Goal: Use online tool/utility: Use online tool/utility

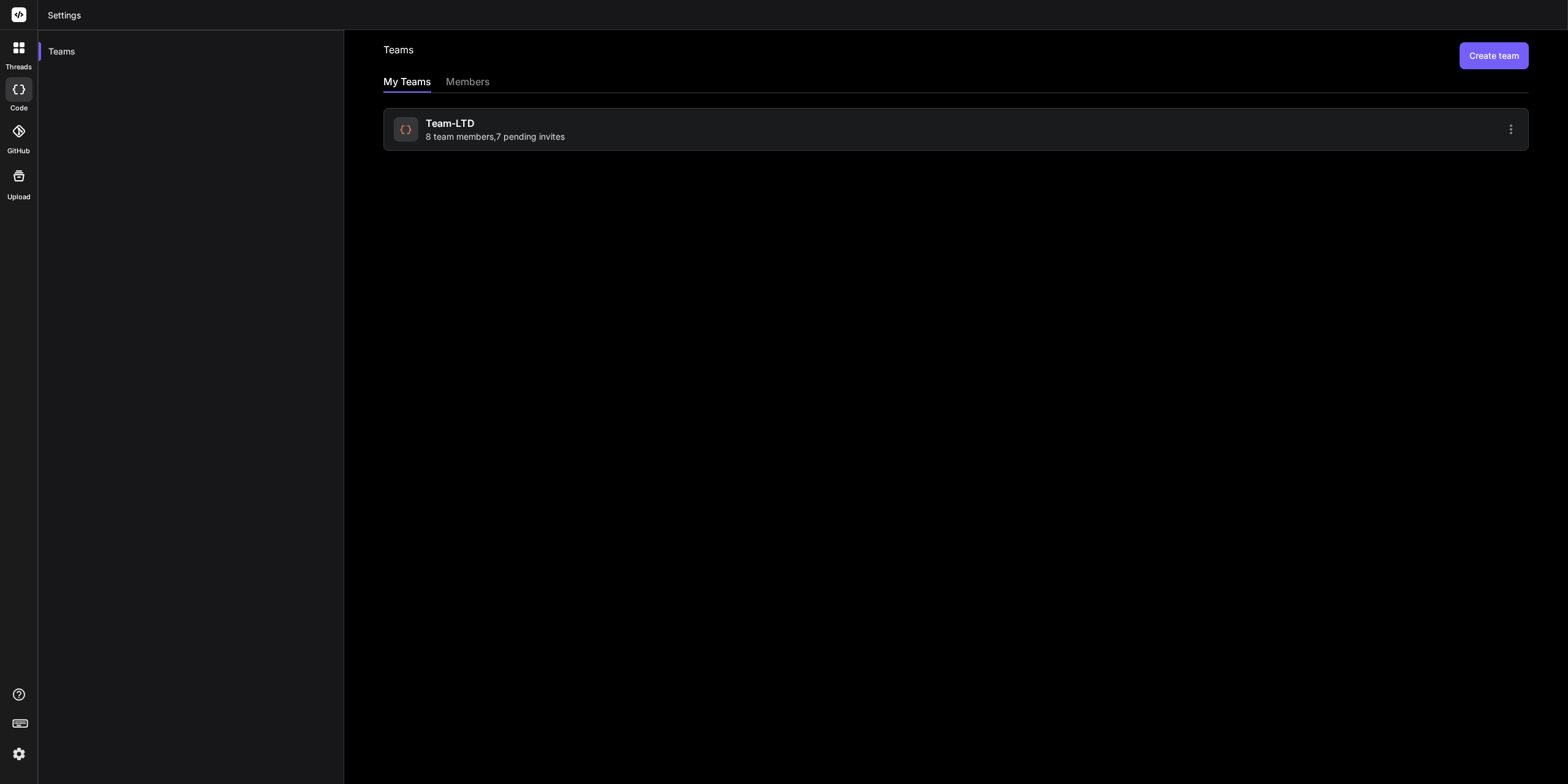
click at [18, 90] on icon at bounding box center [19, 90] width 12 height 10
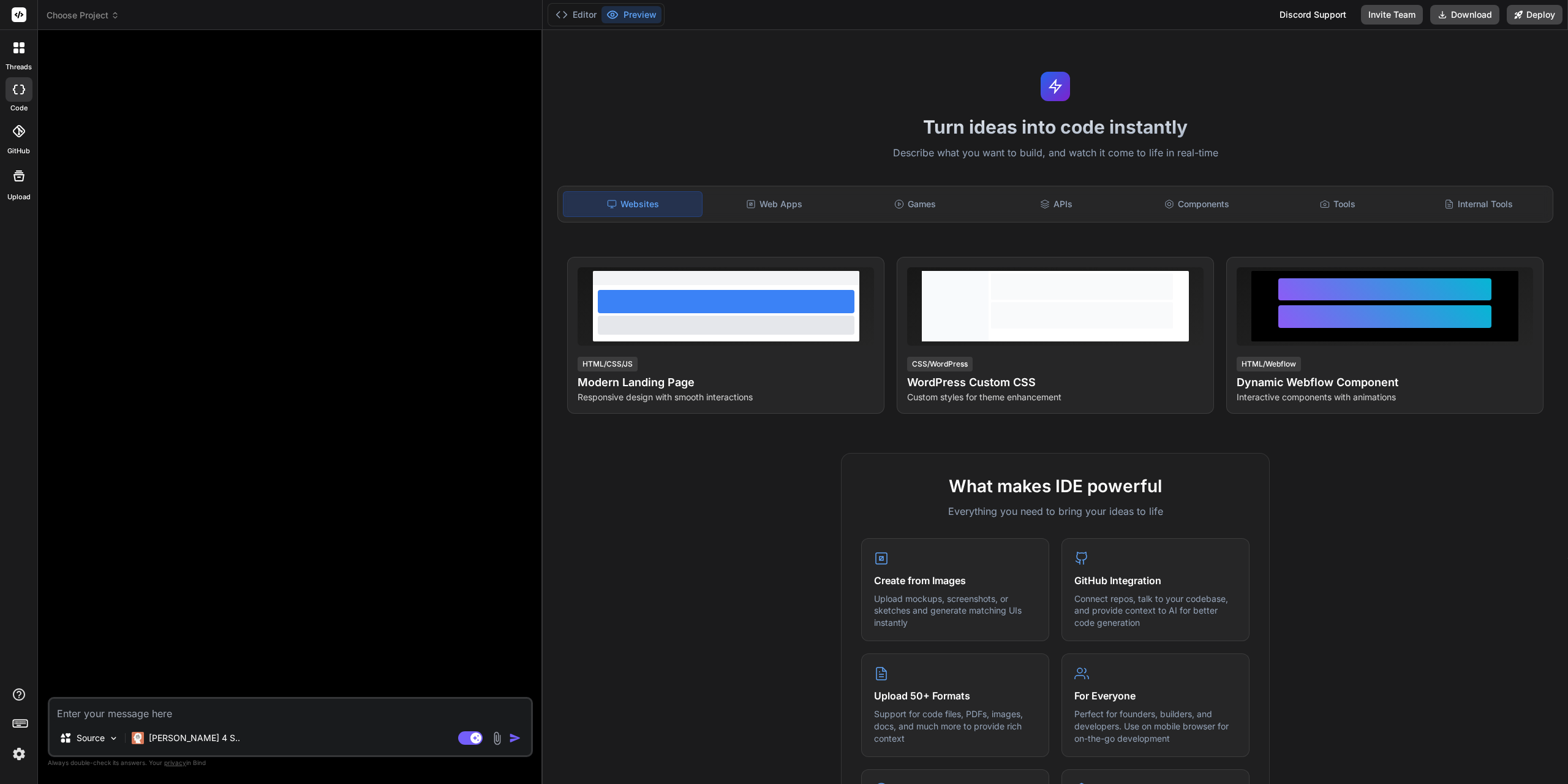
click at [109, 16] on span "Choose Project" at bounding box center [83, 15] width 73 height 12
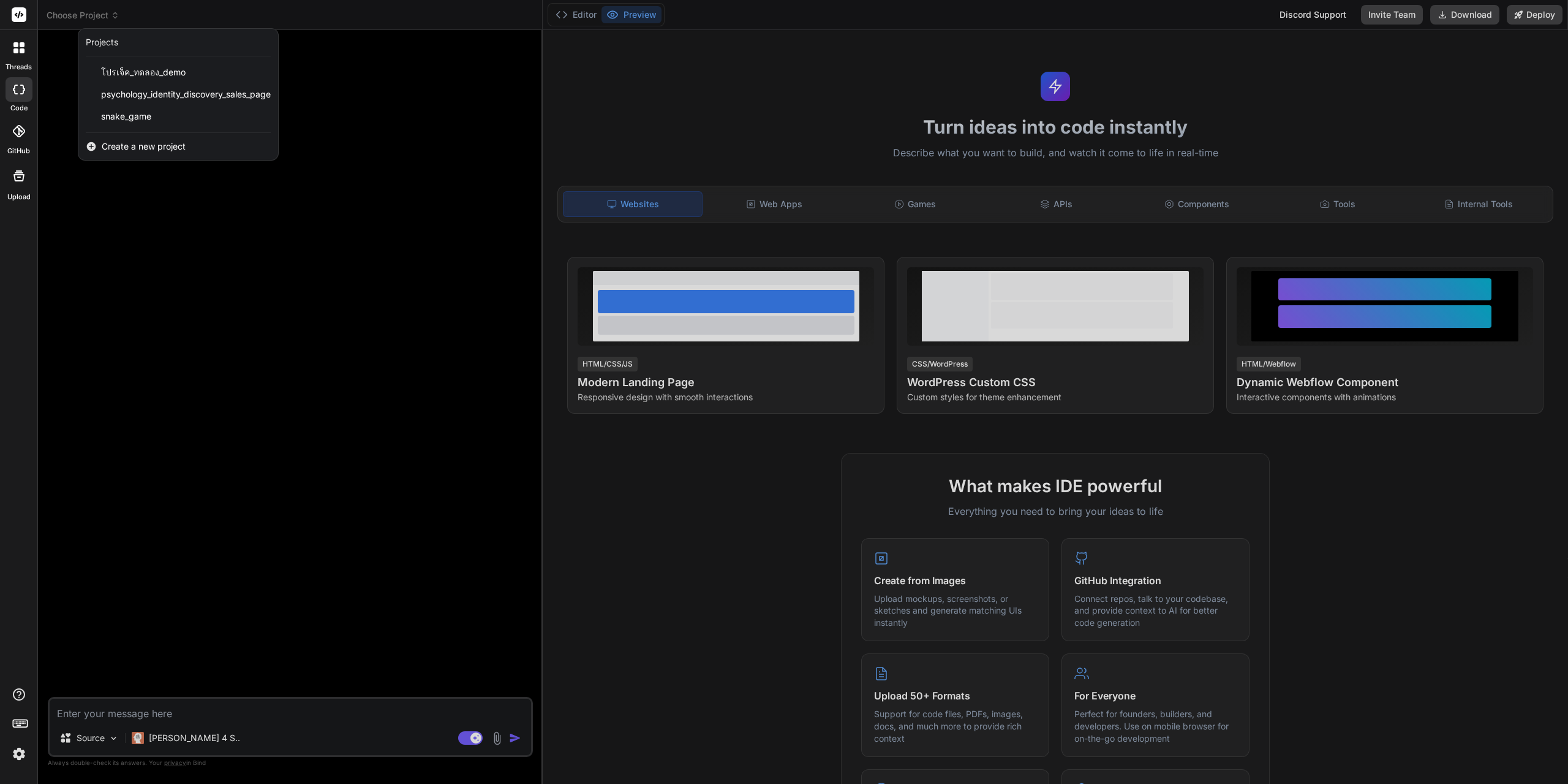
click at [188, 714] on div at bounding box center [784, 392] width 1568 height 784
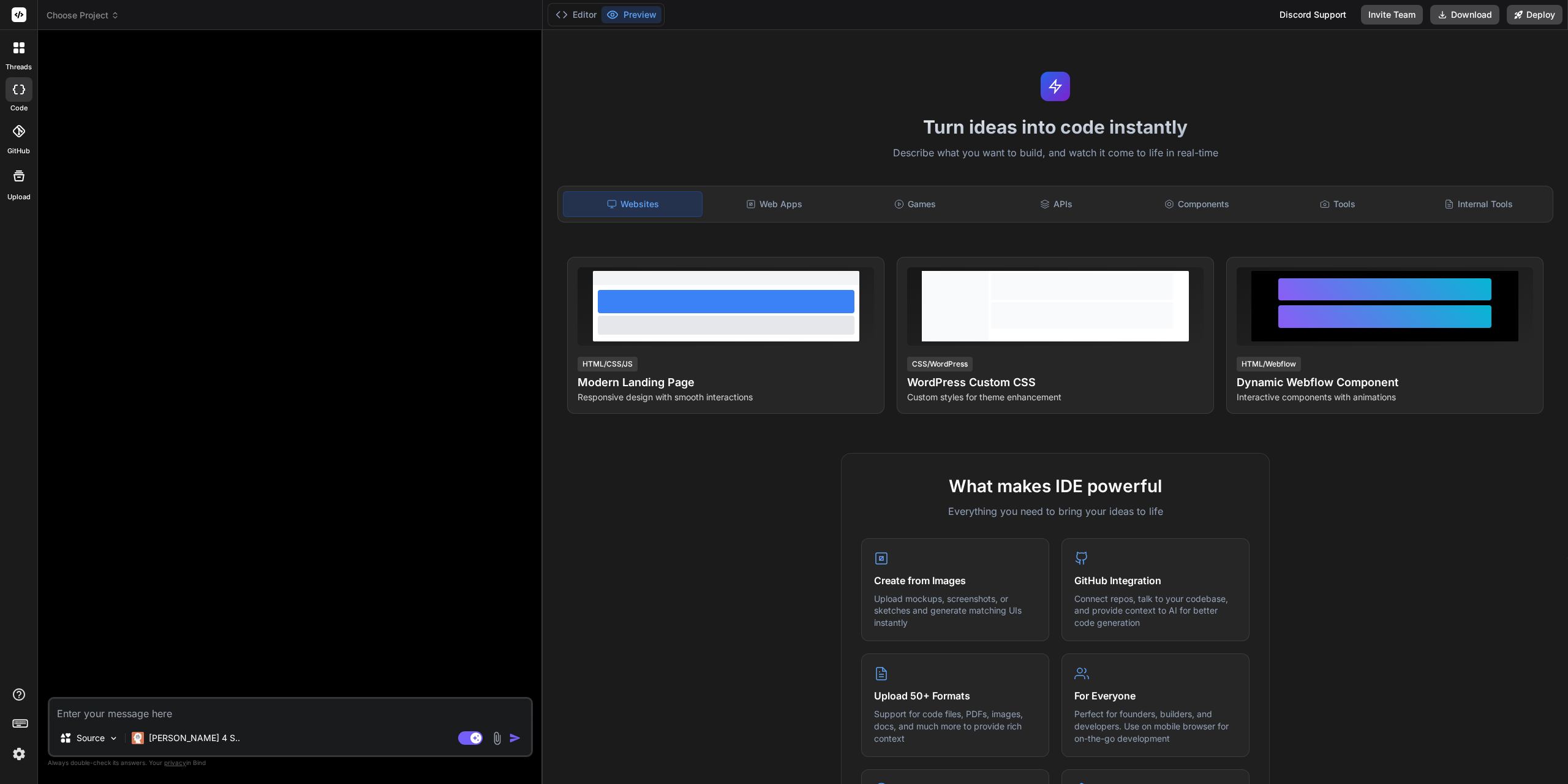
click at [188, 714] on textarea at bounding box center [290, 709] width 482 height 22
click at [162, 754] on div "[PERSON_NAME] 4 S.." at bounding box center [186, 740] width 118 height 30
click at [180, 751] on div "[PERSON_NAME] 4 S.." at bounding box center [186, 740] width 118 height 30
click at [180, 745] on div "[PERSON_NAME] 4 S.." at bounding box center [186, 738] width 118 height 25
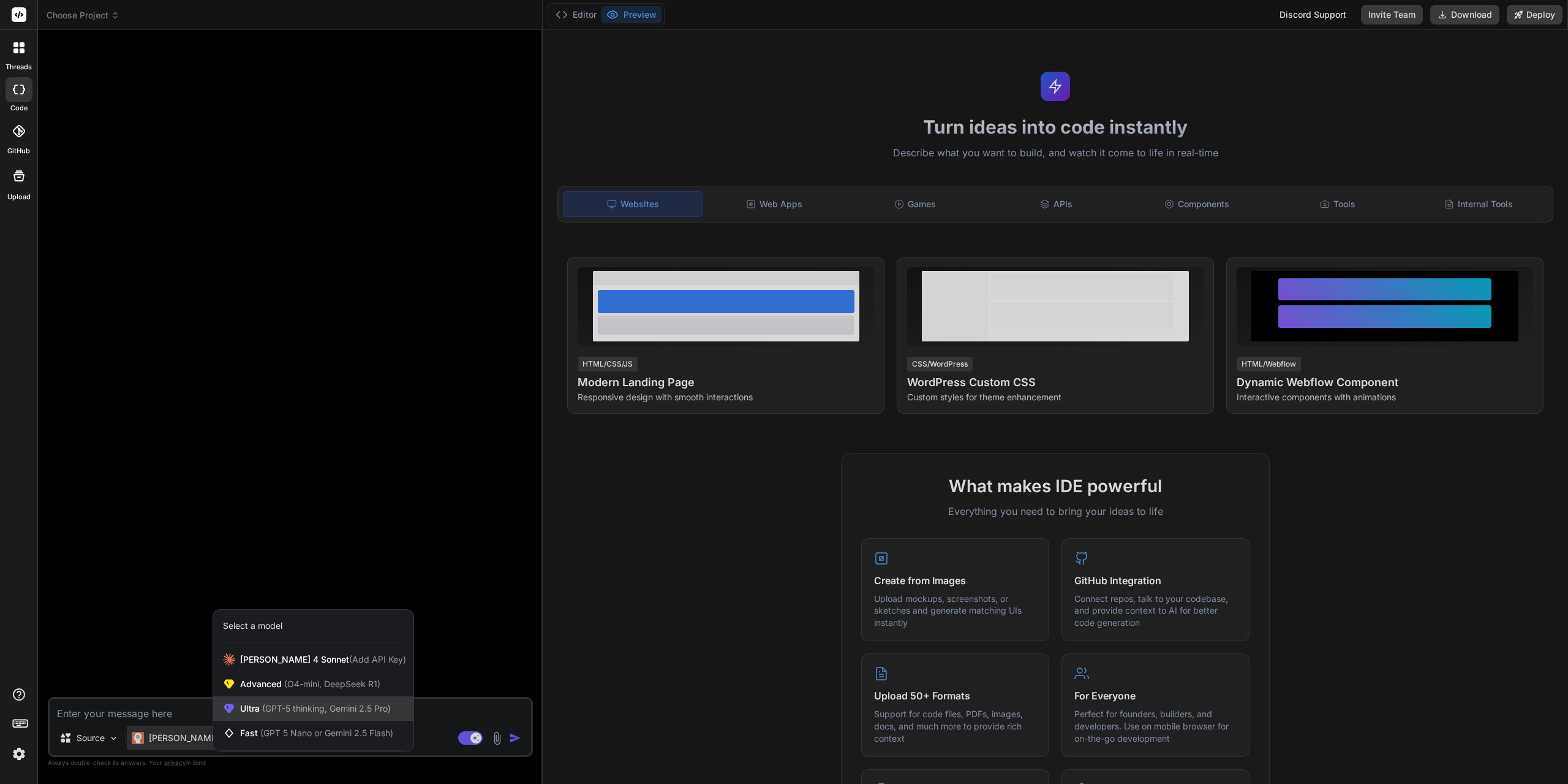
click at [297, 701] on div "Ultra (GPT-5 thinking, Gemini 2.5 Pro)" at bounding box center [313, 708] width 201 height 25
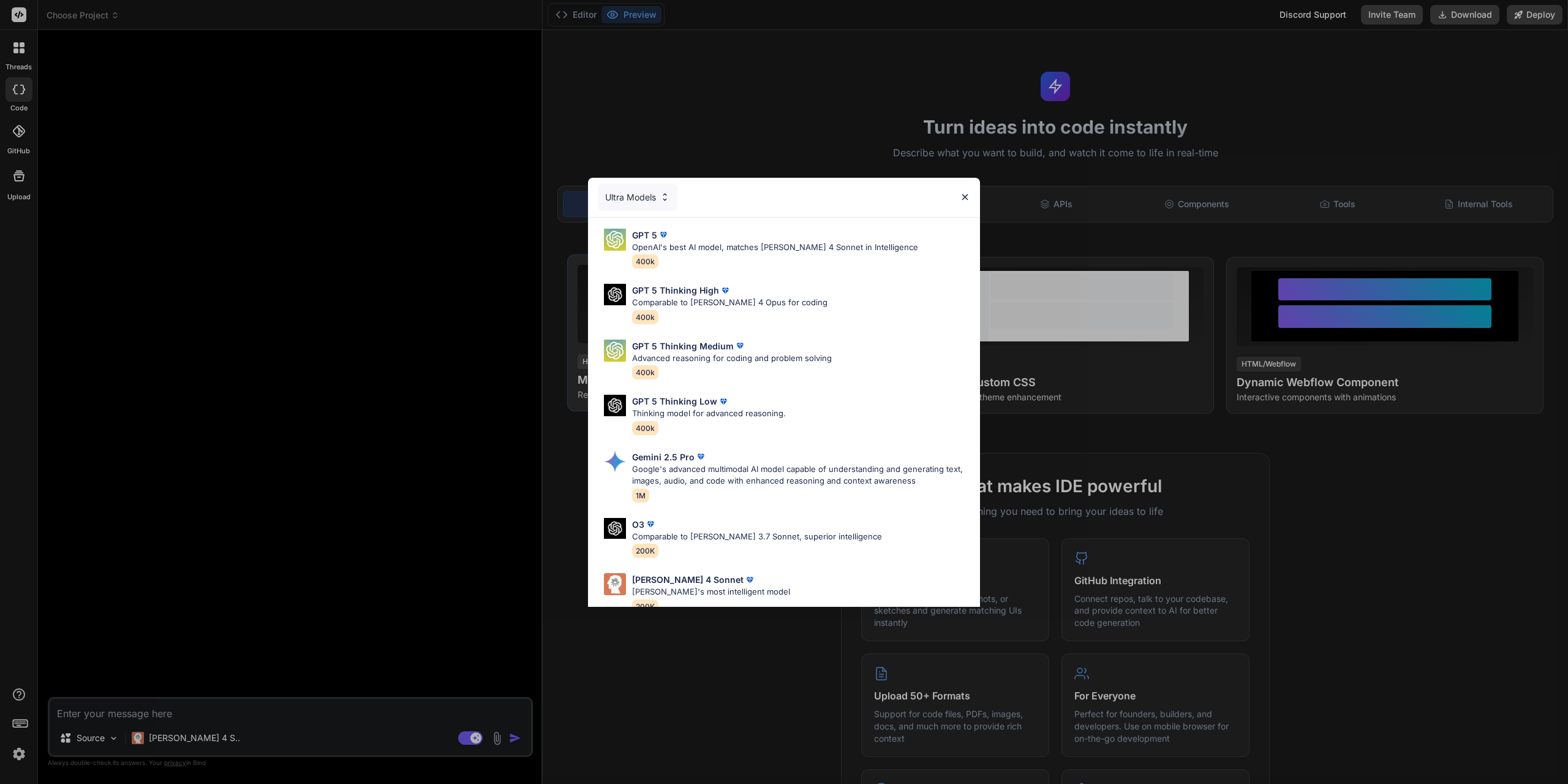
drag, startPoint x: 756, startPoint y: 304, endPoint x: 728, endPoint y: 360, distance: 62.6
click at [756, 304] on p "Comparable to [PERSON_NAME] 4 Opus for coding" at bounding box center [730, 303] width 196 height 12
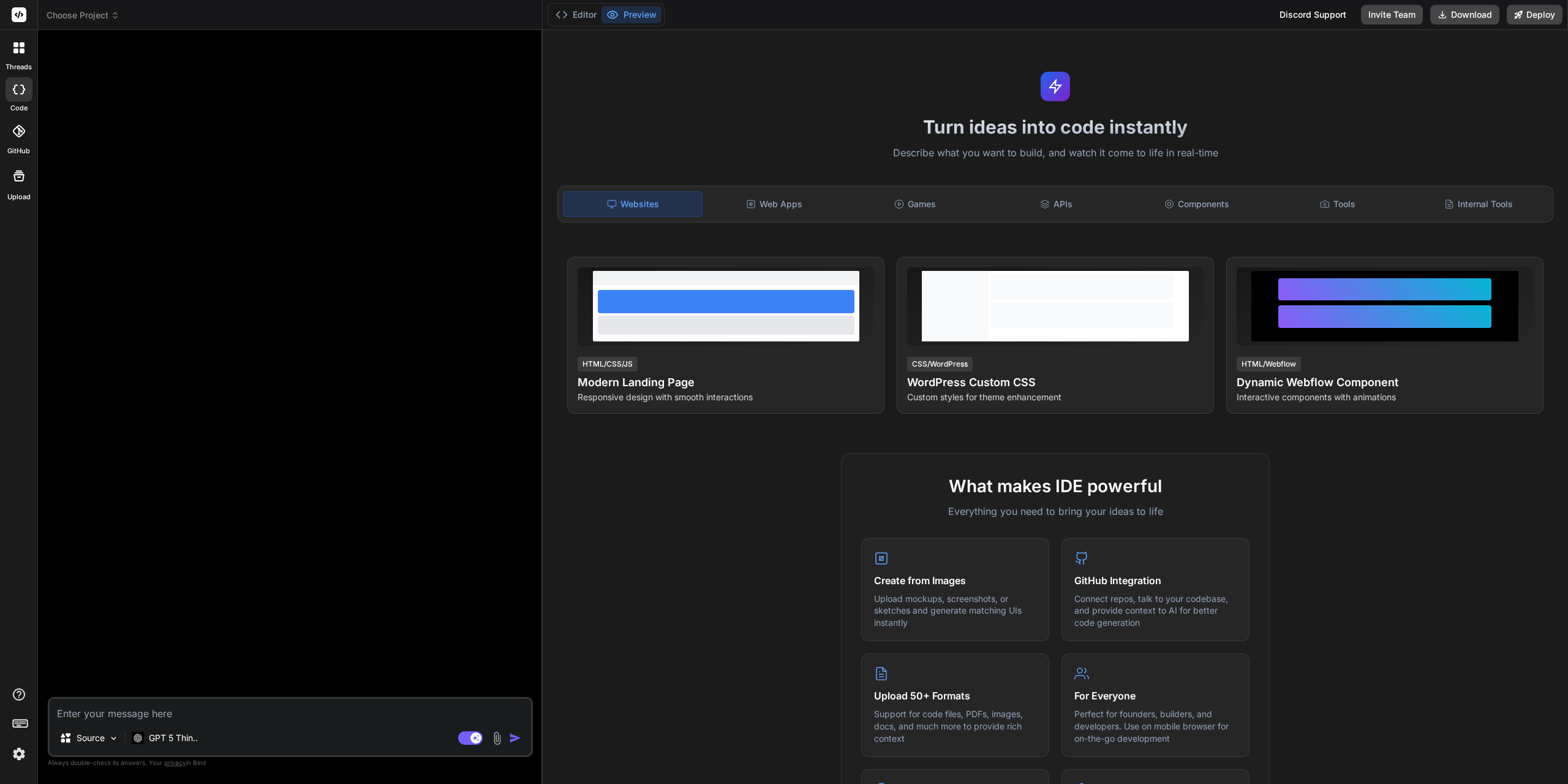
click at [235, 721] on textarea at bounding box center [290, 709] width 482 height 22
type textarea "x"
type textarea "="
type textarea "x"
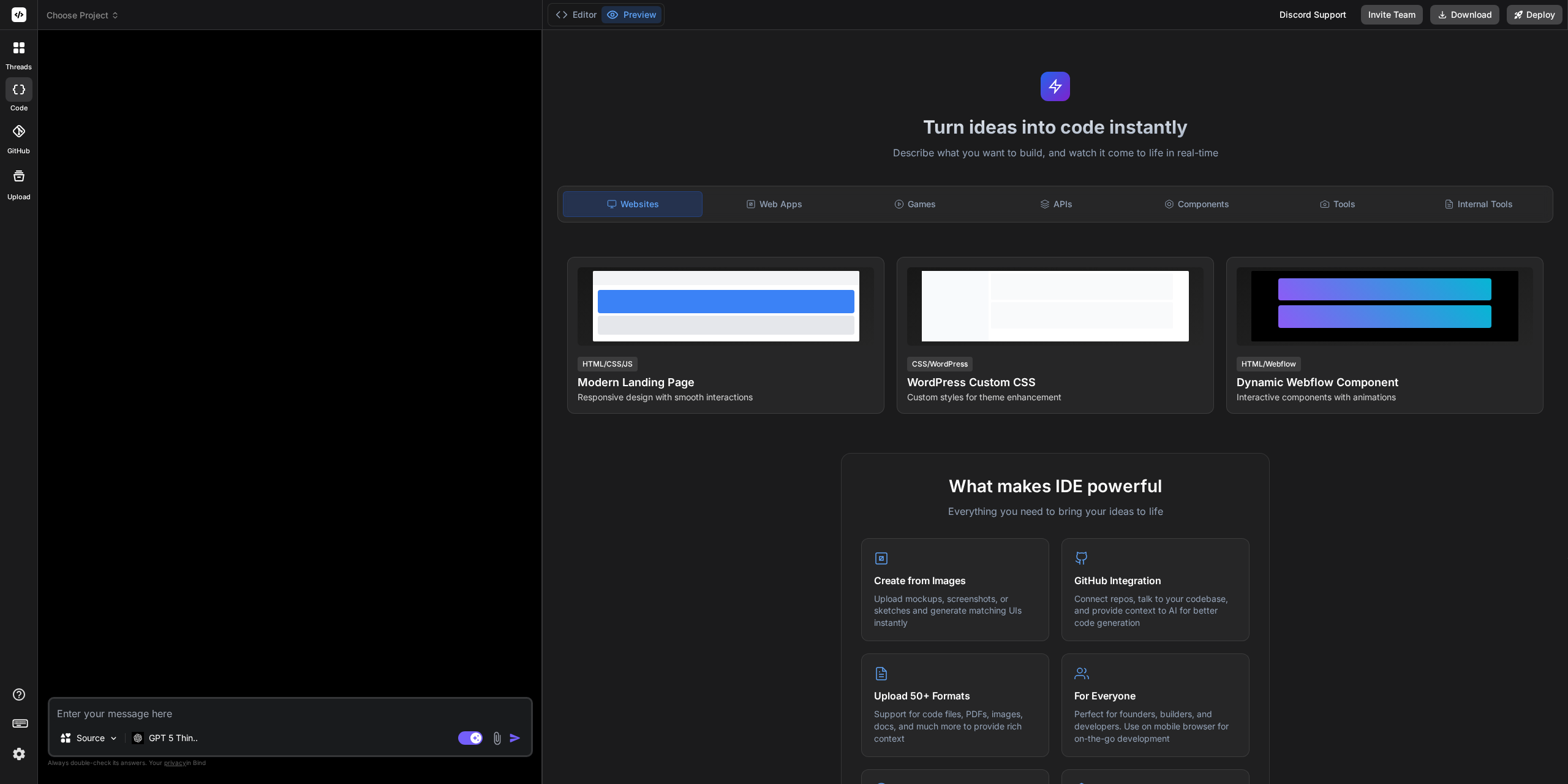
type textarea "x"
type textarea "ช"
type textarea "x"
type textarea "ช่"
type textarea "x"
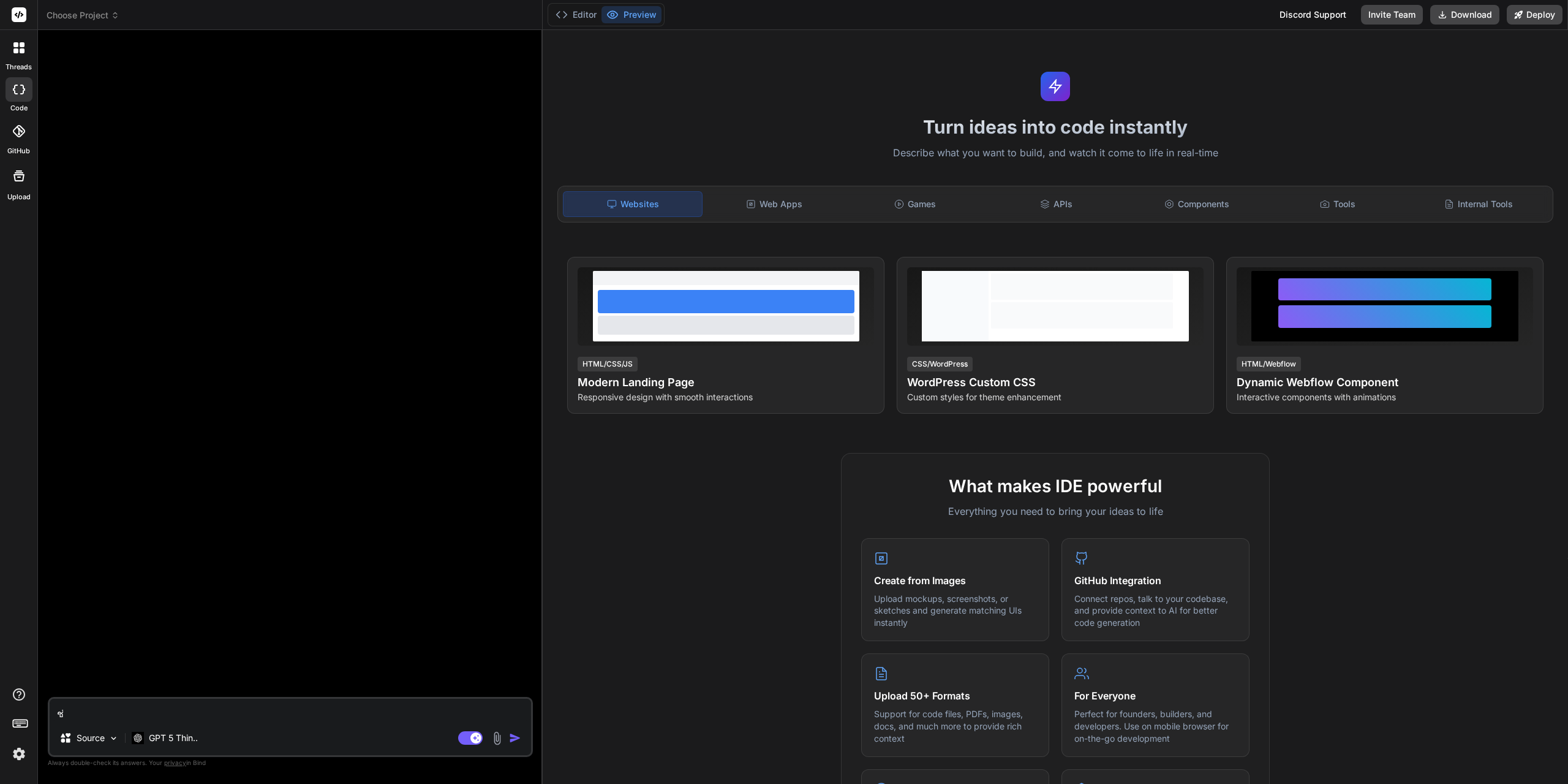
type textarea "ช่ว"
type textarea "x"
type textarea "ช่วว"
type textarea "x"
type textarea "ช่ว"
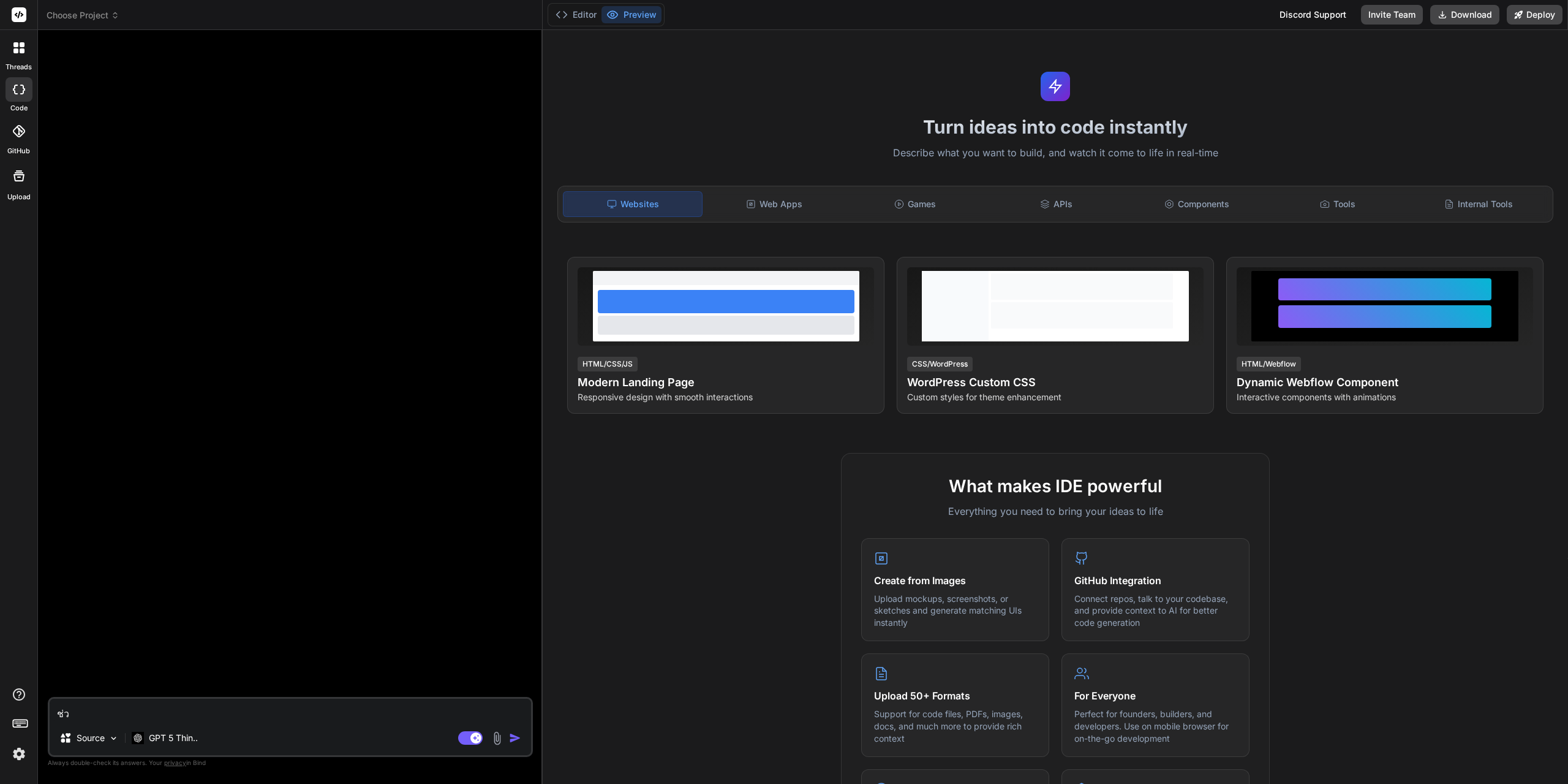
type textarea "x"
type textarea "ช่วย"
type textarea "x"
type textarea "ช่วยท"
type textarea "x"
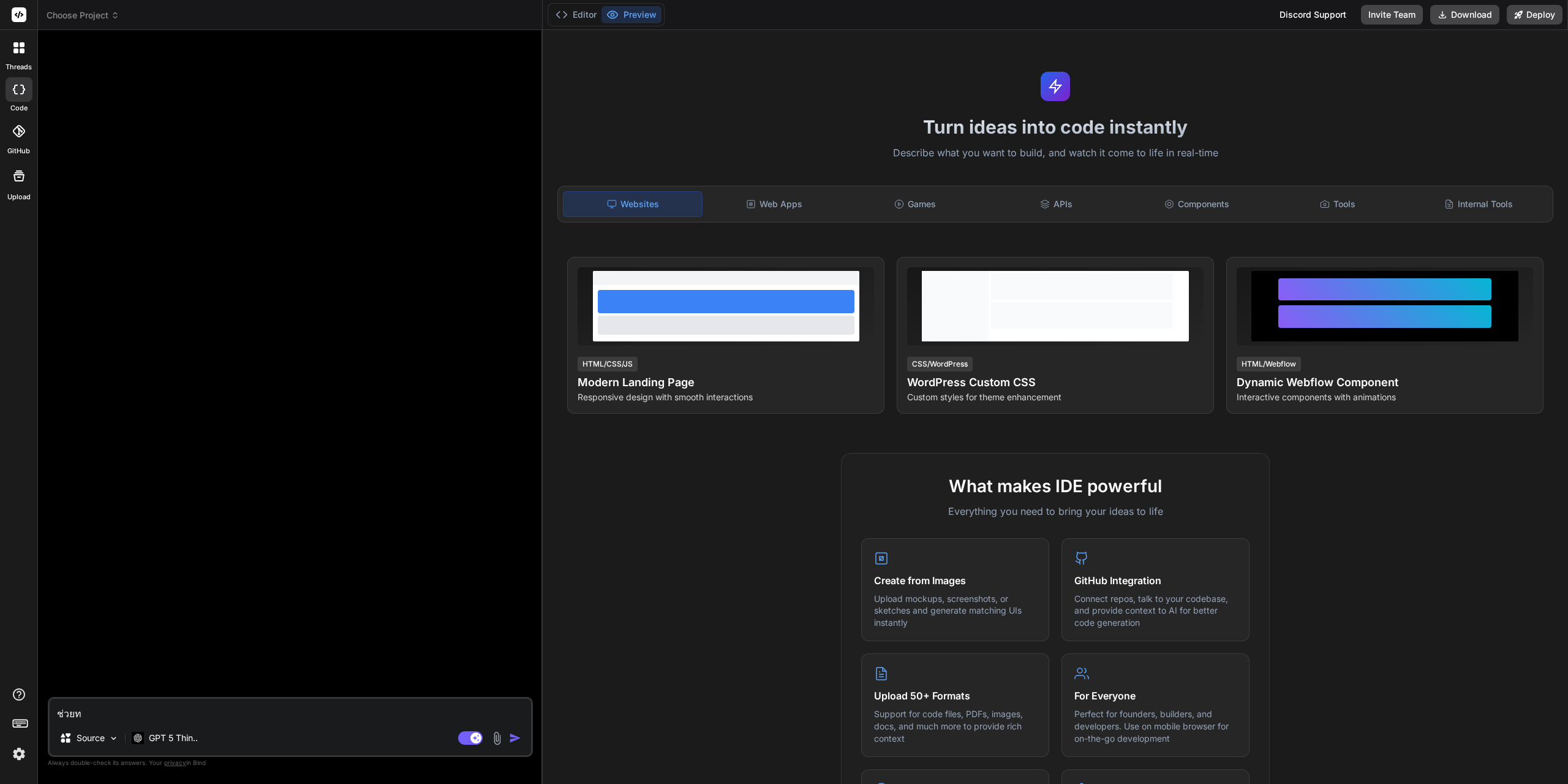
type textarea "ช่วยทำ"
type textarea "x"
type textarea "ช่วยทำเ"
type textarea "x"
type textarea "ช่วยทำเว"
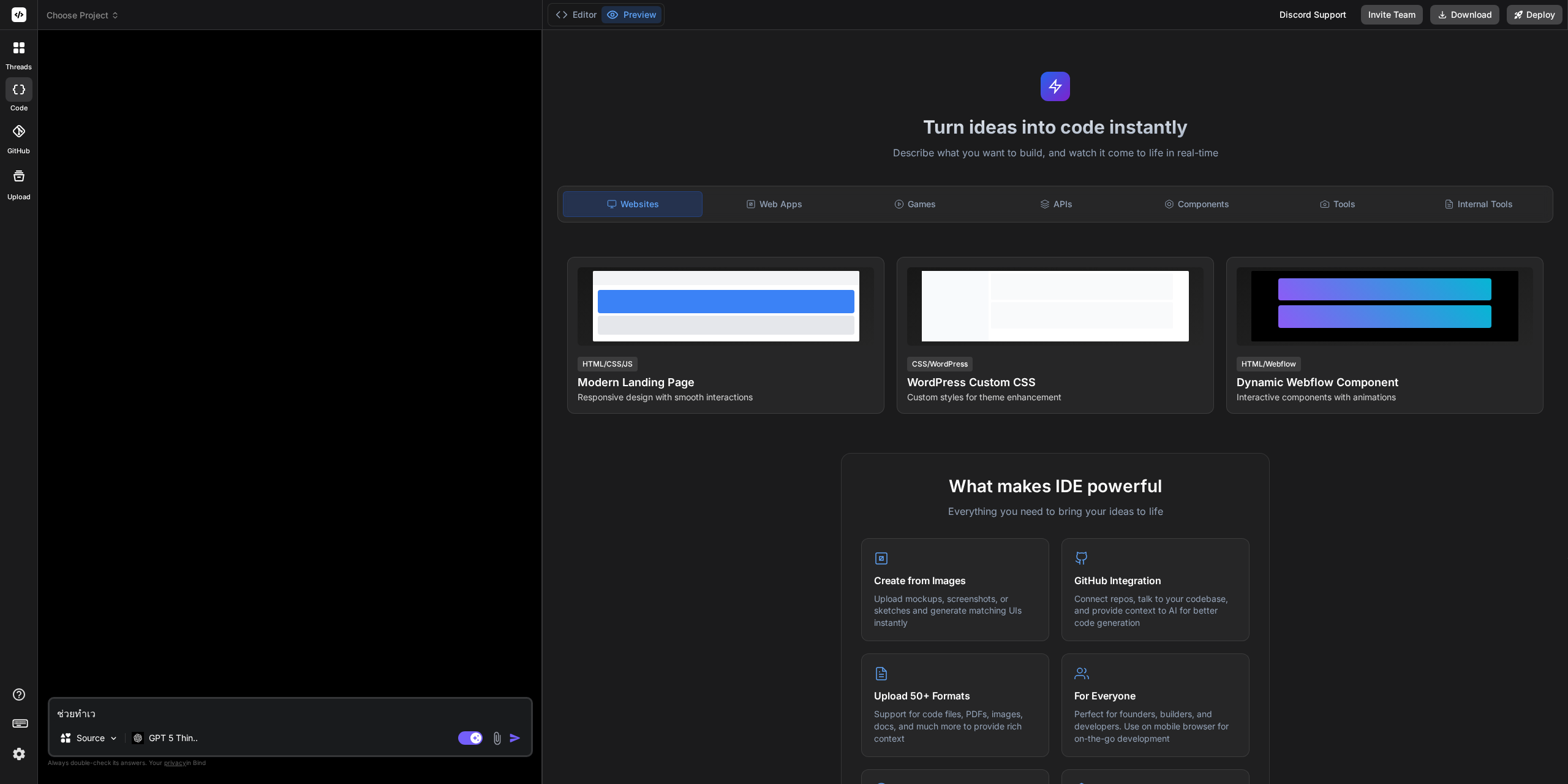
type textarea "x"
type textarea "ช่วยทำเว็"
type textarea "x"
type textarea "ช่วยทำเว็บ"
type textarea "x"
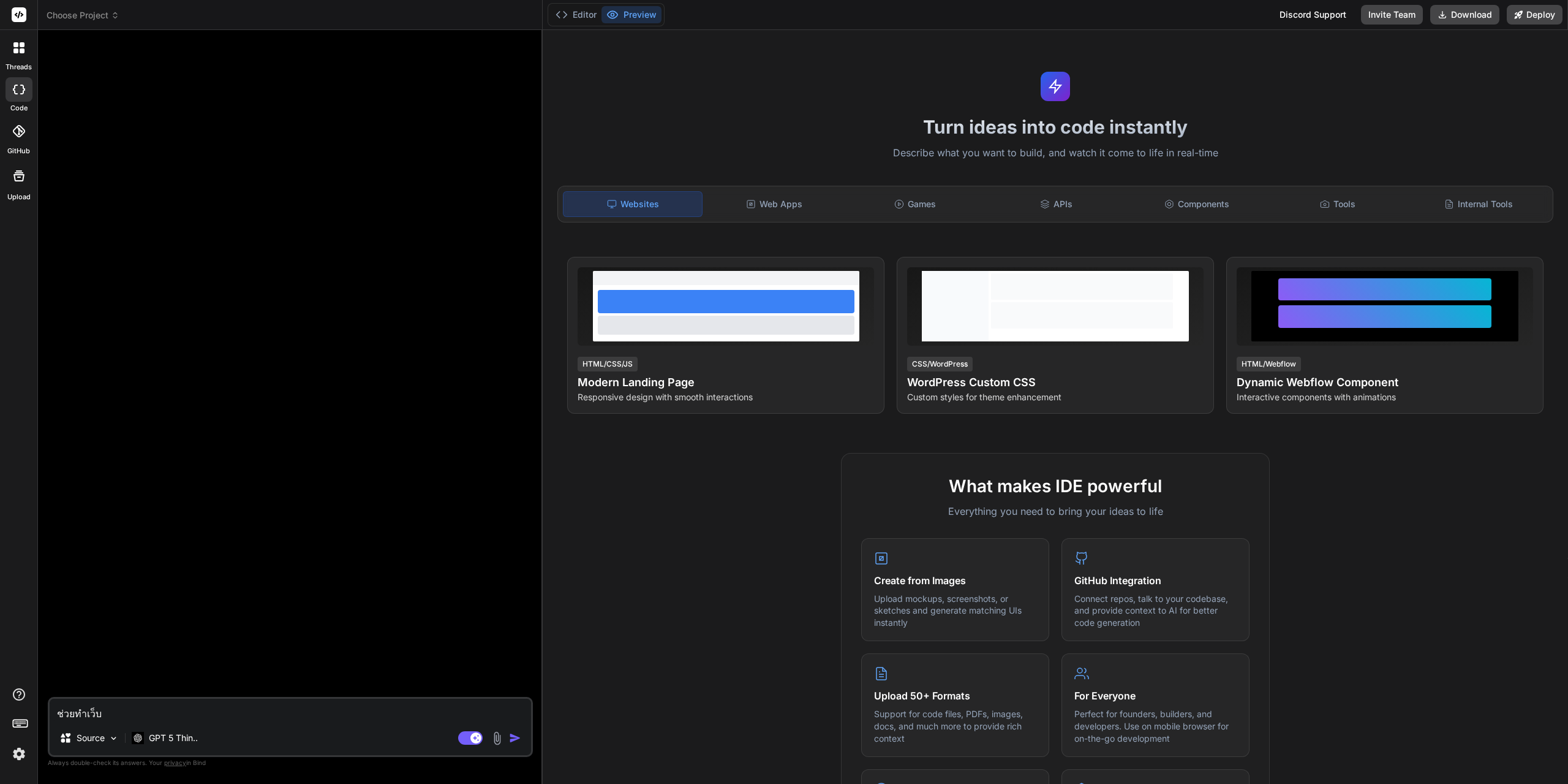
type textarea "ช่วยทำเว็บเ"
type textarea "x"
type textarea "ช่วยทำเว็บเก"
type textarea "x"
type textarea "ช่วยทำเว็บเกี"
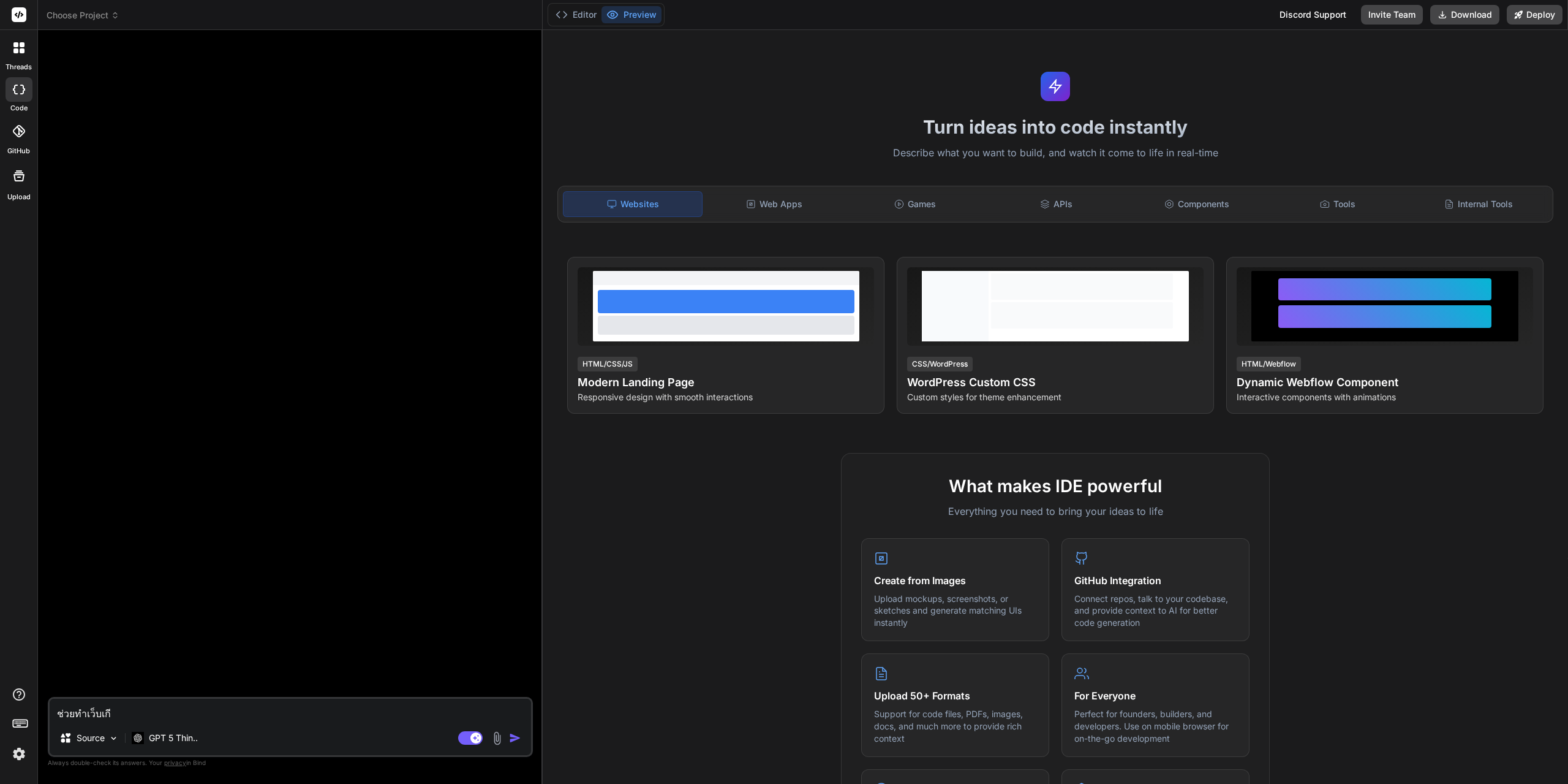
type textarea "x"
type textarea "ช่วยทำเว็บเกี่"
type textarea "x"
type textarea "ช่วยทำเว็บเกี่ย"
type textarea "x"
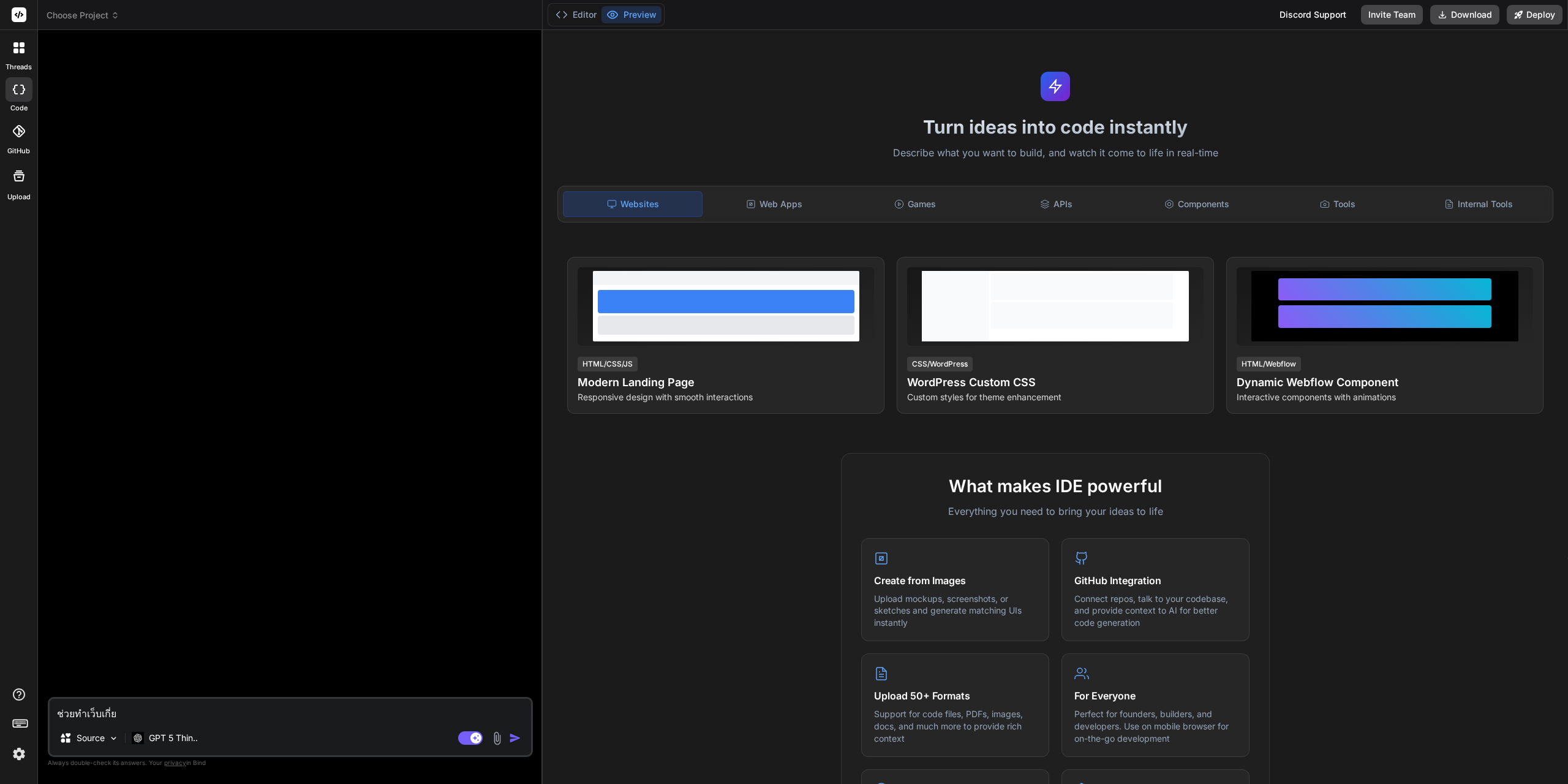
type textarea "ช่วยทำเว็บเกี่ยว"
type textarea "x"
type textarea "ช่วยทำเว็บเกี่ยวก"
type textarea "x"
type textarea "ช่วยทำเว็บเกี่ยวกั"
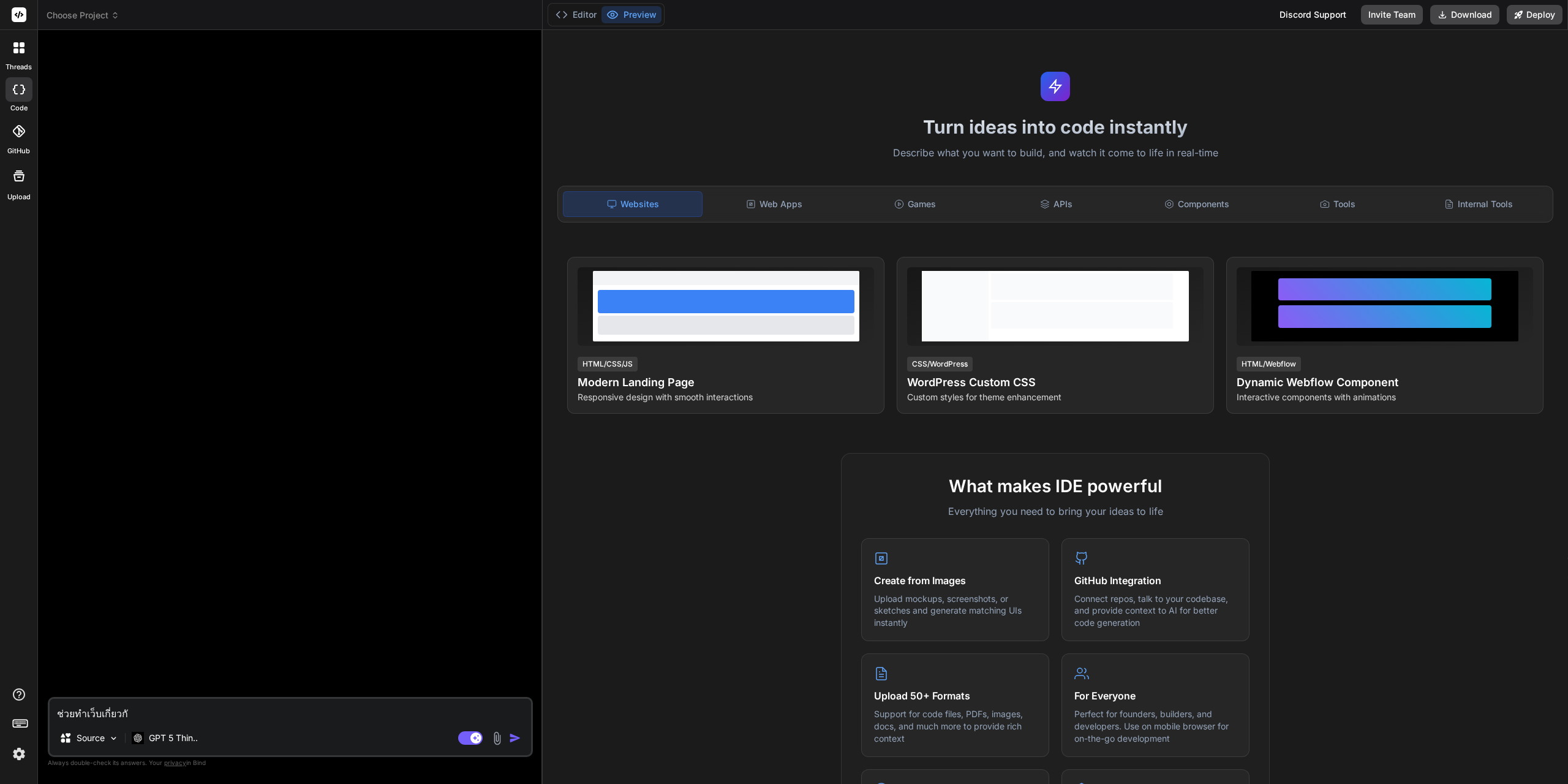
type textarea "x"
type textarea "ช่วยทำเว็บเกี่ยวกับ"
type textarea "x"
type textarea "ช่วยทำเว็บเกี่ยวกับร"
type textarea "x"
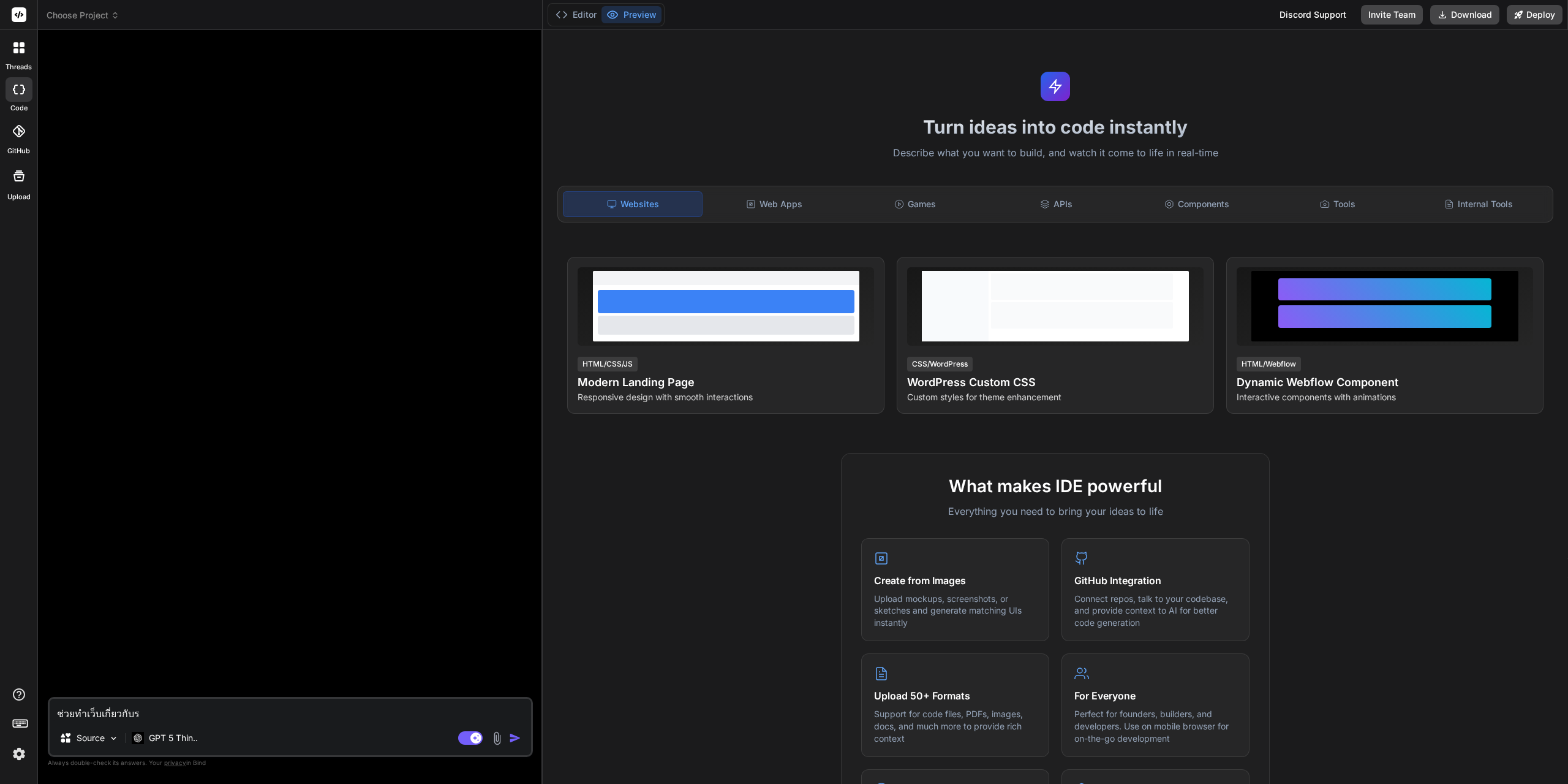
type textarea "ช่วยทำเว็บเกี่ยวกับรถ"
type textarea "x"
type textarea "ช่วยทำเว็บเกี่ยวกับรถแ"
type textarea "x"
type textarea "ช่วยทำเว็บเกี่ยวกับรถแข"
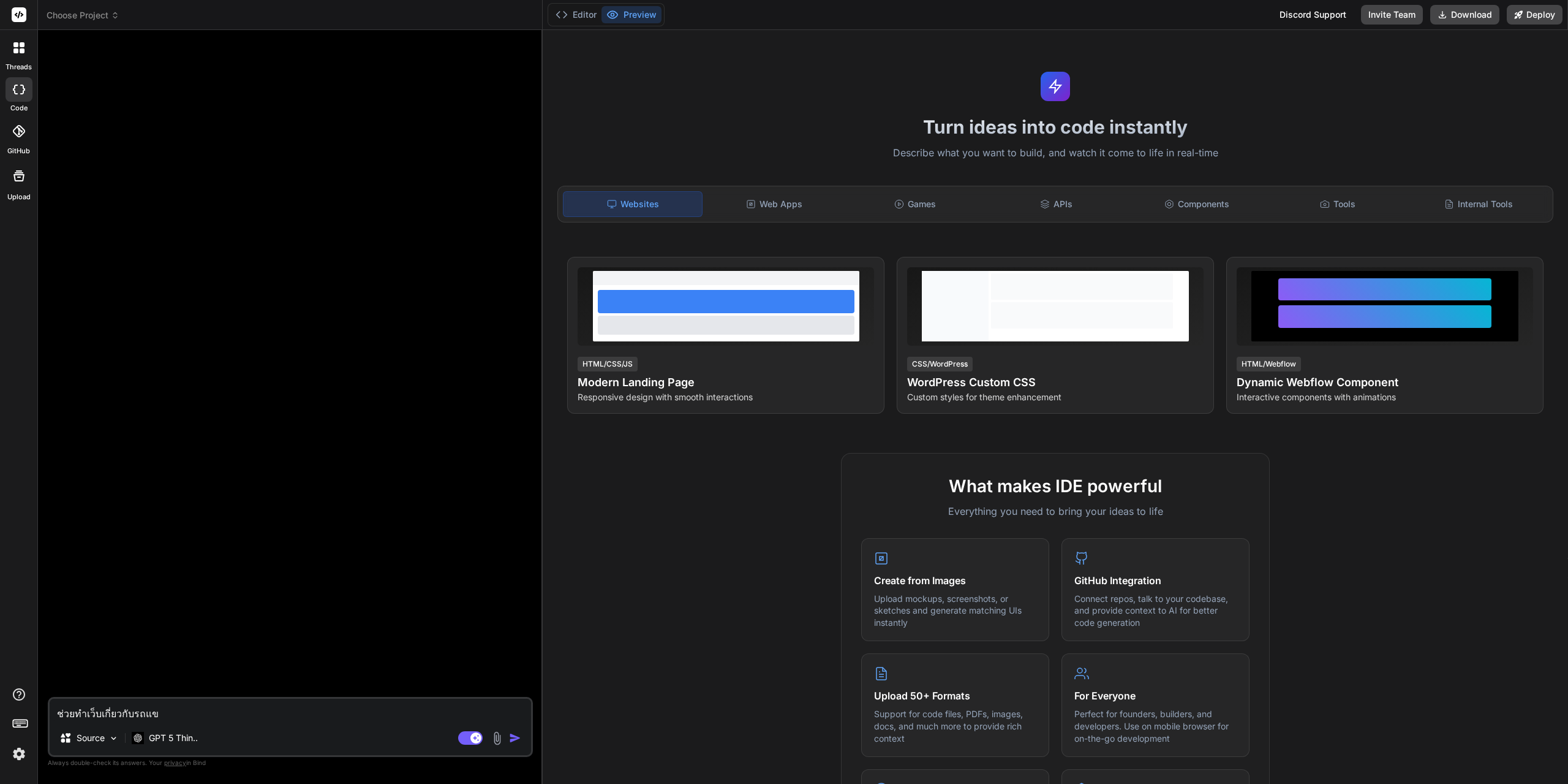
type textarea "x"
type textarea "ช่วยทำเว็บเกี่ยวกับรถแข่"
type textarea "x"
type textarea "ช่วยทำเว็บเกี่ยวกับรถแข่ง"
type textarea "x"
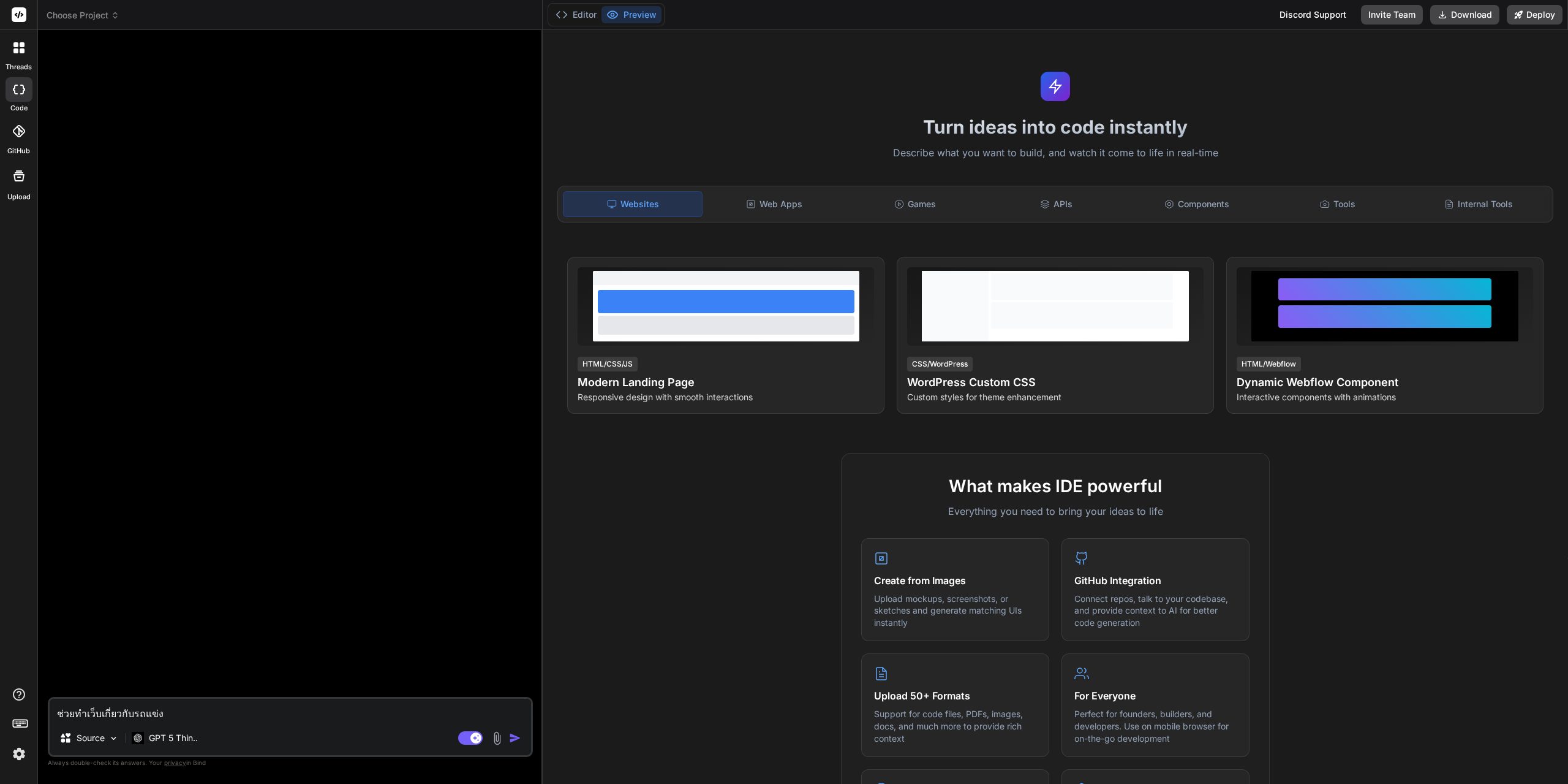
type textarea "ช่วยทำเว็บเกี่ยวกับรถแข่งห"
type textarea "x"
type textarea "ช่วยทำเว็บเกี่ยวกับรถแข่งหน"
type textarea "x"
type textarea "ช่วยทำเว็บเกี่ยวกับรถแข่งหน่"
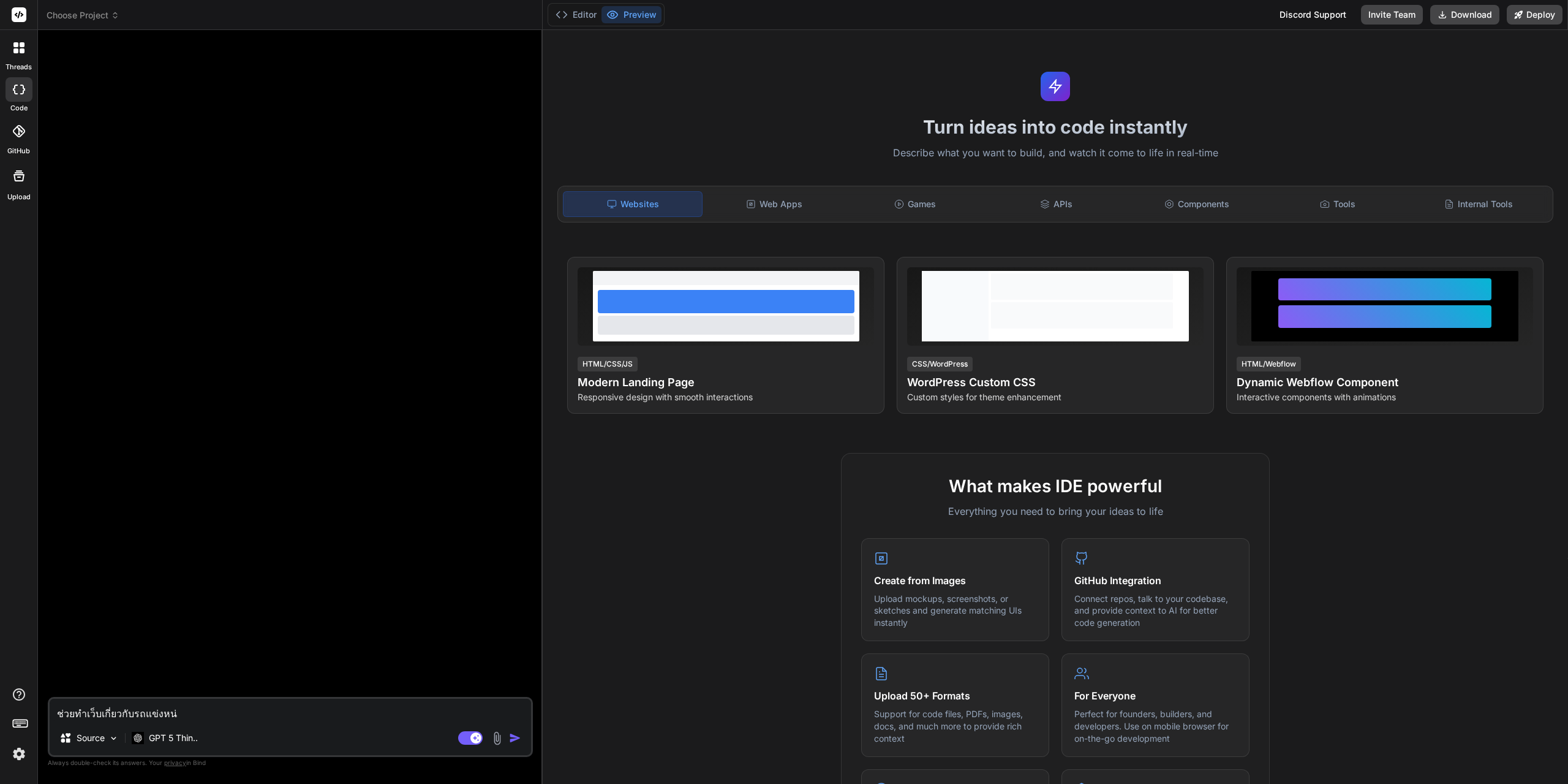
type textarea "x"
type textarea "ช่วยทำเว็บเกี่ยวกับรถแข่งหน่อ"
type textarea "x"
type textarea "ช่วยทำเว็บเกี่ยวกับรถแข่งหน่อย"
type textarea "x"
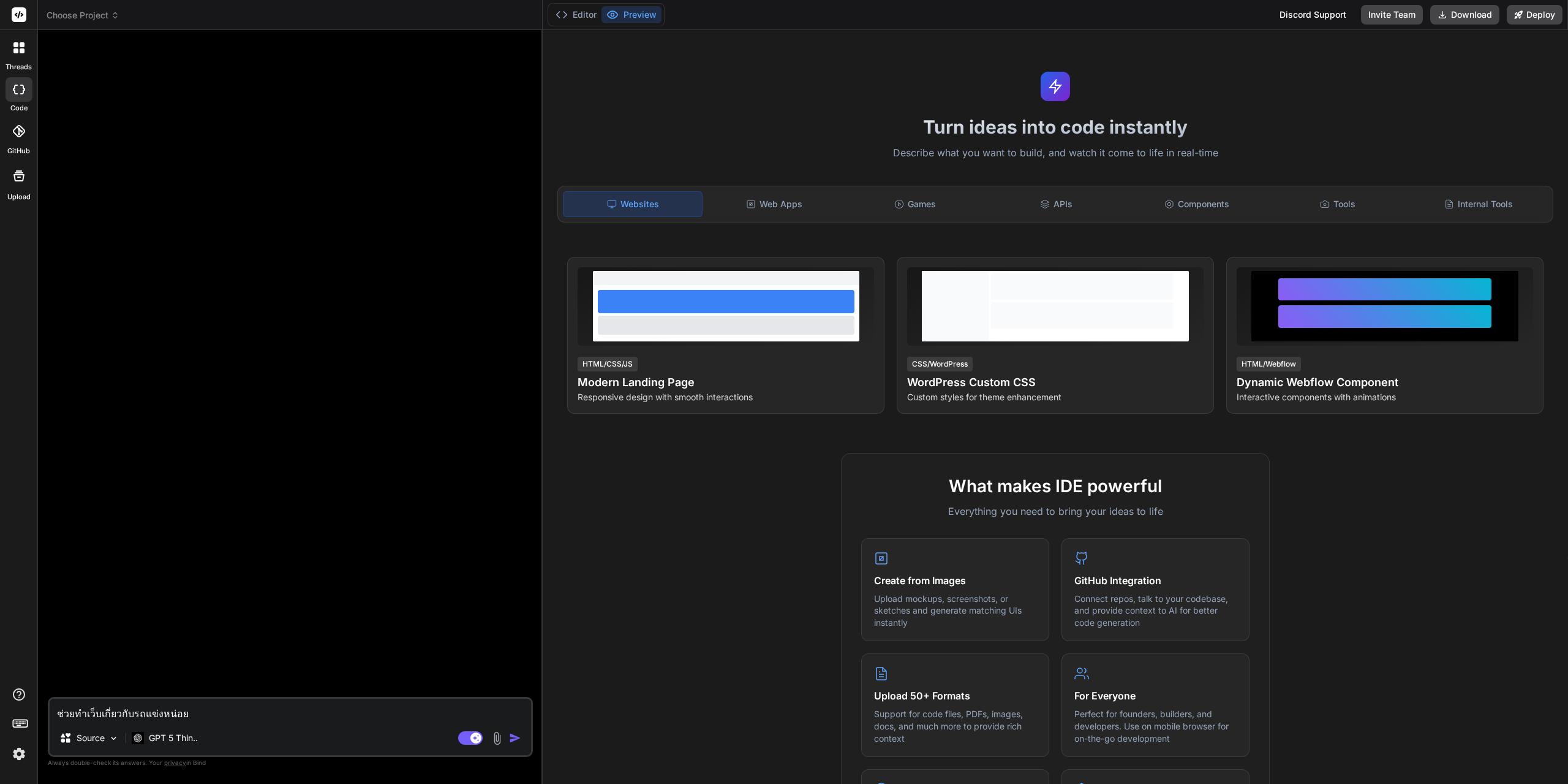
type textarea "ช่วยทำเว็บเกี่ยวกับรถแข่งหน่อยไ"
type textarea "x"
type textarea "ช่วยทำเว็บเกี่ยวกับรถแข่งหน่อยได้"
type textarea "x"
type textarea "ช่วยทำเว็บเกี่ยวกับรถแข่งหน่อยได้ไห"
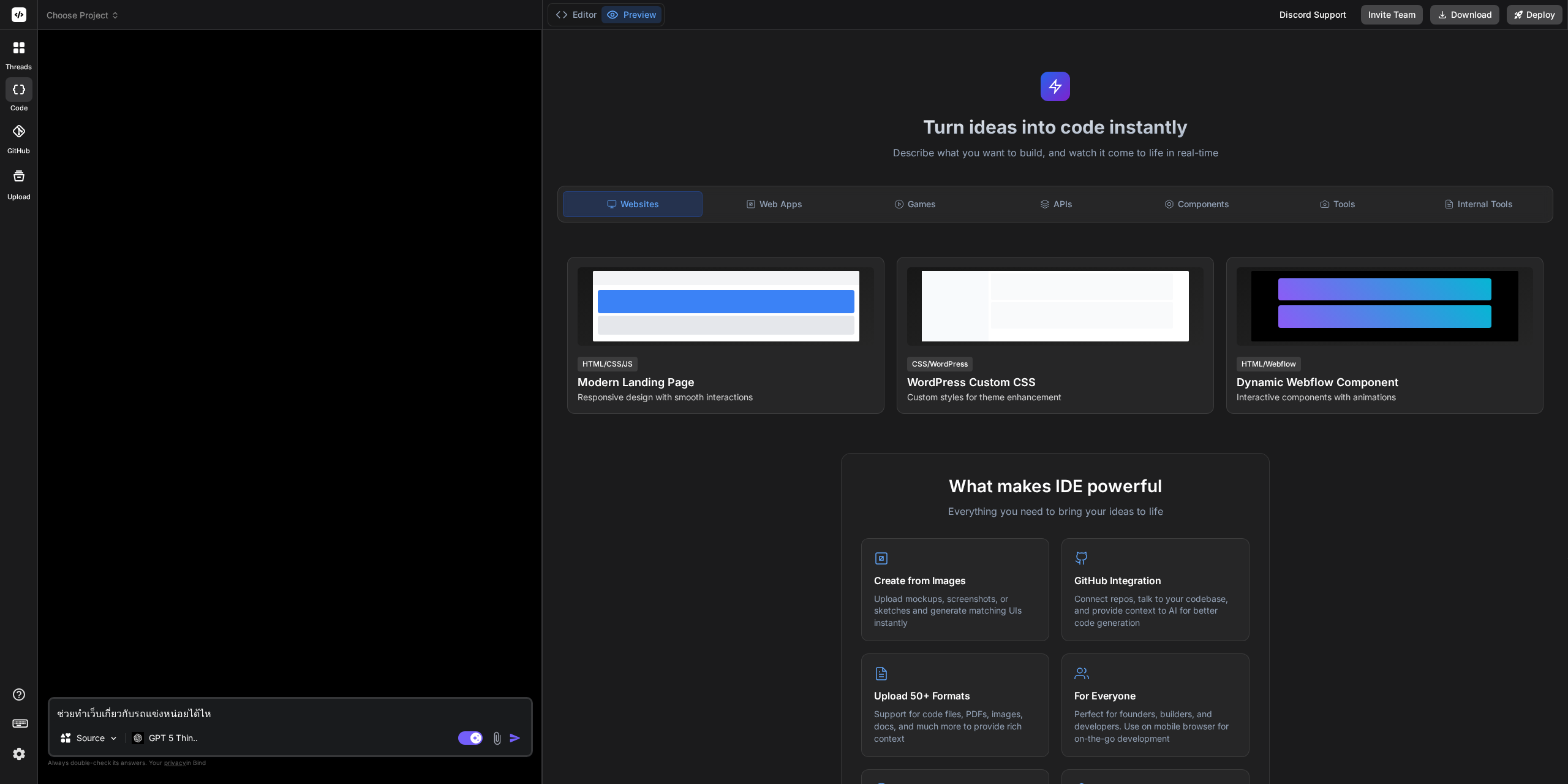
type textarea "x"
type textarea "ช่วยทำเว็บเกี่ยวกับรถแข่งหน่อยได้ไหม"
type textarea "x"
type textarea "ช่วยทำเว็บเกี่ยวกับรถแข่งหน่อยได้ไหม"
type textarea "x"
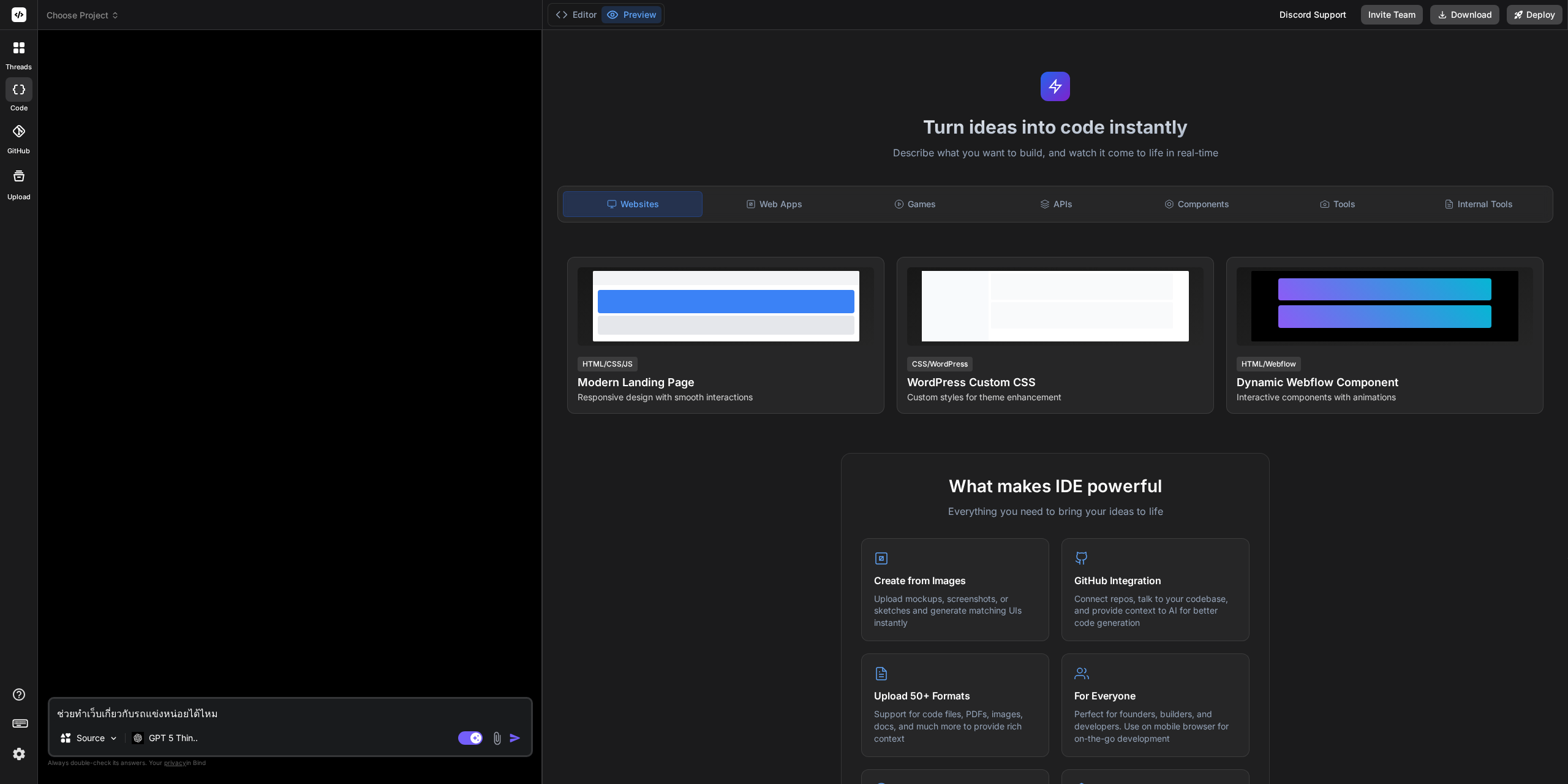
type textarea "ช่วยทำเว็บเกี่ยวกับรถแข่งหน่อยได้ไหม โ"
type textarea "x"
type textarea "ช่วยทำเว็บเกี่ยวกับรถแข่งหน่อยได้ไหม โด"
type textarea "x"
type textarea "ช่วยทำเว็บเกี่ยวกับรถแข่งหน่อยได้ไหม โดน"
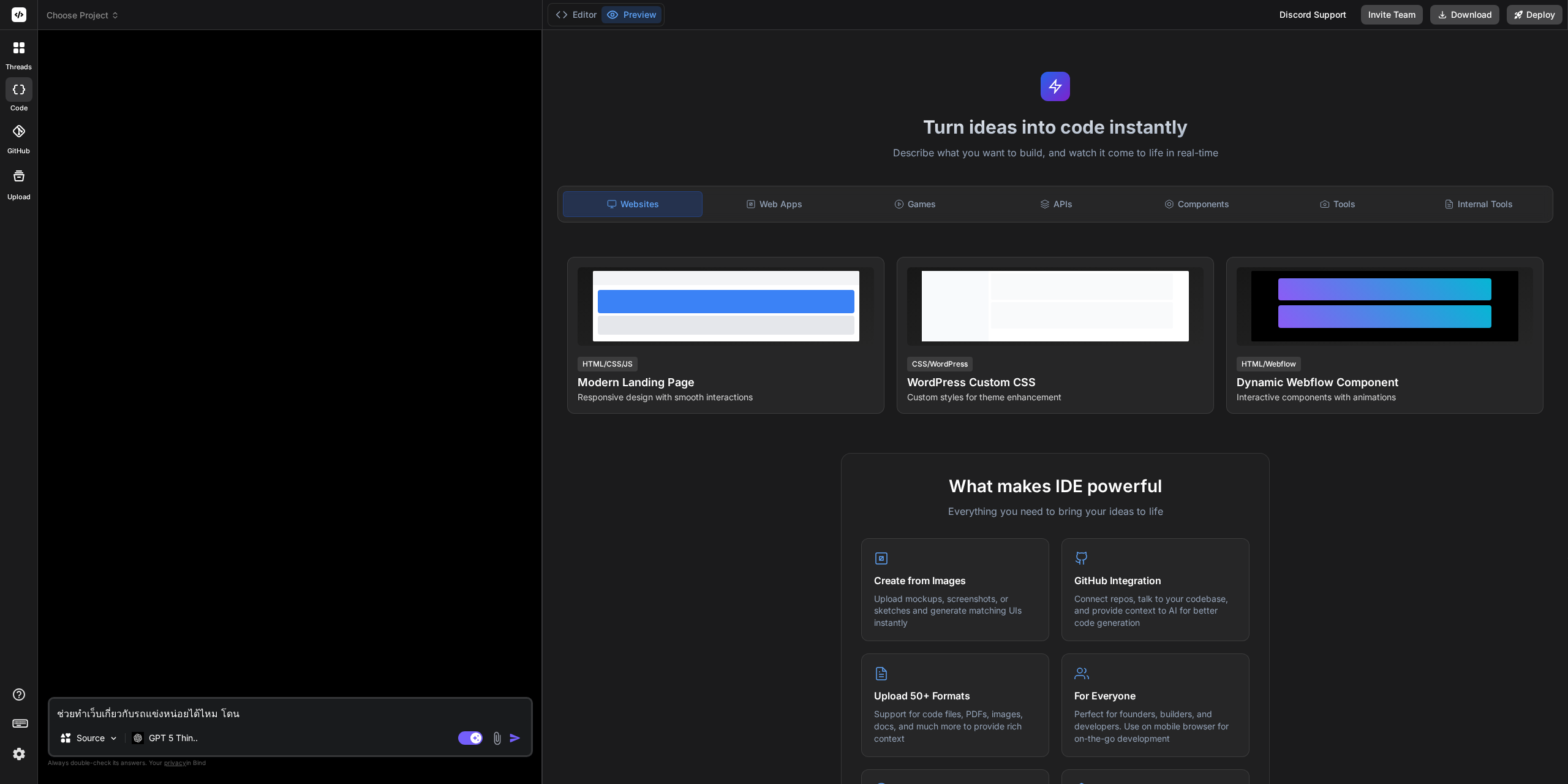
type textarea "x"
type textarea "ช่วยทำเว็บเกี่ยวกับรถแข่งหน่อยได้ไหม โดนใ"
type textarea "x"
type textarea "ช่วยทำเว็บเกี่ยวกับรถแข่งหน่อยได้ไหม โดนใช"
type textarea "x"
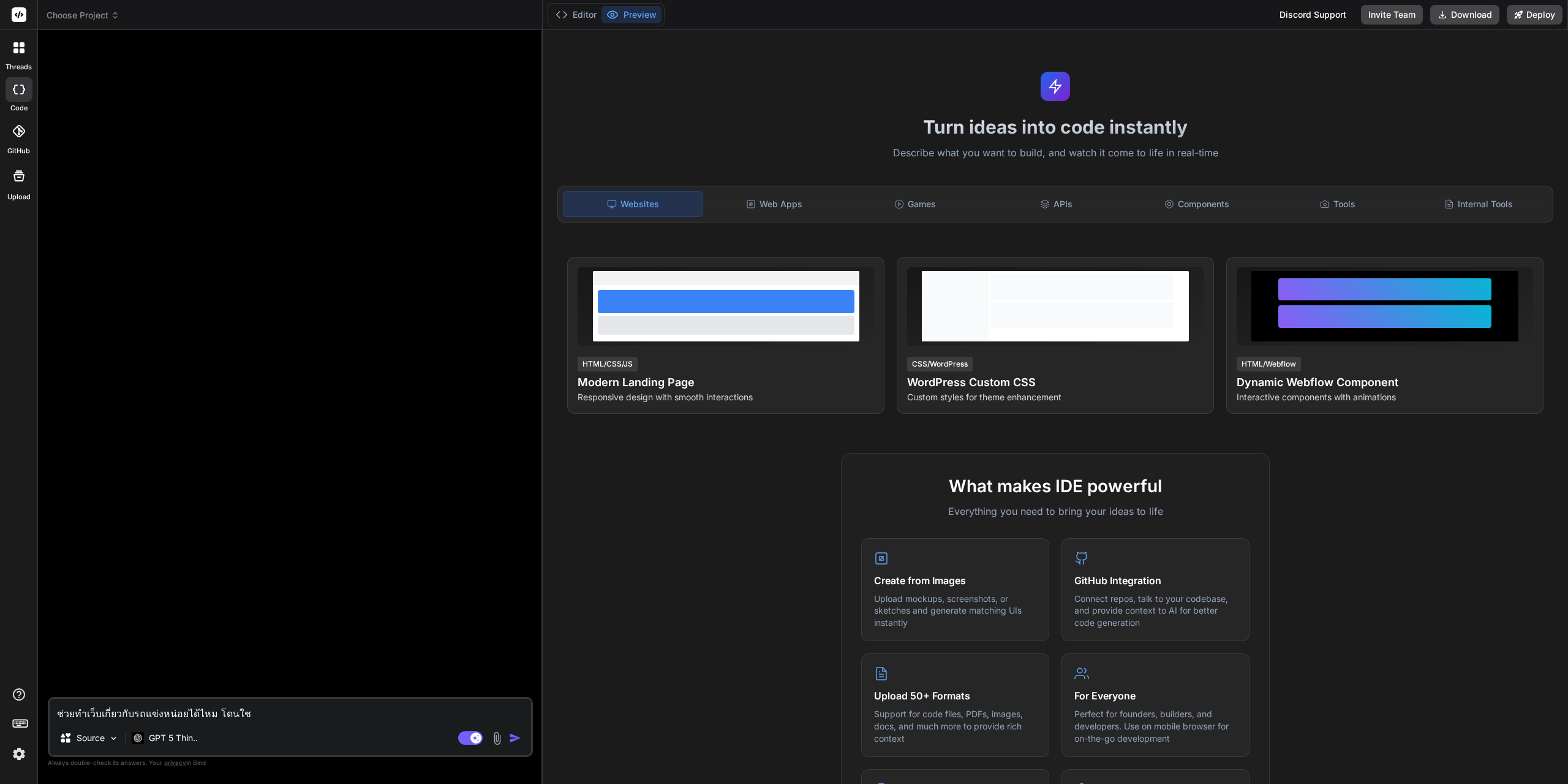
type textarea "ช่วยทำเว็บเกี่ยวกับรถแข่งหน่อยได้ไหม โดนใช้"
type textarea "x"
type textarea "ช่วยทำเว็บเกี่ยวกับรถแข่งหน่อยได้ไหม โดนใช้"
paste textarea "React (Vite)"
type textarea "x"
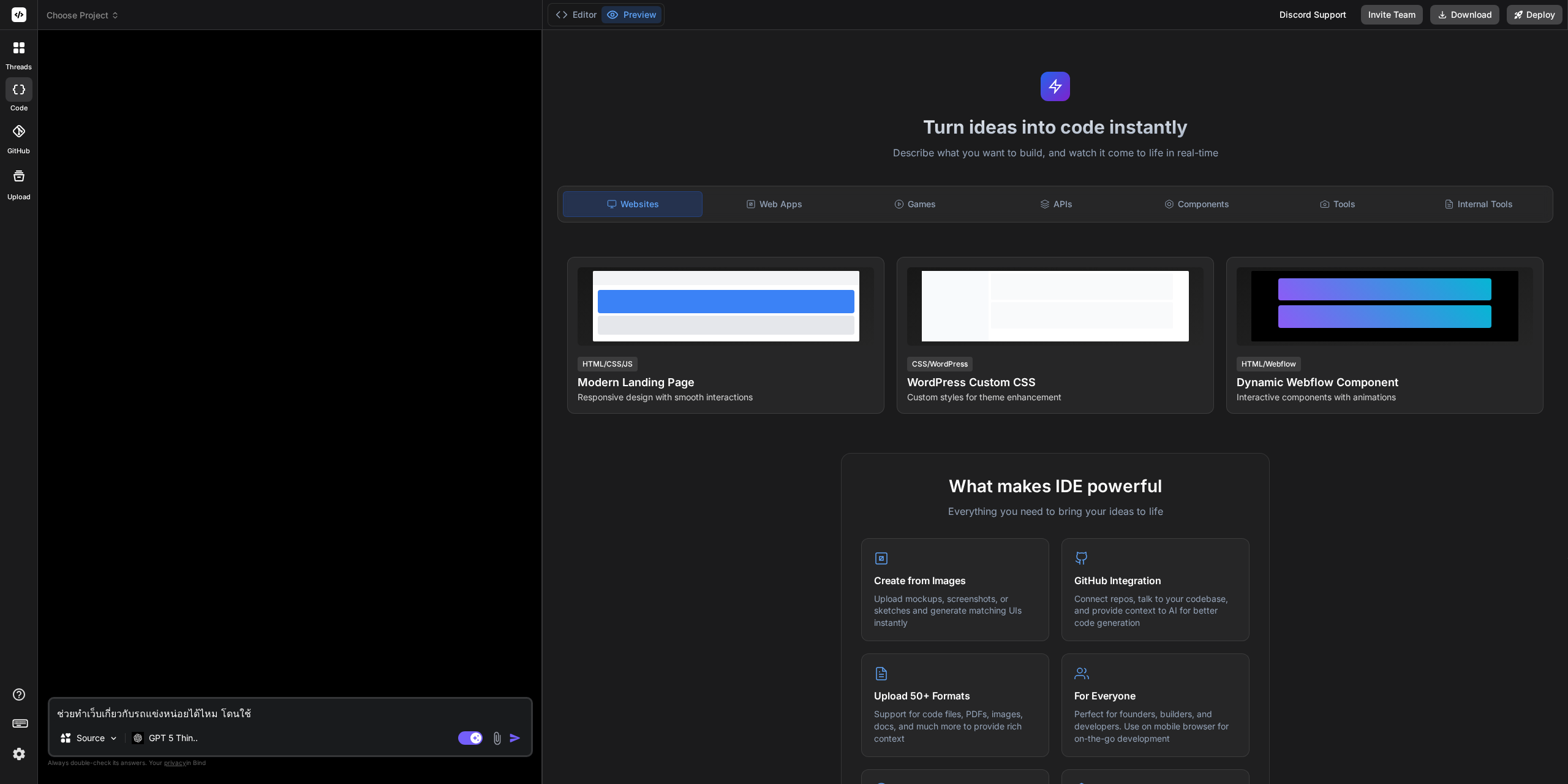
type textarea "ช่วยทำเว็บเกี่ยวกับรถแข่งหน่อยได้ไหม โดนใช้ React (Vite)"
type textarea "x"
type textarea "ช่วยทำเว็บเกี่ยวกับรถแข่งหน่อยได้ไหม โดนใช้ React (Vite)"
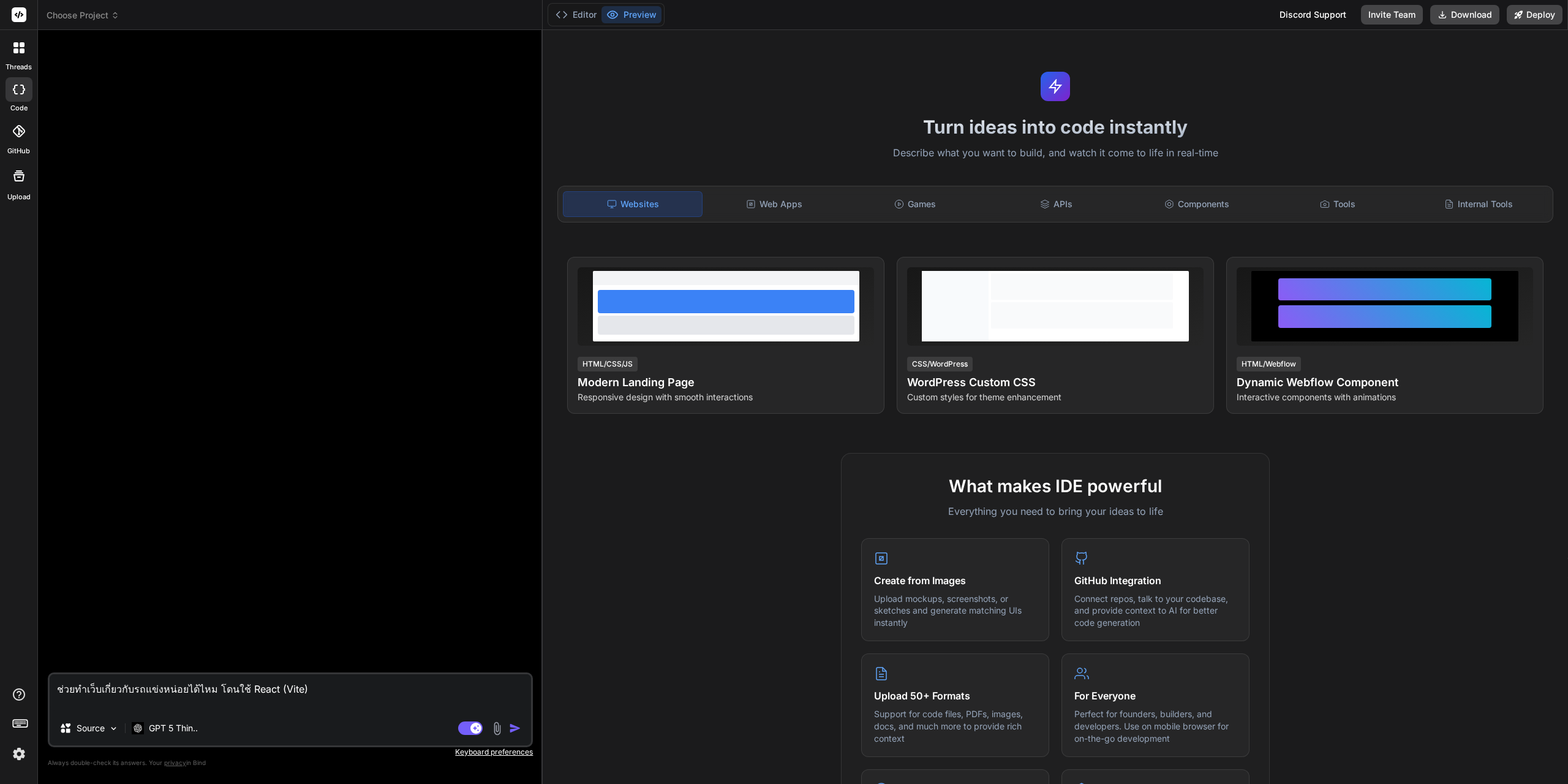
type textarea "x"
type textarea "ช่วยทำเว็บเกี่ยวกับรถแข่งหน่อยได้ไหม โดนใช้ React (Vite) ข"
type textarea "x"
type textarea "ช่วยทำเว็บเกี่ยวกับรถแข่งหน่อยได้ไหม โดนใช้ React (Vite) ขอ"
type textarea "x"
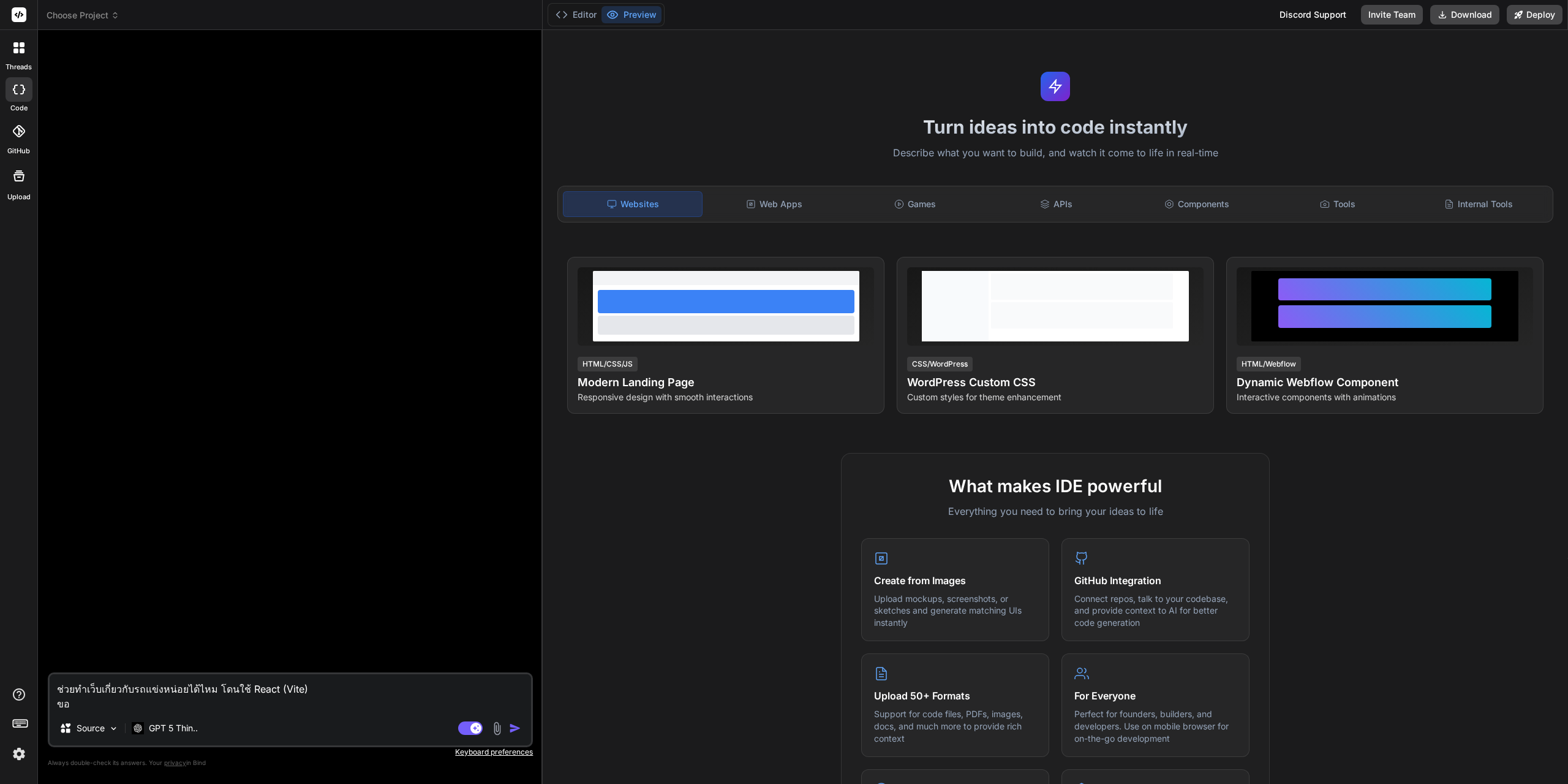
type textarea "ช่วยทำเว็บเกี่ยวกับรถแข่งหน่อยได้ไหม โดนใช้ React (Vite) ขอ้"
type textarea "x"
type textarea "ช่วยทำเว็บเกี่ยวกับรถแข่งหน่อยได้ไหม โดนใช้ React (Vite) ขอ้เ"
type textarea "x"
type textarea "ช่วยทำเว็บเกี่ยวกับรถแข่งหน่อยได้ไหม โดนใช้ React (Vite) ขอ้เว"
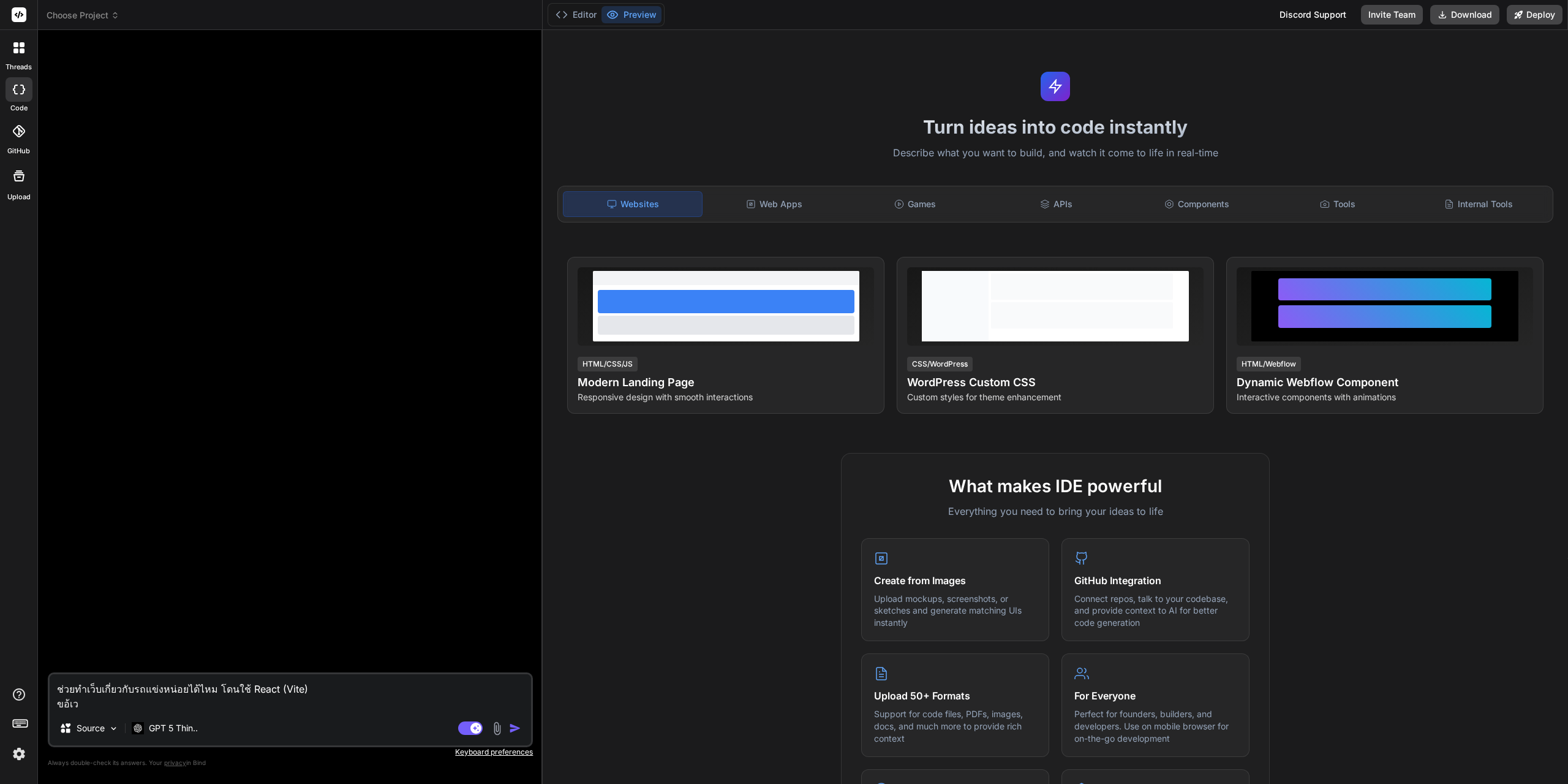
type textarea "x"
type textarea "ช่วยทำเว็บเกี่ยวกับรถแข่งหน่อยได้ไหม โดนใช้ React (Vite) ขอ้เ"
type textarea "x"
type textarea "ช่วยทำเว็บเกี่ยวกับรถแข่งหน่อยได้ไหม โดนใช้ React (Vite) ขอ้"
type textarea "x"
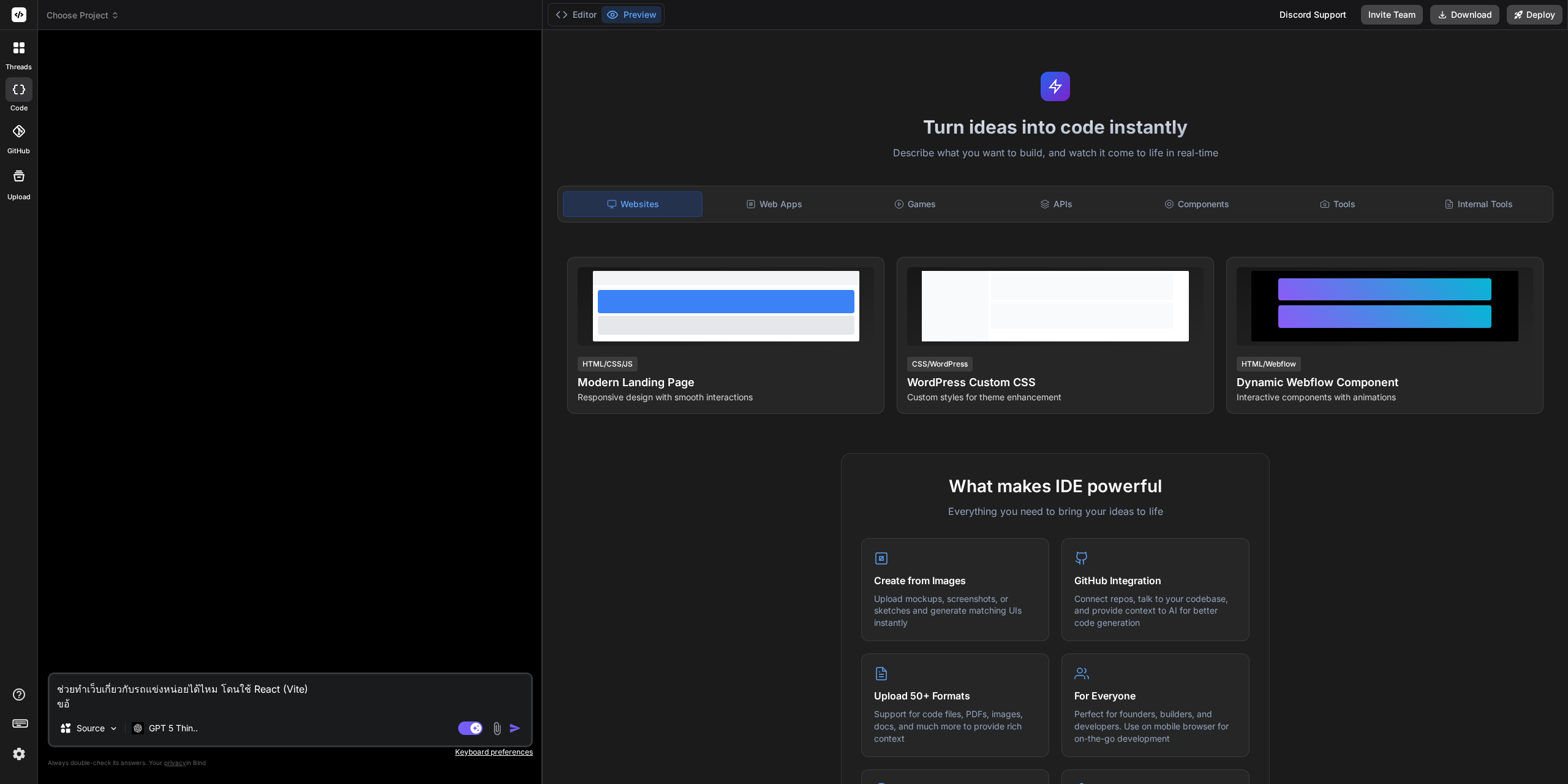
type textarea "ช่วยทำเว็บเกี่ยวกับรถแข่งหน่อยได้ไหม โดนใช้ React (Vite) ขอ"
type textarea "x"
type textarea "ช่วยทำเว็บเกี่ยวกับรถแข่งหน่อยได้ไหม โดนใช้ React (Vite) ขอเ"
type textarea "x"
type textarea "ช่วยทำเว็บเกี่ยวกับรถแข่งหน่อยได้ไหม โดนใช้ React (Vite) ขอเว"
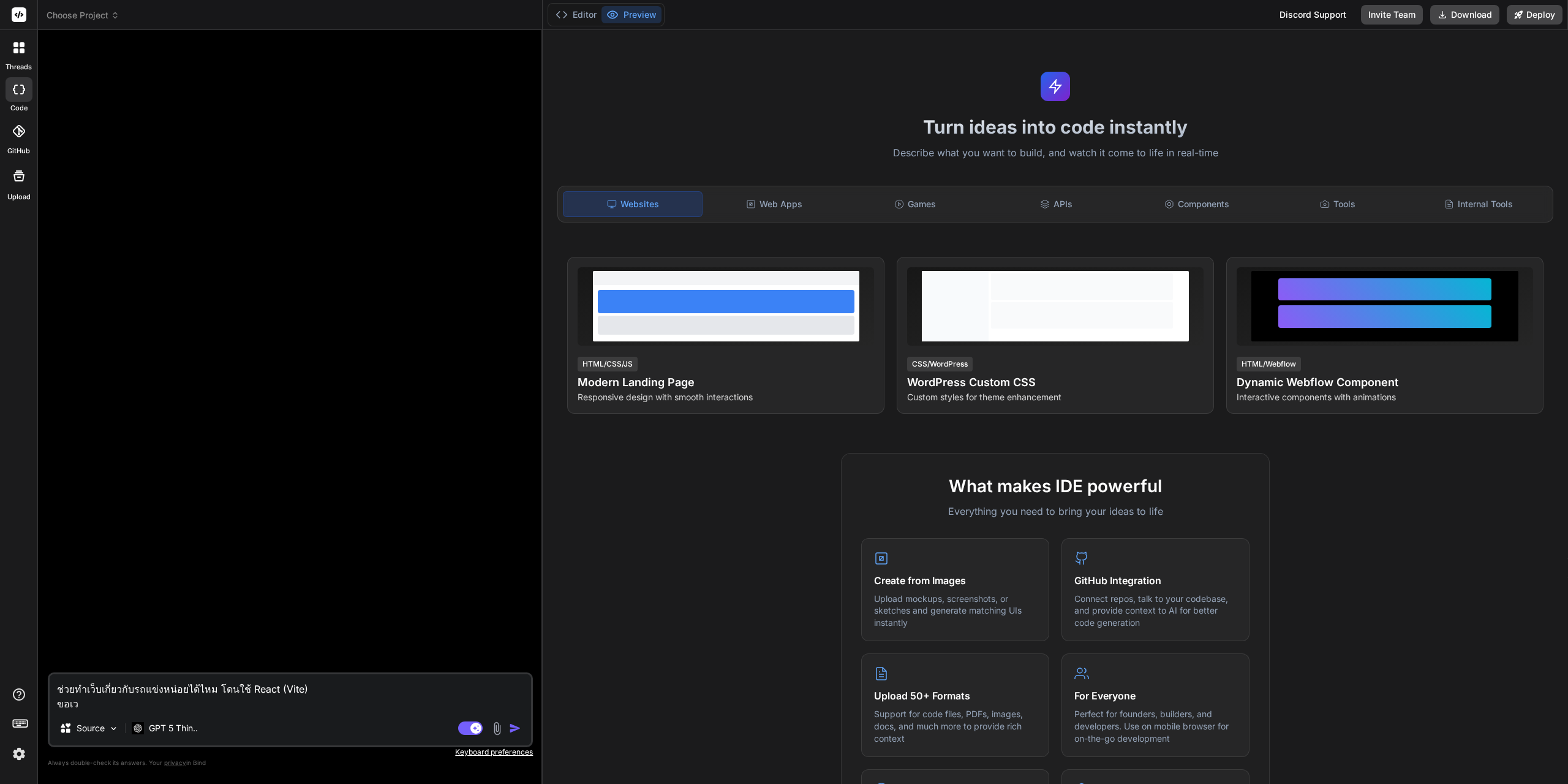
type textarea "x"
type textarea "ช่วยทำเว็บเกี่ยวกับรถแข่งหน่อยได้ไหม โดนใช้ React (Vite) ขอเว็"
type textarea "x"
type textarea "ช่วยทำเว็บเกี่ยวกับรถแข่งหน่อยได้ไหม โดนใช้ React (Vite) ขอเว็บ"
type textarea "x"
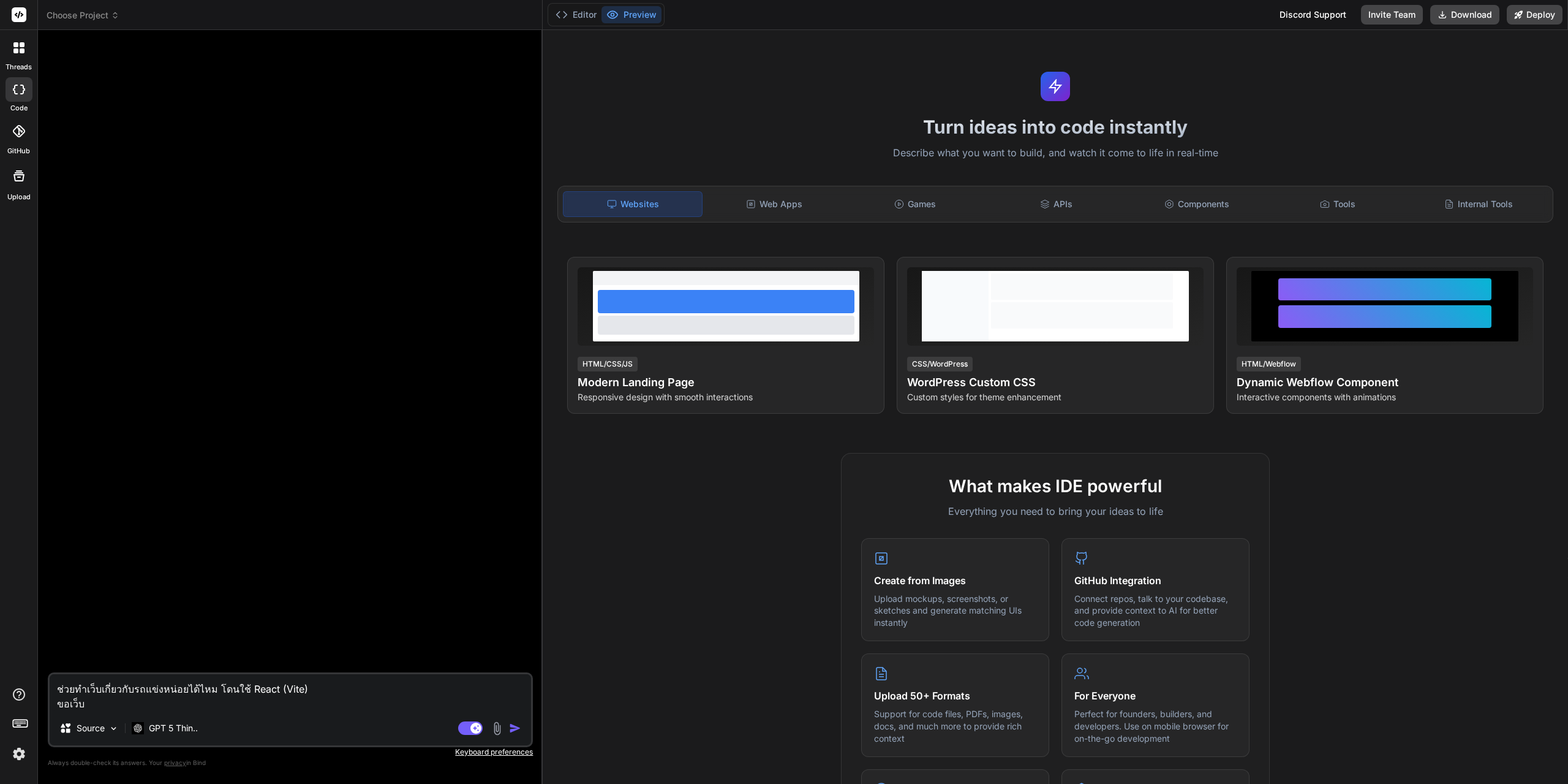
type textarea "ช่วยทำเว็บเกี่ยวกับรถแข่งหน่อยได้ไหม โดนใช้ React (Vite) ขอเว็บไ"
type textarea "x"
type textarea "ช่วยทำเว็บเกี่ยวกับรถแข่งหน่อยได้ไหม โดนใช้ React (Vite) ขอเว็บไซ"
type textarea "x"
type textarea "ช่วยทำเว็บเกี่ยวกับรถแข่งหน่อยได้ไหม โดนใช้ React (Vite) ขอเว็บไซต"
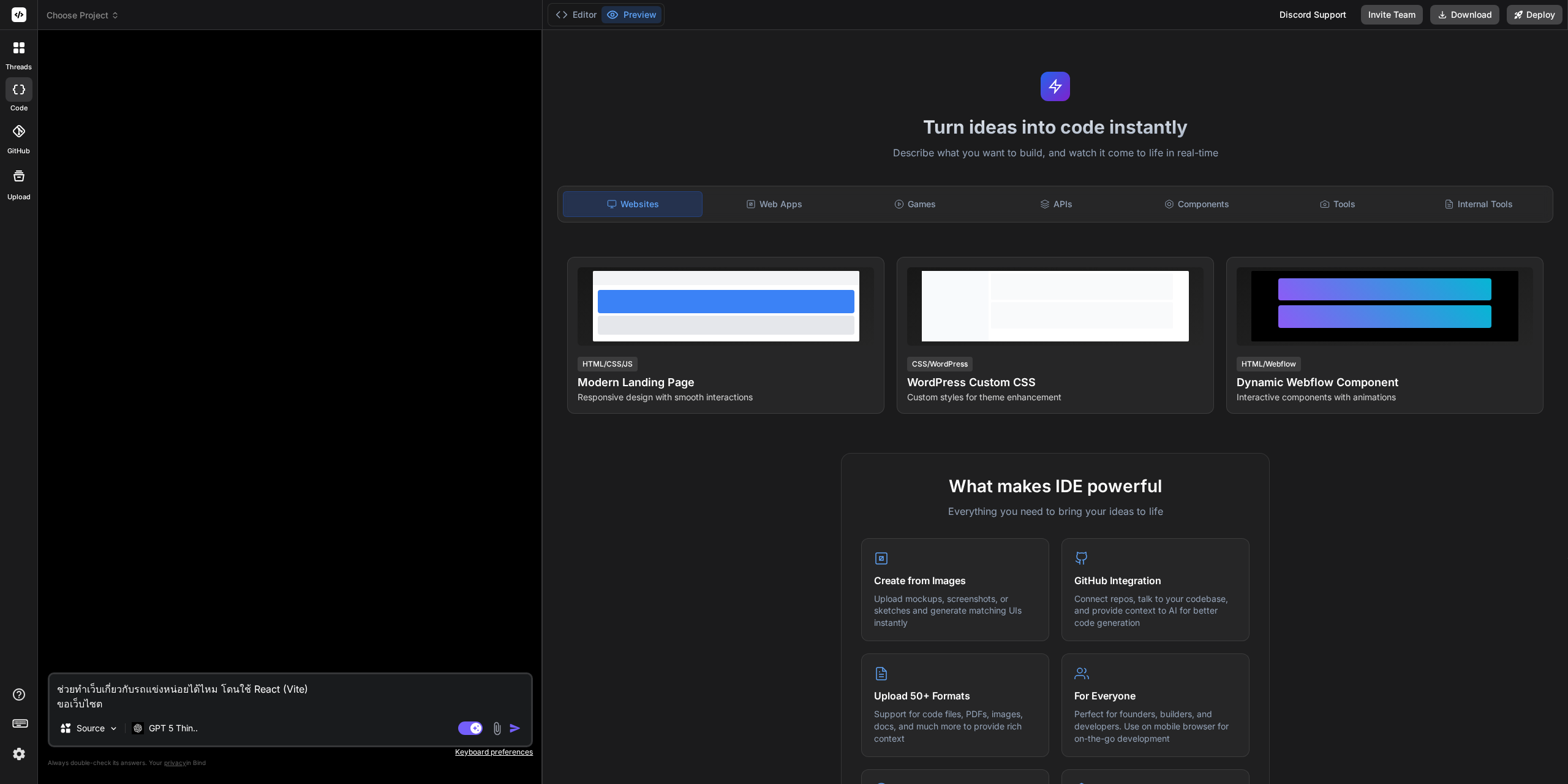
type textarea "x"
type textarea "ช่วยทำเว็บเกี่ยวกับรถแข่งหน่อยได้ไหม โดนใช้ React (Vite) ขอเว็บไซต์"
type textarea "x"
type textarea "ช่วยทำเว็บเกี่ยวกับรถแข่งหน่อยได้ไหม โดนใช้ React (Vite) ขอเว็บไซต์"
type textarea "x"
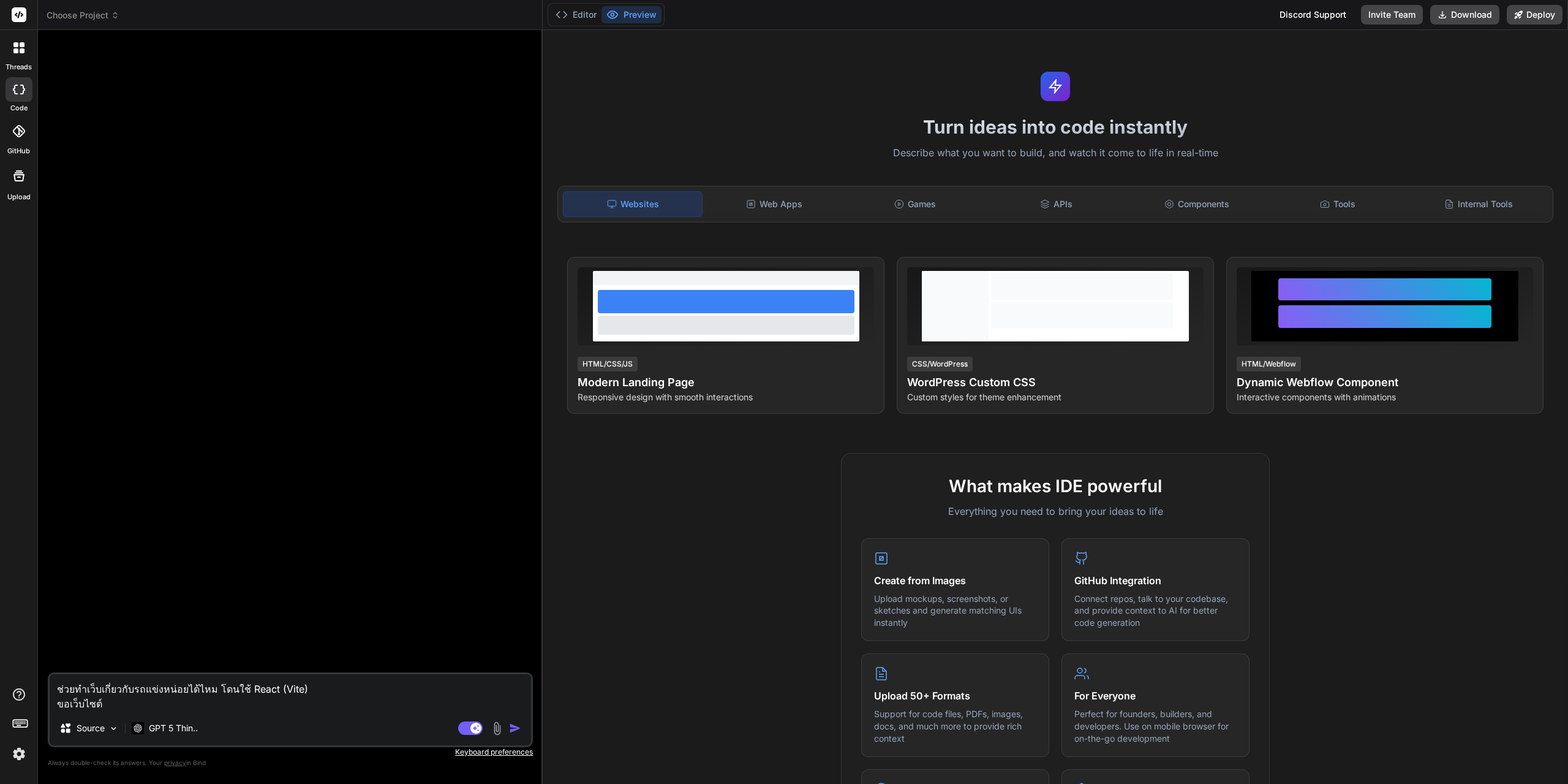
type textarea "ช่วยทำเว็บเกี่ยวกับรถแข่งหน่อยได้ไหม โดนใช้ React (Vite) ขอเว็บไซต์ 5"
type textarea "x"
type textarea "ช่วยทำเว็บเกี่ยวกับรถแข่งหน่อยได้ไหม โดนใช้ React (Vite) ขอเว็บไซต์ 5"
type textarea "x"
type textarea "ช่วยทำเว็บเกี่ยวกับรถแข่งหน่อยได้ไหม โดนใช้ React (Vite) ขอเว็บไซต์ 5 ห"
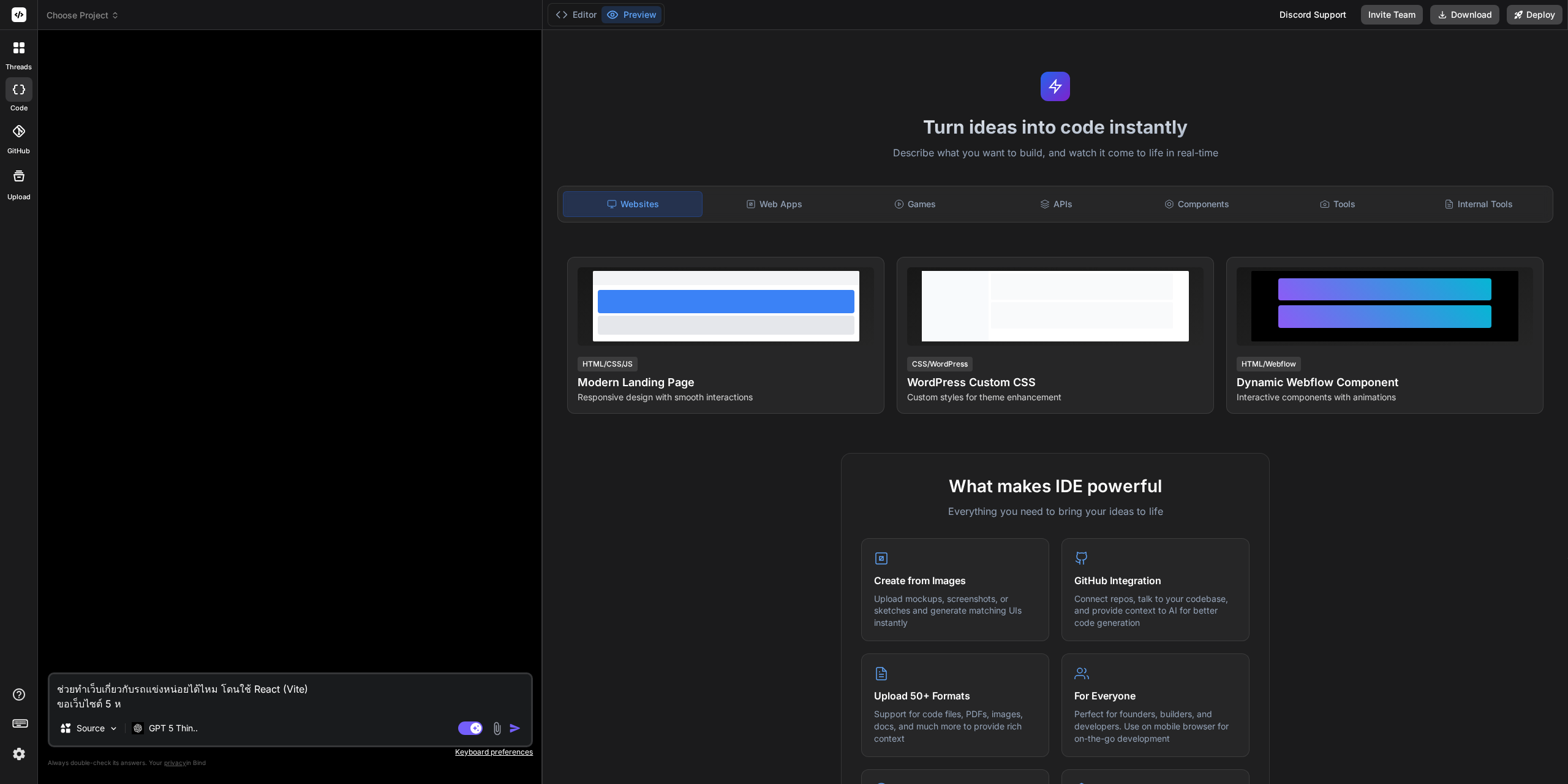
type textarea "x"
type textarea "ช่วยทำเว็บเกี่ยวกับรถแข่งหน่อยได้ไหม โดนใช้ React (Vite) ขอเว็บไซต์ 5 หน"
type textarea "x"
type textarea "ช่วยทำเว็บเกี่ยวกับรถแข่งหน่อยได้ไหม โดนใช้ React (Vite) ขอเว็บไซต์ 5 หน้"
type textarea "x"
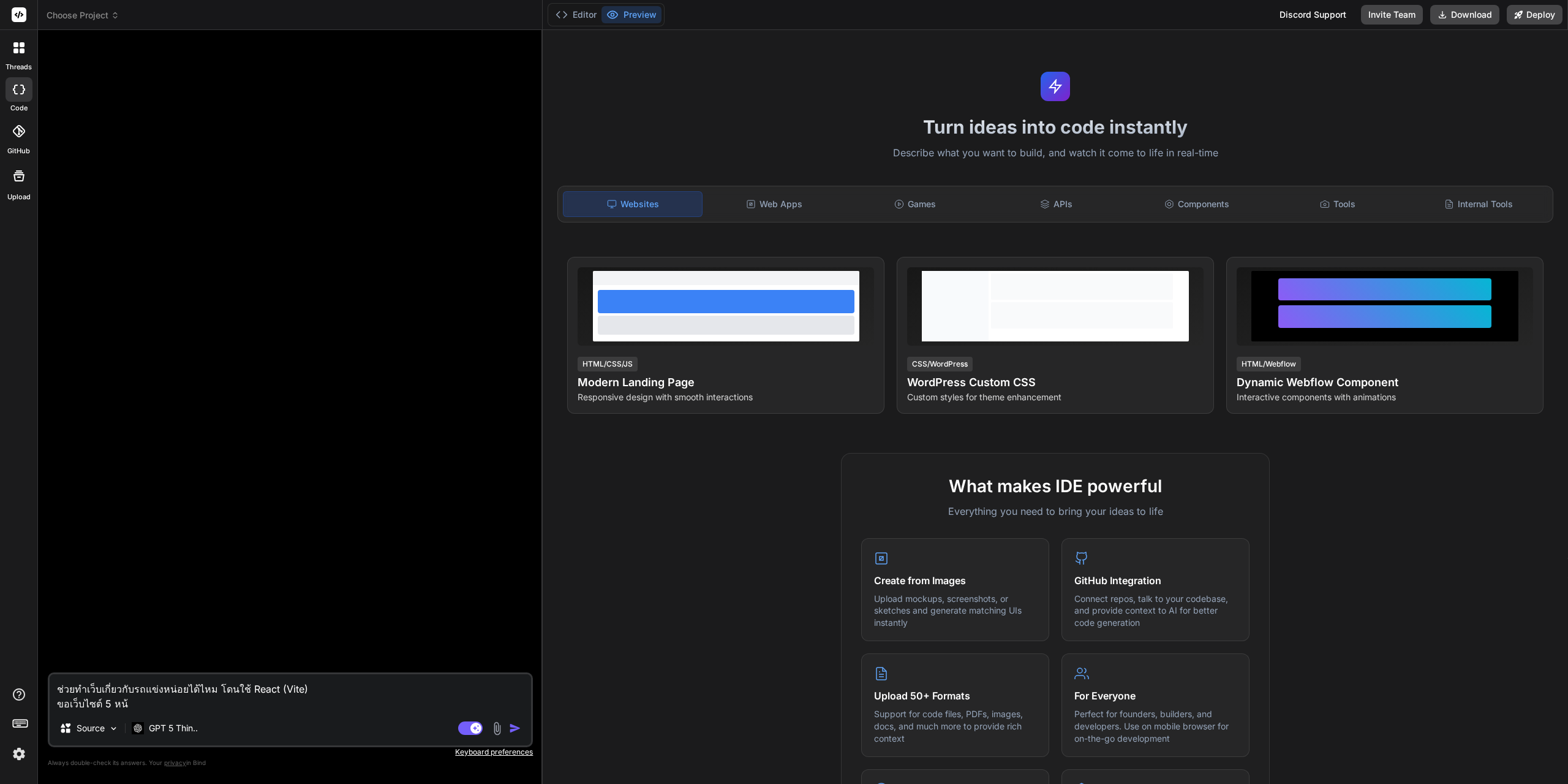
type textarea "ช่วยทำเว็บเกี่ยวกับรถแข่งหน่อยได้ไหม โดนใช้ React (Vite) ขอเว็บไซต์ 5 หน้า"
type textarea "x"
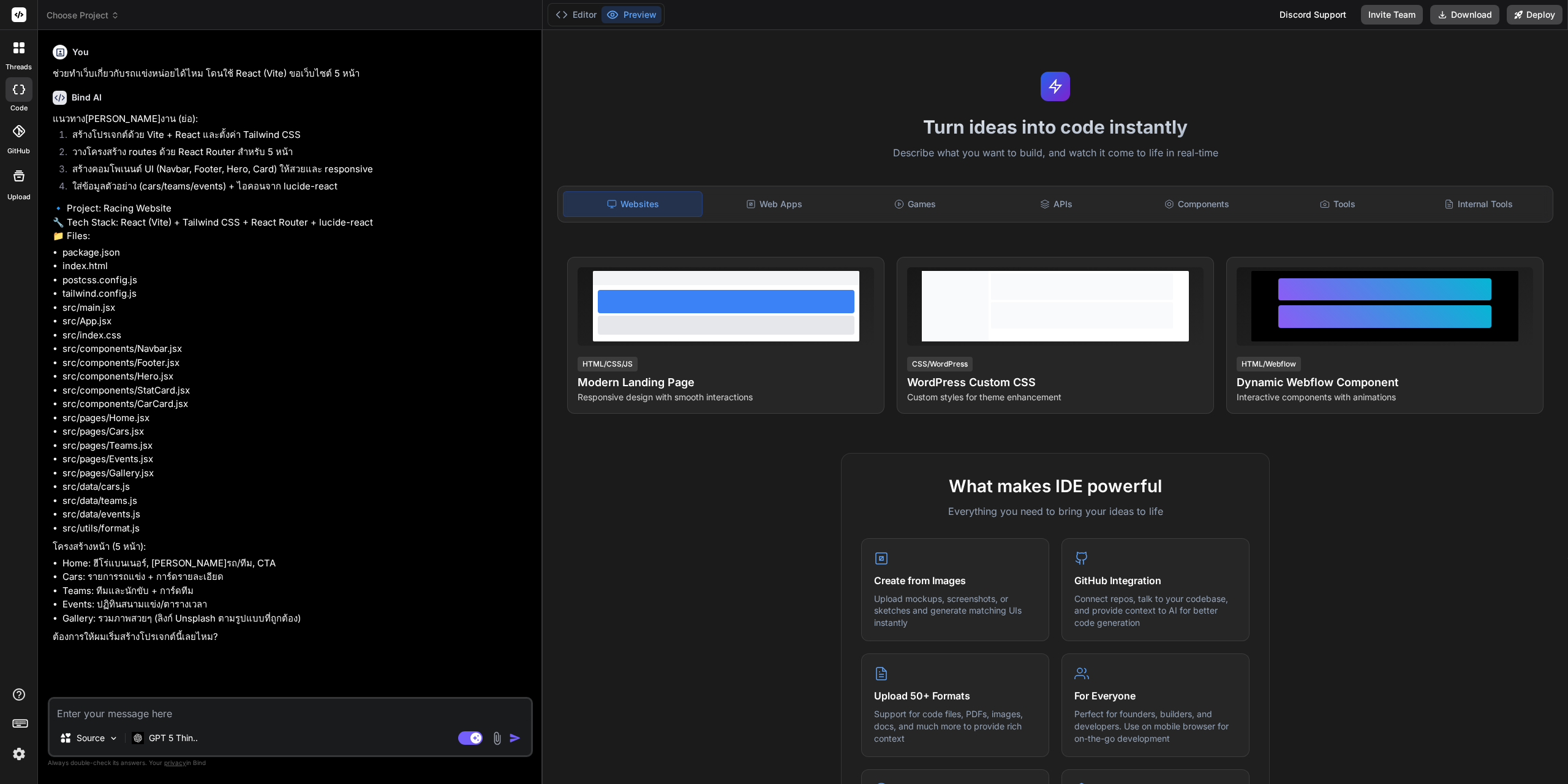
click at [282, 717] on textarea at bounding box center [290, 709] width 482 height 22
click at [274, 717] on textarea at bounding box center [290, 709] width 482 height 22
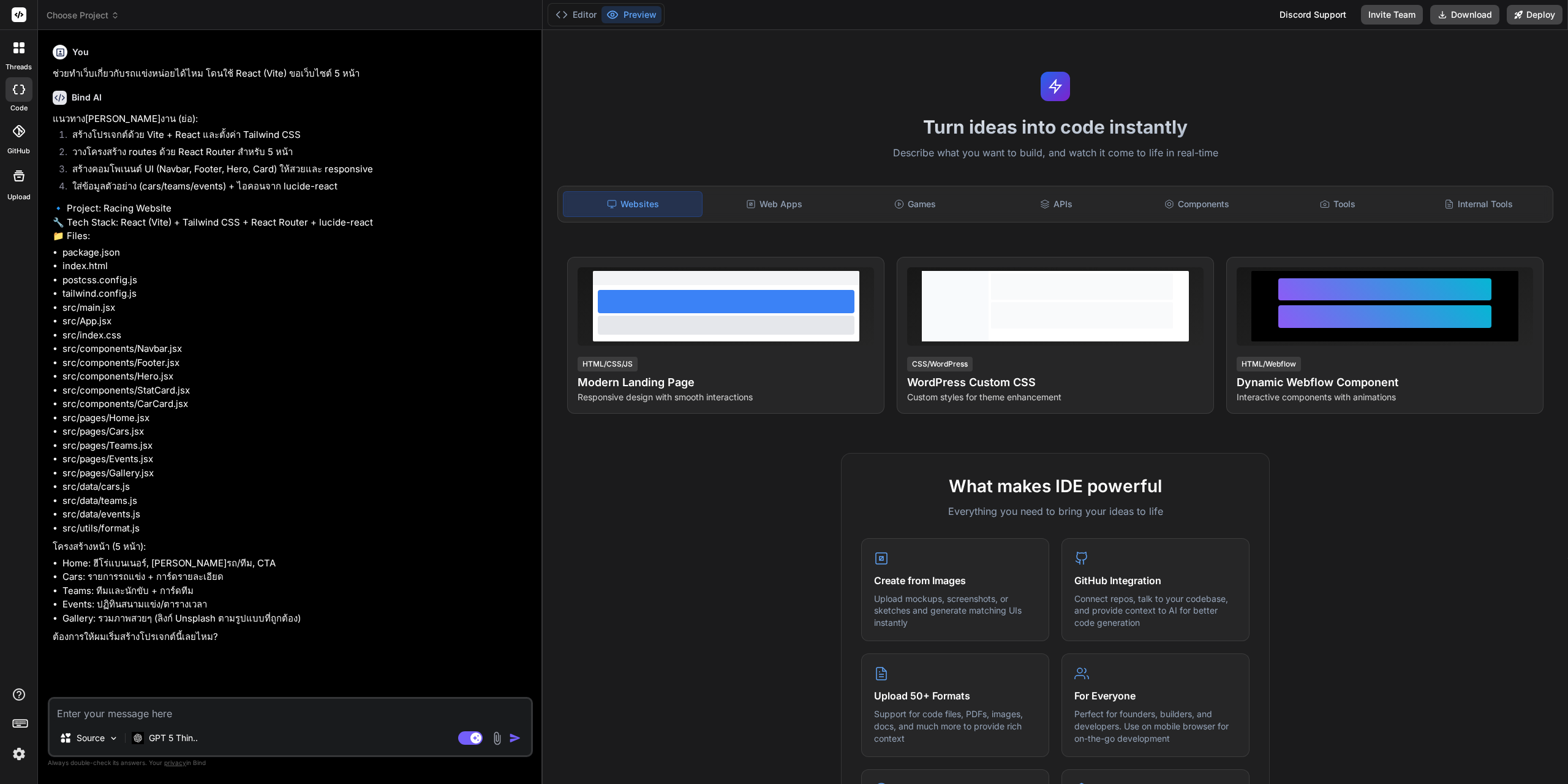
click at [273, 717] on textarea at bounding box center [290, 709] width 482 height 22
click at [273, 716] on textarea at bounding box center [290, 709] width 482 height 22
type textarea "ทำให้ฉันสามารถนำไป deploy hostiger ได้ด้วย"
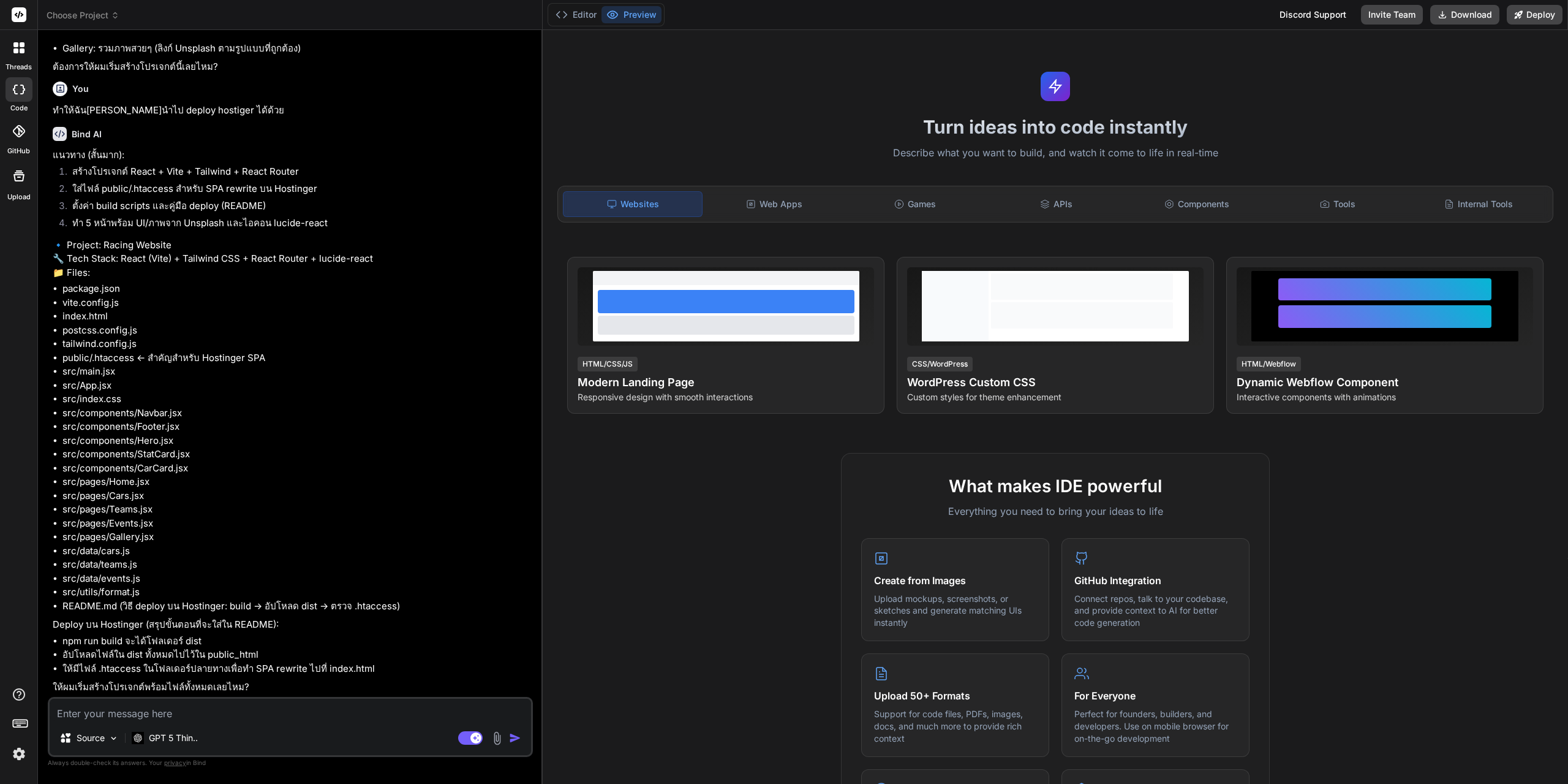
scroll to position [624, 0]
type textarea "สร้างได้เลย"
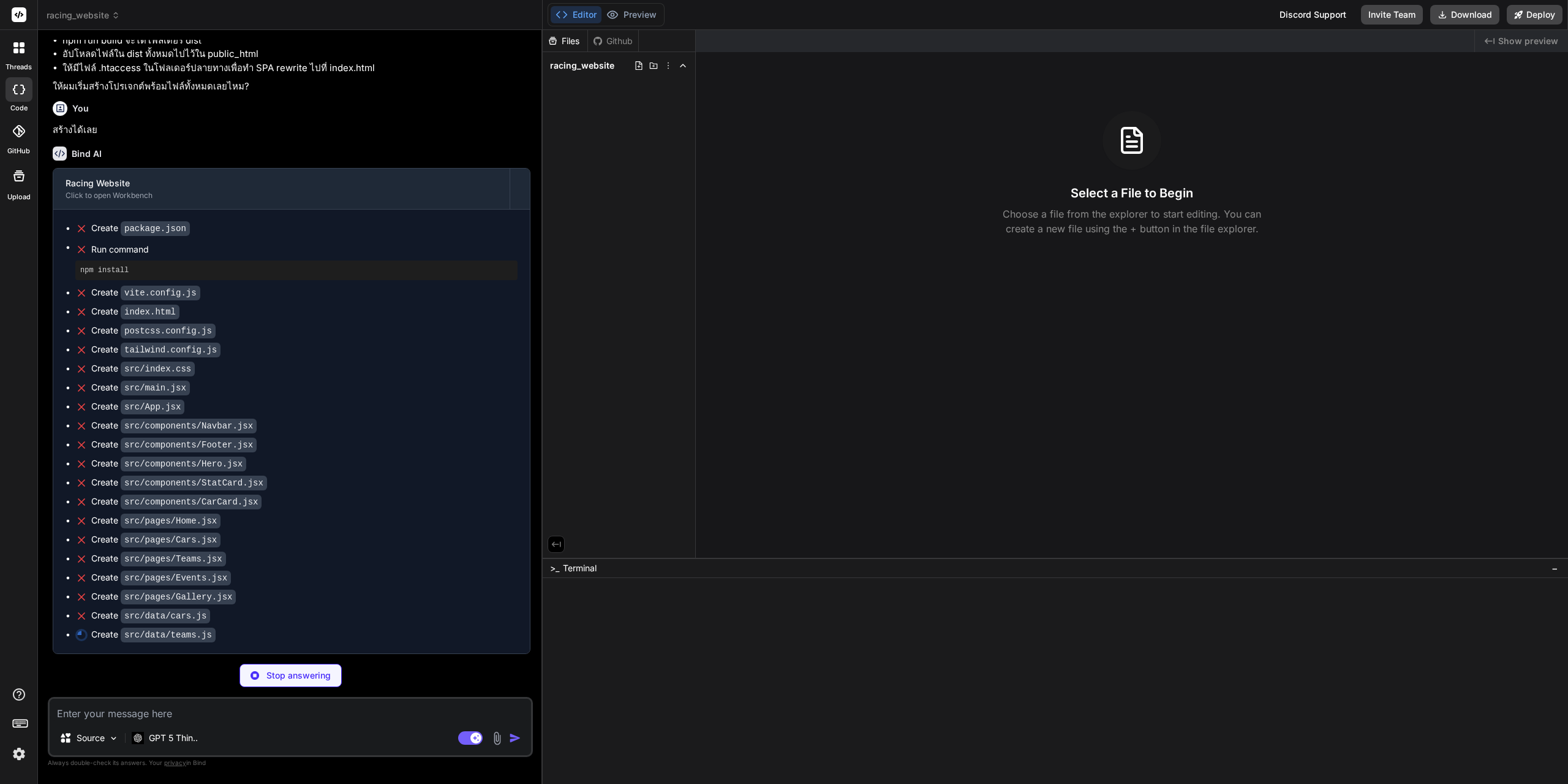
scroll to position [1212, 0]
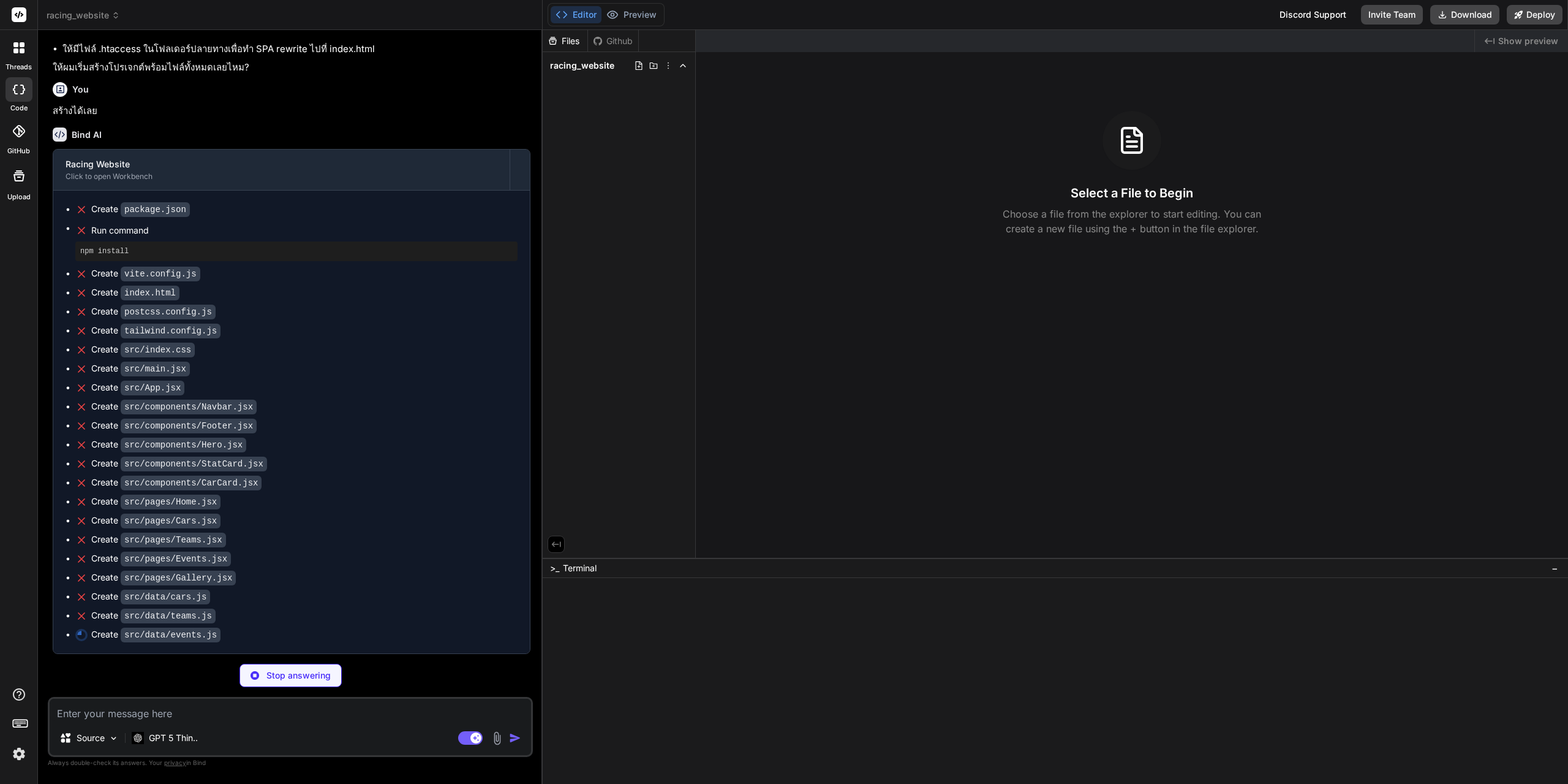
click at [619, 44] on div "Github" at bounding box center [613, 40] width 50 height 12
click at [568, 44] on div "Files" at bounding box center [565, 40] width 44 height 12
click at [592, 7] on button "Editor" at bounding box center [576, 14] width 51 height 17
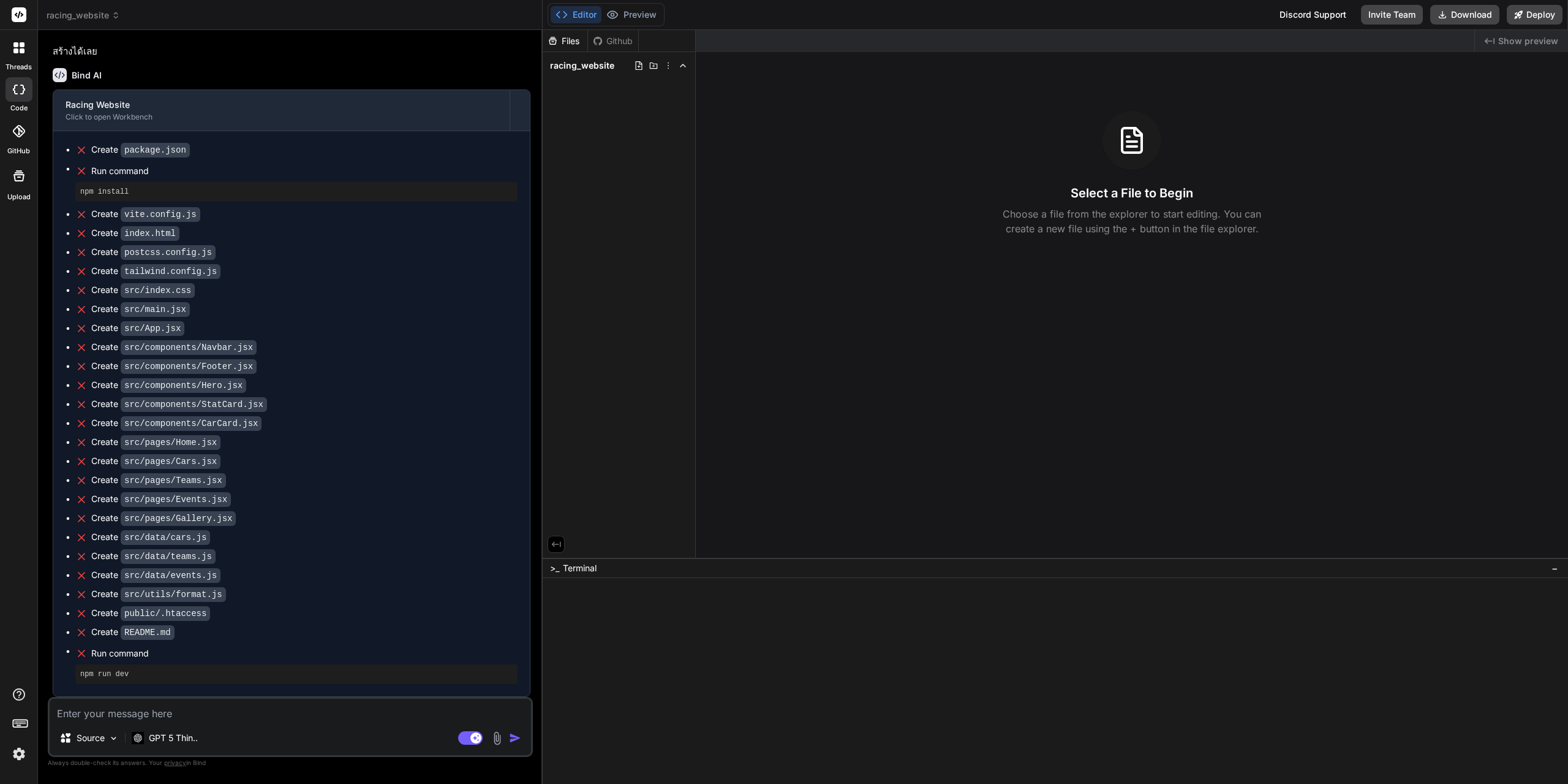
scroll to position [1288, 0]
click at [272, 719] on textarea at bounding box center [290, 709] width 482 height 22
type textarea "ทำไมไม่สร้างไฟล์"
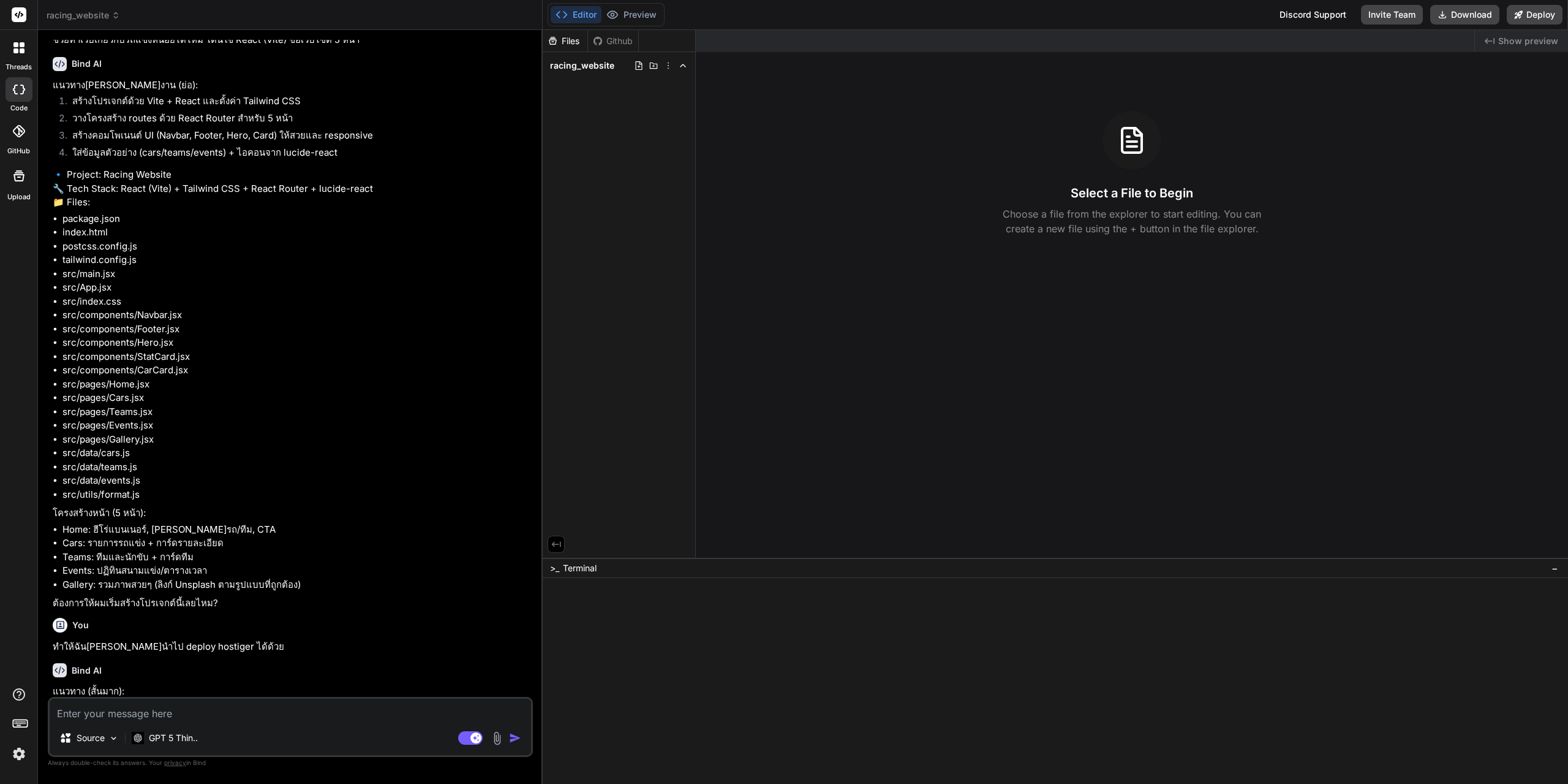
scroll to position [0, 0]
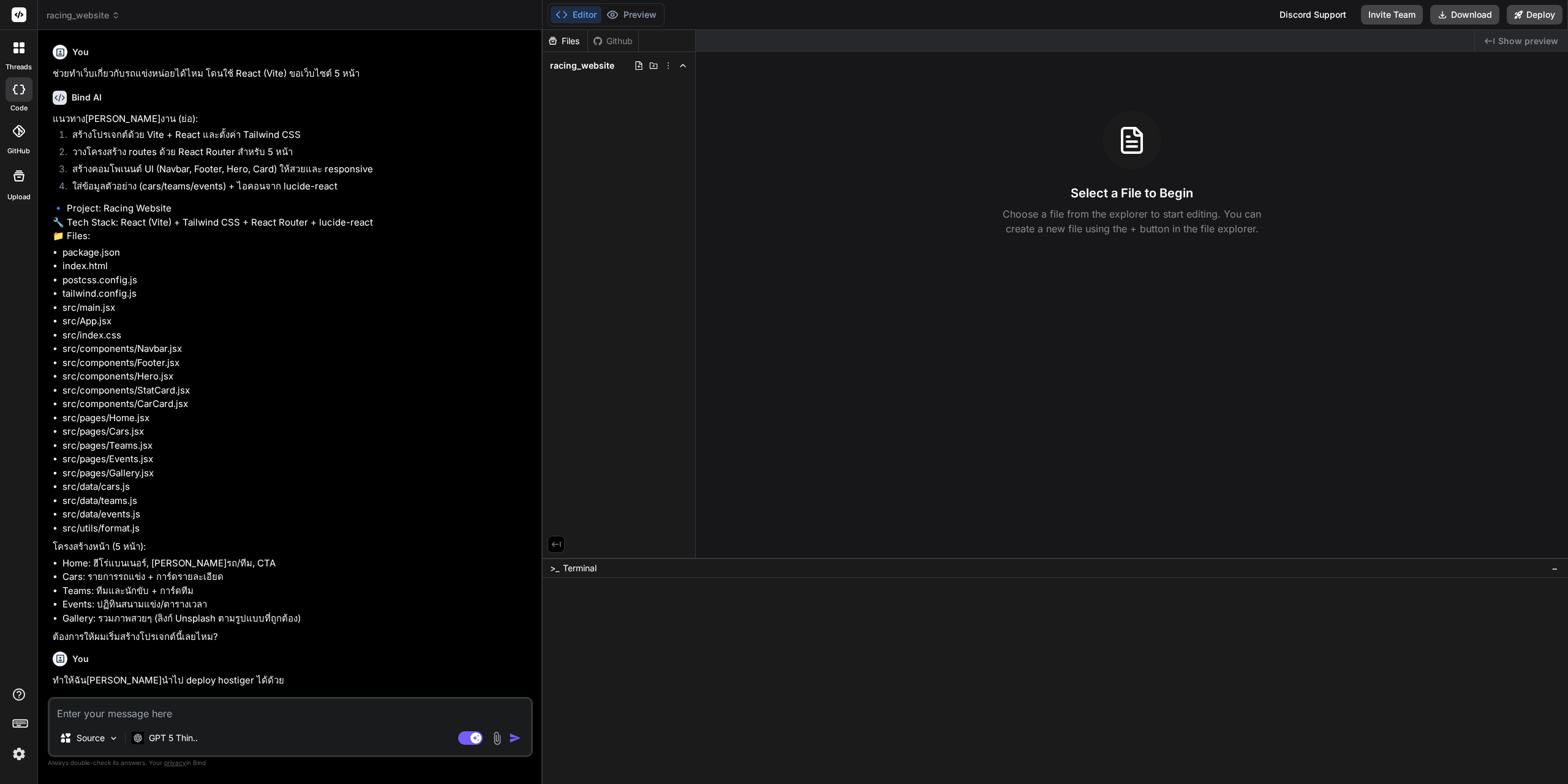
click at [252, 75] on p "ช่วยทำเว็บเกี่ยวกับรถแข่งหน่อยได้ไหม โดนใช้ React (Vite) ขอเว็บไซต์ 5 หน้า" at bounding box center [291, 73] width 478 height 14
copy div "ช่วยทำเว็บเกี่ยวกับรถแข่งหน่อยได้ไหม โดนใช้ React (Vite) ขอเว็บไซต์ 5 หน้า"
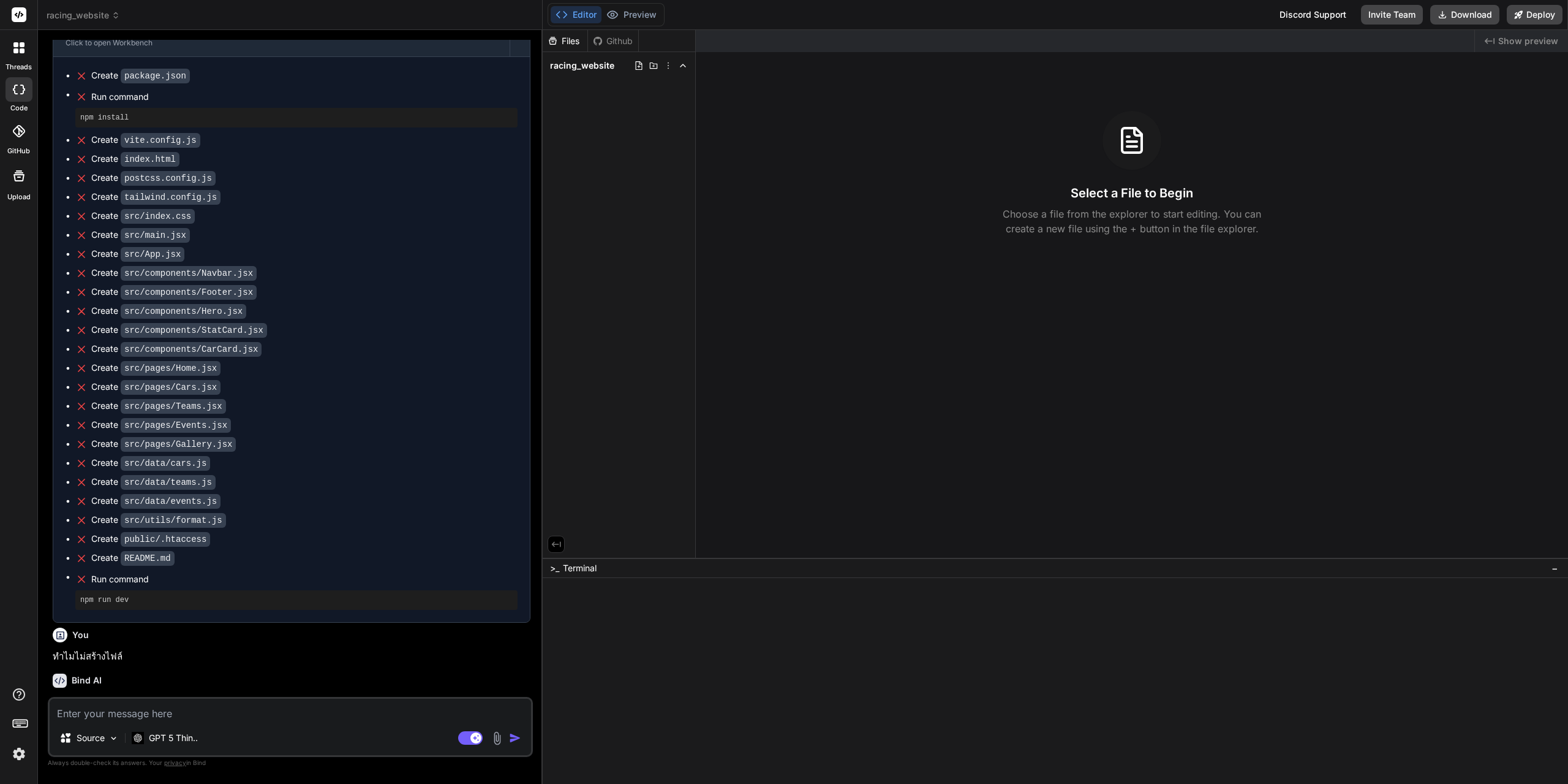
scroll to position [1415, 0]
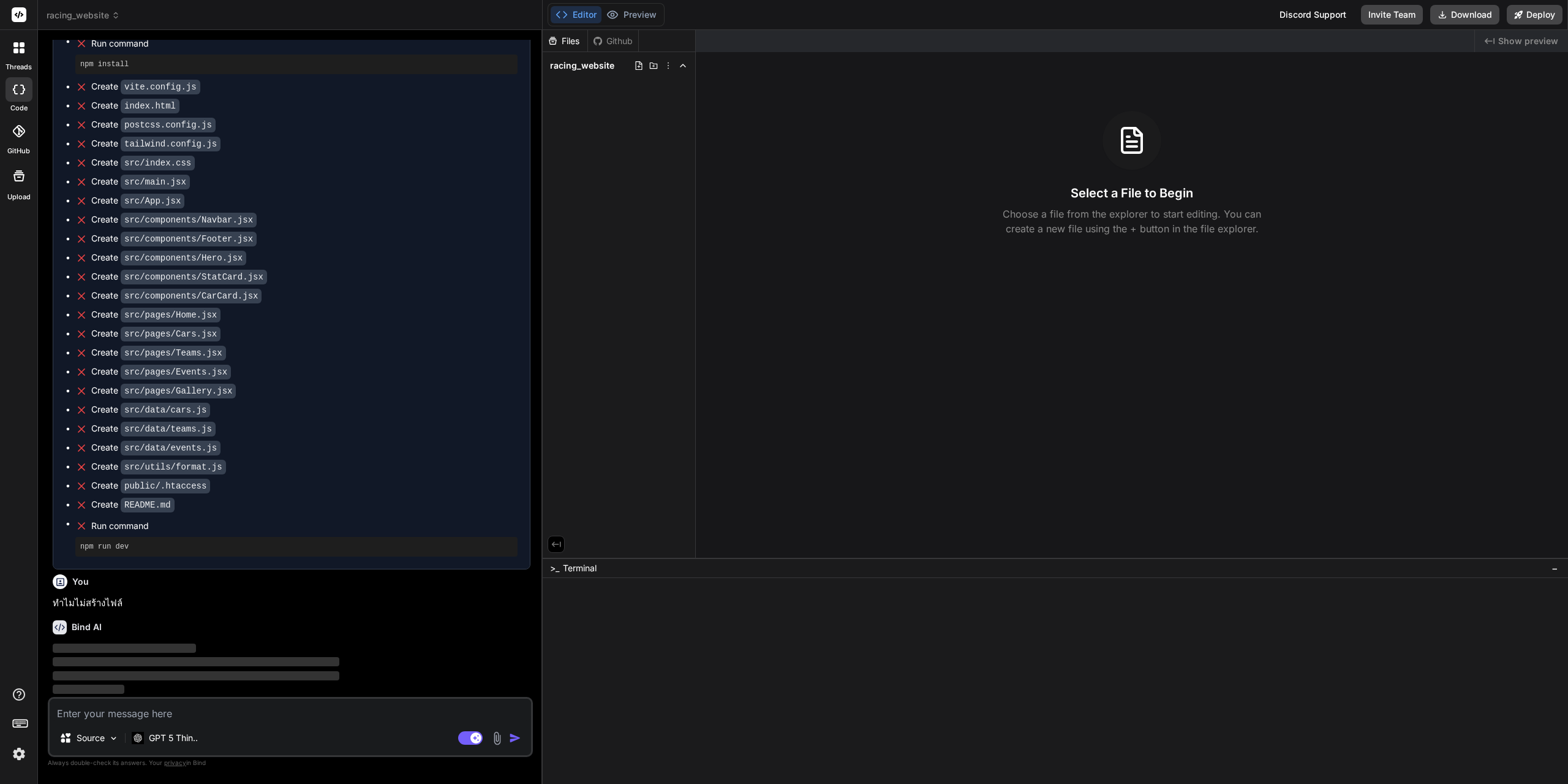
drag, startPoint x: 340, startPoint y: 232, endPoint x: 372, endPoint y: 557, distance: 326.6
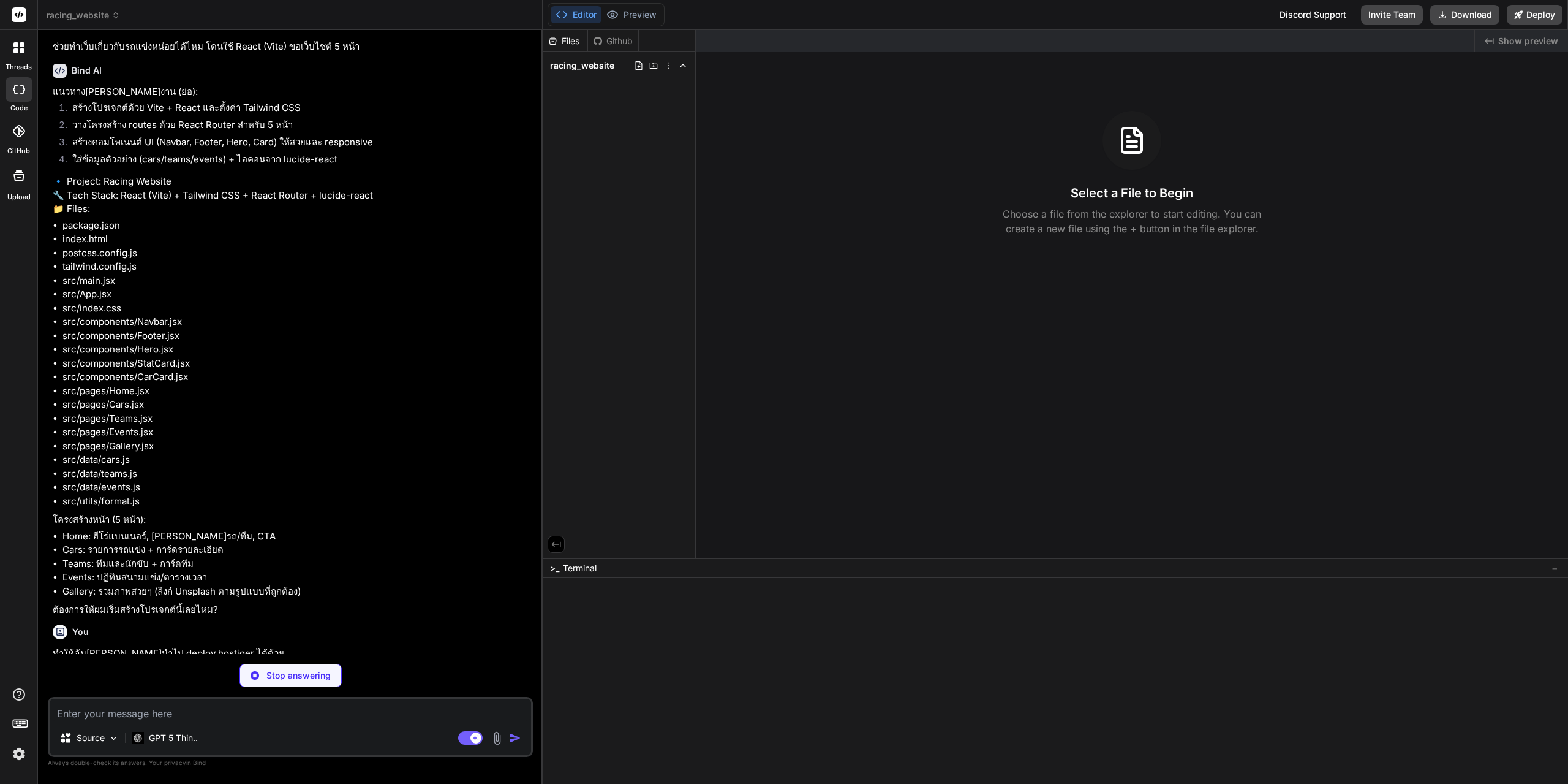
scroll to position [0, 0]
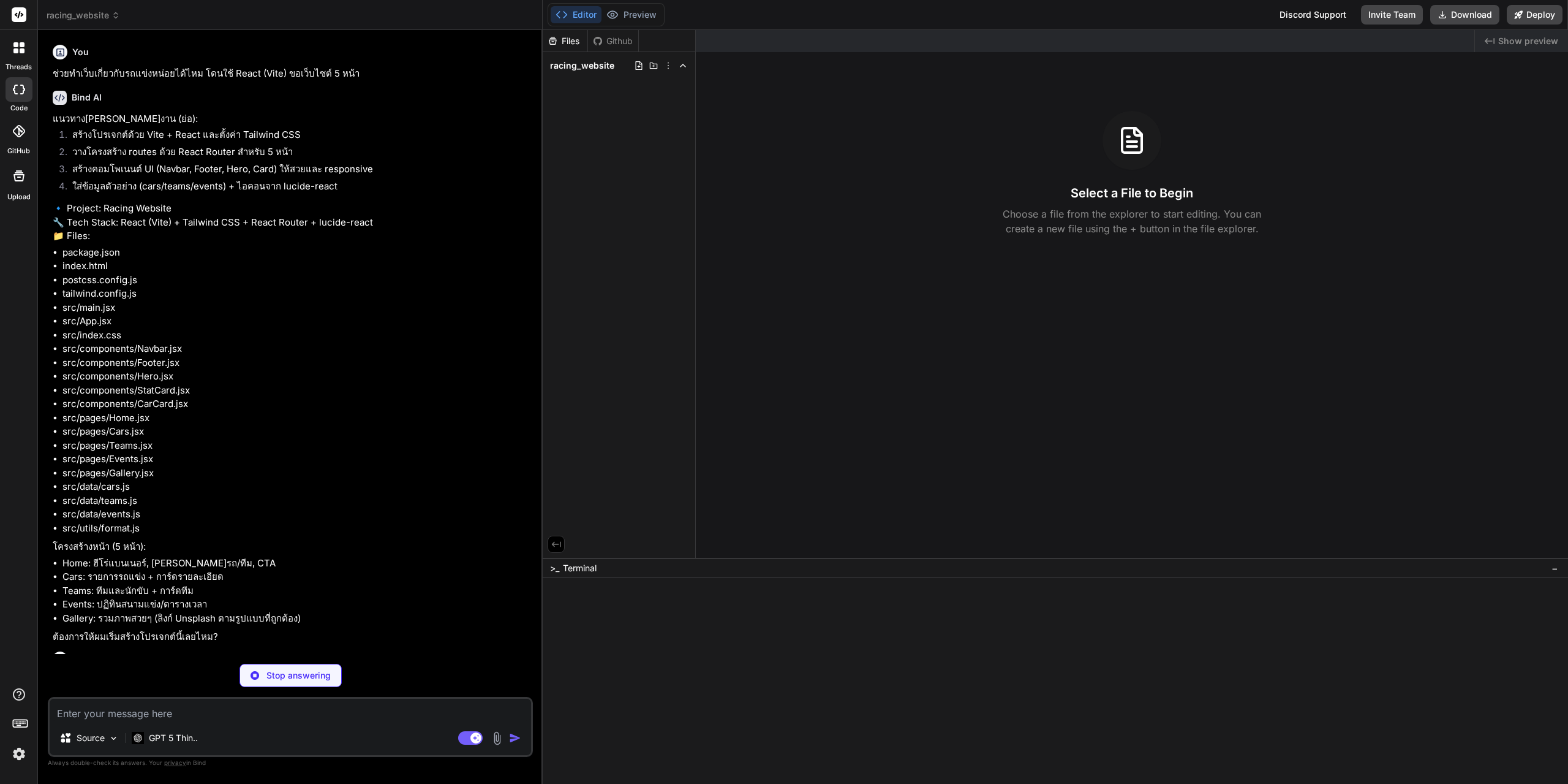
drag, startPoint x: 462, startPoint y: 364, endPoint x: 492, endPoint y: 109, distance: 256.8
click at [298, 67] on p "ช่วยทำเว็บเกี่ยวกับรถแข่งหน่อยได้ไหม โดนใช้ React (Vite) ขอเว็บไซต์ 5 หน้า" at bounding box center [291, 73] width 478 height 14
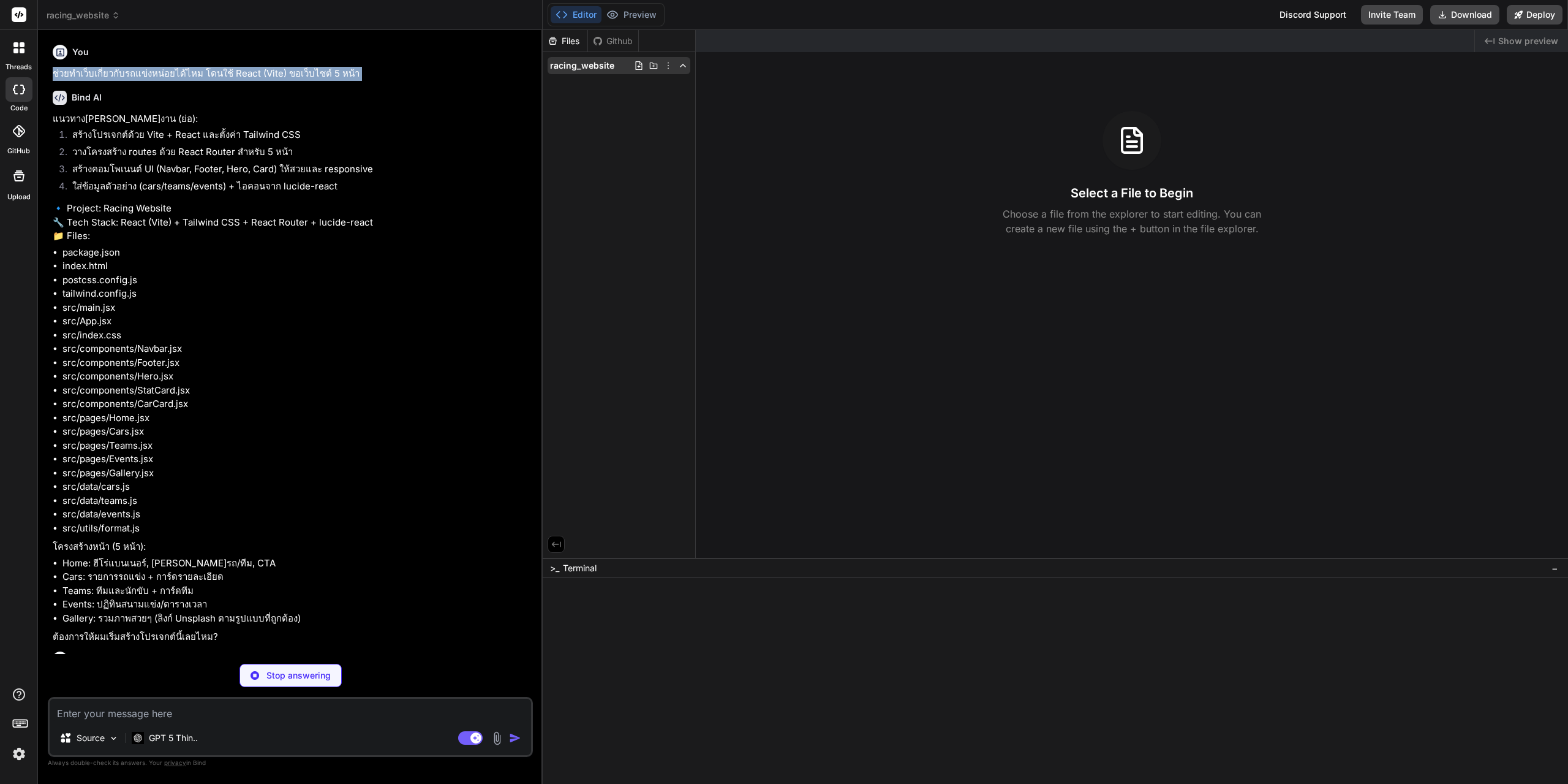
copy div "ช่วยทำเว็บเกี่ยวกับรถแข่งหน่อยได้ไหม โดนใช้ React (Vite) ขอเว็บไซต์ 5 หน้า"
click at [668, 69] on icon at bounding box center [668, 66] width 10 height 10
click at [597, 126] on div "Delete" at bounding box center [623, 115] width 123 height 27
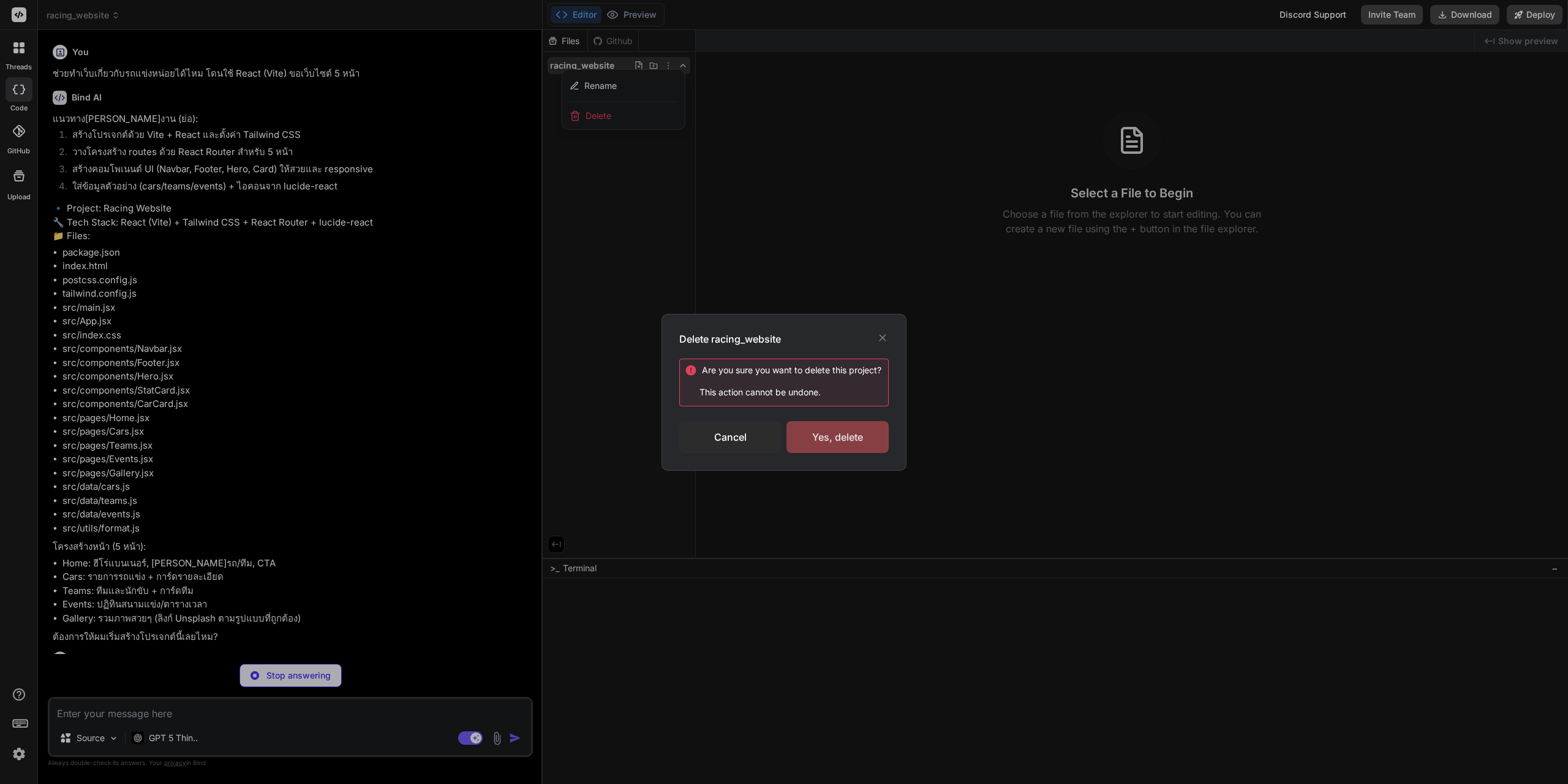
click at [835, 448] on div "Yes, delete" at bounding box center [838, 437] width 102 height 32
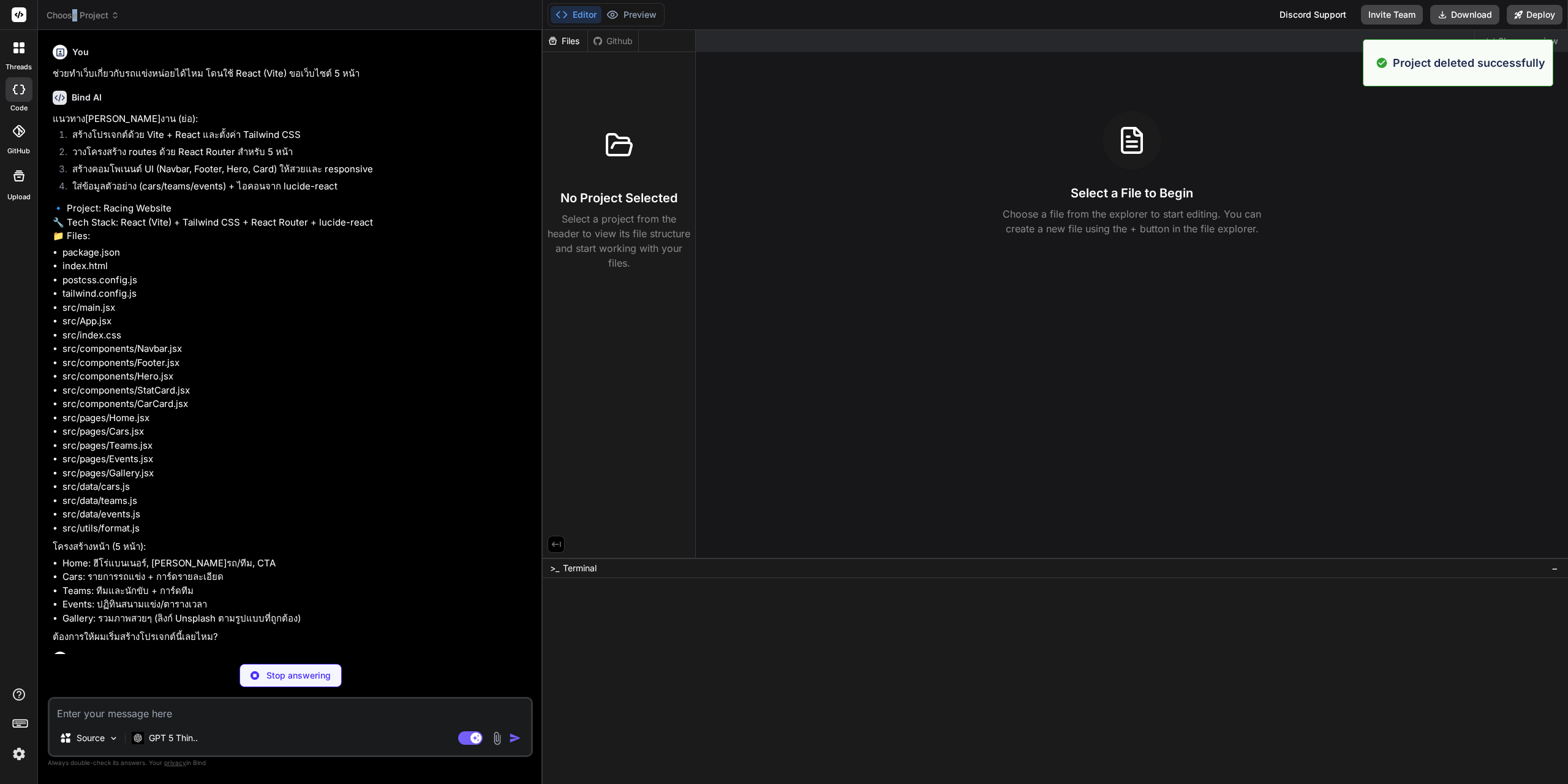
click at [76, 12] on span "Choose Project" at bounding box center [83, 15] width 73 height 12
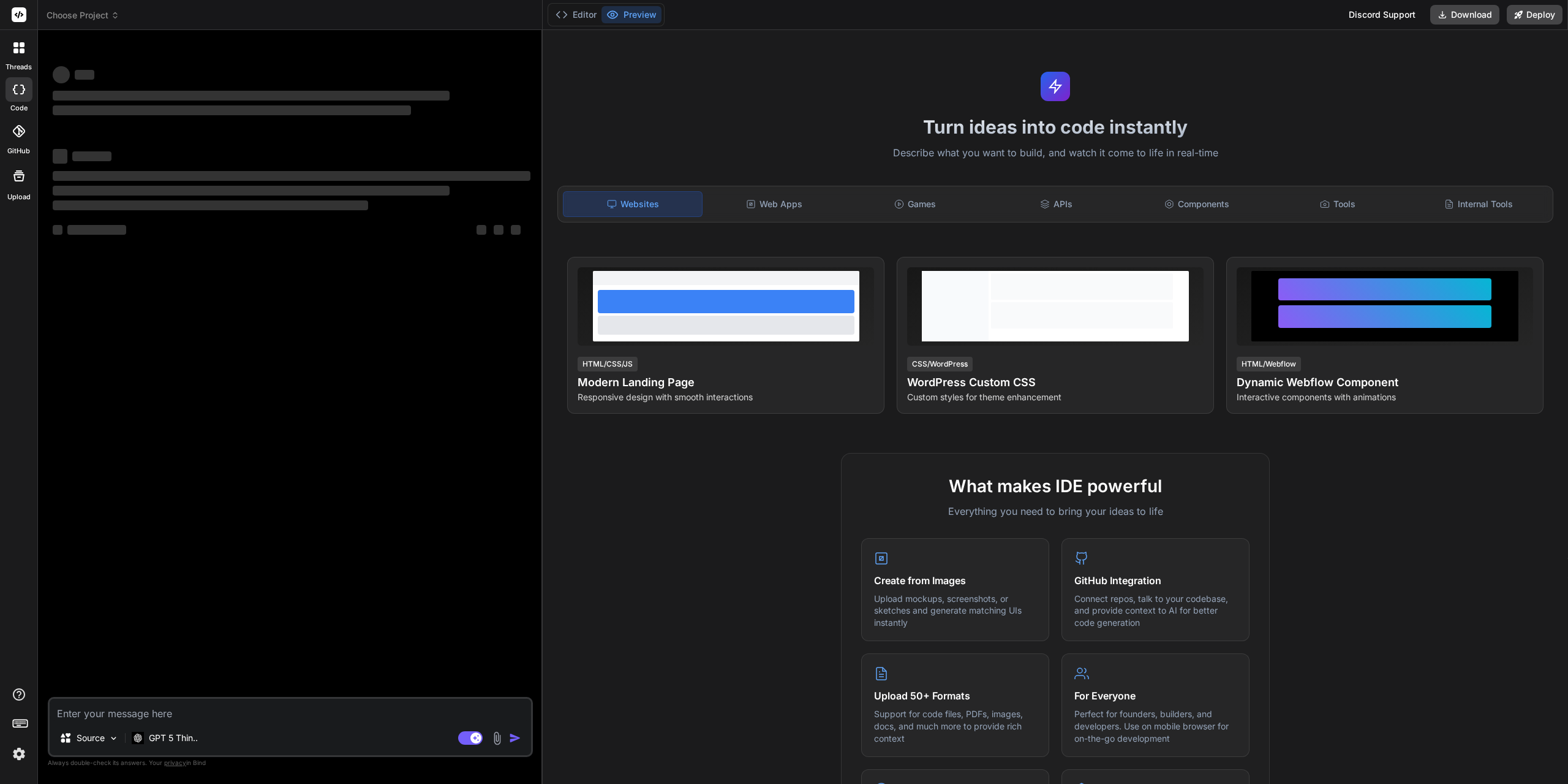
type textarea "x"
click at [192, 713] on textarea at bounding box center [290, 709] width 482 height 22
type textarea "ช่วยทำเว็บเกี่ยวกับรถแข่งหน่อยได้ไหม โดนใช้ React (Vite) ขอเว็บไซต์ 5 หน้า"
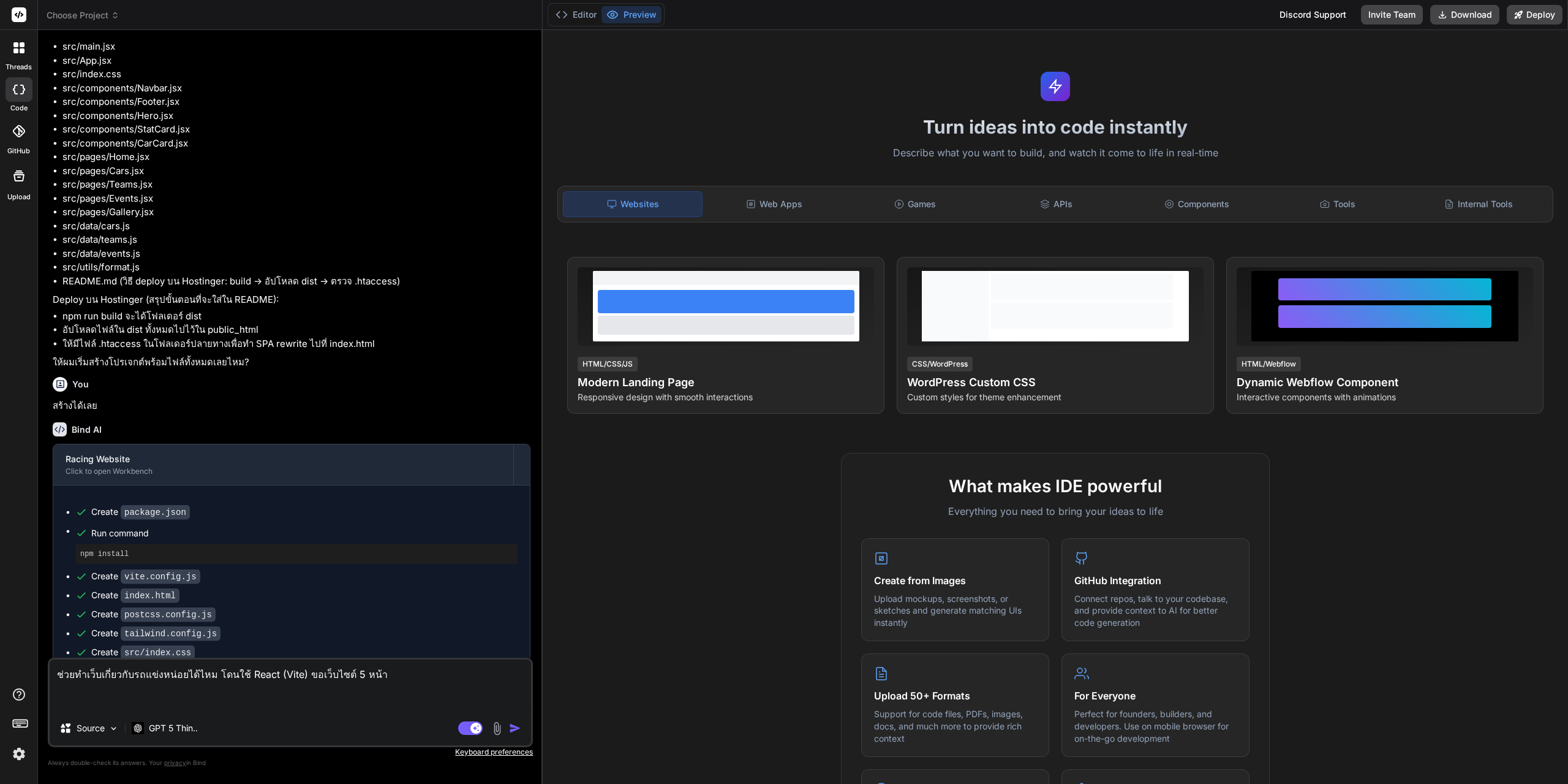
type textarea "x"
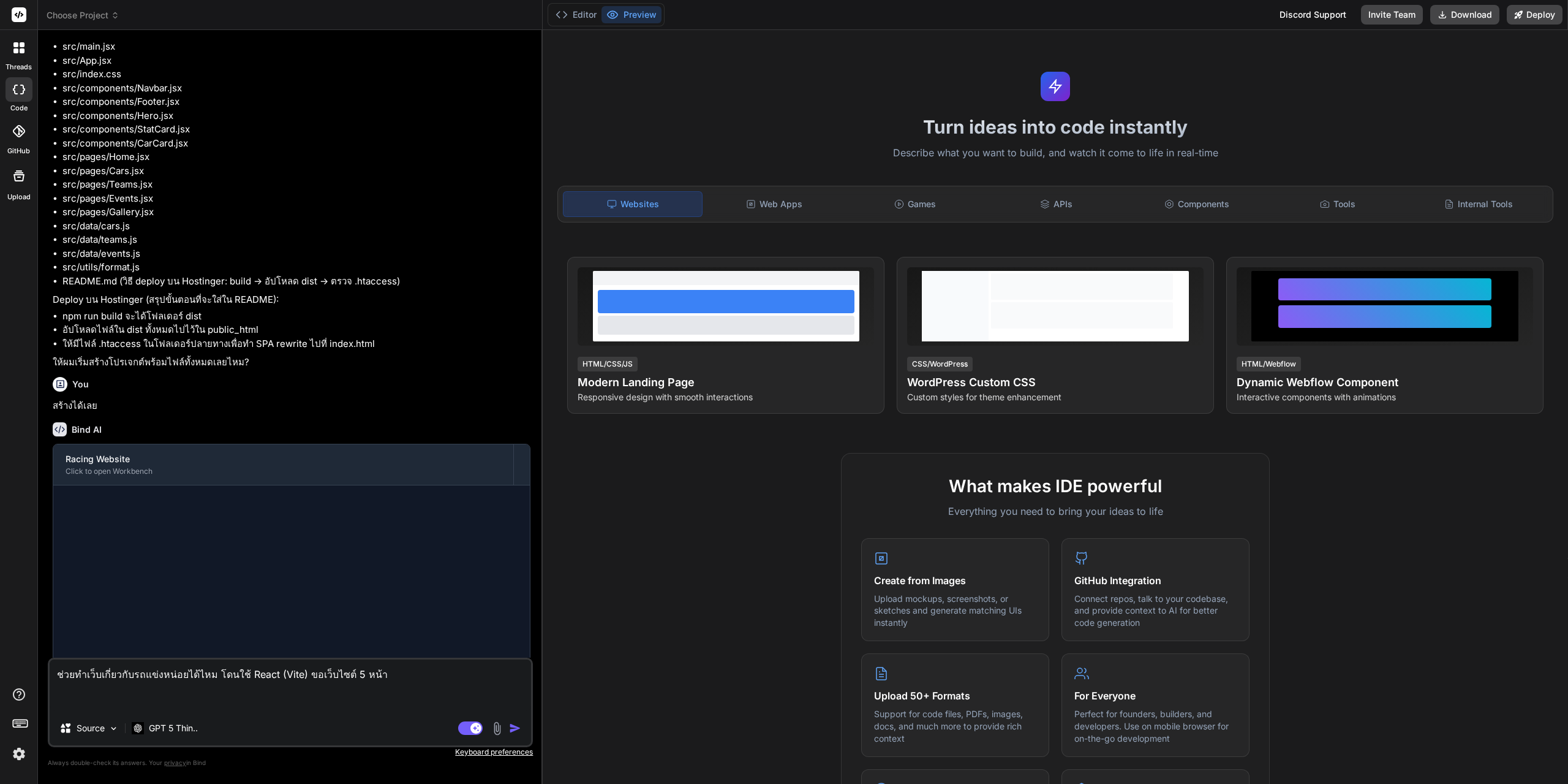
scroll to position [922, 0]
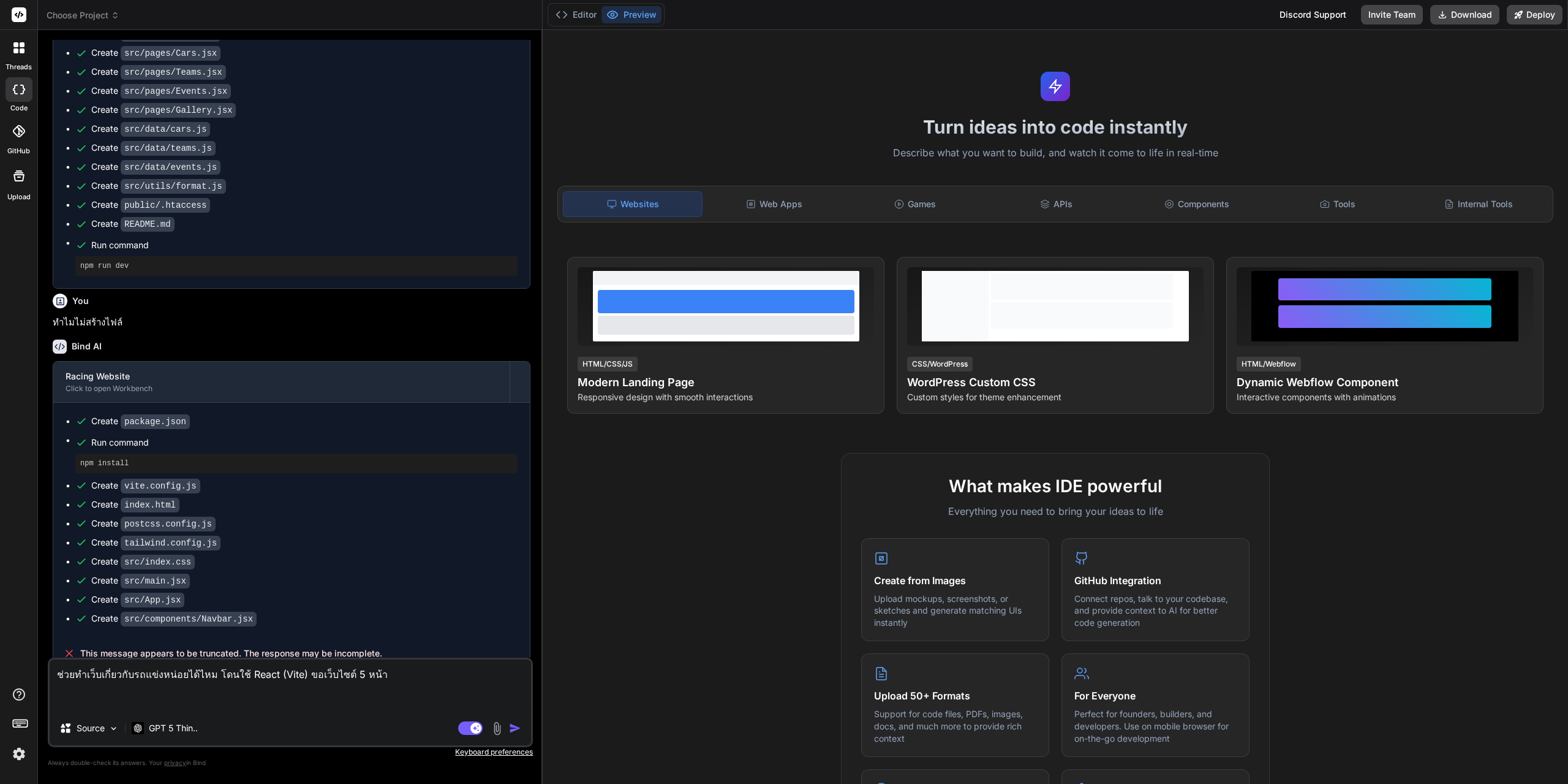
type textarea "ช่วยทำเว็บเกี่ยวกับรถแข่งหน่อยได้ไหม โดนใช้ React (Vite) ขอเว็บไซต์ 5 หน้า"
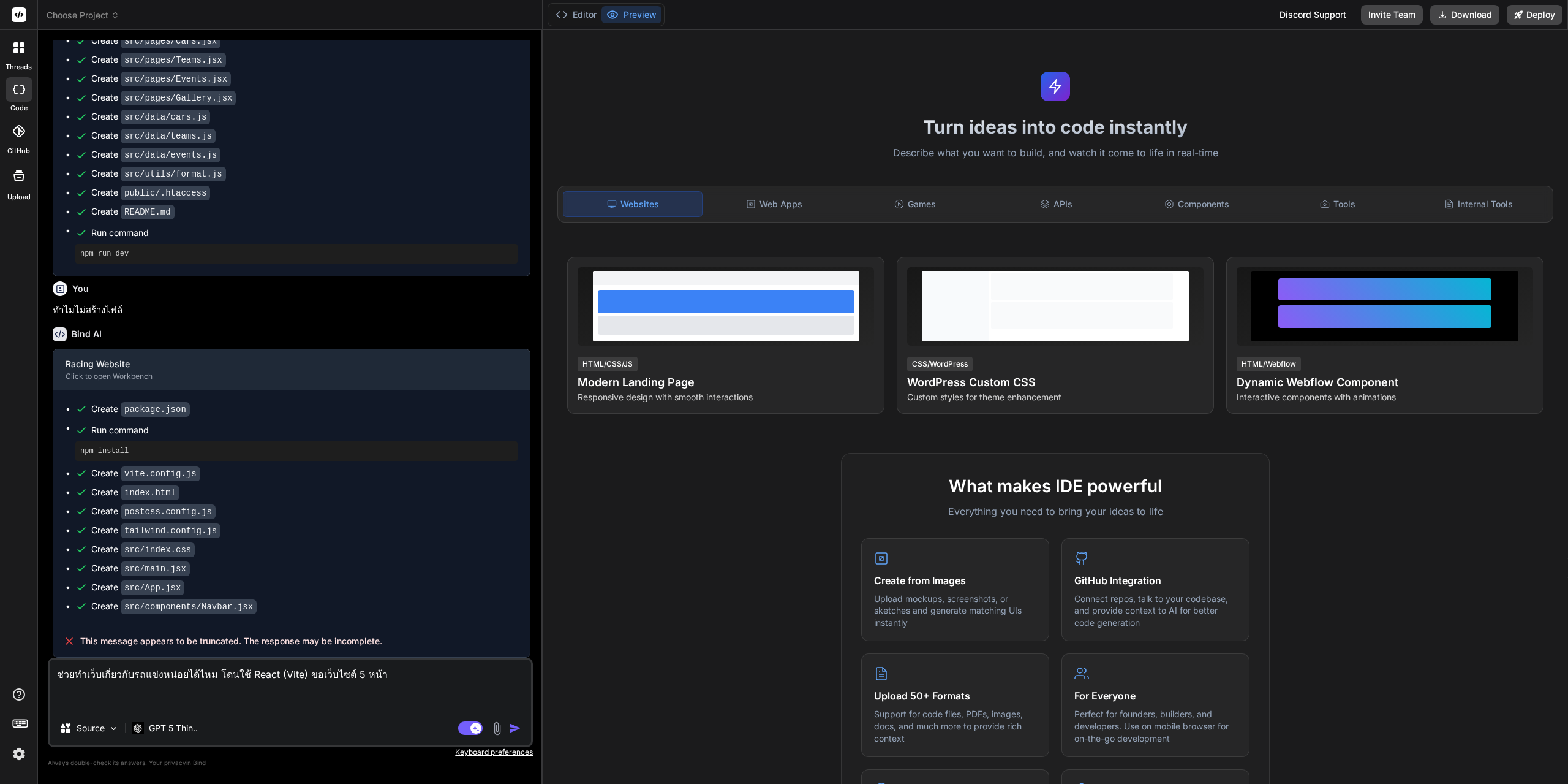
drag, startPoint x: 312, startPoint y: 453, endPoint x: 317, endPoint y: 615, distance: 162.1
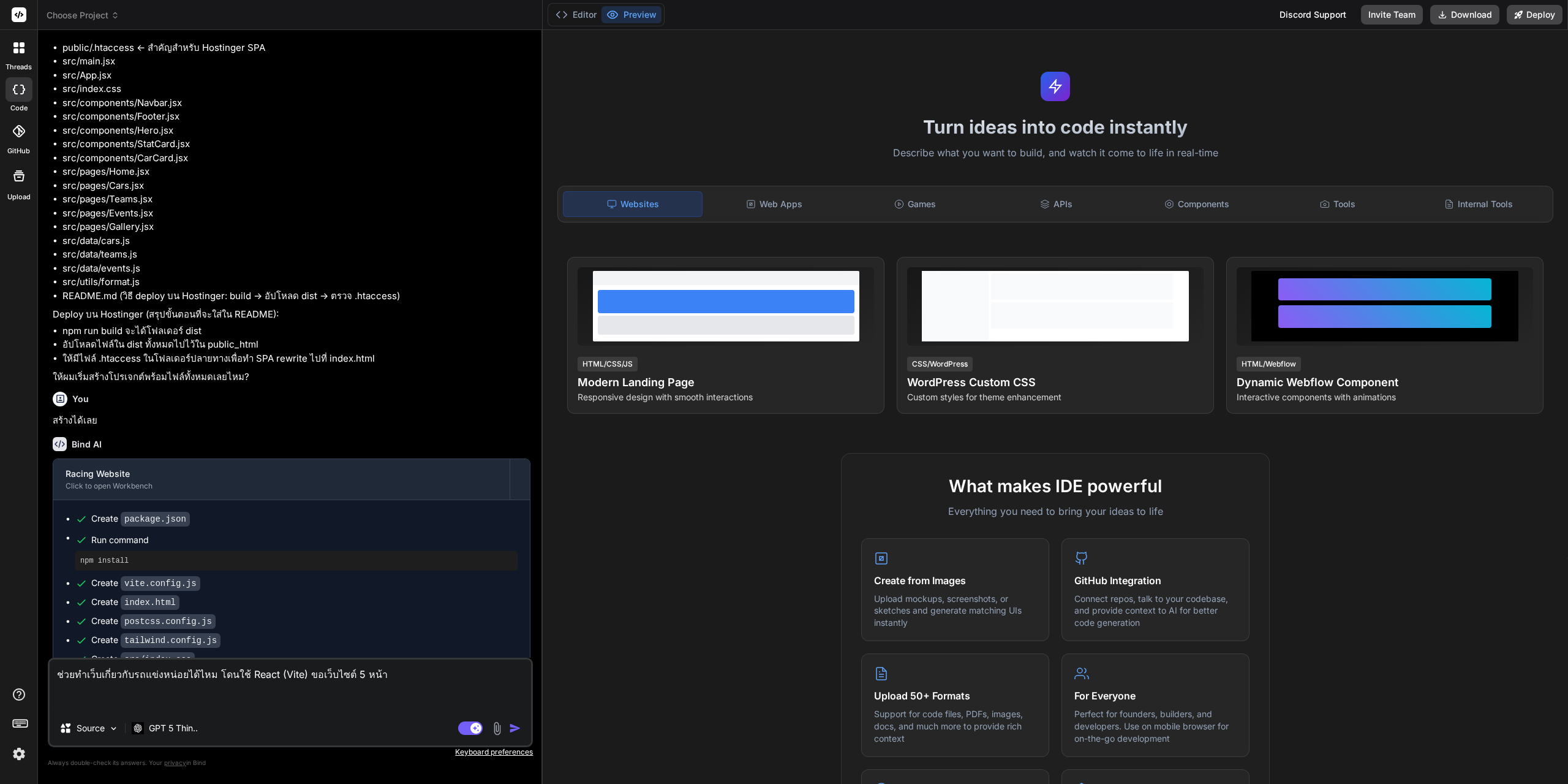
scroll to position [0, 0]
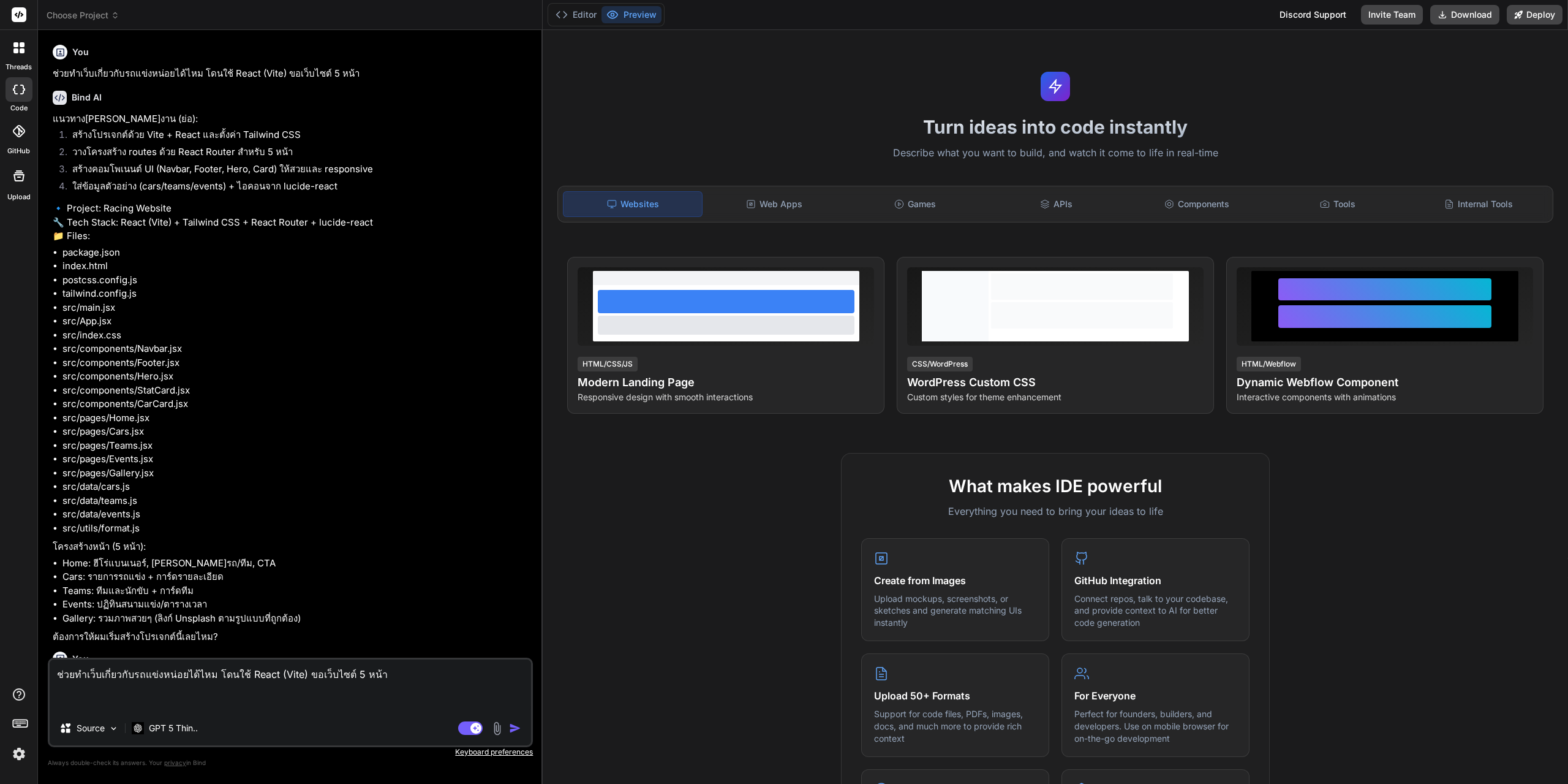
drag, startPoint x: 277, startPoint y: 542, endPoint x: 264, endPoint y: 242, distance: 300.3
click at [516, 729] on img "button" at bounding box center [515, 728] width 12 height 12
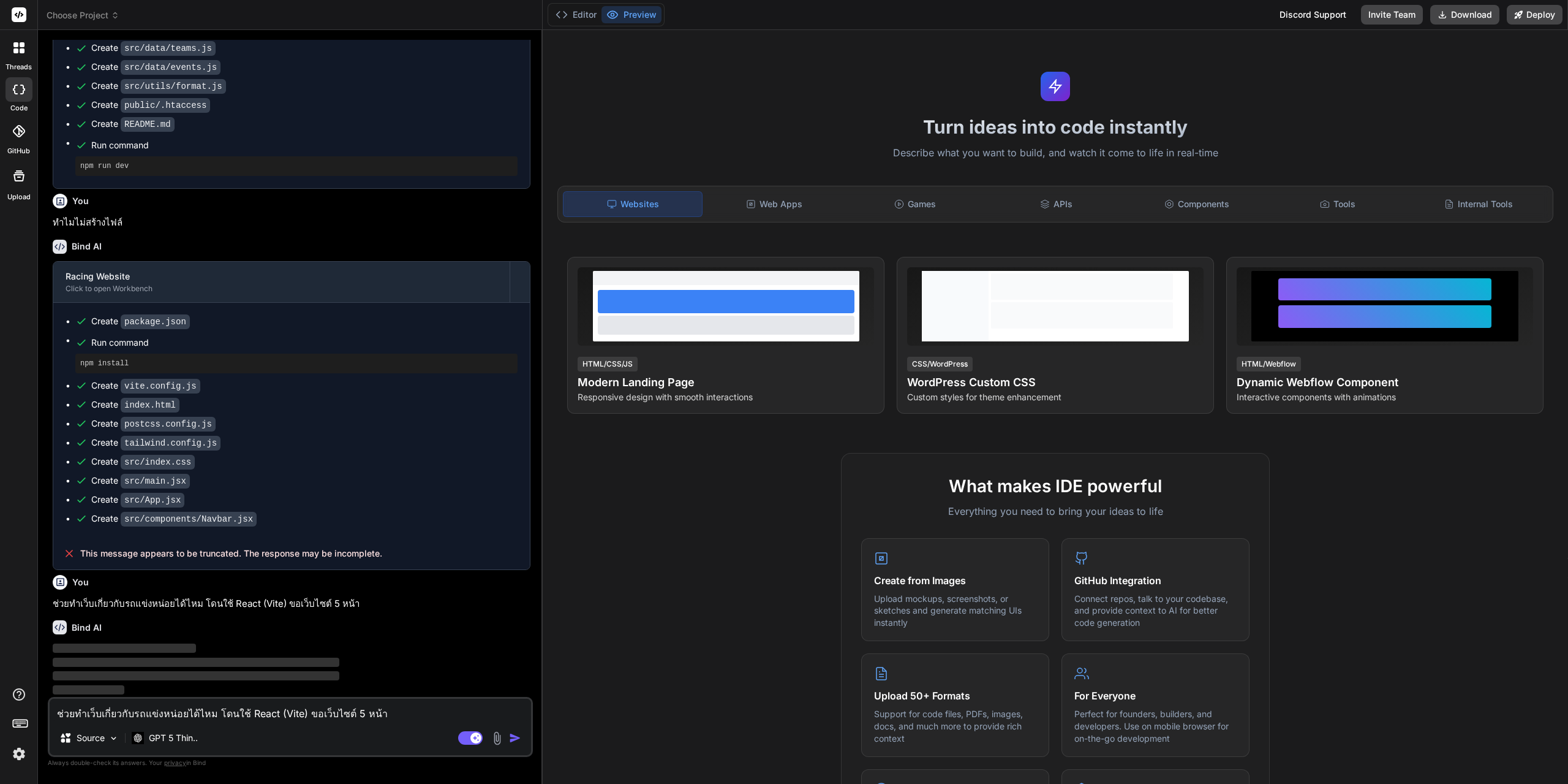
scroll to position [1790, 0]
click at [577, 21] on button "Editor" at bounding box center [576, 14] width 51 height 17
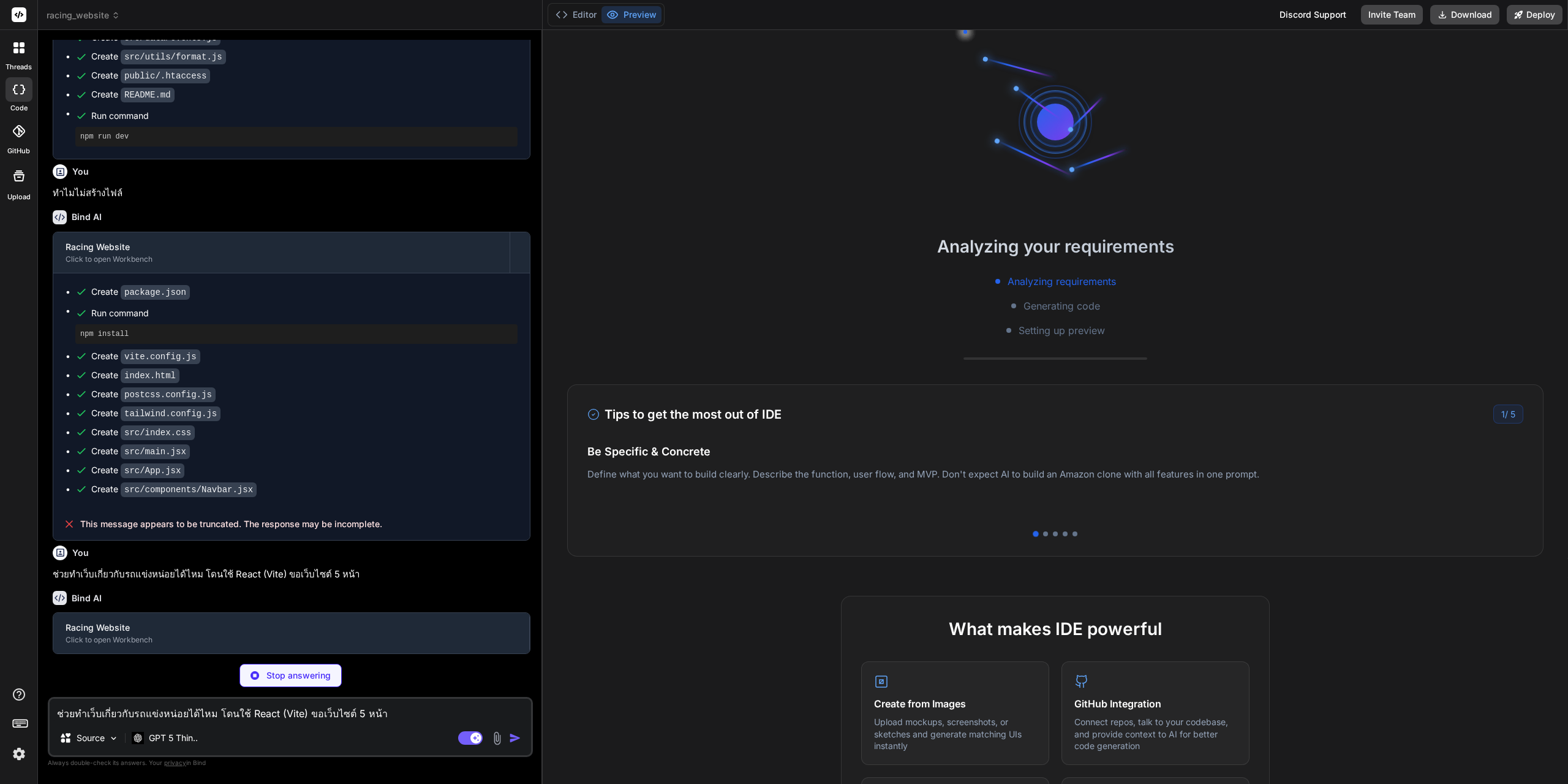
type textarea "x"
type textarea "ct()] })"
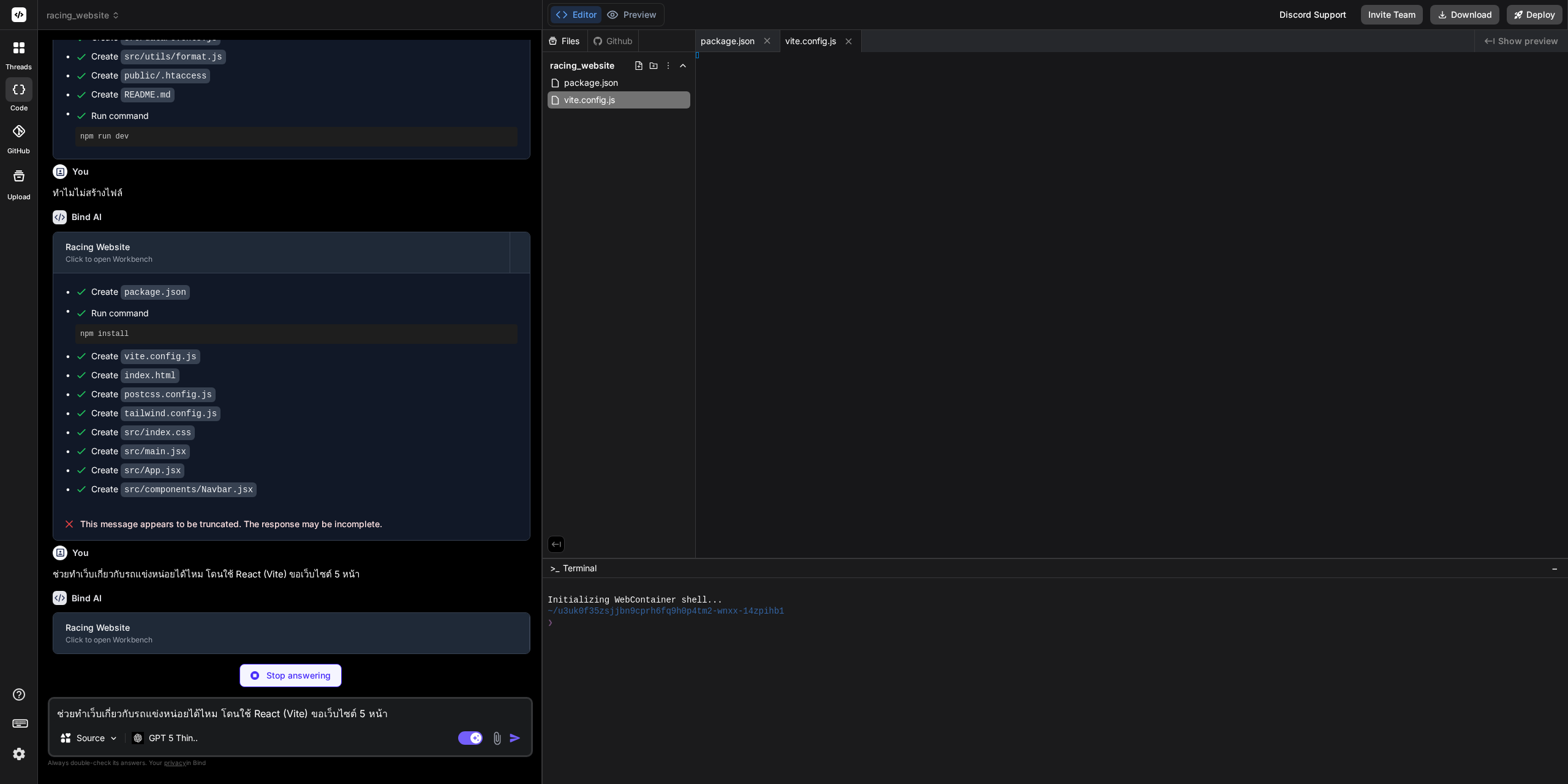
type textarea "x"
type textarea "} }"
type textarea "x"
type textarea "gins: [] }"
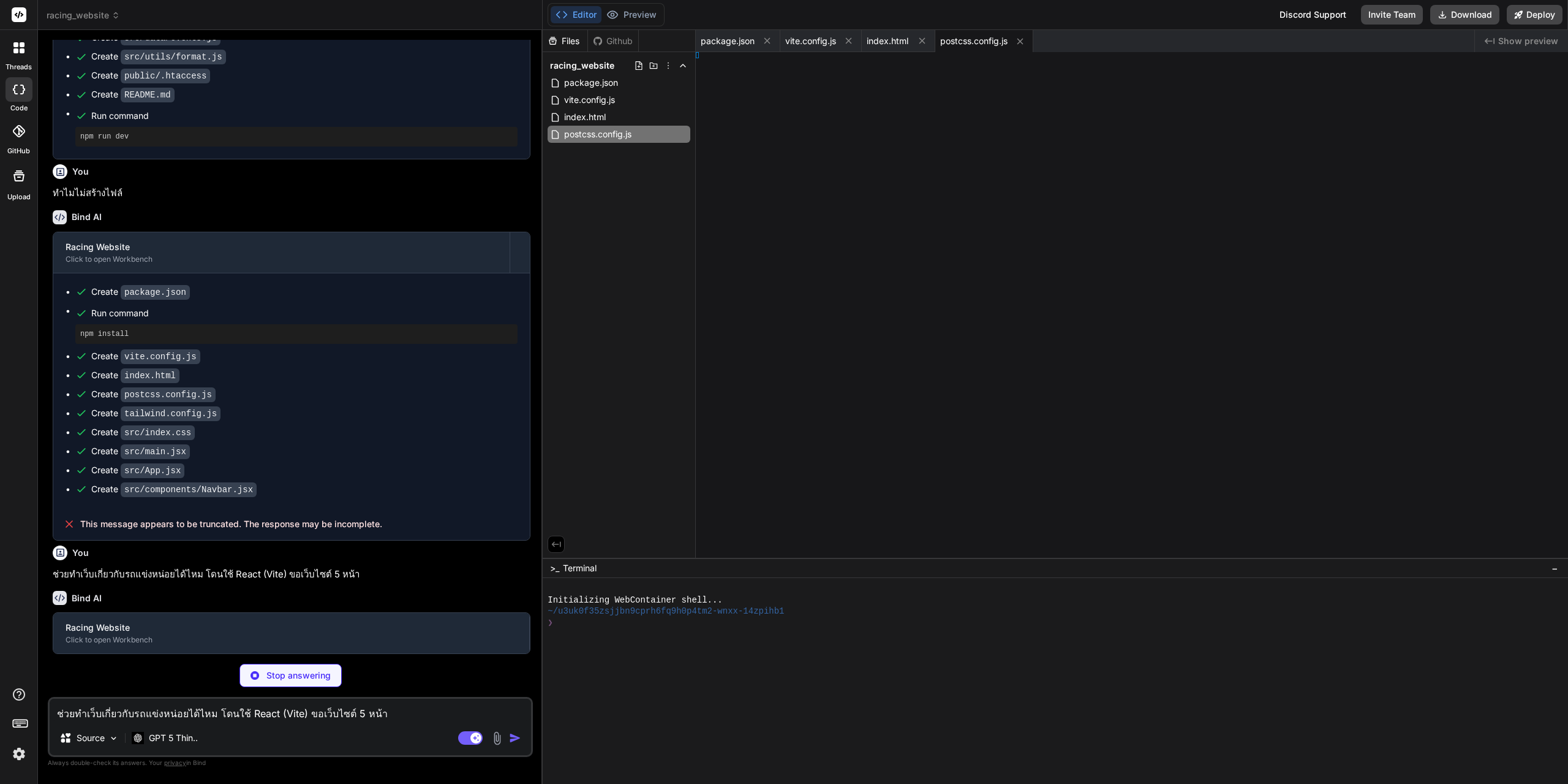
type textarea "x"
type textarea "s: none; }"
type textarea "x"
type textarea "de> )"
type textarea "x"
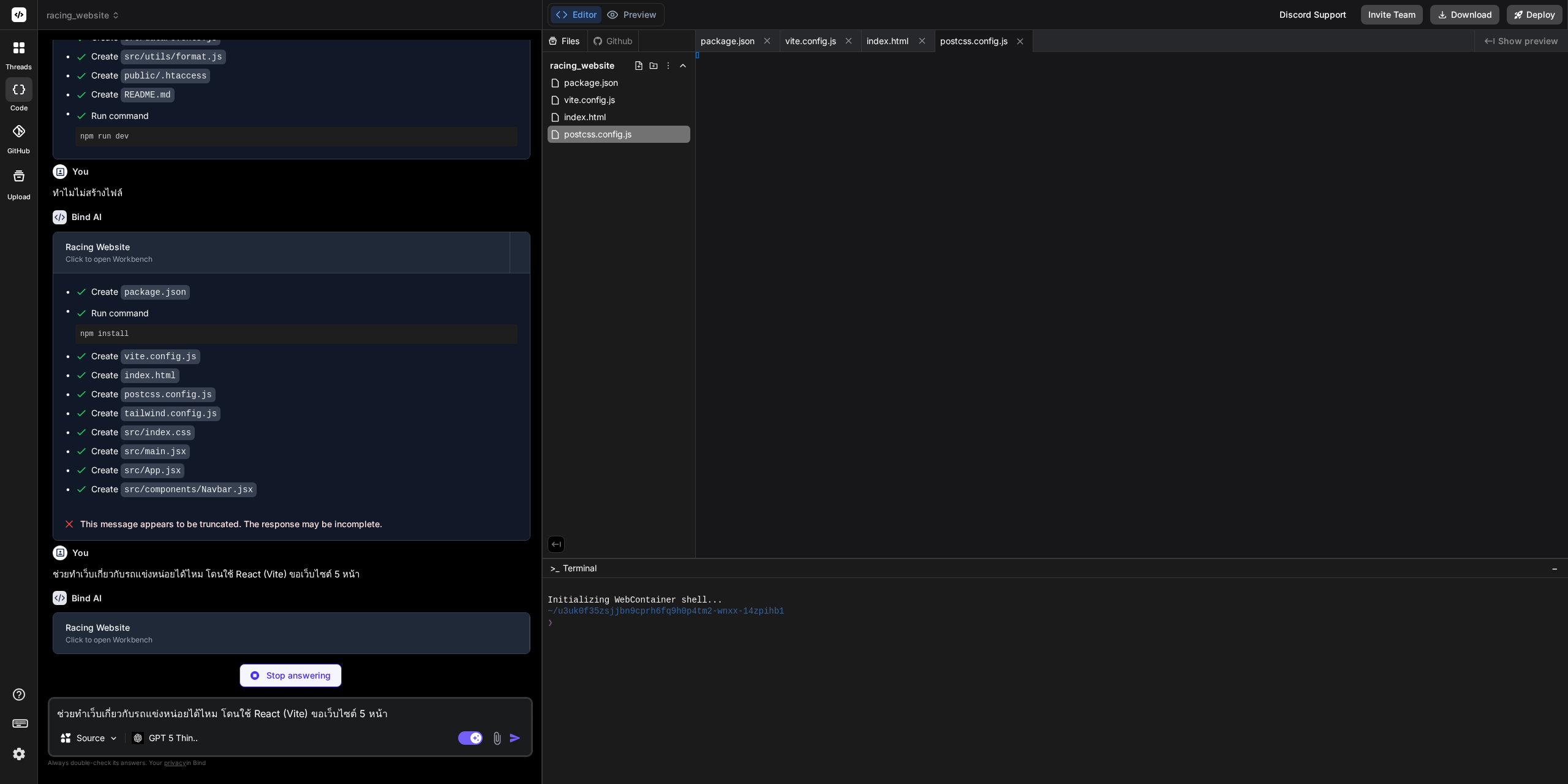
type textarea ") }"
type textarea "x"
type textarea "ter> ) }"
type textarea "x"
type textarea "n> ) }"
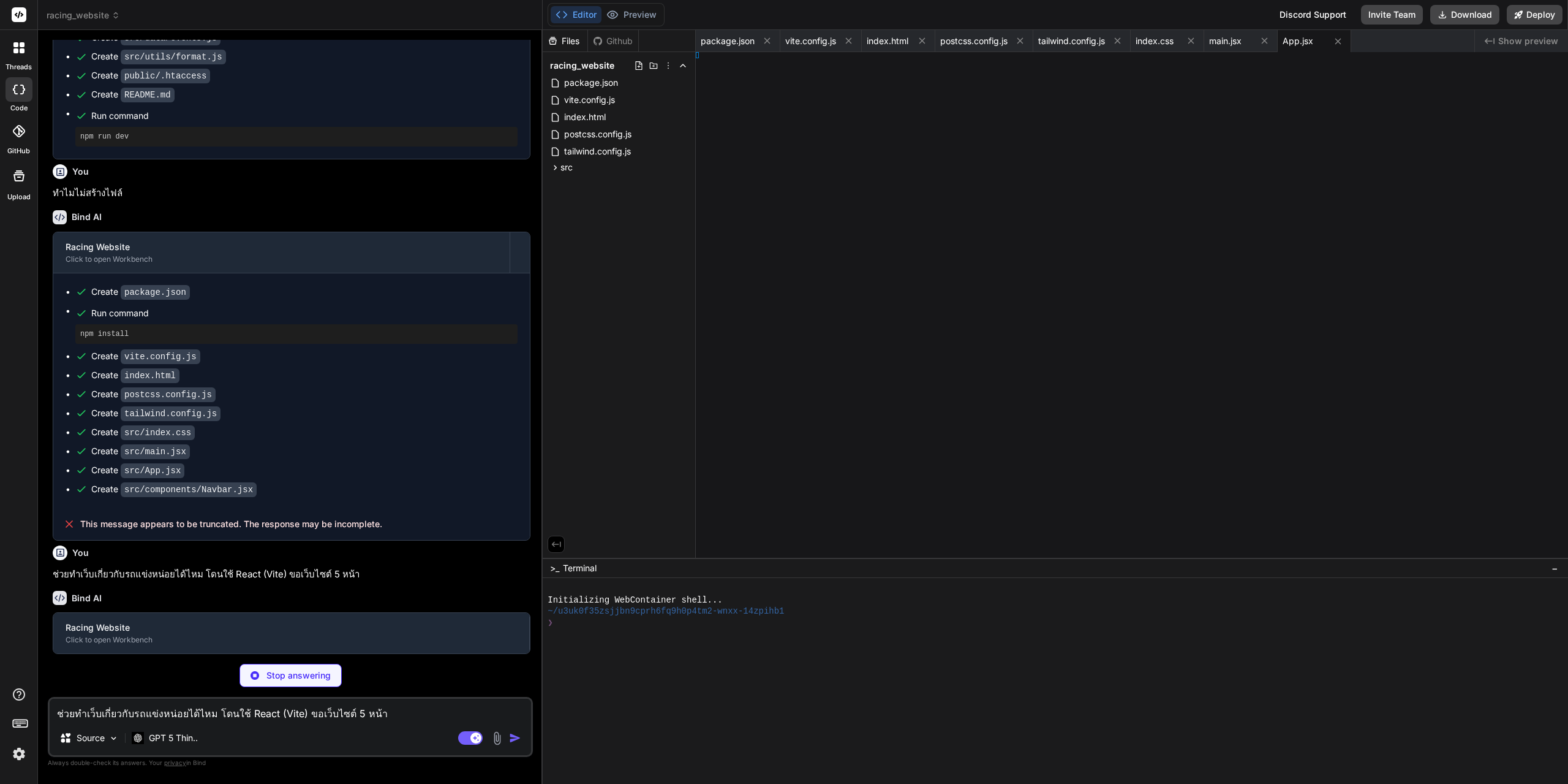
type textarea "x"
type textarea ") }"
type textarea "x"
type textarea "}"
type textarea "x"
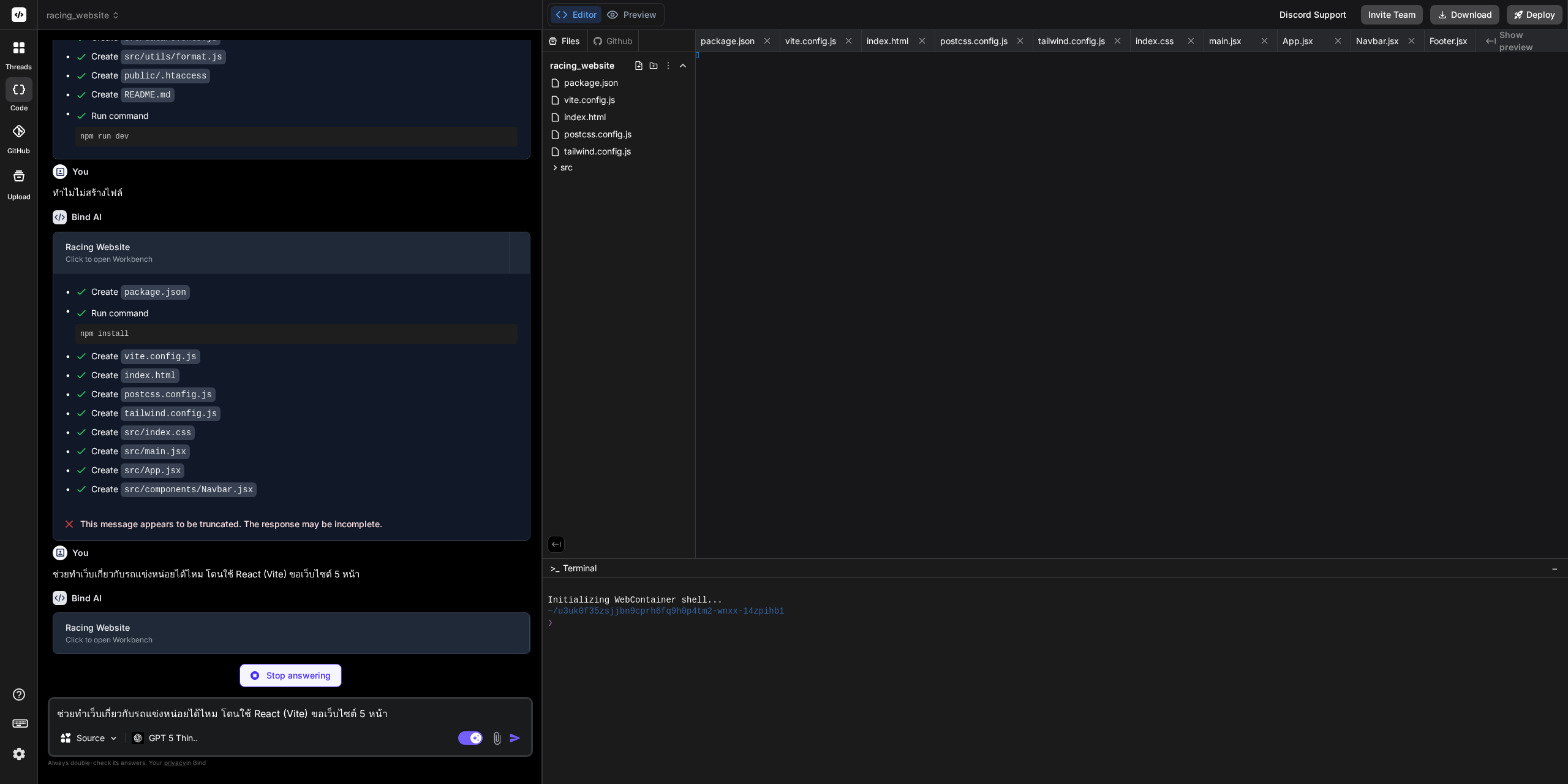
type textarea "x"
type textarea "tion> ) }"
type textarea "x"
type textarea "n> ) }"
type textarea "x"
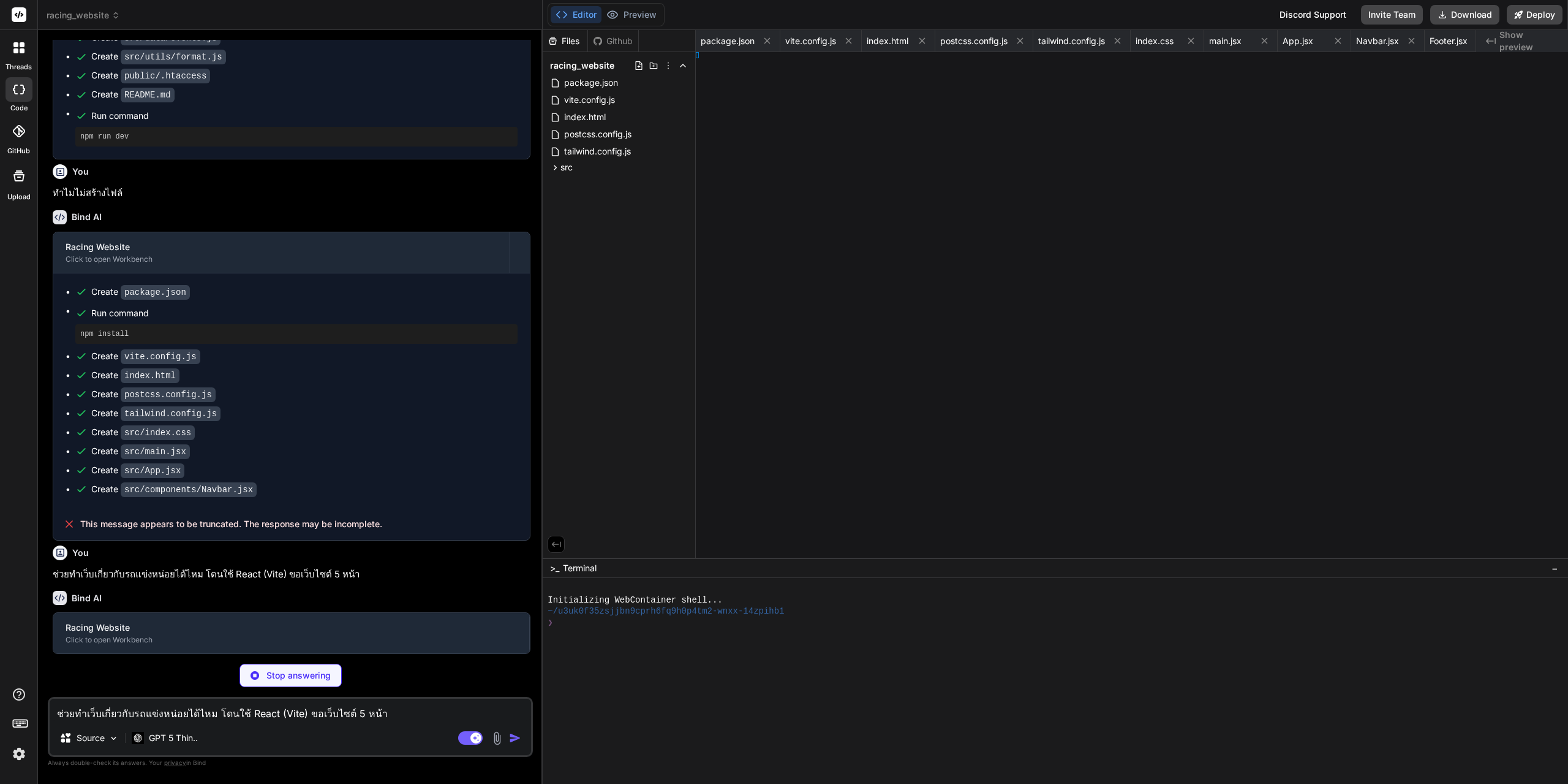
type textarea "x"
type textarea "ion> ) }"
type textarea "x"
type textarea "=80` } ]"
type textarea "x"
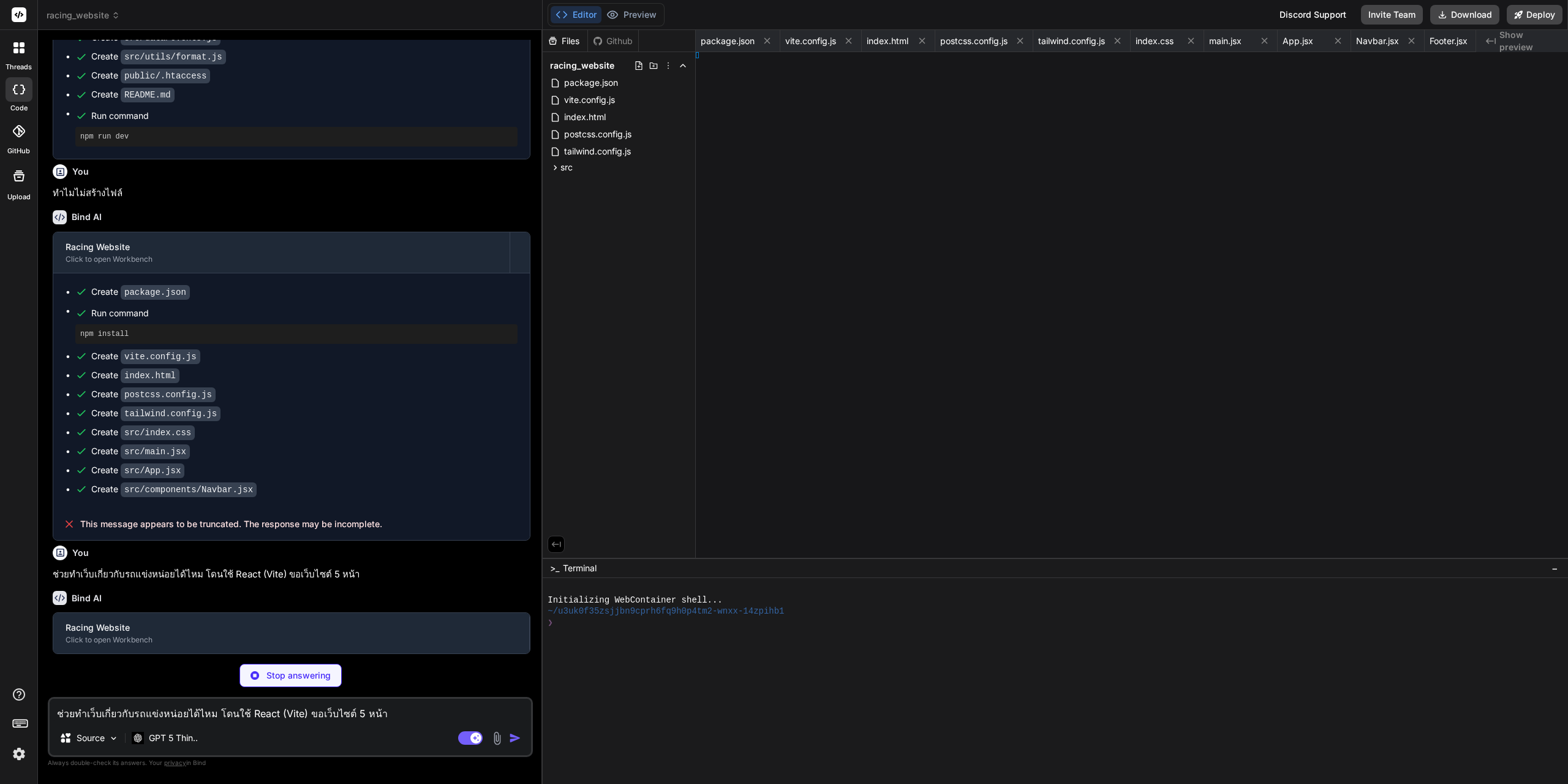
type textarea "80` } ]"
type textarea "x"
type textarea "odule>"
type textarea "x"
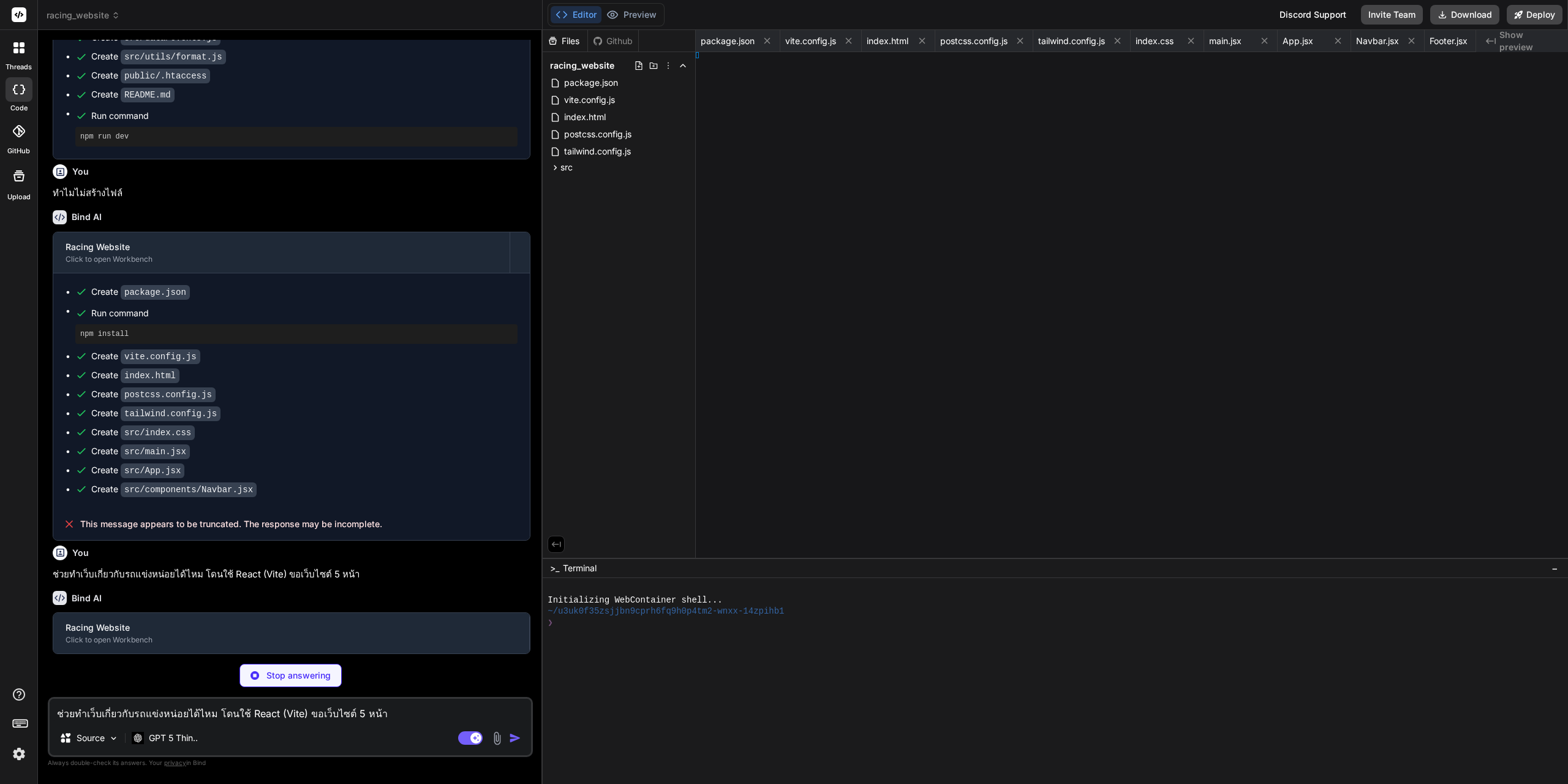
type textarea "fig.js`."
type textarea "x"
type textarea "ct()] })"
type textarea "}"
type textarea "n> ) }"
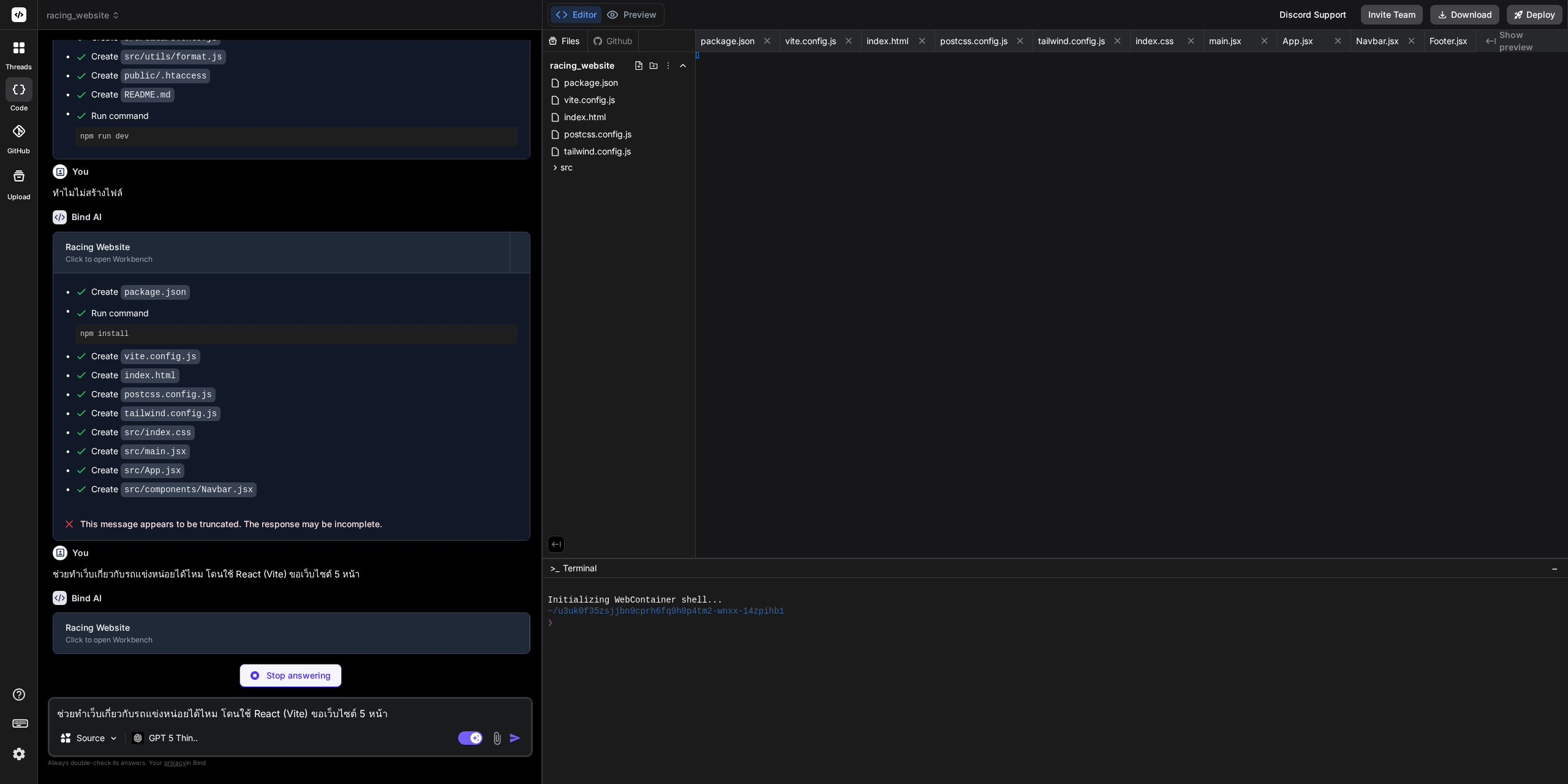
type textarea "80` } ]"
type textarea "fig.js`."
type textarea "x"
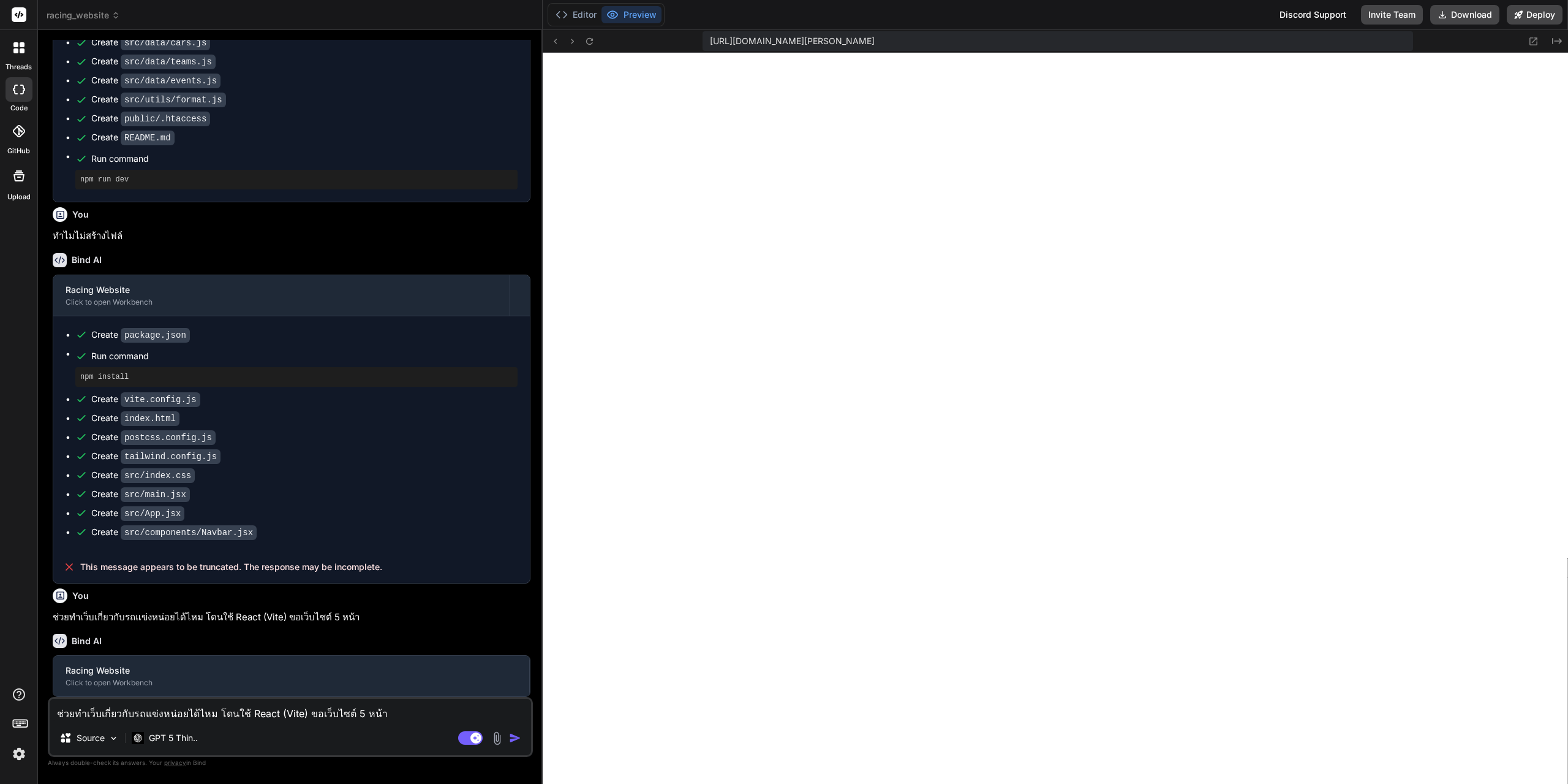
type textarea "## Notes - Images use valid Unsplash URLs with fixed IDs and crop parameters. -…"
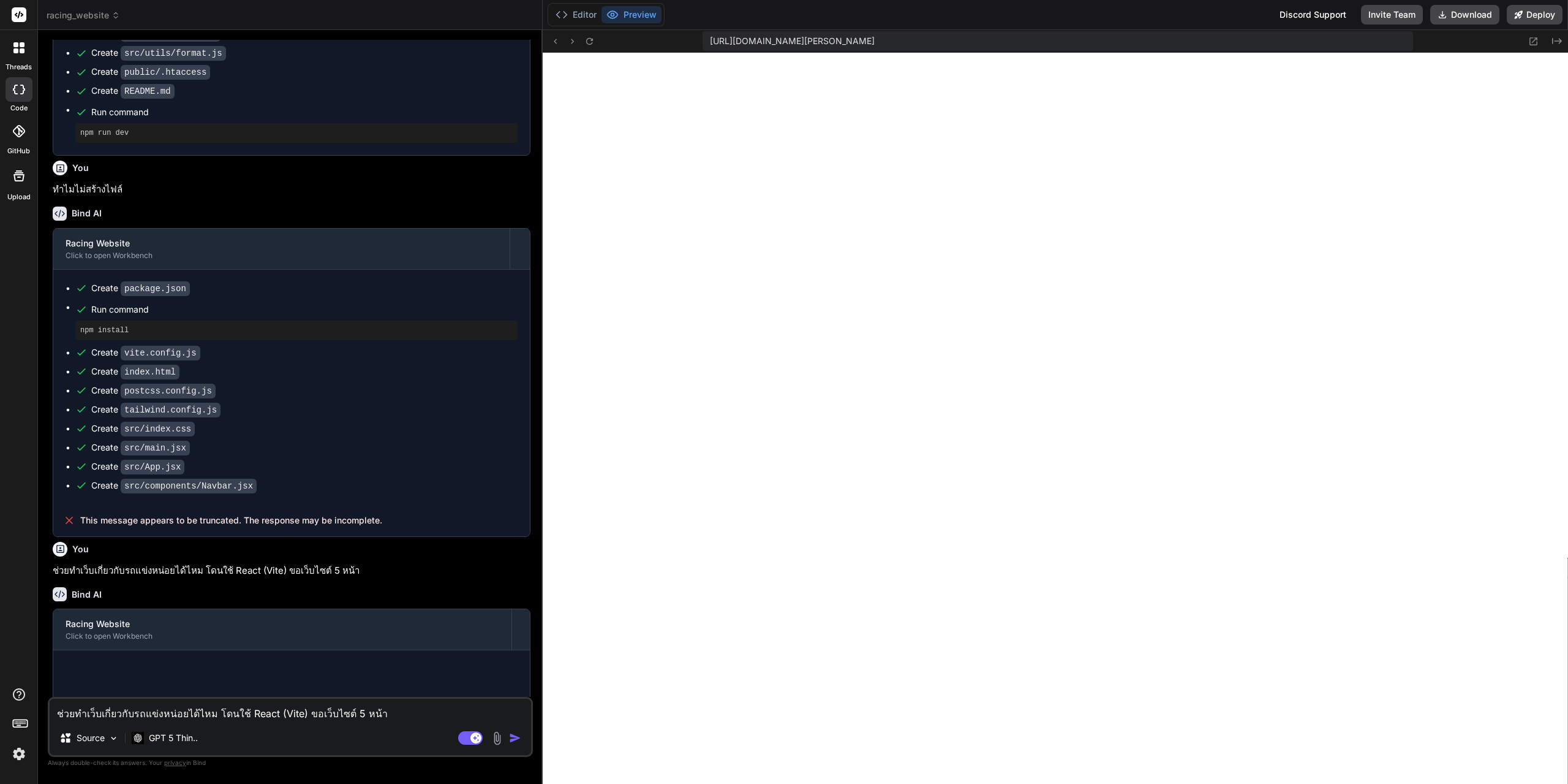
type textarea "x"
click at [586, 8] on button "Editor" at bounding box center [576, 14] width 51 height 17
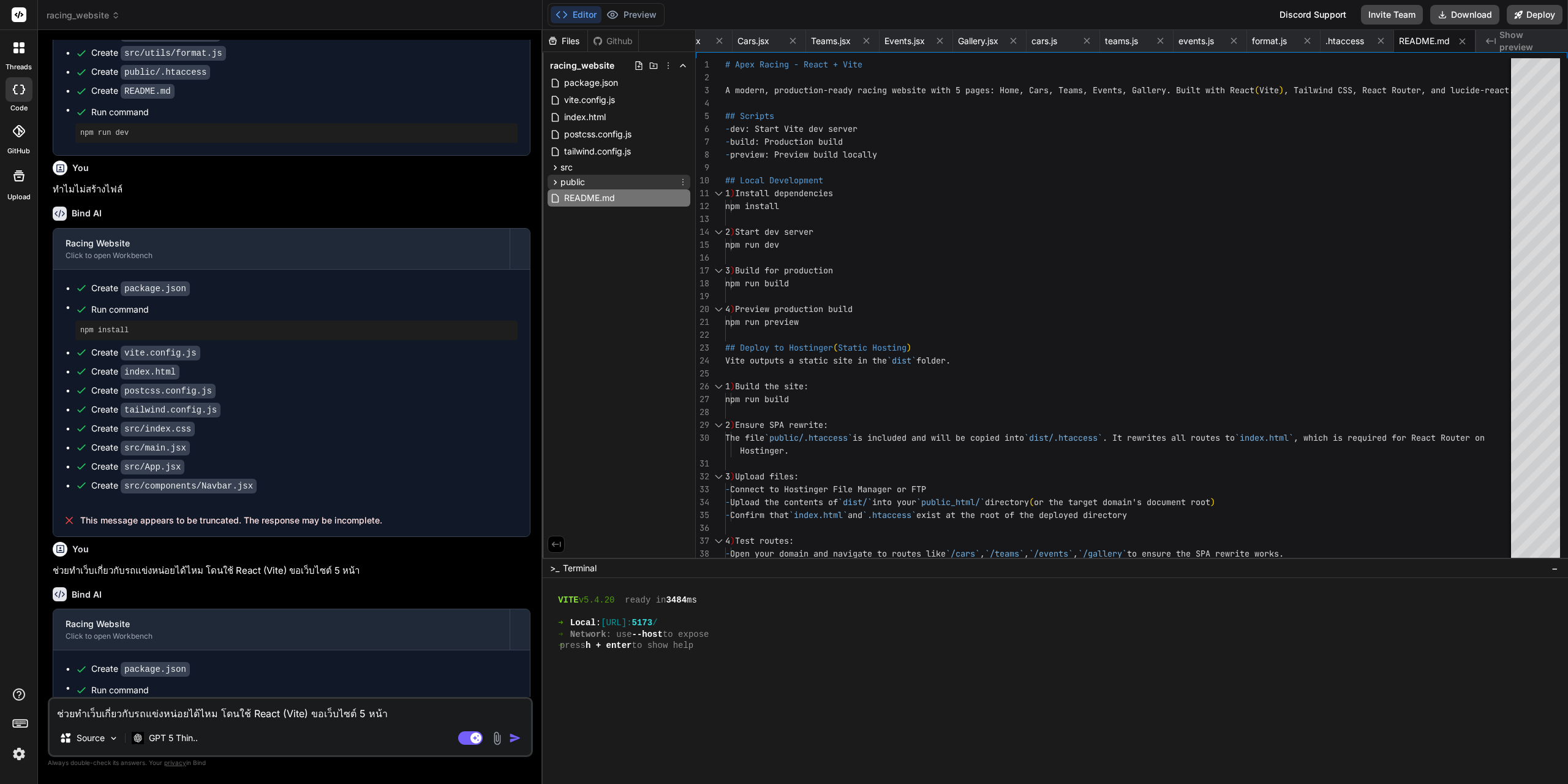
click at [554, 184] on icon at bounding box center [555, 182] width 11 height 11
click at [556, 164] on icon at bounding box center [555, 167] width 11 height 11
click at [564, 250] on icon at bounding box center [566, 249] width 11 height 11
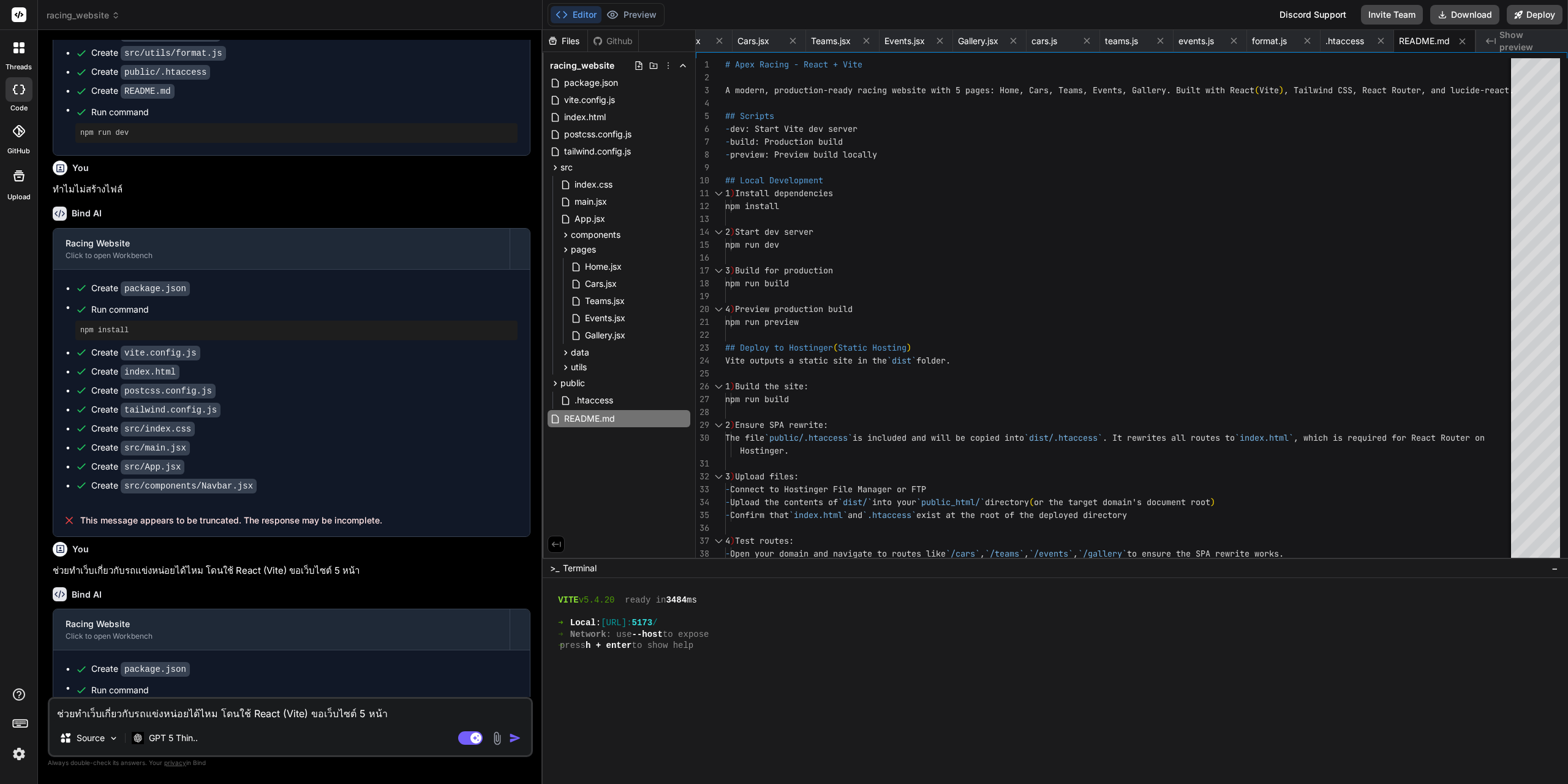
click at [228, 709] on textarea "ช่วยทำเว็บเกี่ยวกับรถแข่งหน่อยได้ไหม โดนใช้ React (Vite) ขอเว็บไซต์ 5 หน้า" at bounding box center [290, 709] width 482 height 22
type textarea "เ"
type textarea "x"
type textarea "เส"
type textarea "x"
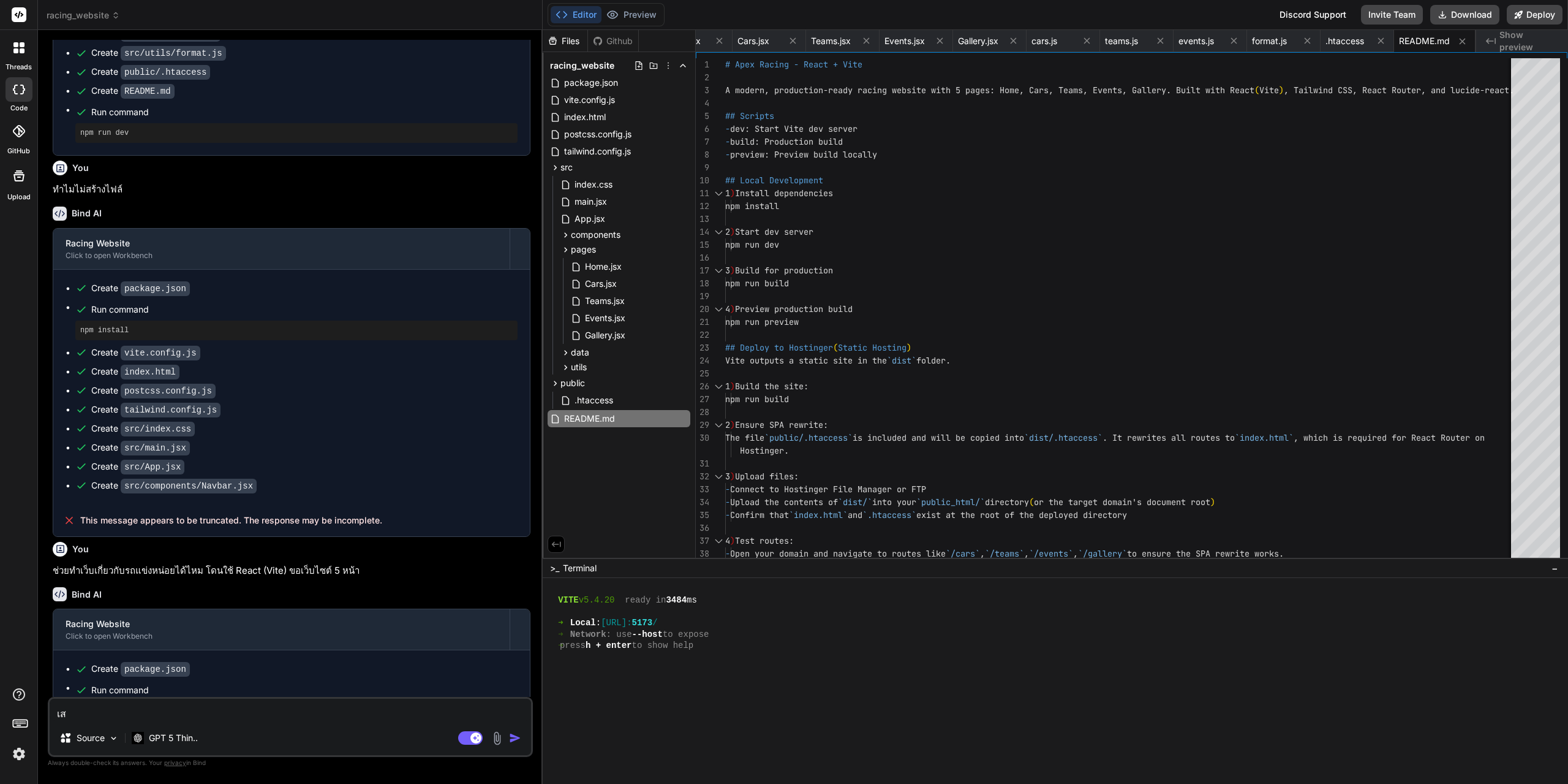
type textarea "เสด"
type textarea "x"
type textarea "เสดร"
type textarea "x"
type textarea "เสดรึ"
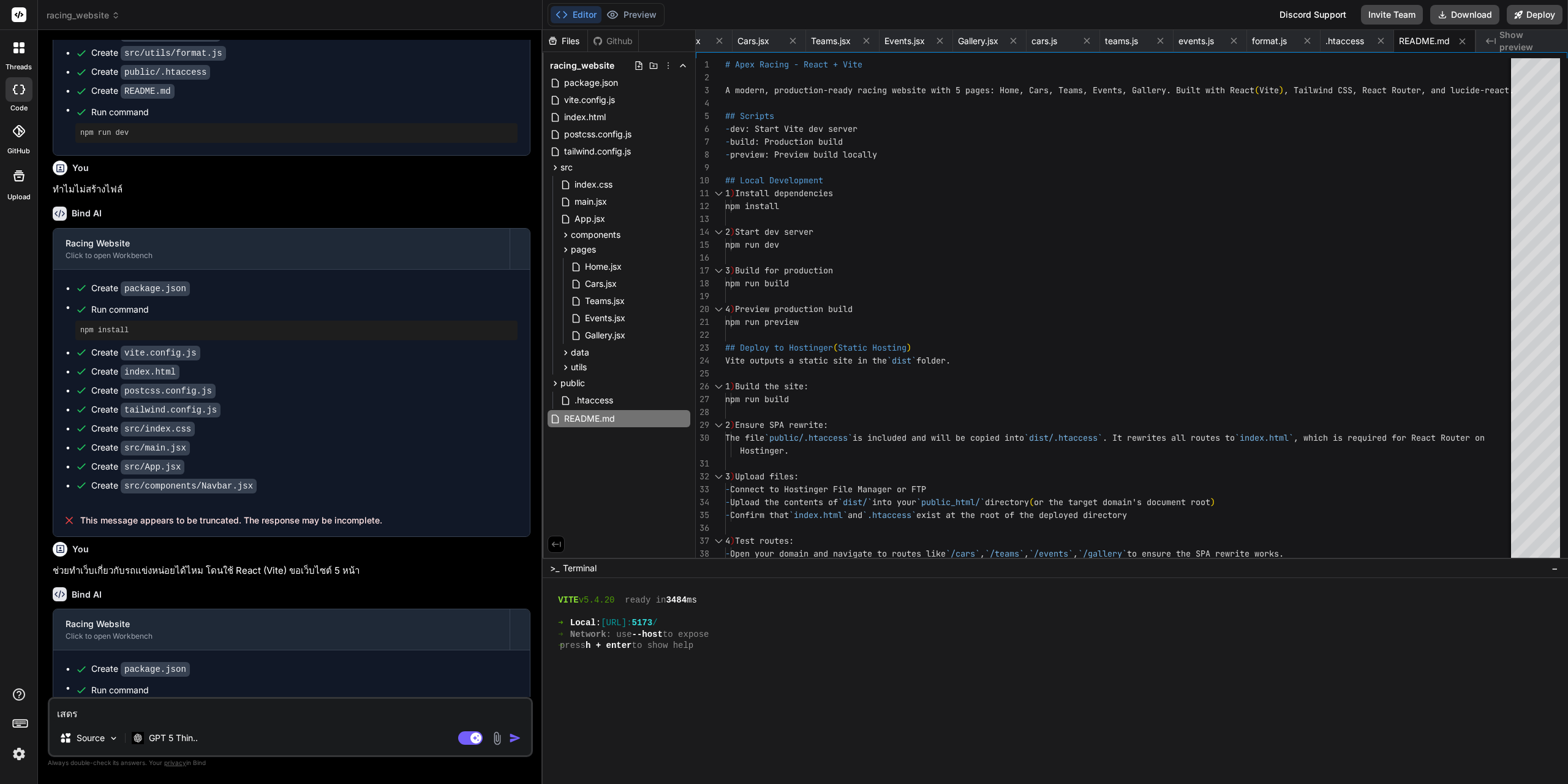
type textarea "x"
type textarea "เสดรึย"
type textarea "x"
type textarea "เสดรึยั"
type textarea "x"
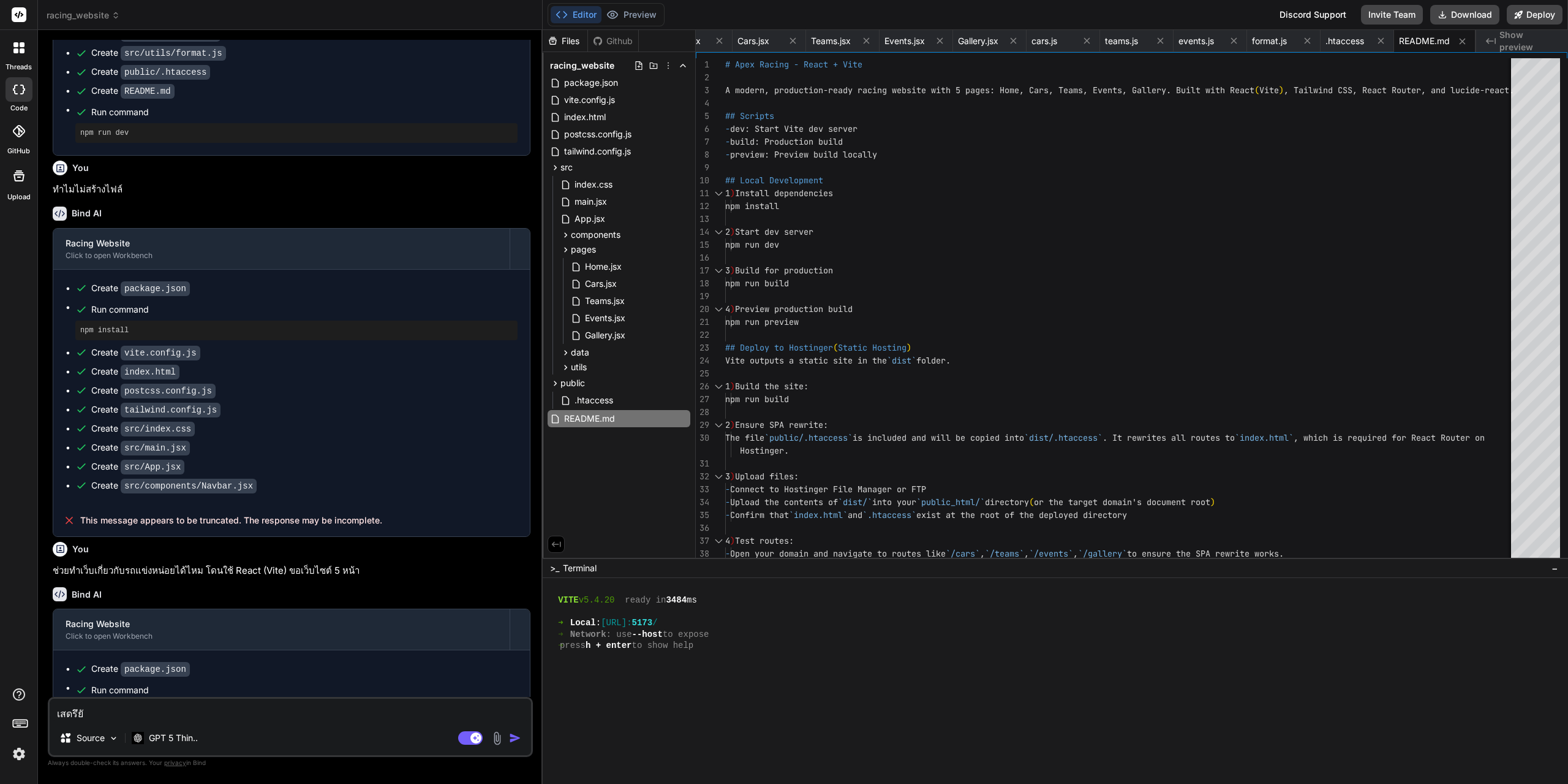
type textarea "เสดรึยัง"
type textarea "x"
type textarea "เสดรึยังไ"
type textarea "x"
type textarea "เสดรึยัง"
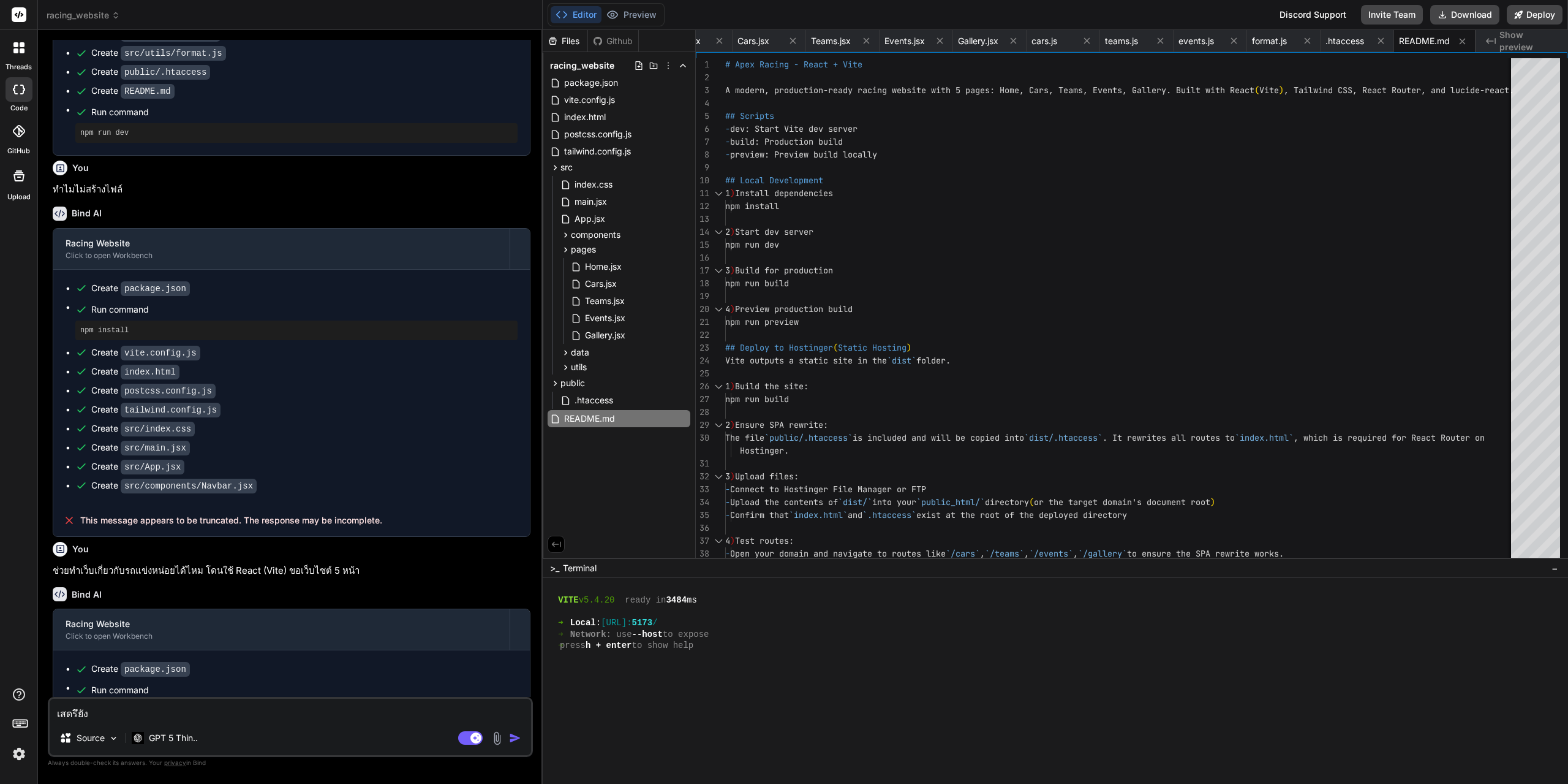
type textarea "x"
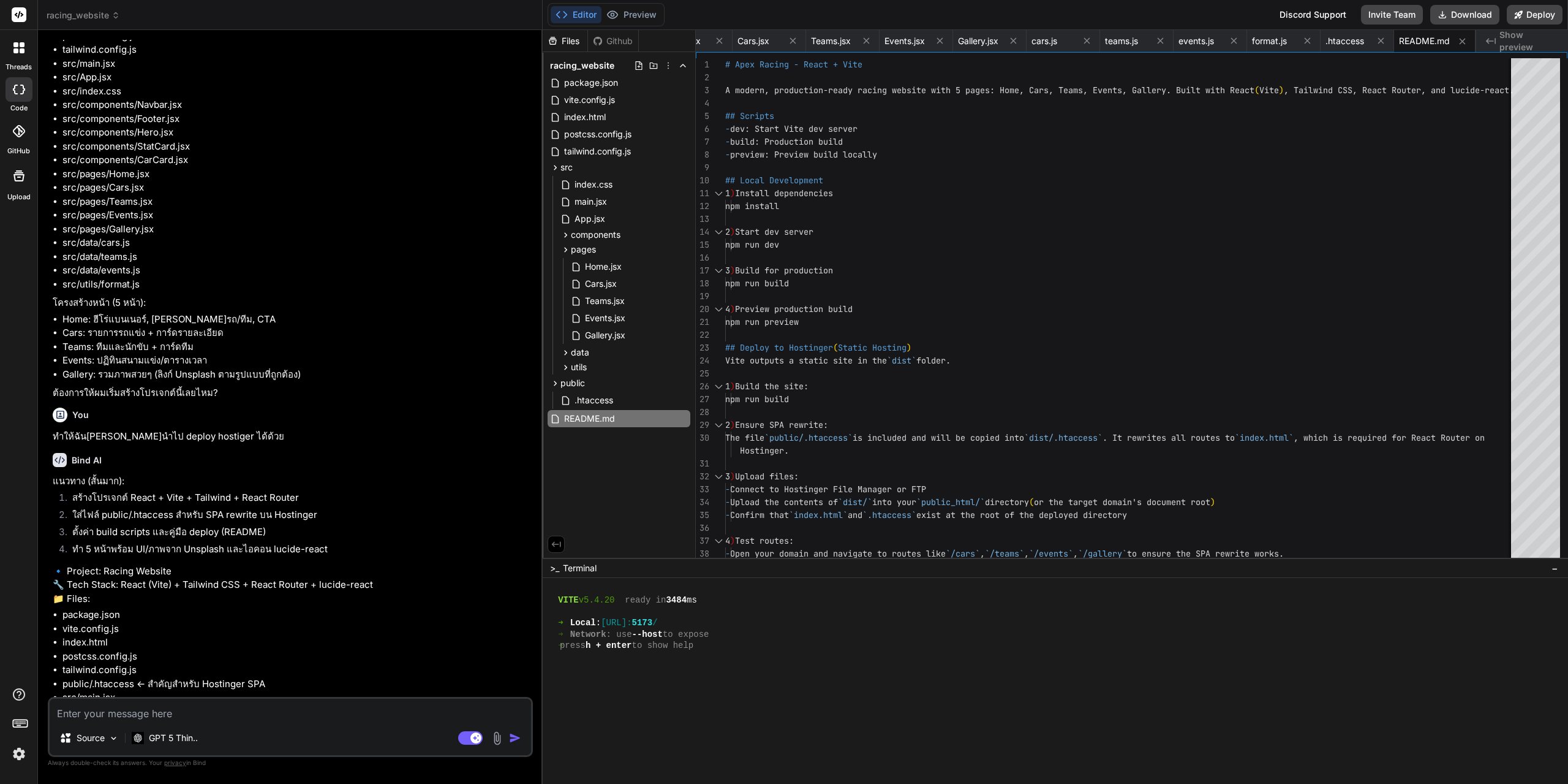
scroll to position [0, 0]
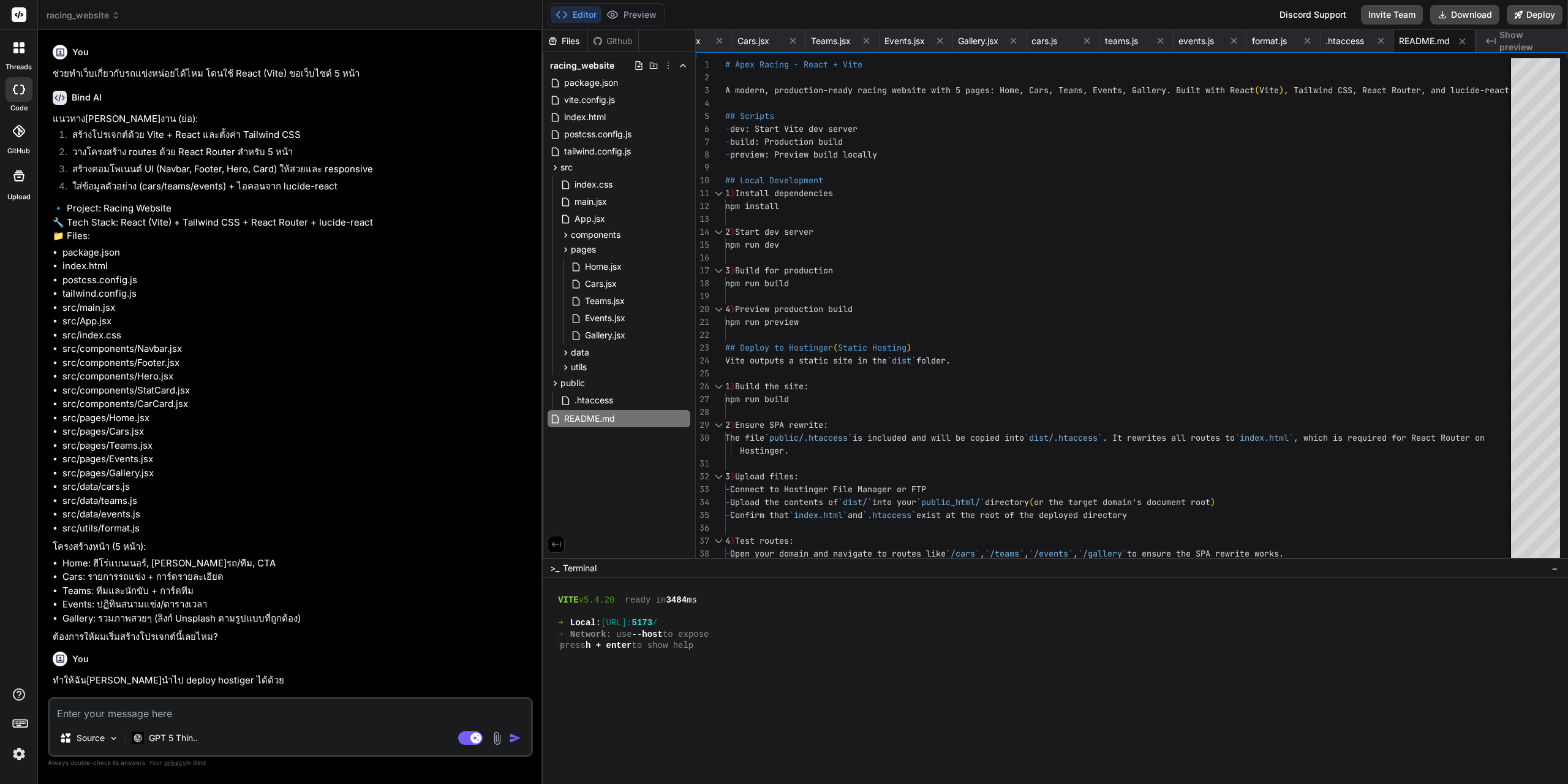
drag, startPoint x: 380, startPoint y: 528, endPoint x: 358, endPoint y: 244, distance: 284.9
drag, startPoint x: 211, startPoint y: 72, endPoint x: 275, endPoint y: 72, distance: 64.0
click at [275, 72] on p "ช่วยทำเว็บเกี่ยวกับรถแข่งหน่อยได้ไหม โดนใช้ React (Vite) ขอเว็บไซต์ 5 หน้า" at bounding box center [291, 73] width 478 height 14
drag, startPoint x: 275, startPoint y: 74, endPoint x: 216, endPoint y: 76, distance: 59.0
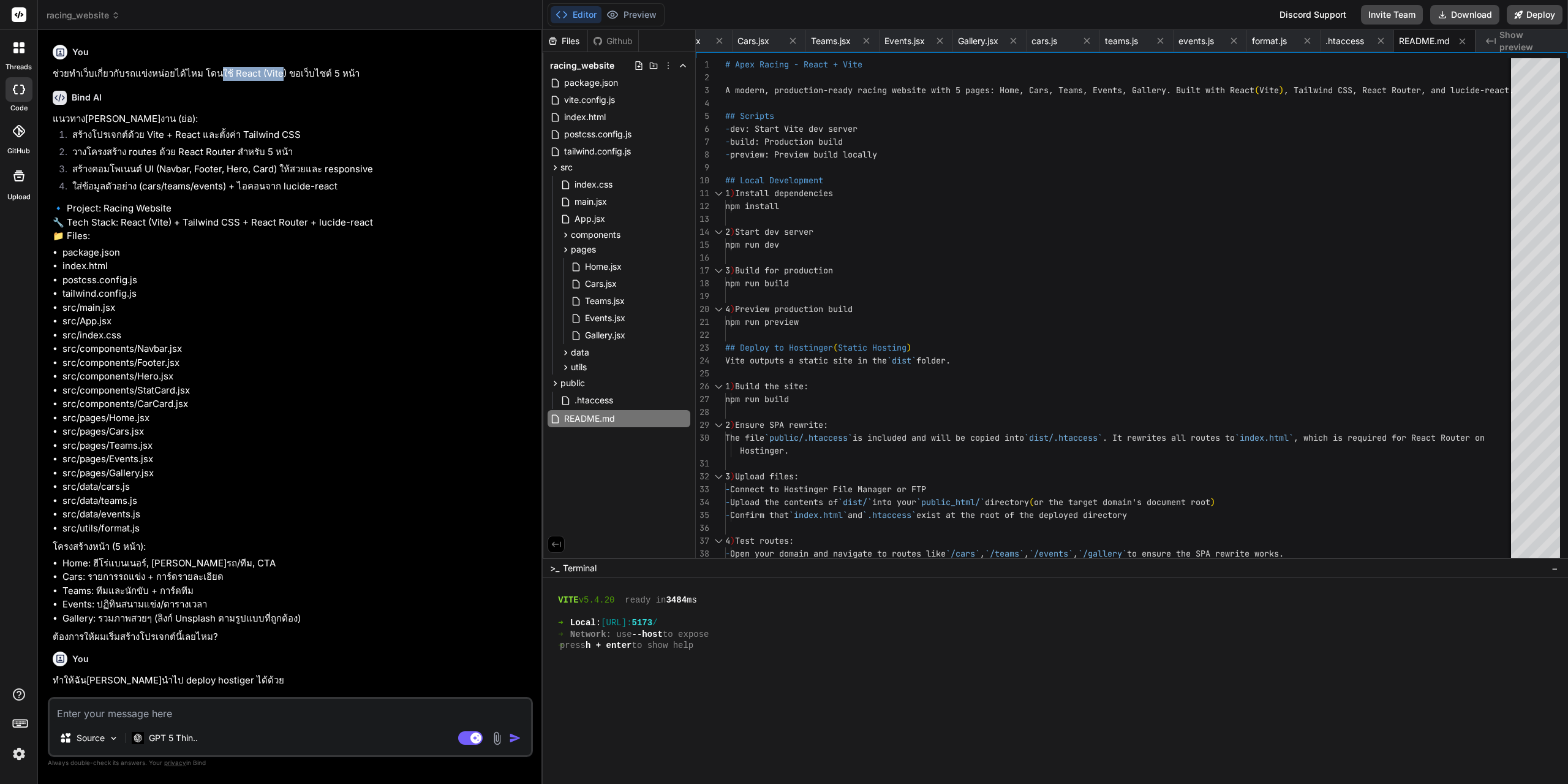
click at [216, 76] on p "ช่วยทำเว็บเกี่ยวกับรถแข่งหน่อยได้ไหม โดนใช้ React (Vite) ขอเว็บไซต์ 5 หน้า" at bounding box center [291, 73] width 478 height 14
copy p "ใช้ React (Vite"
type textarea "x"
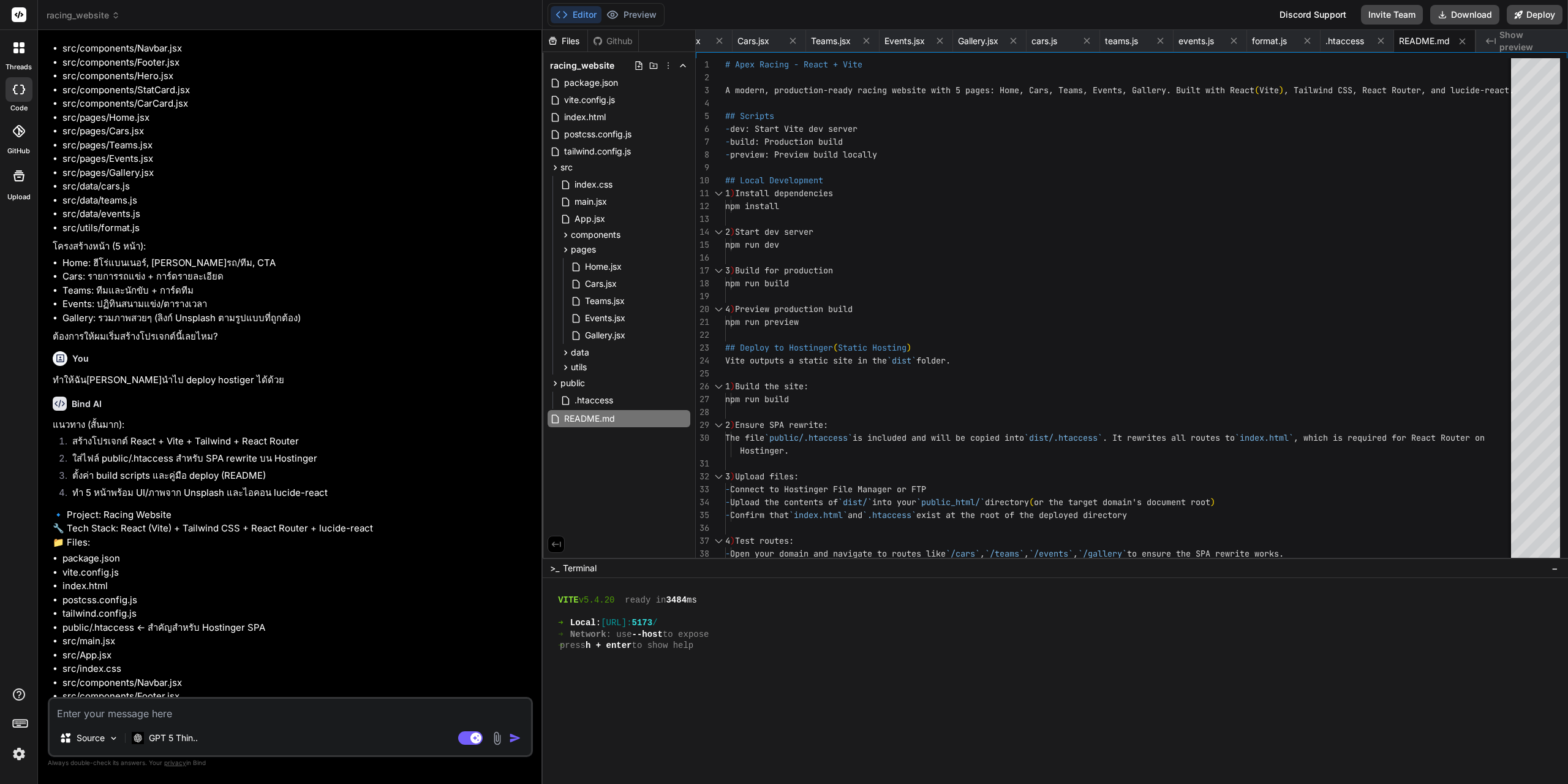
scroll to position [429, 0]
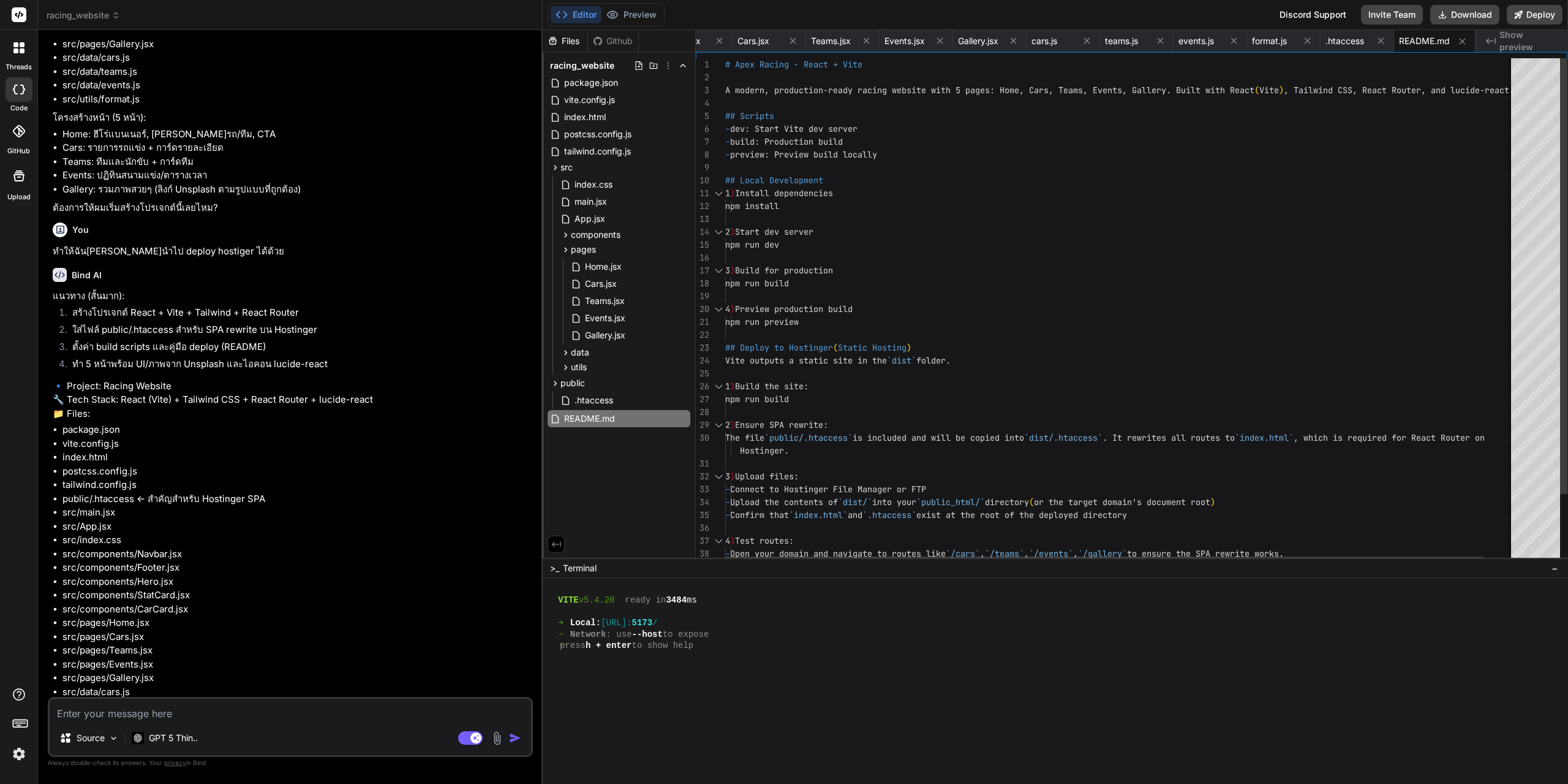
click at [823, 409] on div "# Apex Racing - React + Vite A modern, production-ready racing website with 5 p…" at bounding box center [1136, 351] width 822 height 587
type textarea "# Apex Racing - React + Vite A modern, production-ready racing website with 5 p…"
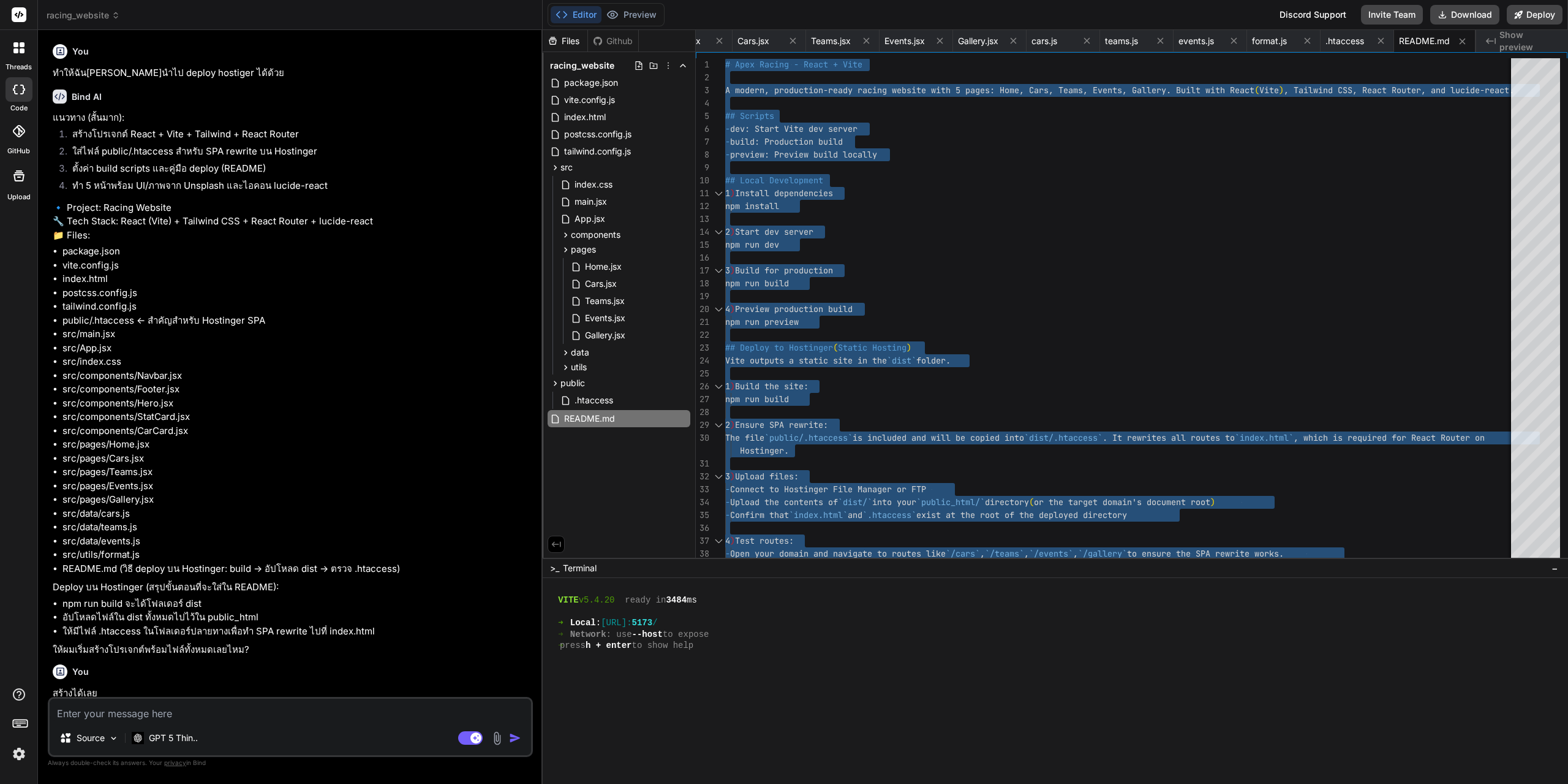
scroll to position [613, 0]
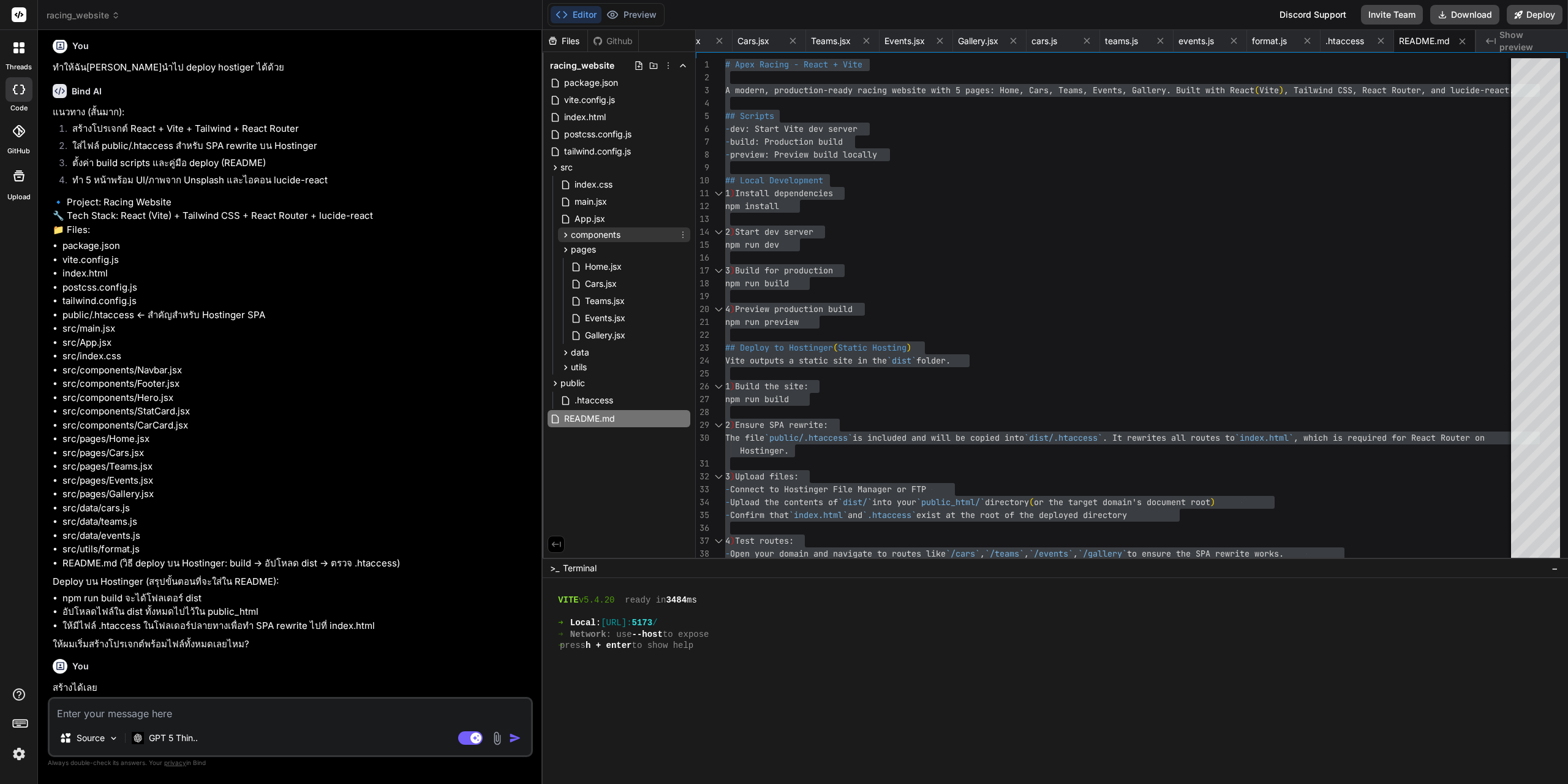
click at [566, 239] on icon at bounding box center [566, 234] width 11 height 11
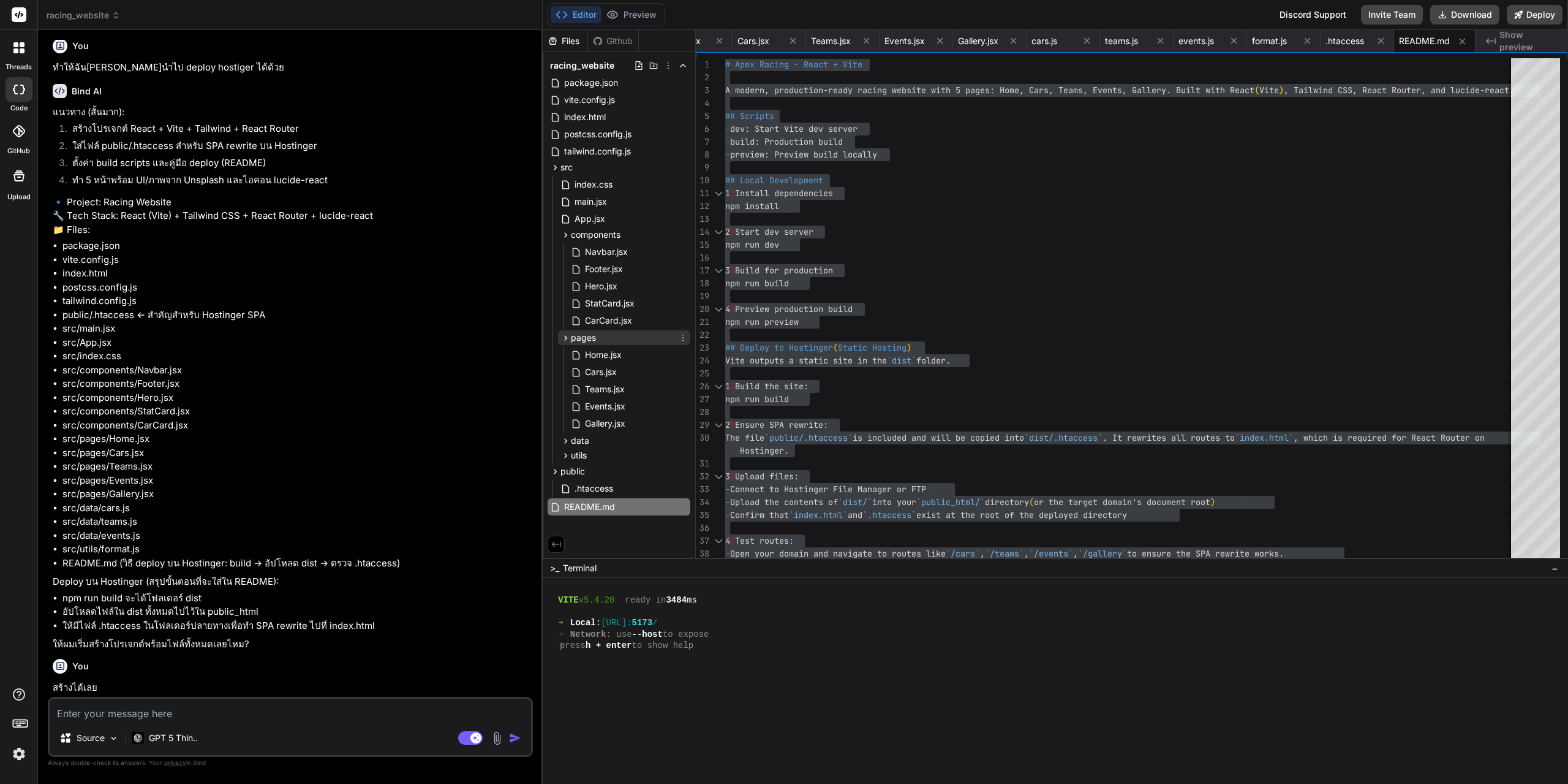
click at [565, 343] on div "pages" at bounding box center [578, 337] width 35 height 12
click at [568, 341] on icon at bounding box center [566, 338] width 11 height 11
click at [567, 441] on icon at bounding box center [566, 441] width 11 height 11
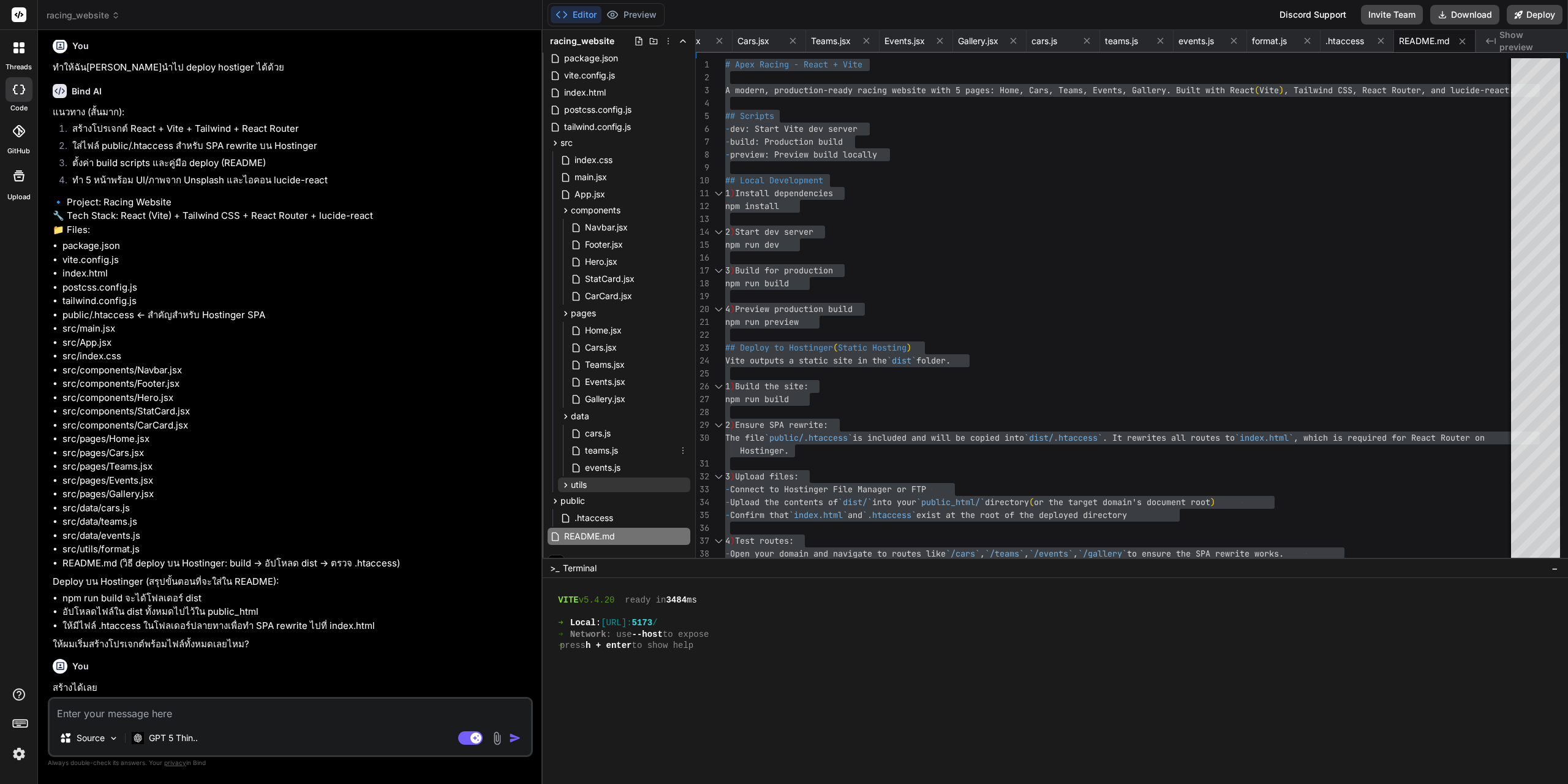
scroll to position [38, 0]
click at [567, 473] on icon at bounding box center [566, 471] width 11 height 11
click at [557, 489] on icon at bounding box center [555, 487] width 11 height 11
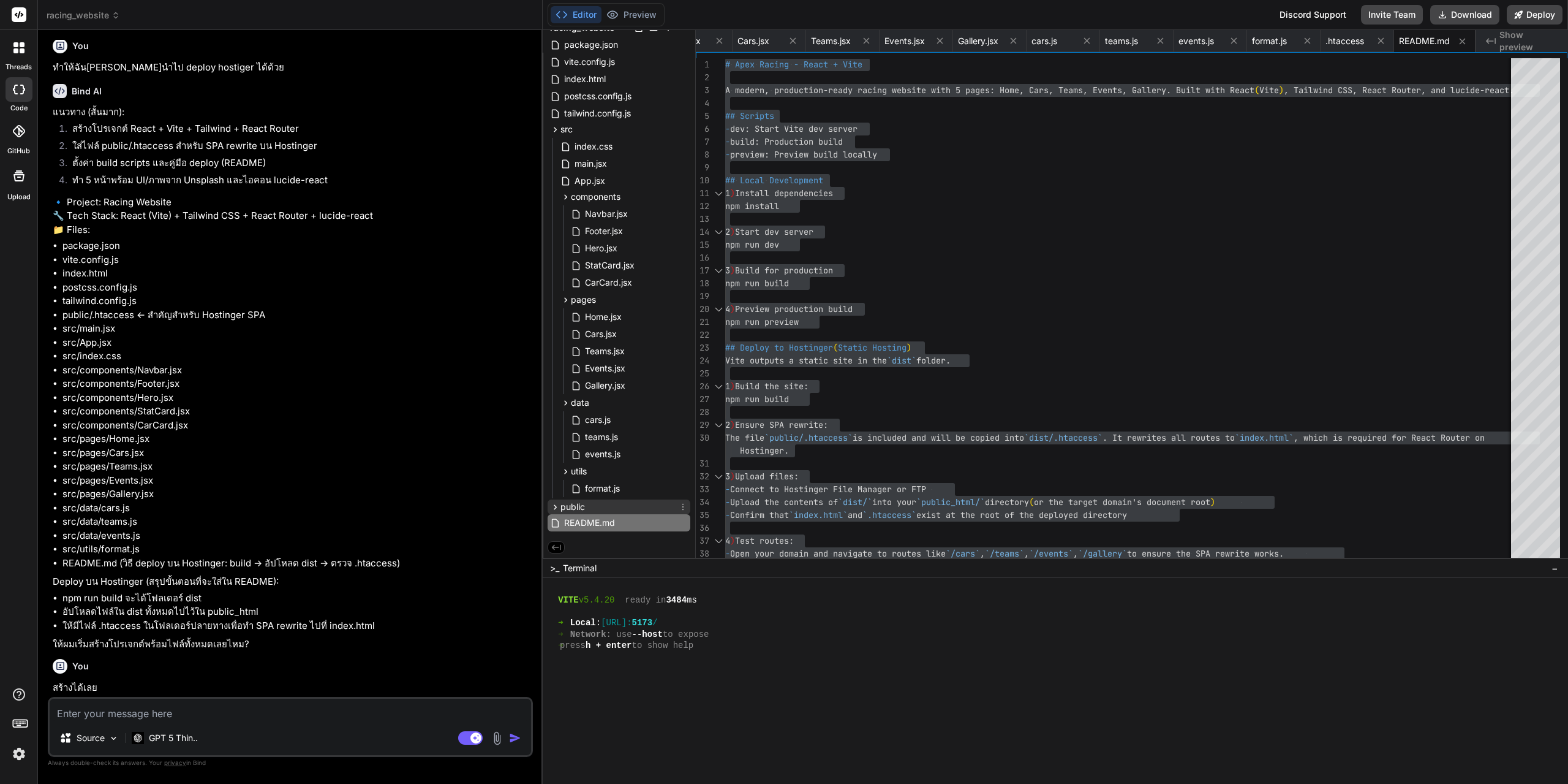
click at [557, 504] on icon at bounding box center [555, 507] width 11 height 11
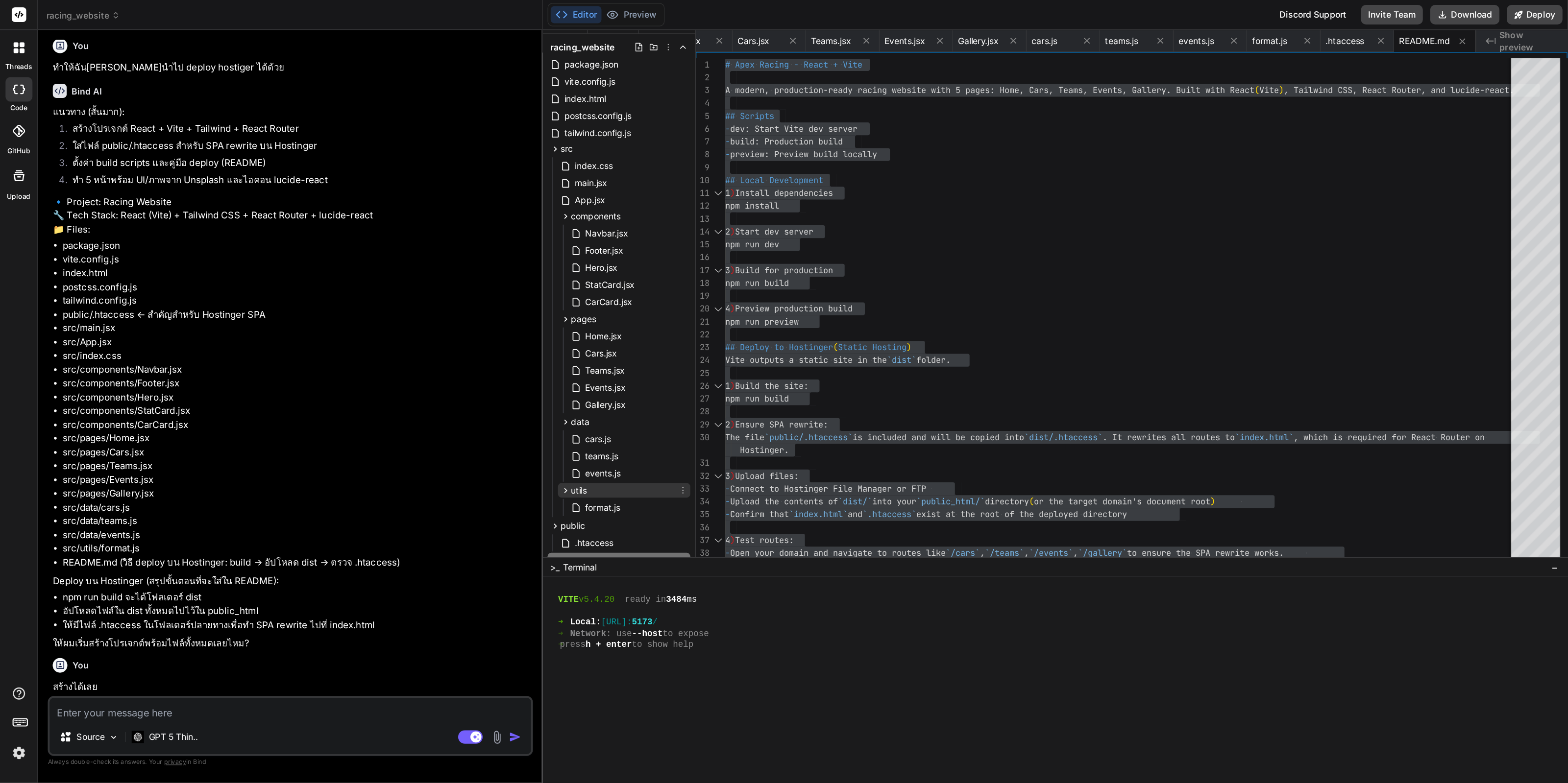
scroll to position [0, 0]
type textarea "x"
type textarea "# Apex Racing - React + Vite A modern, production-ready racing website with 5 p…"
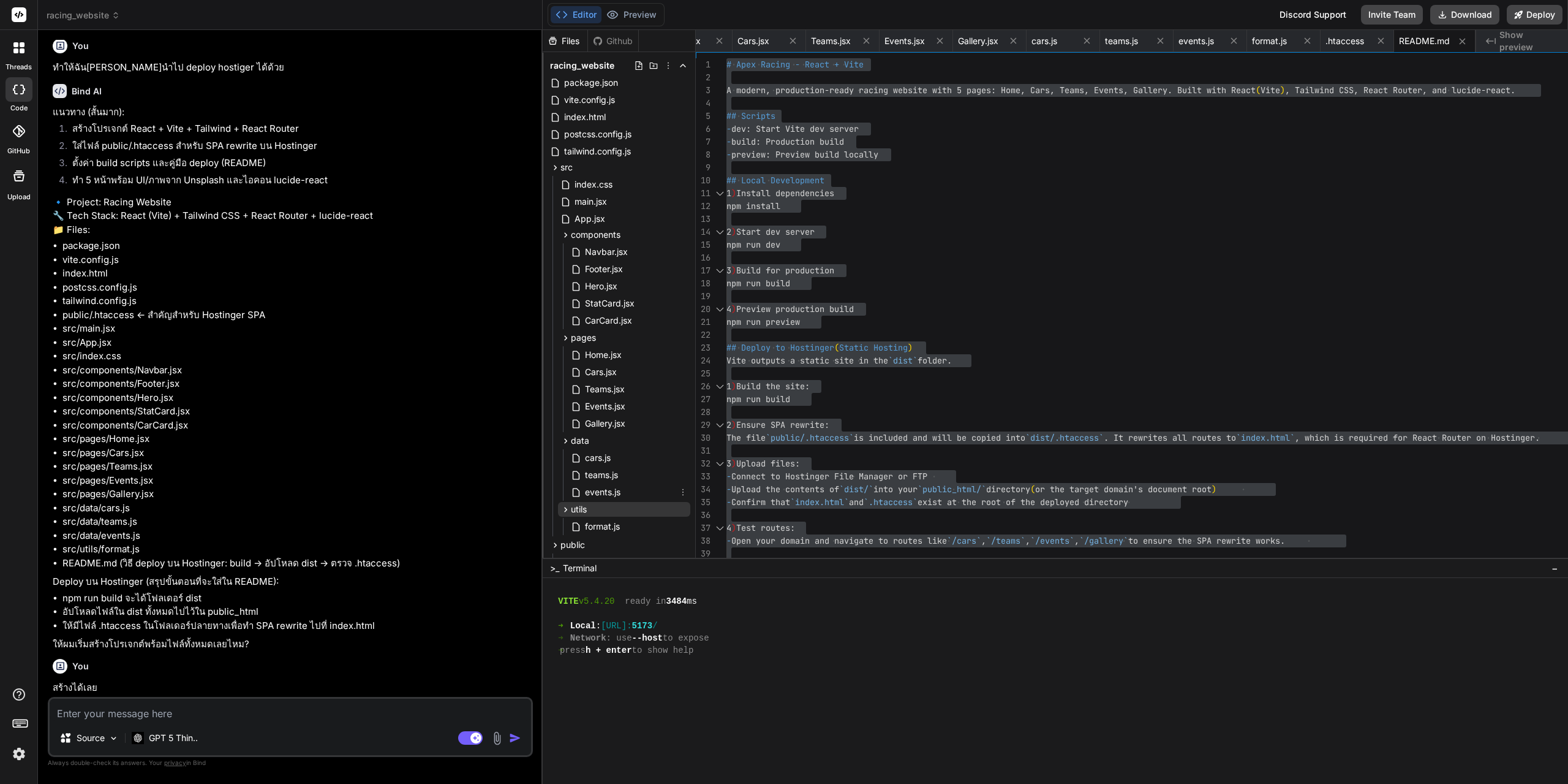
type textarea "x"
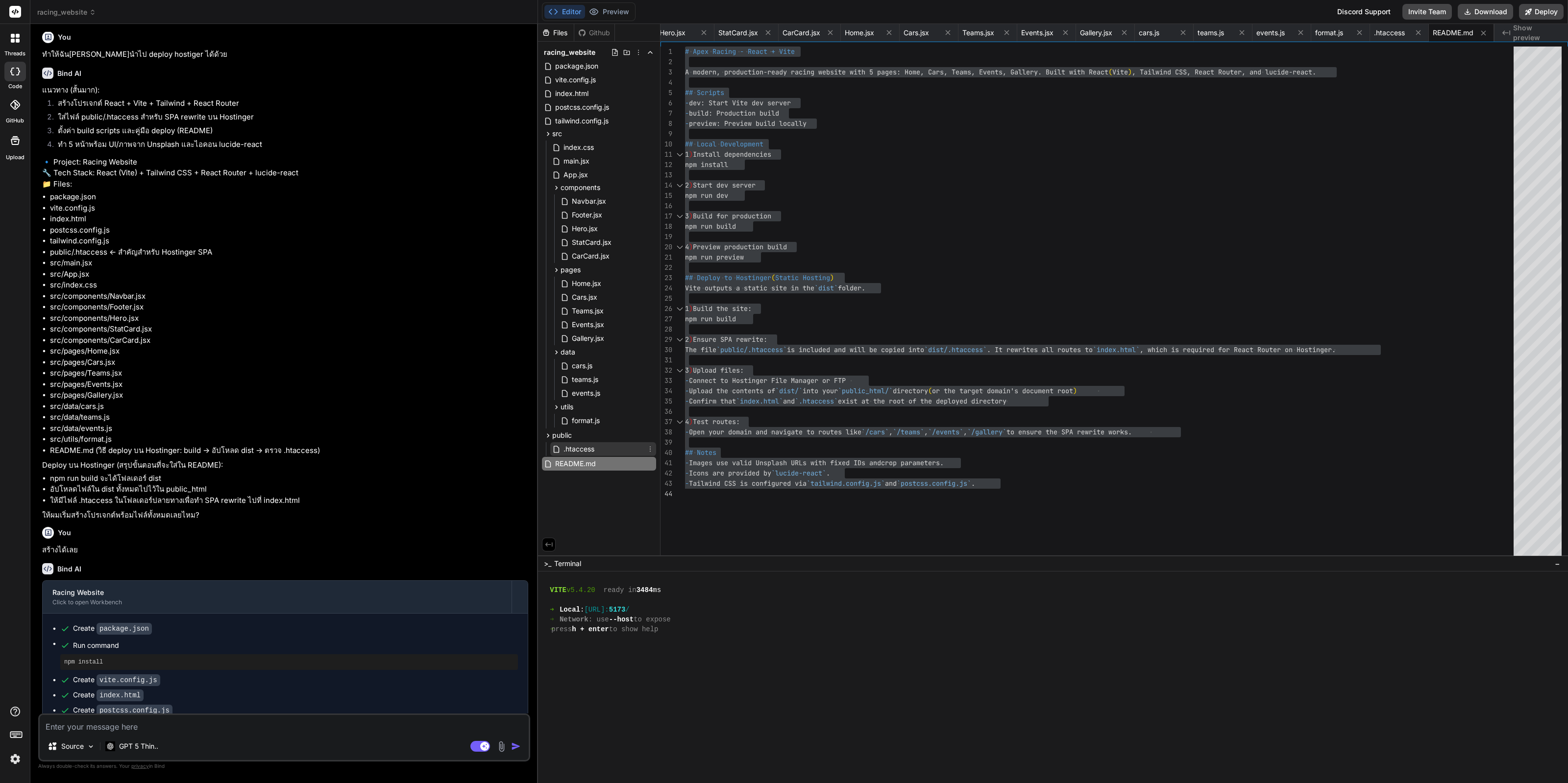
click at [602, 448] on div ".htaccess" at bounding box center [603, 449] width 106 height 14
type textarea "<IfModule mod_rewrite.c> RewriteEngine On RewriteBase / RewriteRule ^index\.htm…"
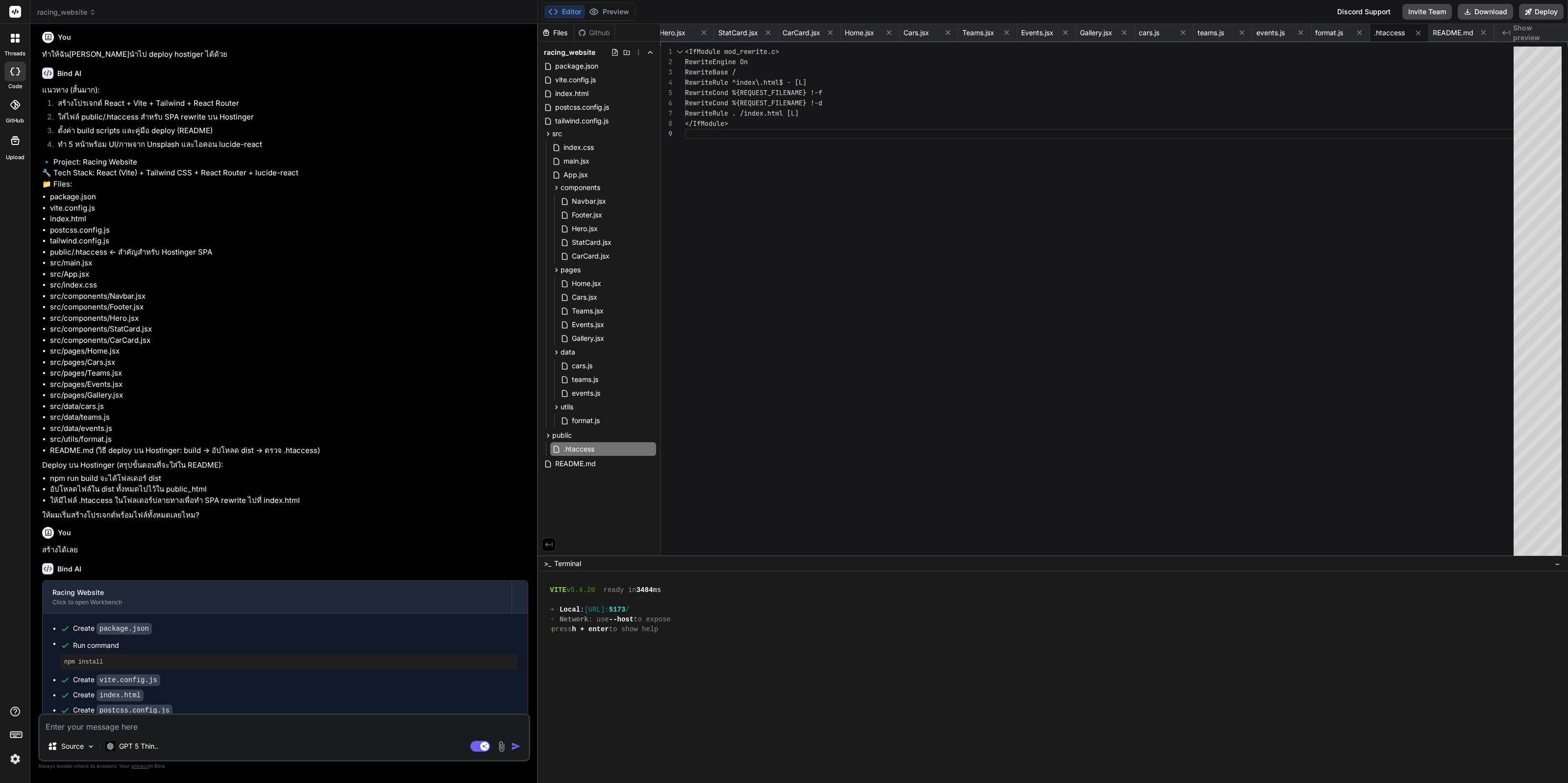
drag, startPoint x: 1301, startPoint y: 344, endPoint x: 1291, endPoint y: 344, distance: 10.0
click at [1254, 344] on div "<IfModule mod_rewrite.c> RewriteEngine On RewriteBase / RewriteRule ^index\.htm…" at bounding box center [1102, 304] width 835 height 514
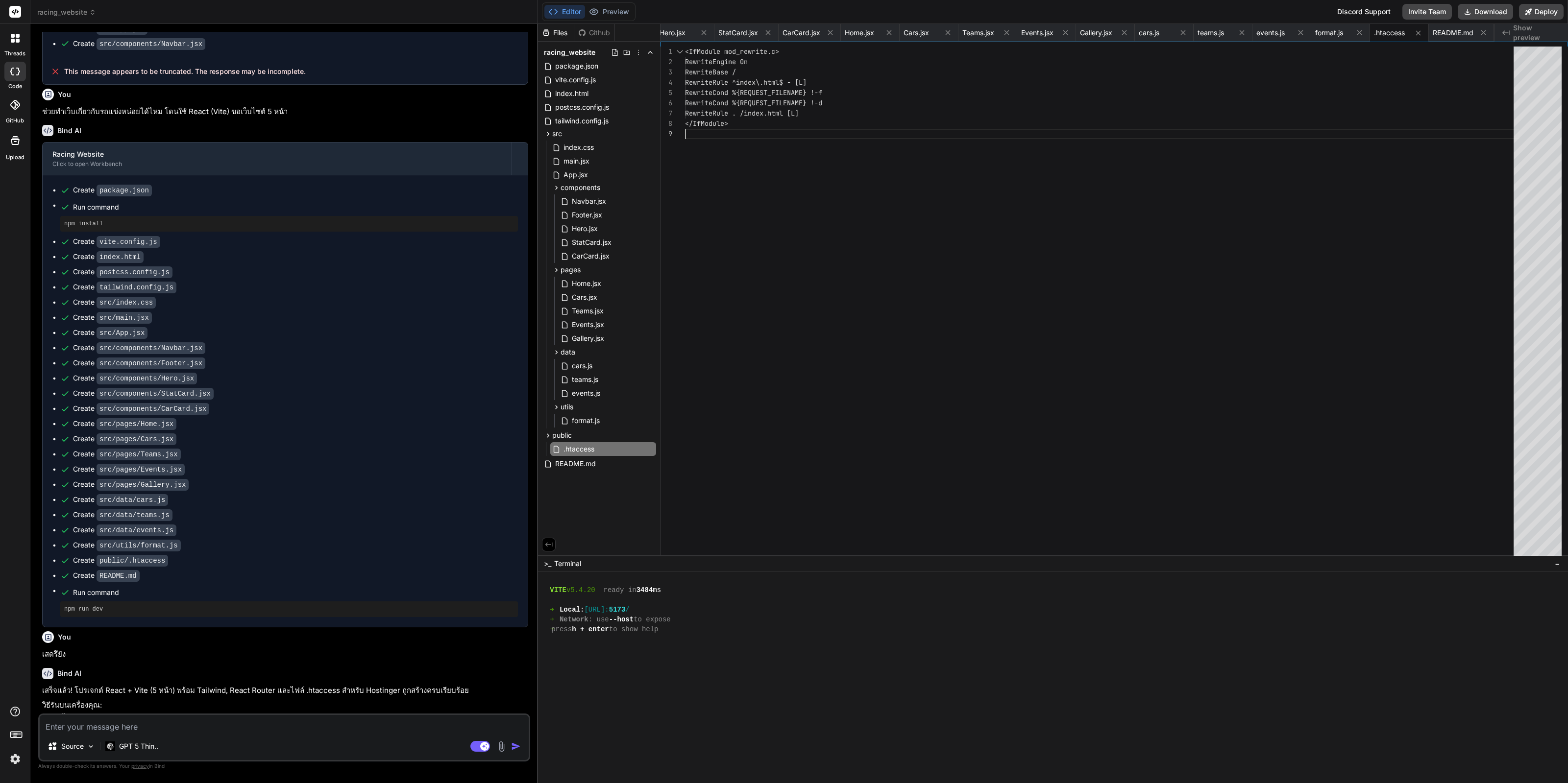
scroll to position [1940, 0]
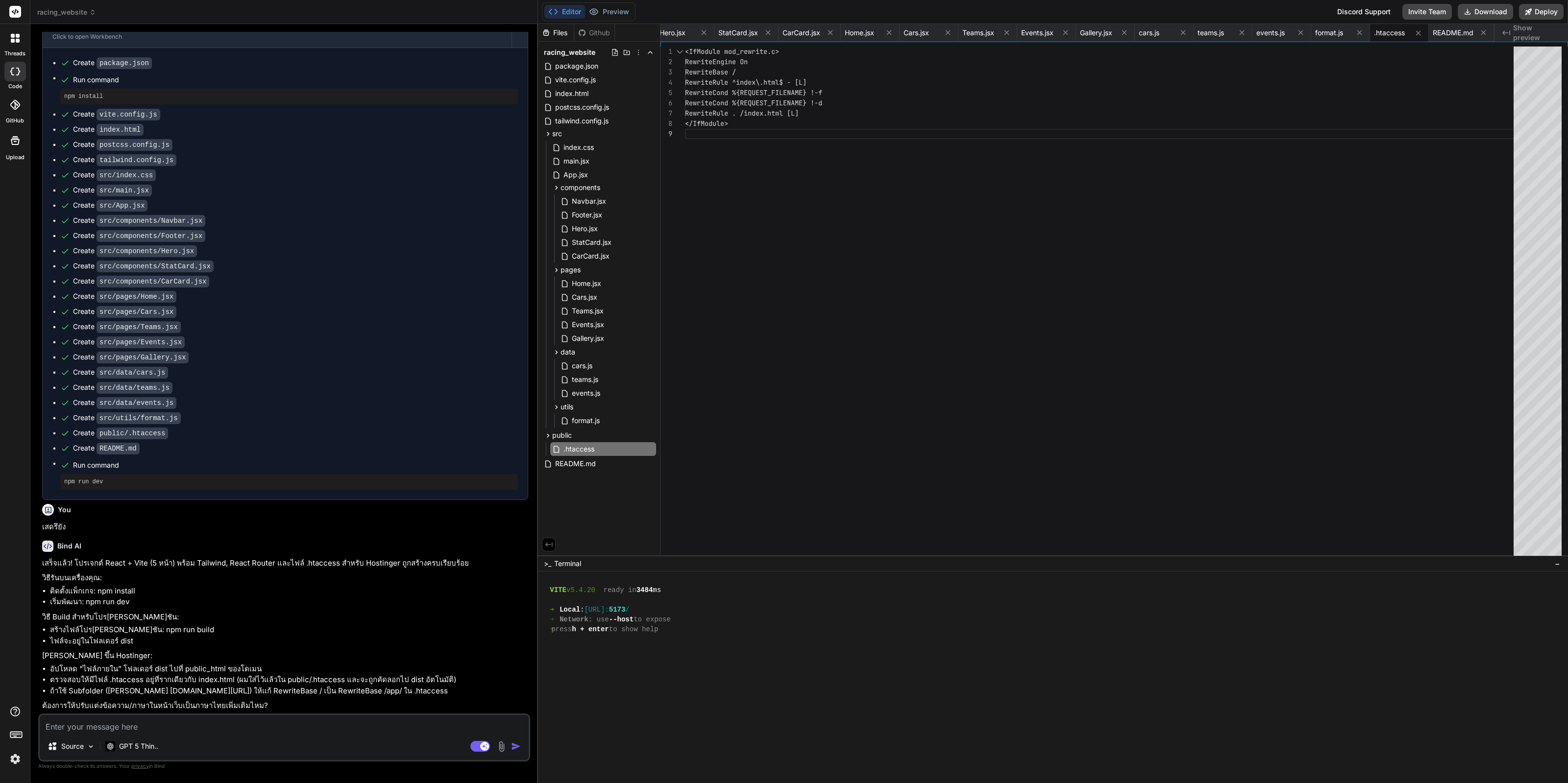
drag, startPoint x: 399, startPoint y: 344, endPoint x: 414, endPoint y: 421, distance: 78.4
click at [1254, 14] on button "Download" at bounding box center [1486, 12] width 55 height 16
type textarea "x"
click at [371, 626] on div "Source GPT 5 Thin.." at bounding box center [284, 749] width 489 height 24
click at [382, 626] on textarea at bounding box center [284, 724] width 489 height 18
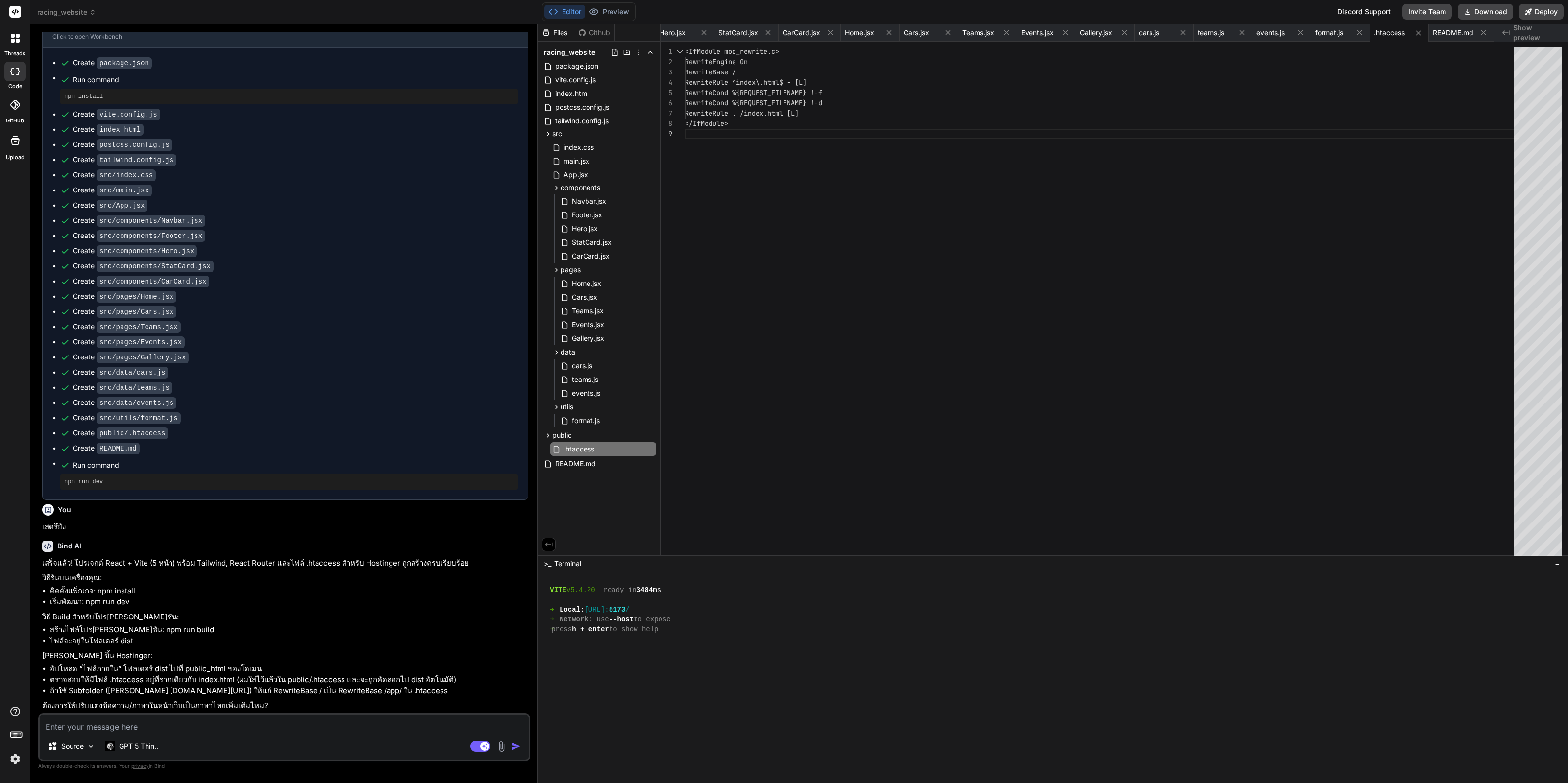
click at [383, 626] on textarea at bounding box center [284, 724] width 489 height 18
type textarea "ถ"
type textarea "x"
type textarea "ถ้"
type textarea "x"
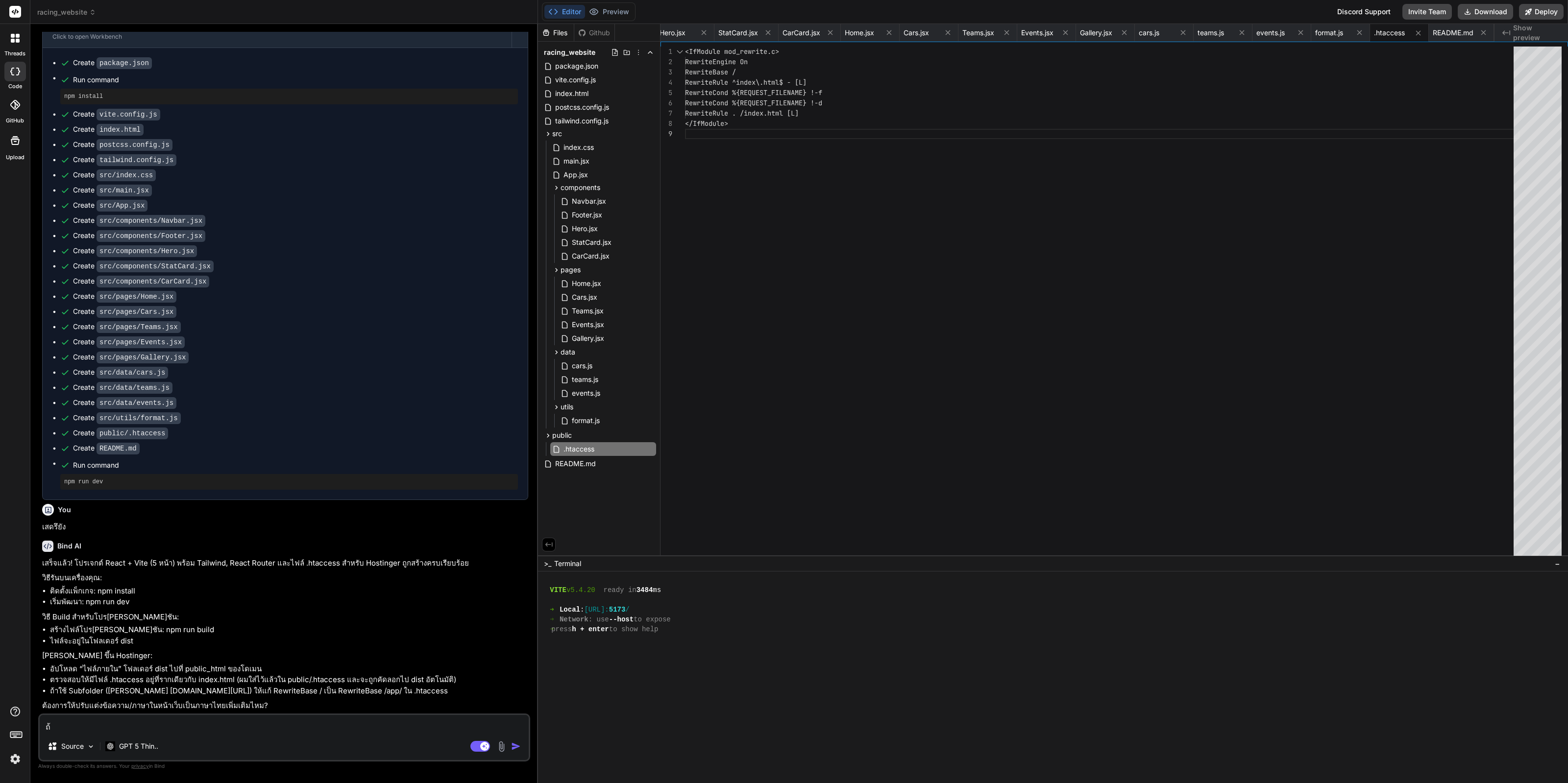
type textarea "ถ้า"
type textarea "x"
type textarea "ถ้าจ"
type textarea "x"
type textarea "ถ้าจำ"
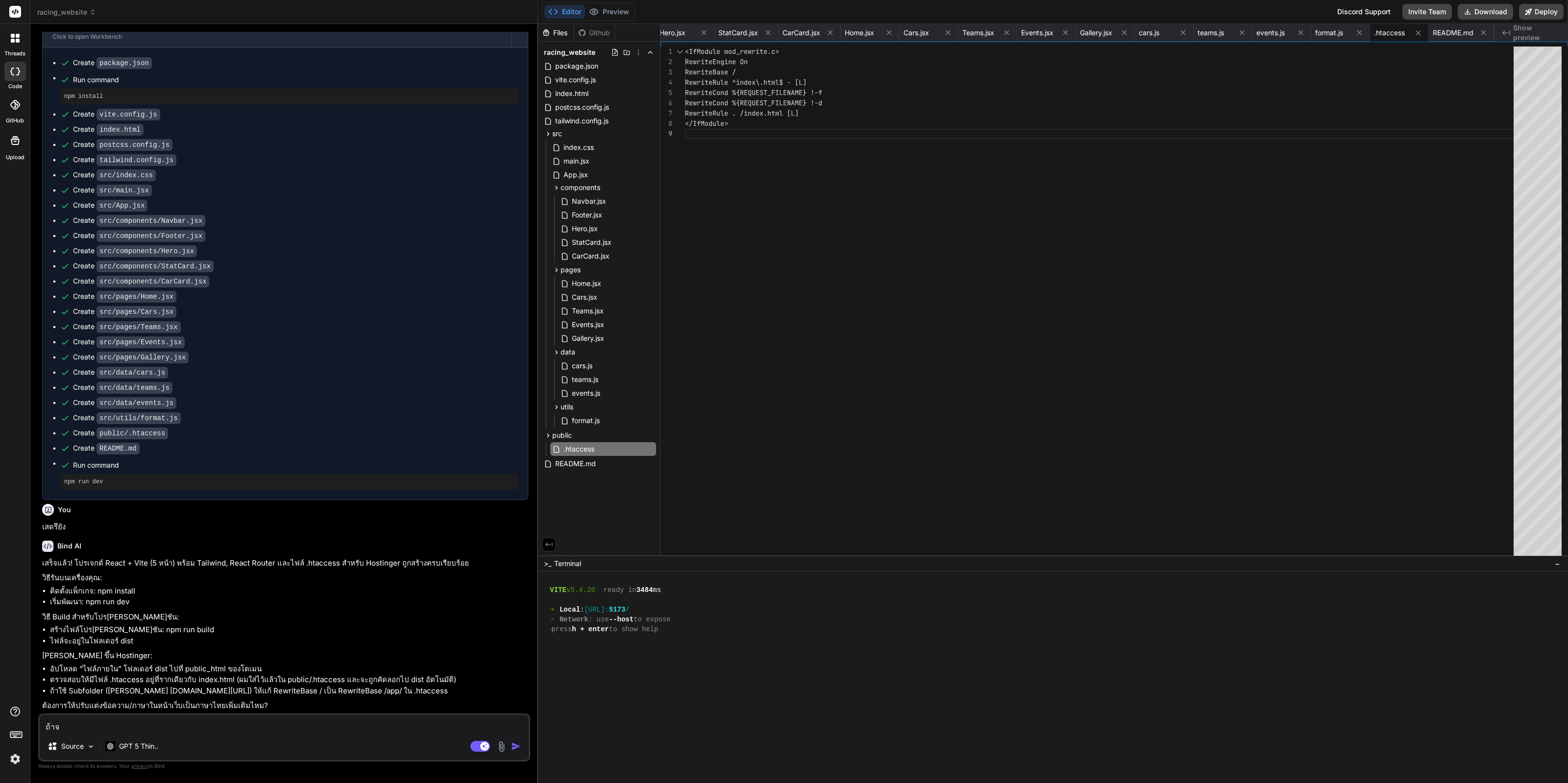
type textarea "x"
type textarea "ถ้าจ"
type textarea "x"
type textarea "ถ้าจะ"
type textarea "x"
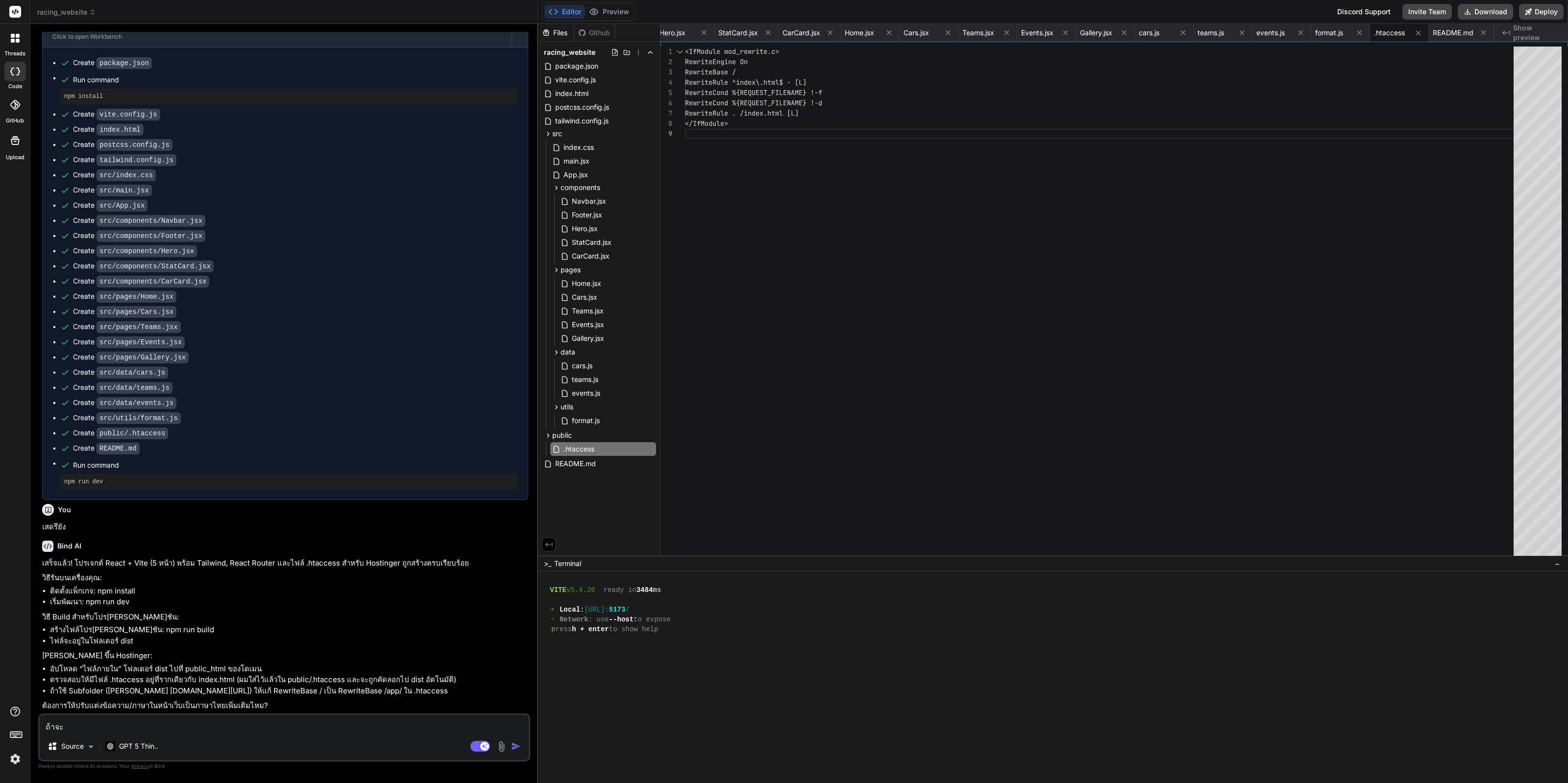
type textarea "ถ้าจะท"
type textarea "x"
type textarea "ถ้าจะทำ"
type textarea "x"
type textarea "ถ้าจะทำร"
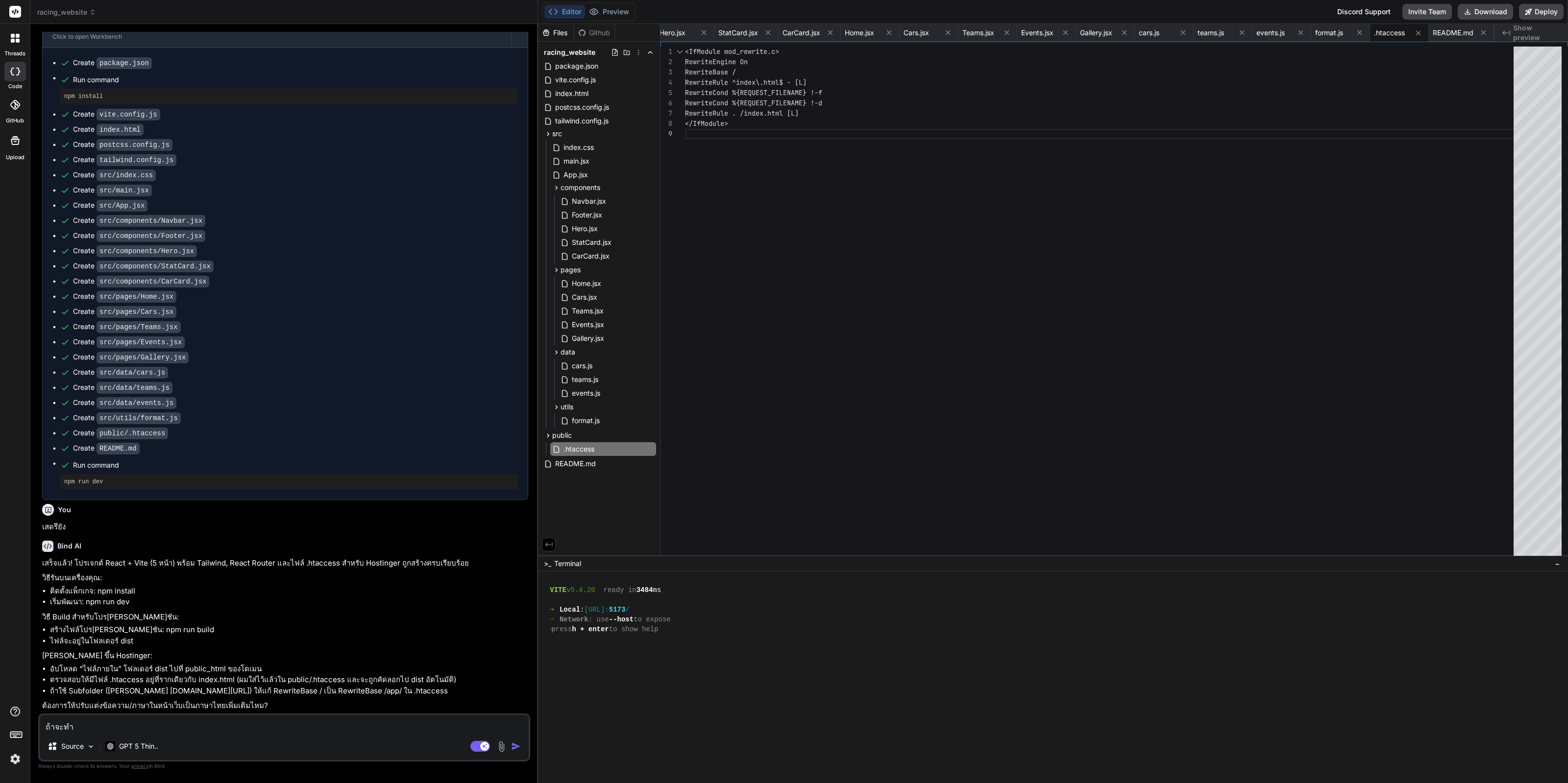
type textarea "x"
type textarea "ถ้าจะทำระ"
type textarea "x"
type textarea "ถ้าจะทำระบ"
type textarea "x"
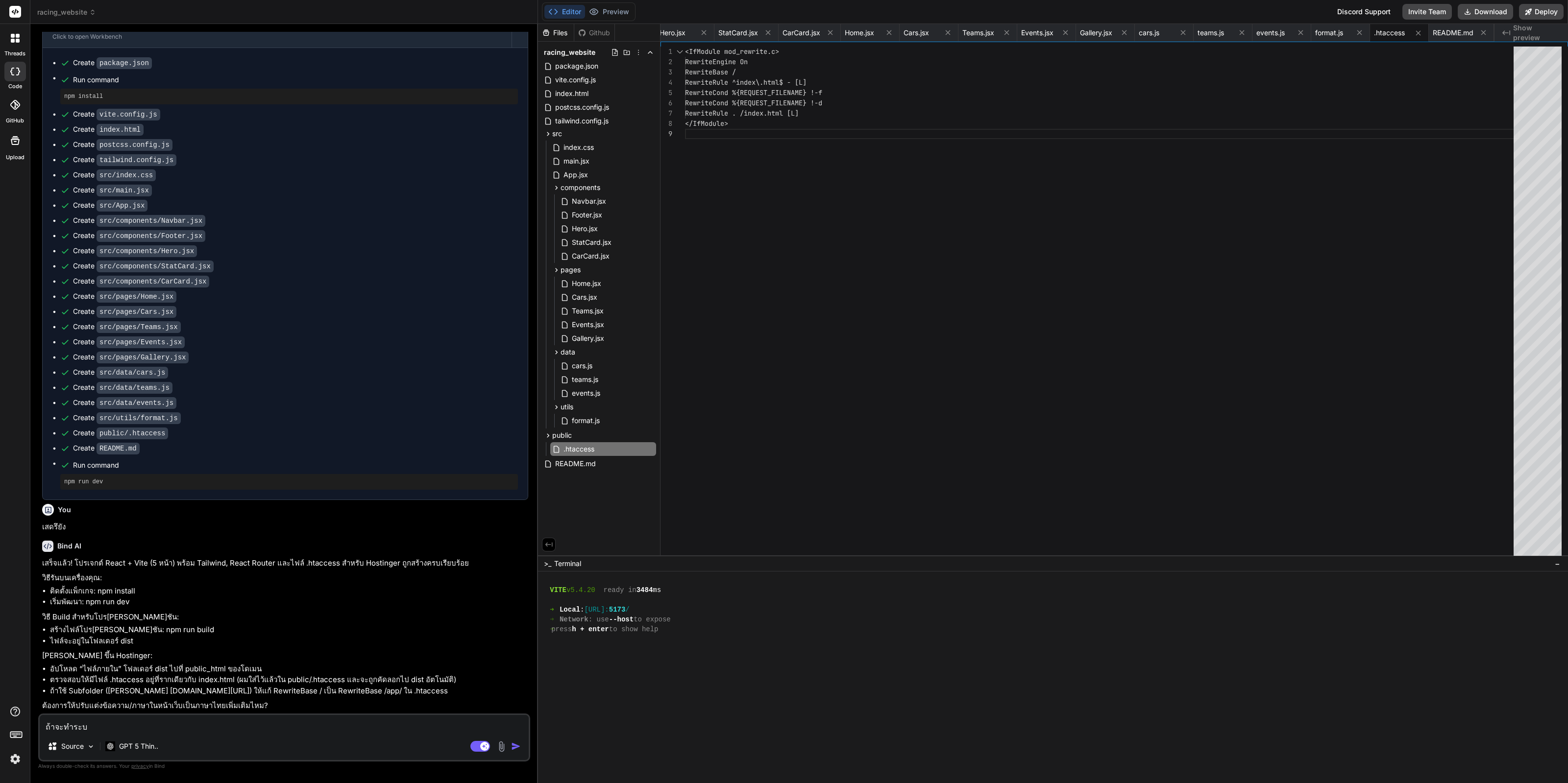
type textarea "ถ้าจะทำระบบ"
type textarea "x"
type textarea "ถ้าจะทำระบบ"
type textarea "x"
type textarea "ถ้าจะทำระบบ l"
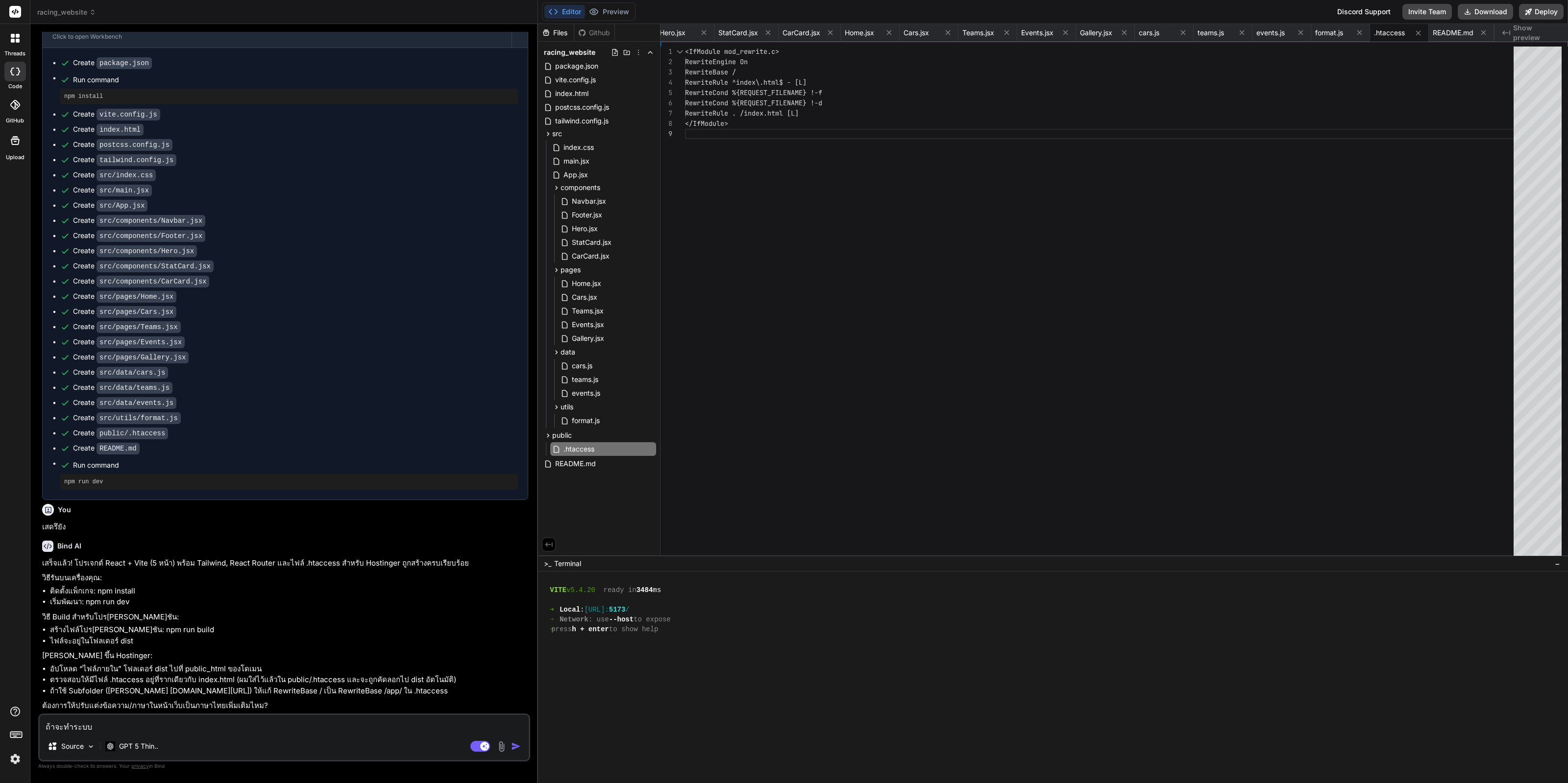
type textarea "x"
type textarea "ถ้าจะทำระบบ lo"
type textarea "x"
type textarea "ถ้าจะทำระบบ log"
type textarea "x"
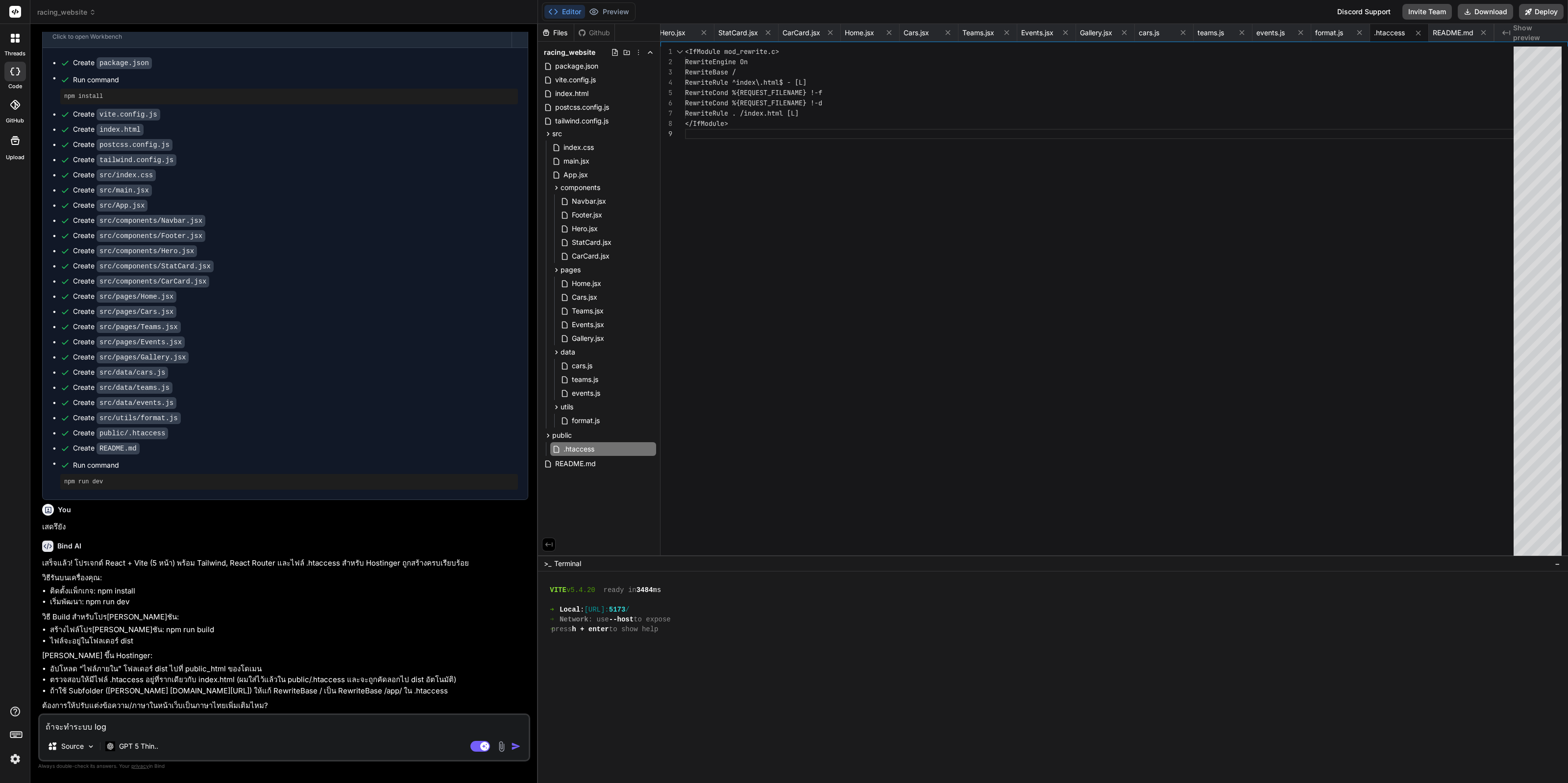
type textarea "ถ้าจะทำระบบ logi"
type textarea "x"
type textarea "ถ้าจะทำระบบ login"
type textarea "x"
type textarea "ถ้าจะทำระบบ login"
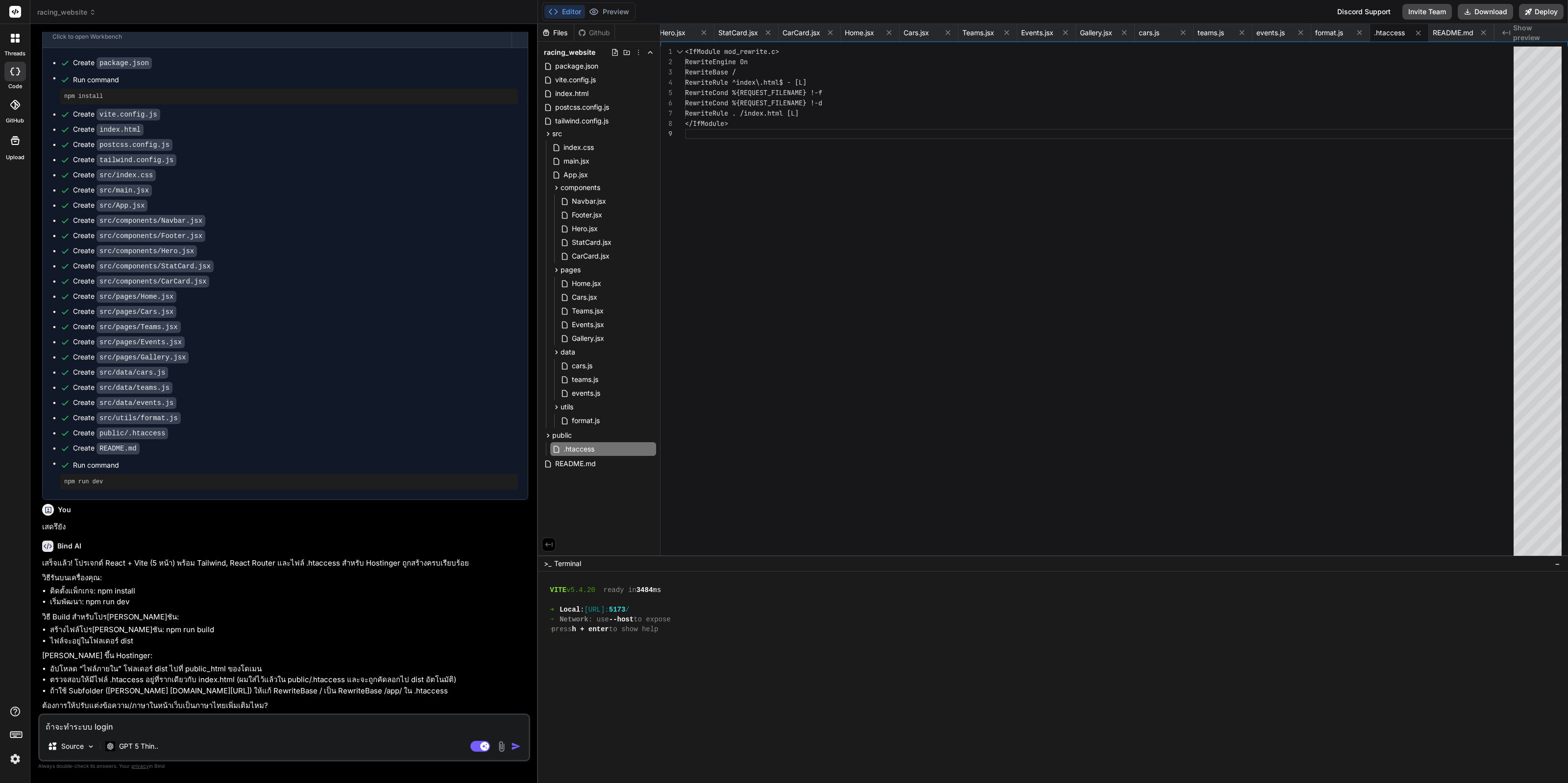
type textarea "x"
type textarea "ถ้าจะทำระบบ login เ"
type textarea "x"
type textarea "ถ้าจะทำระบบ login เข"
type textarea "x"
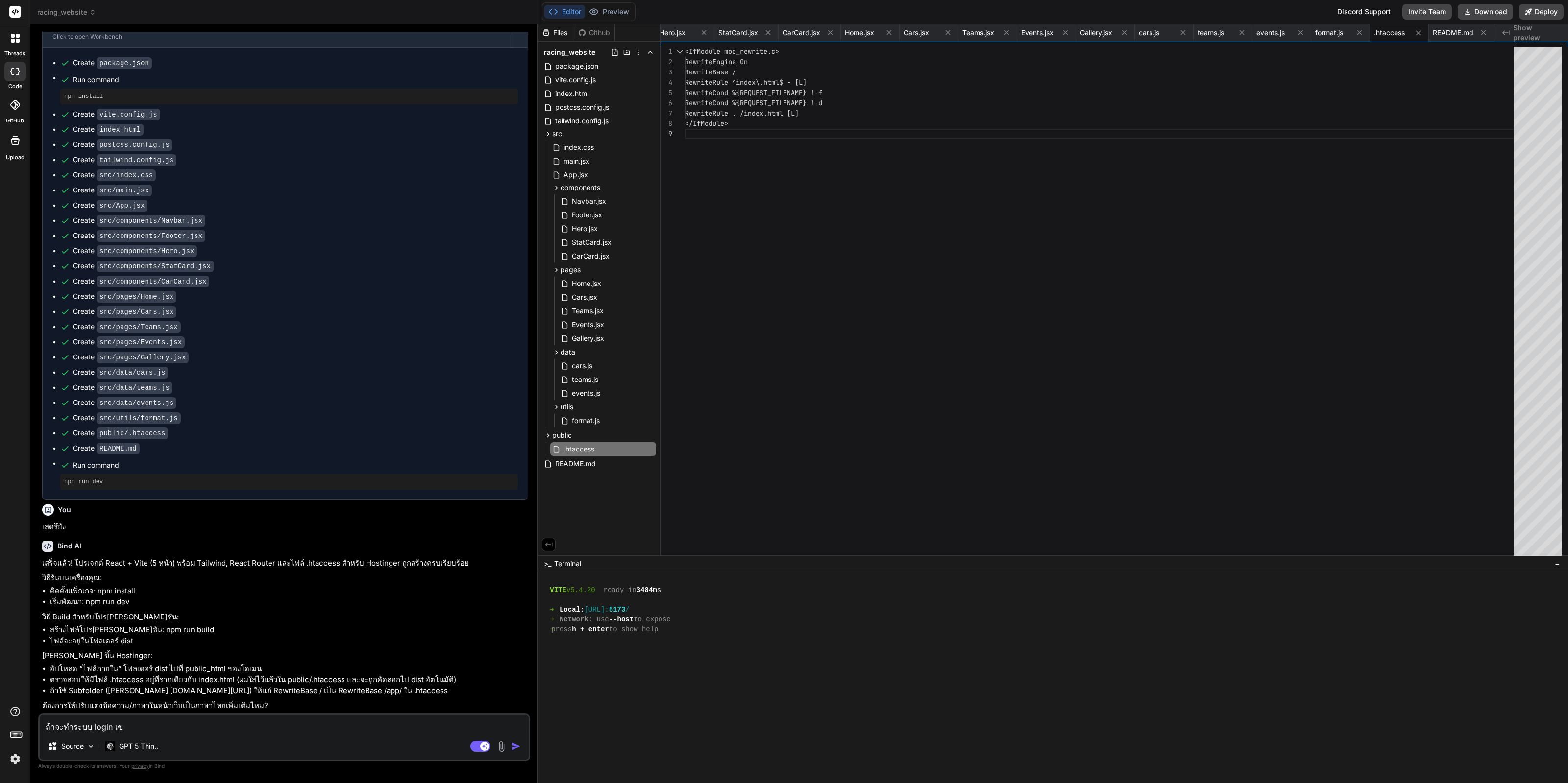
type textarea "ถ้าจะทำระบบ login เข้"
type textarea "x"
type textarea "ถ้าจะทำระบบ login เข้า"
type textarea "x"
type textarea "ถ้าจะทำระบบ login เข้าห"
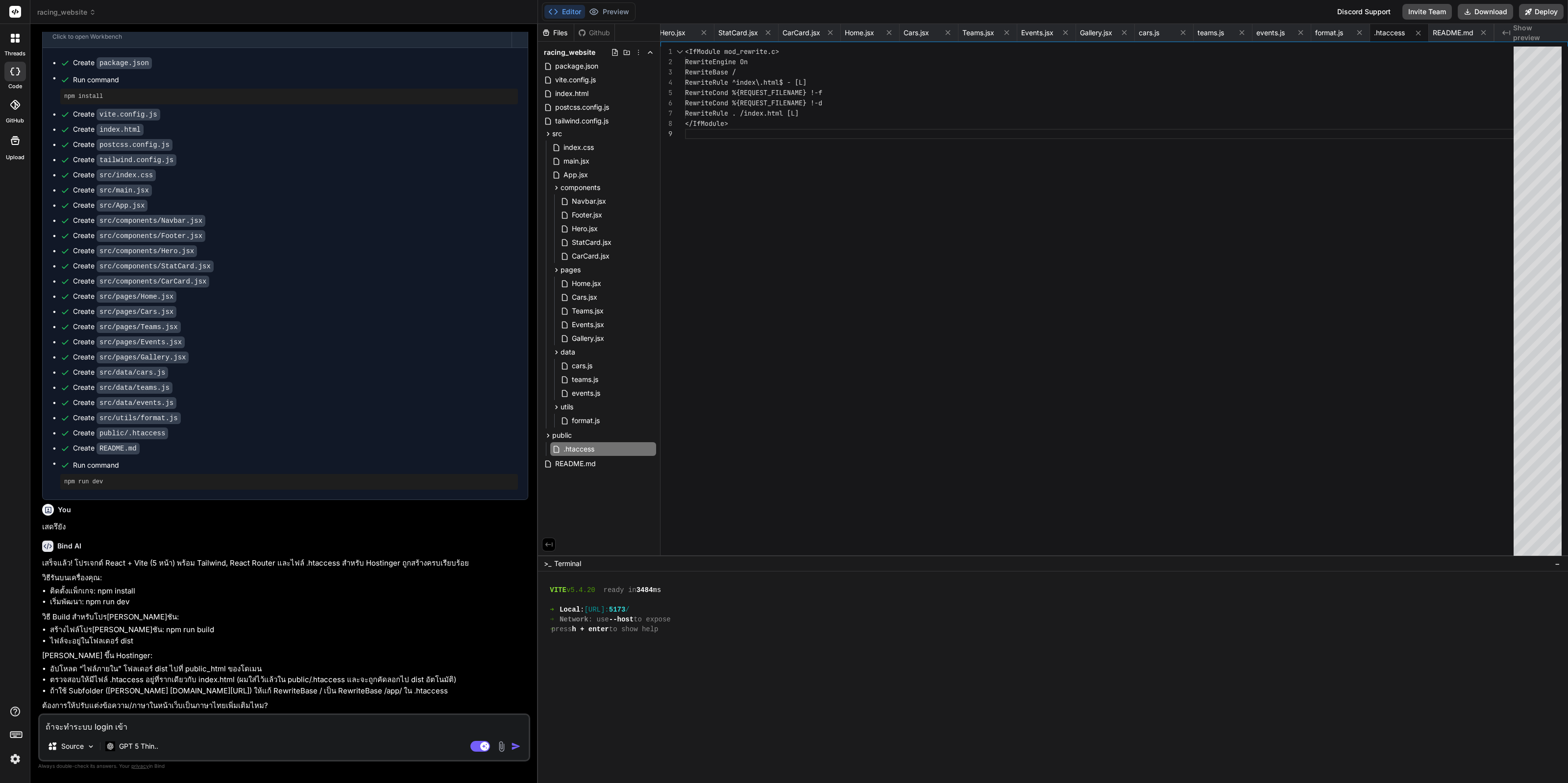
type textarea "x"
type textarea "ถ้าจะทำระบบ login เข้าหล"
type textarea "x"
type textarea "ถ้าจะทำระบบ login เข้าหลั"
type textarea "x"
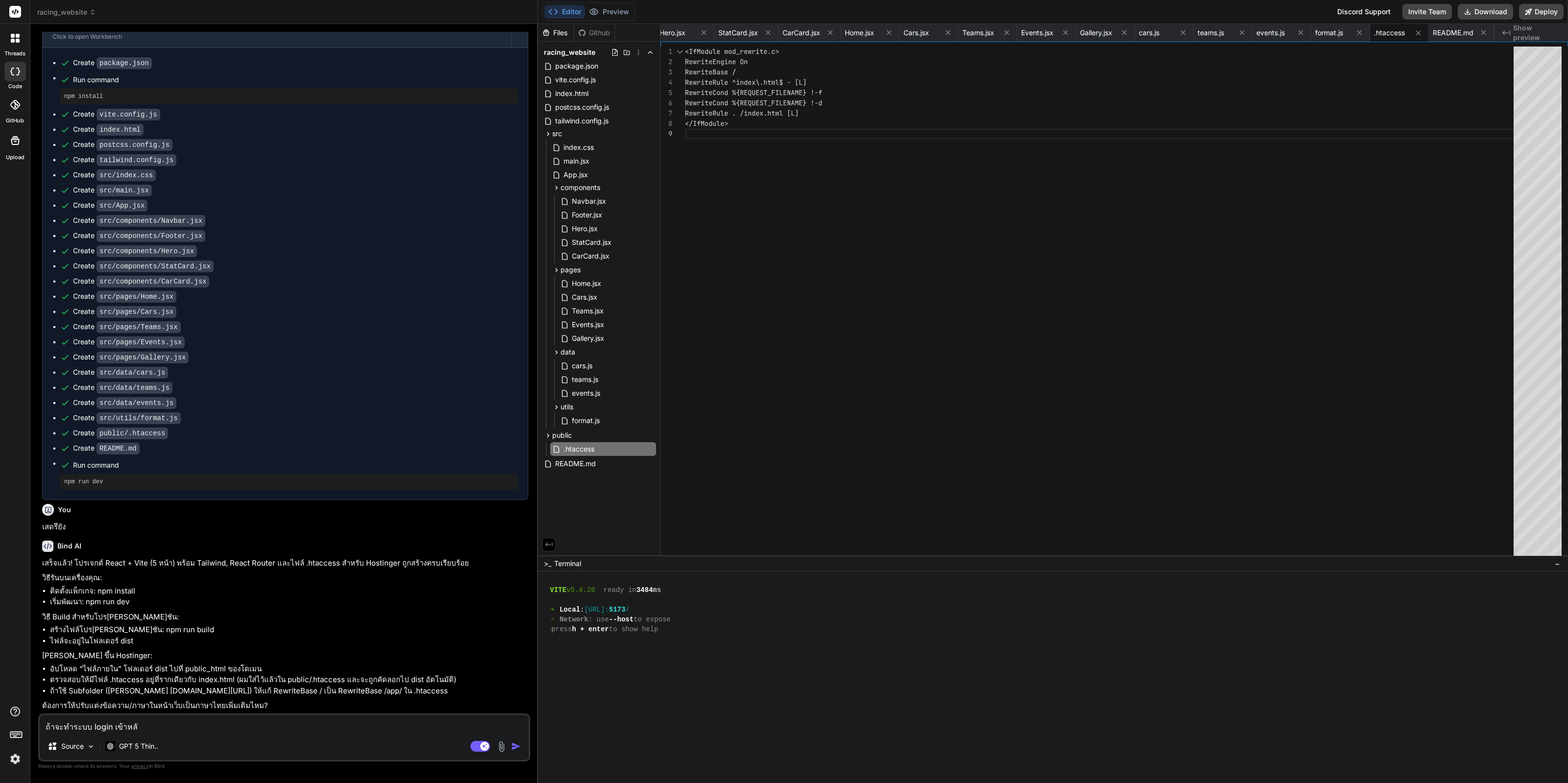
type textarea "ถ้าจะทำระบบ login เข้าหลัง"
type textarea "x"
type textarea "ถ้าจะทำระบบ login เข้าหลังบ"
type textarea "x"
type textarea "ถ้าจะทำระบบ login เข้าหลังบ้"
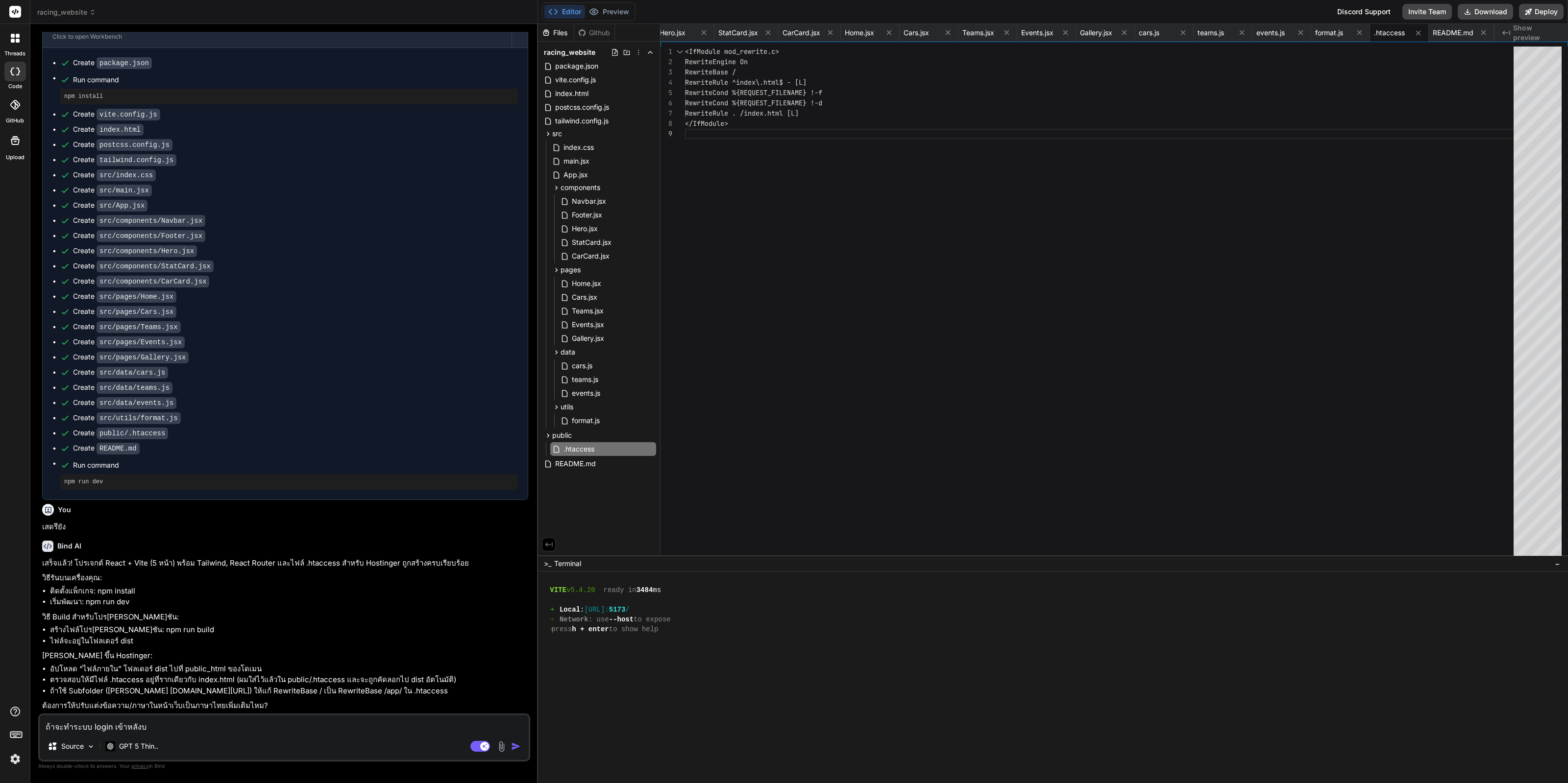
type textarea "x"
type textarea "ถ้าจะทำระบบ login เข้าหลังบ้า"
type textarea "x"
type textarea "ถ้าจะทำระบบ login เข้าหลังบ้าน"
type textarea "x"
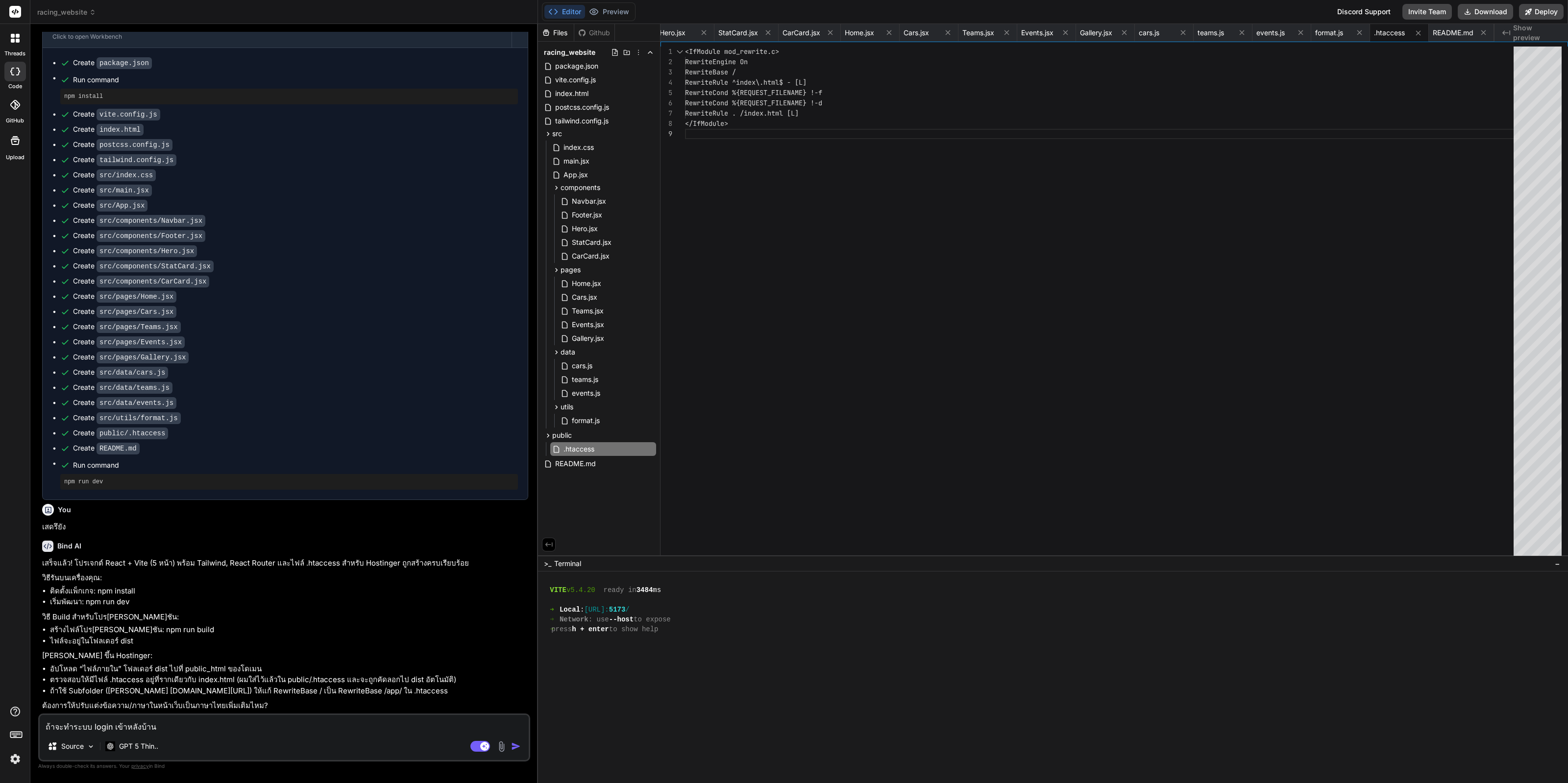
type textarea "ถ้าจะทำระบบ login เข้าหลังบ้านเ"
type textarea "x"
type textarea "ถ้าจะทำระบบ login เข้าหลังบ้านเพ"
type textarea "x"
type textarea "ถ้าจะทำระบบ login เข้าหลังบ้านเพื"
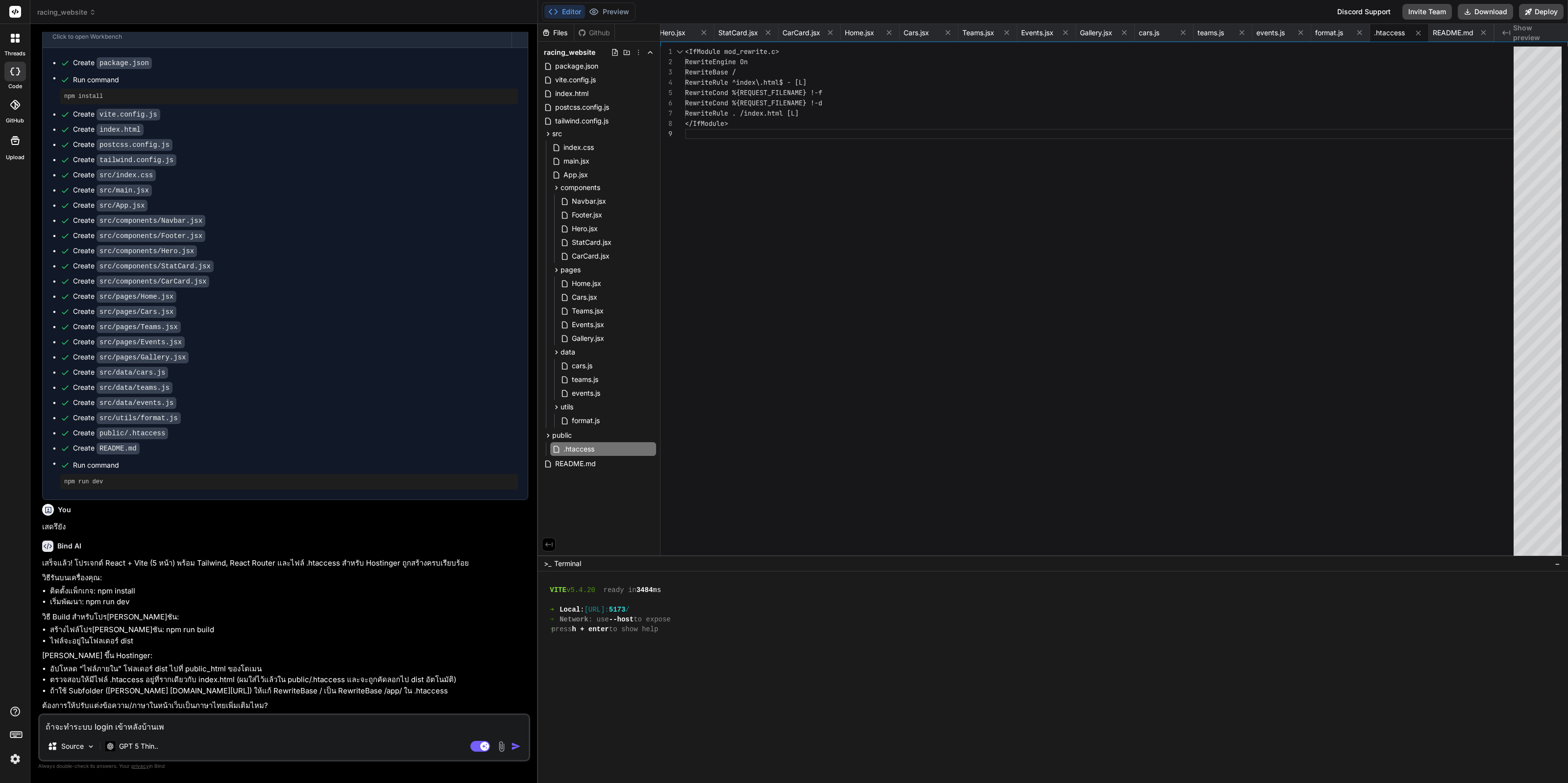
type textarea "x"
type textarea "ถ้าจะทำระบบ login เข้าหลังบ้านเพื่"
type textarea "x"
type textarea "ถ้าจะทำระบบ login เข้าหลังบ้านเพื่อ"
type textarea "x"
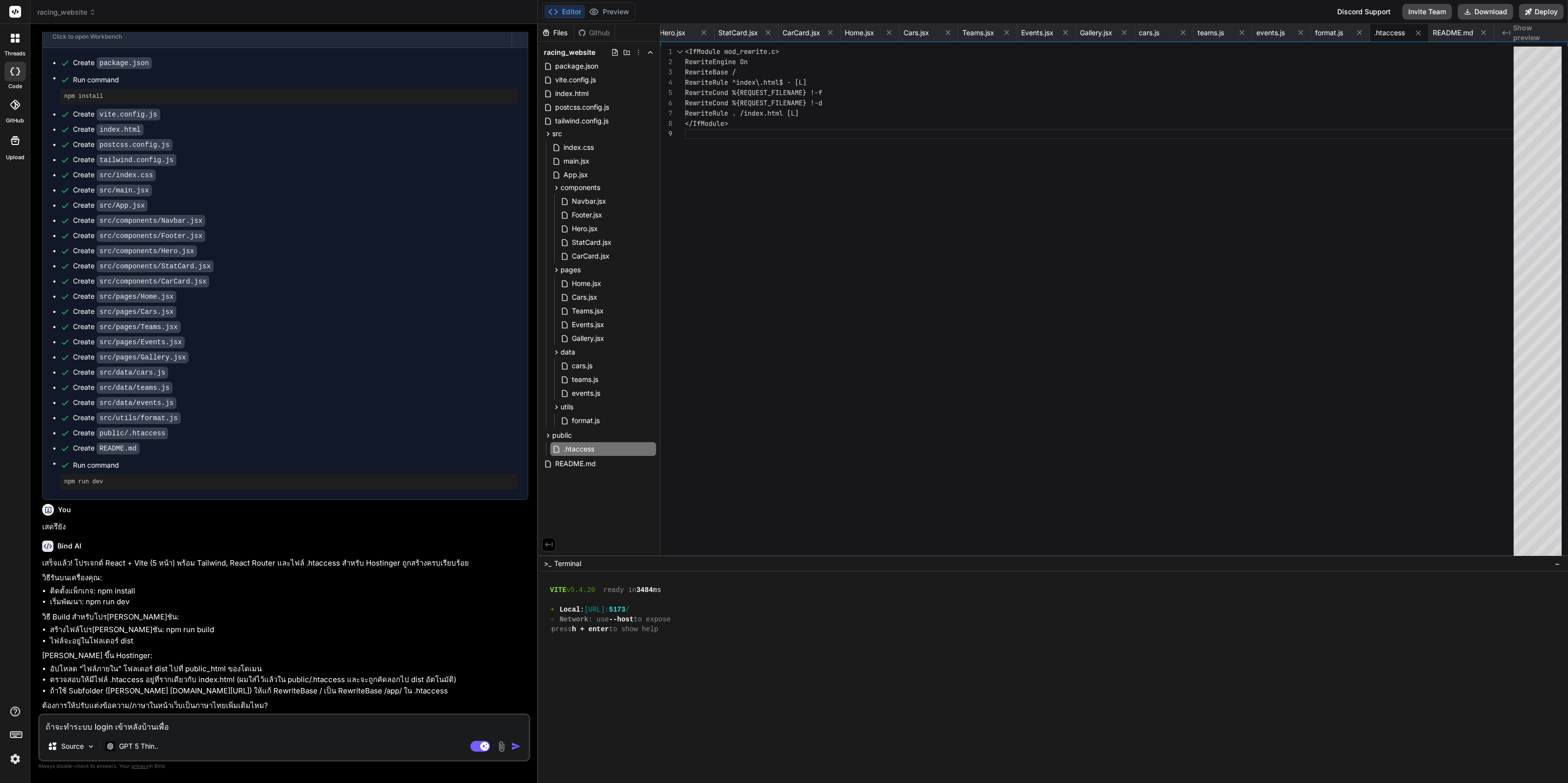
type textarea "ถ้าจะทำระบบ login เข้าหลังบ้านเพื่อแ"
type textarea "x"
type textarea "ถ้าจะทำระบบ login เข้าหลังบ้านเพื่อแก"
type textarea "x"
type textarea "ถ้าจะทำระบบ login เข้าหลังบ้านเพื่อแก้"
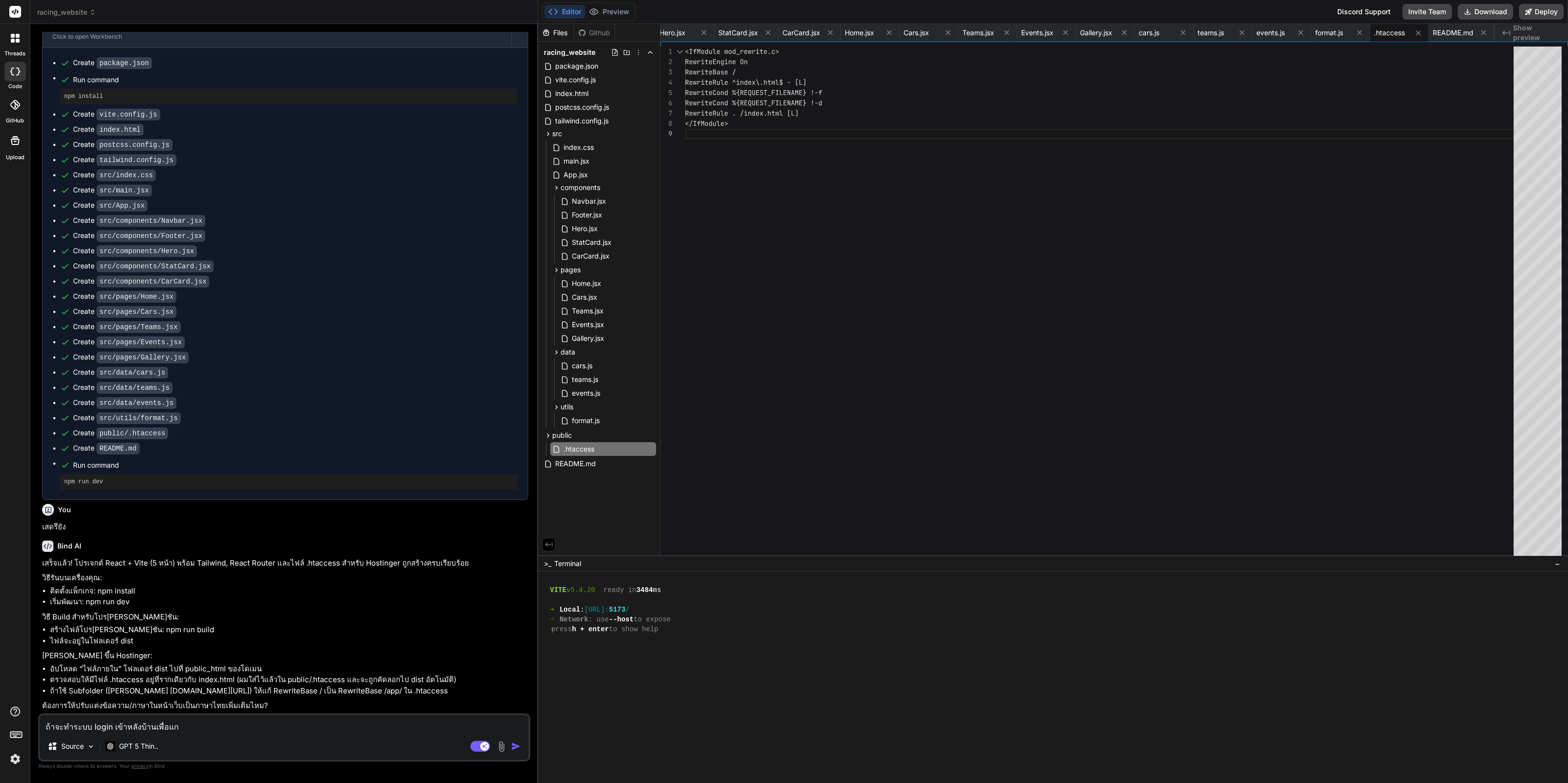
type textarea "x"
type textarea "ถ้าจะทำระบบ login เข้าหลังบ้านเพื่อแก้ไ"
type textarea "x"
type textarea "ถ้าจะทำระบบ login เข้าหลังบ้านเพื่อแก้ไข"
type textarea "x"
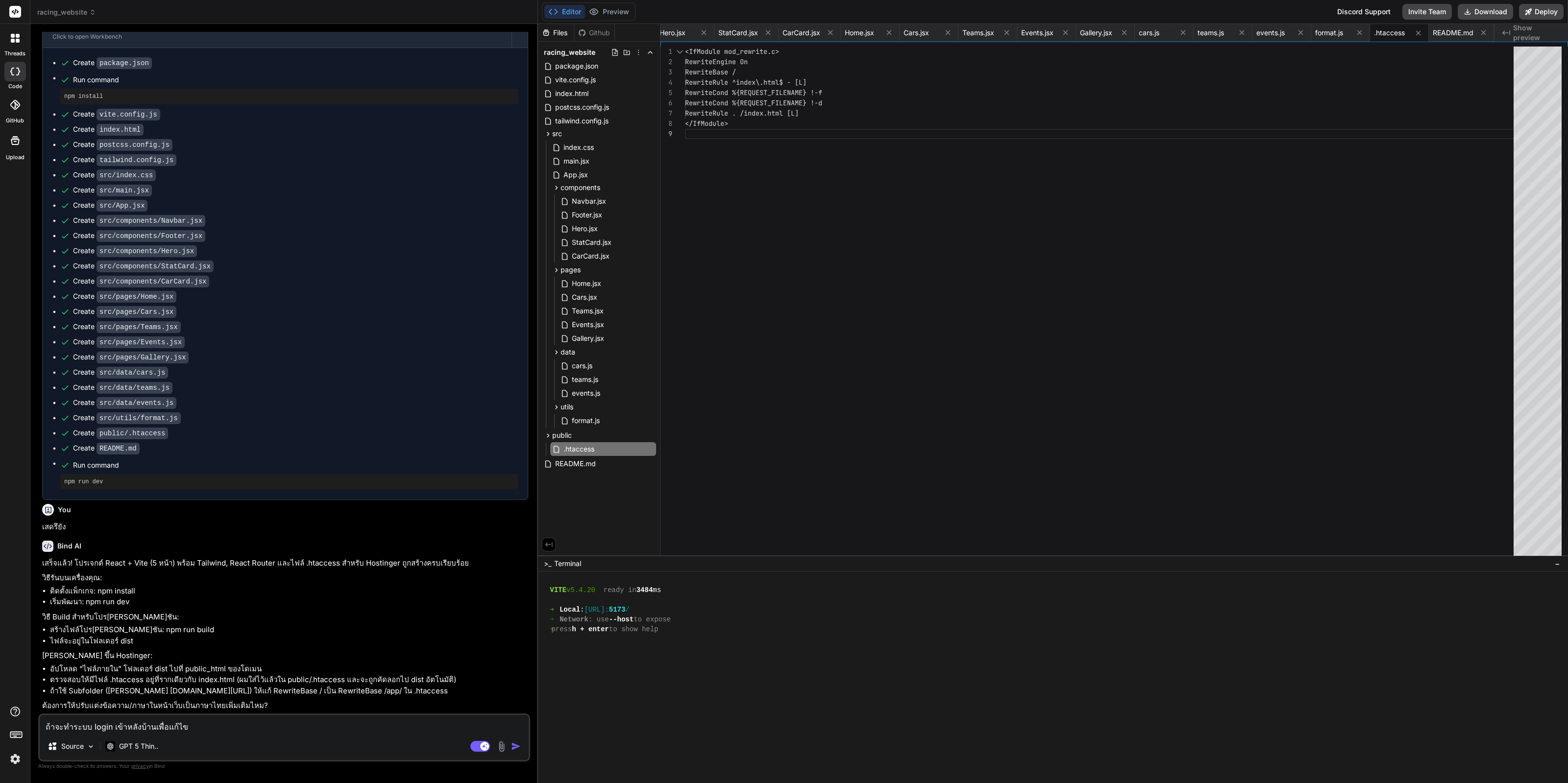
type textarea "ถ้าจะทำระบบ login เข้าหลังบ้านเพื่อแก้ไขห"
type textarea "x"
type textarea "ถ้าจะทำระบบ login เข้าหลังบ้านเพื่อแก้ไขหร"
type textarea "x"
type textarea "ถ้าจะทำระบบ login เข้าหลังบ้านเพื่อแก้ไขหรื"
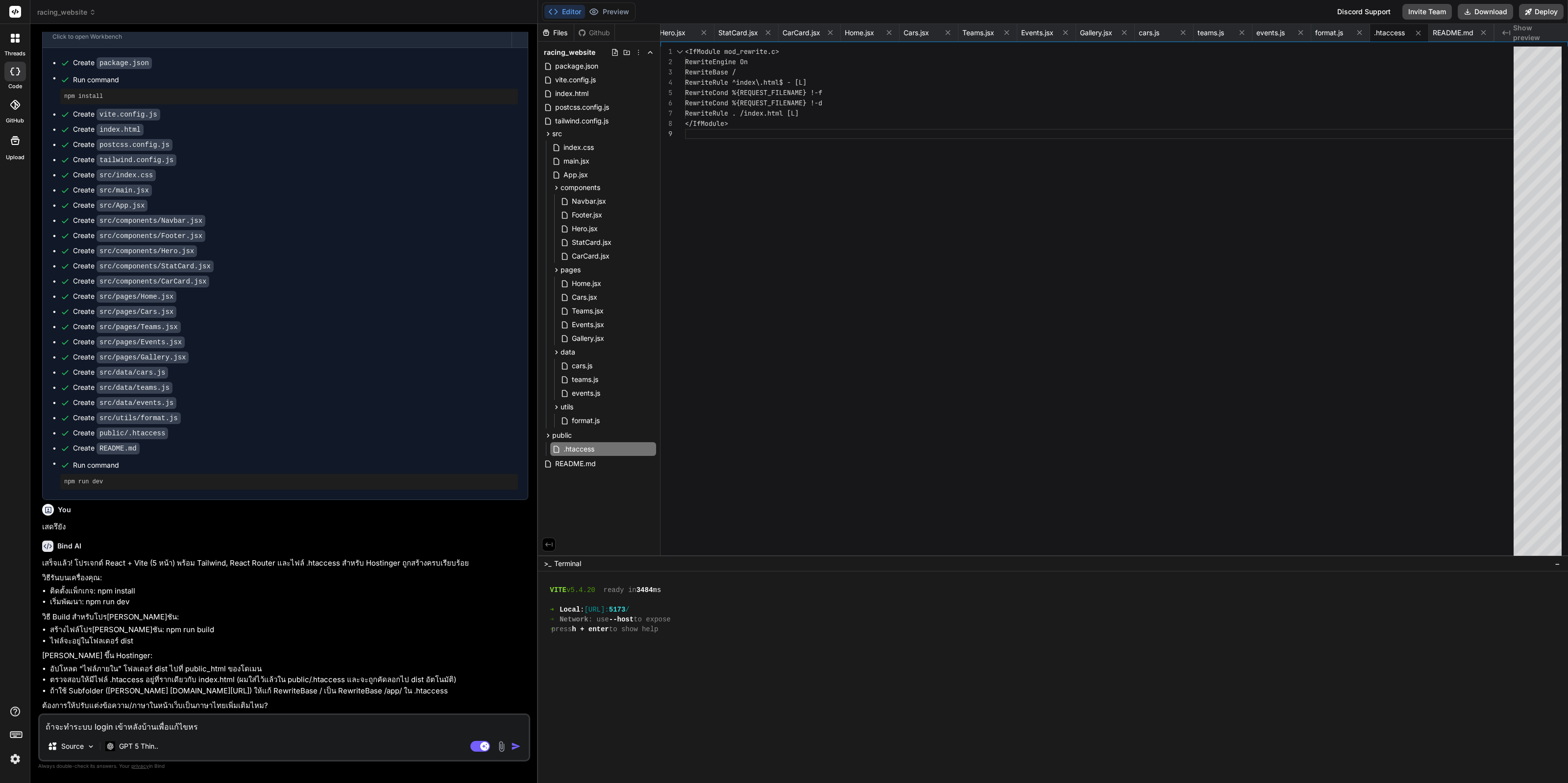
type textarea "x"
type textarea "ถ้าจะทำระบบ login เข้าหลังบ้านเพื่อแก้ไขหรือ"
type textarea "x"
type textarea "ถ้าจะทำระบบ login เข้าหลังบ้านเพื่อแก้ไขหรือ"
type textarea "x"
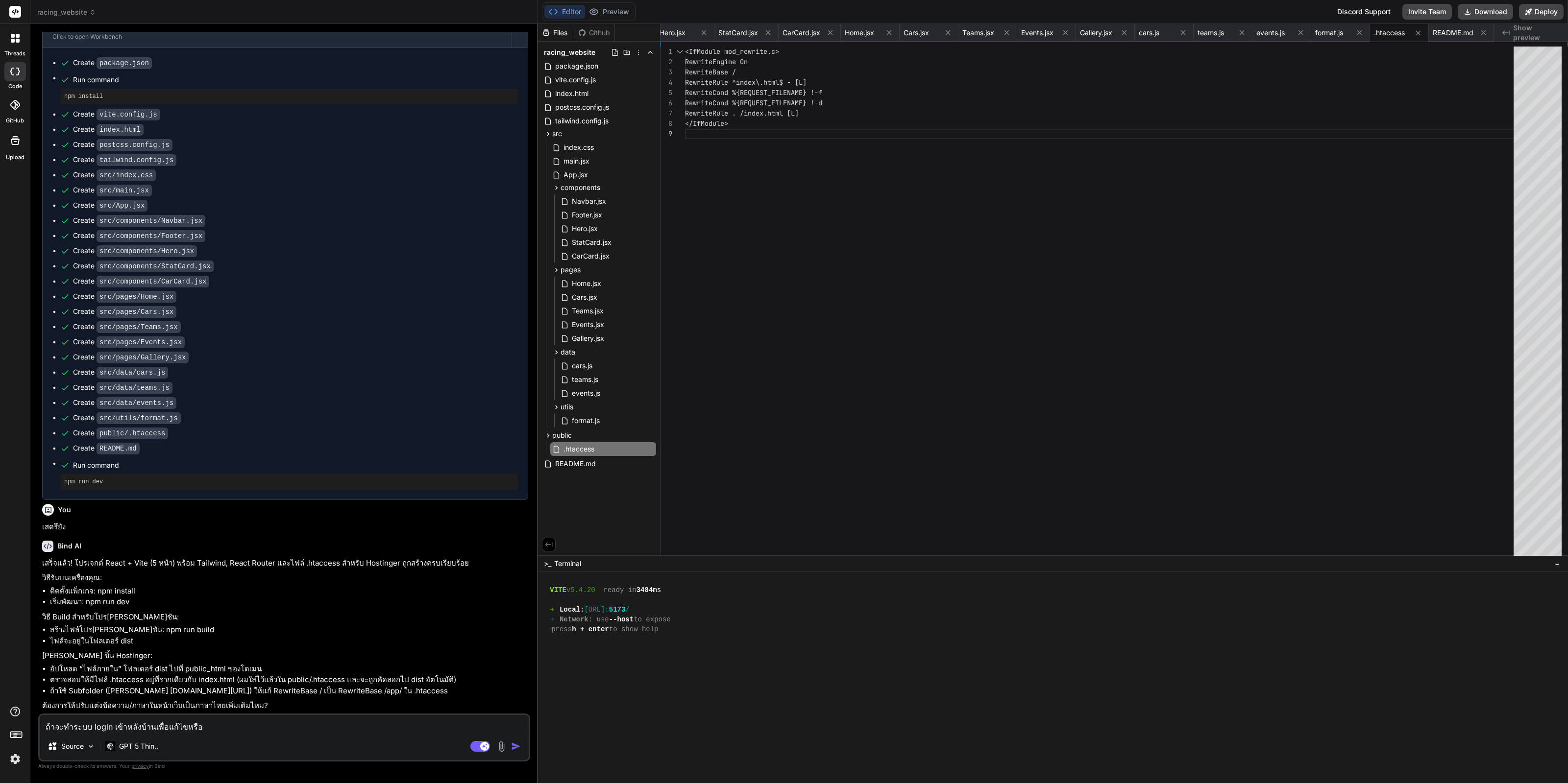
type textarea "ถ้าจะทำระบบ login เข้าหลังบ้านเพื่อแก้ไขหรือ"
type textarea "x"
type textarea "ถ้าจะทำระบบ login เข้าหลังบ้านเพื่อแก้ไขหรื"
type textarea "x"
type textarea "ถ้าจะทำระบบ login เข้าหลังบ้านเพื่อแก้ไขหร"
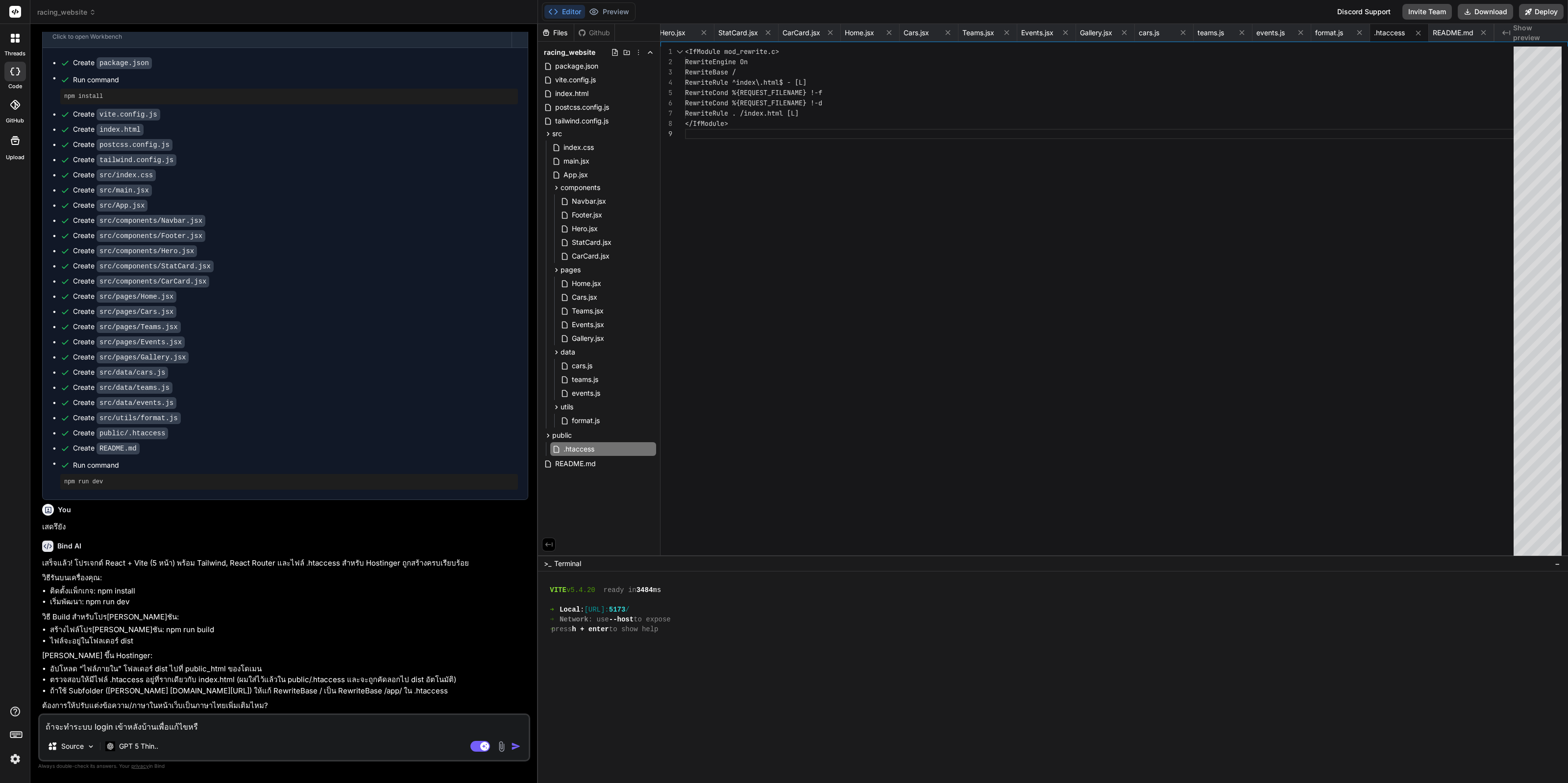
type textarea "x"
type textarea "ถ้าจะทำระบบ login เข้าหลังบ้านเพื่อแก้ไขห"
type textarea "x"
type textarea "ถ้าจะทำระบบ login เข้าหลังบ้านเพื่อแก้ไข"
type textarea "x"
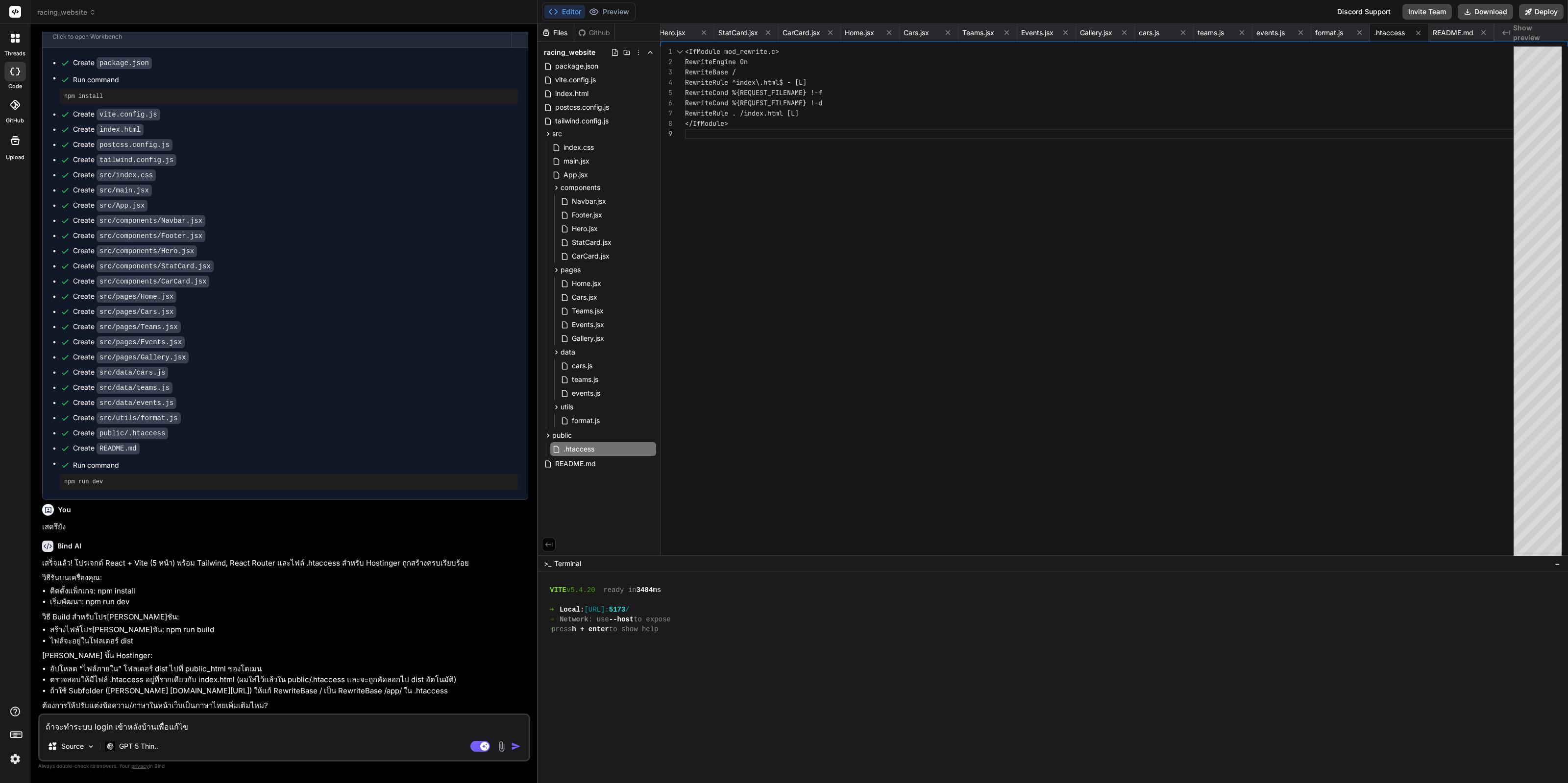
type textarea "ถ้าจะทำระบบ login เข้าหลังบ้านเพื่อแก้ไขร"
type textarea "x"
type textarea "ถ้าจะทำระบบ login เข้าหลังบ้านเพื่อแก้ไขรู"
type textarea "x"
type textarea "ถ้าจะทำระบบ login เข้าหลังบ้านเพื่อแก้ไขรูป"
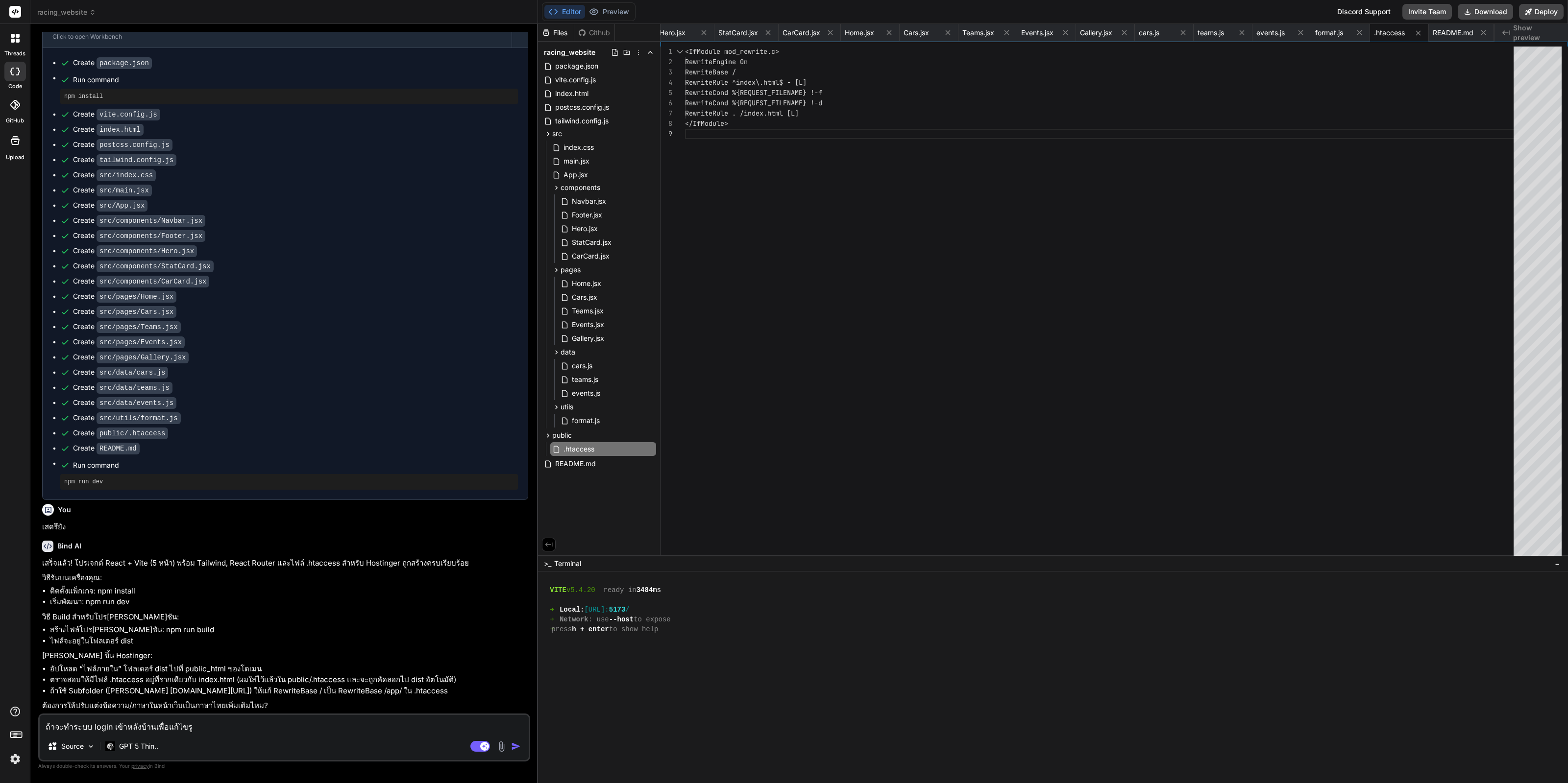
type textarea "x"
type textarea "ถ้าจะทำระบบ login เข้าหลังบ้านเพื่อแก้ไขรูปใ"
type textarea "x"
type textarea "ถ้าจะทำระบบ login เข้าหลังบ้านเพื่อแก้ไขรูปใน"
type textarea "x"
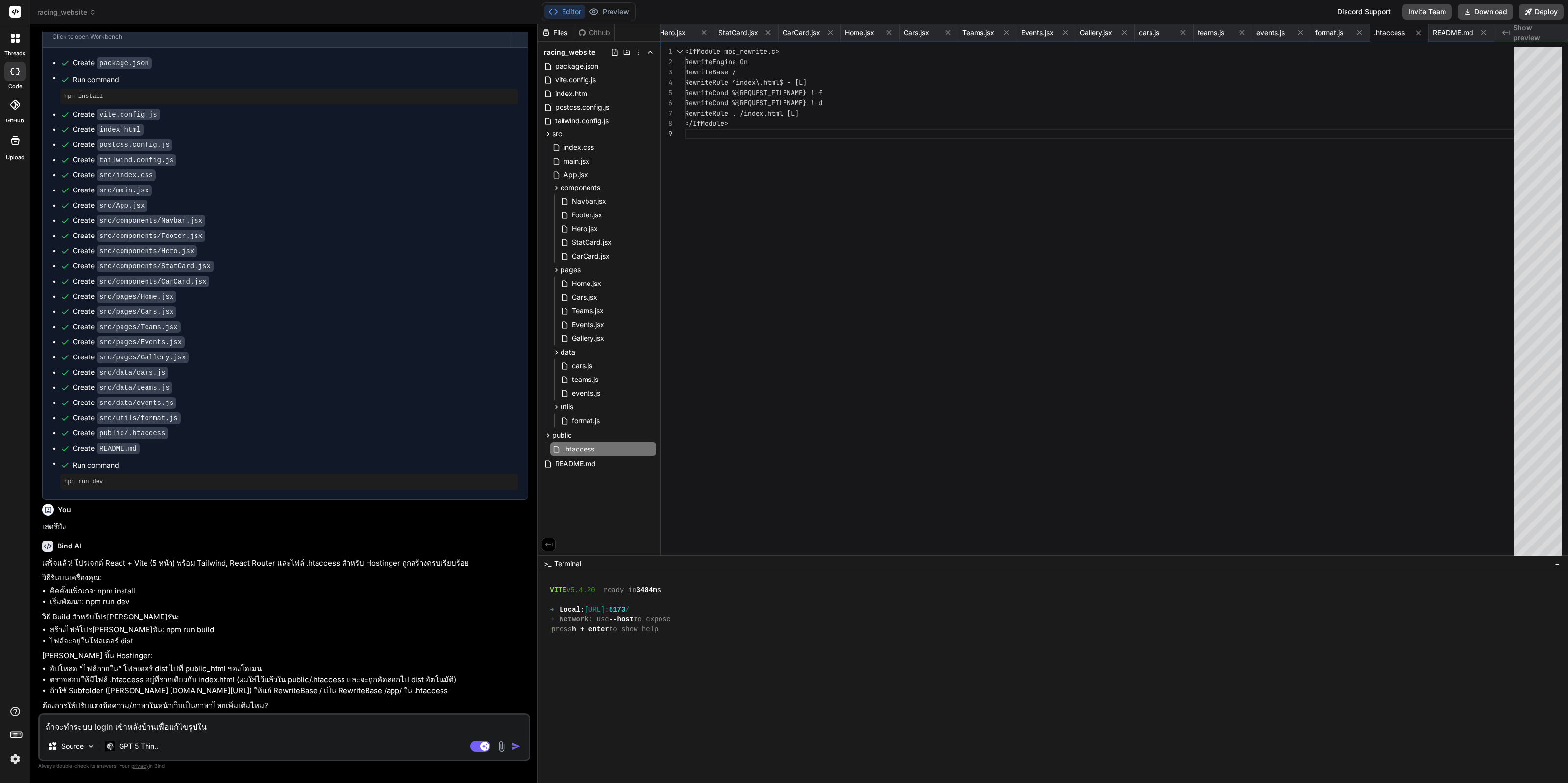
type textarea "ถ้าจะทำระบบ login เข้าหลังบ้านเพื่อแก้ไขรูปในห"
type textarea "x"
type textarea "ถ้าจะทำระบบ login เข้าหลังบ้านเพื่อแก้ไขรูปในหน"
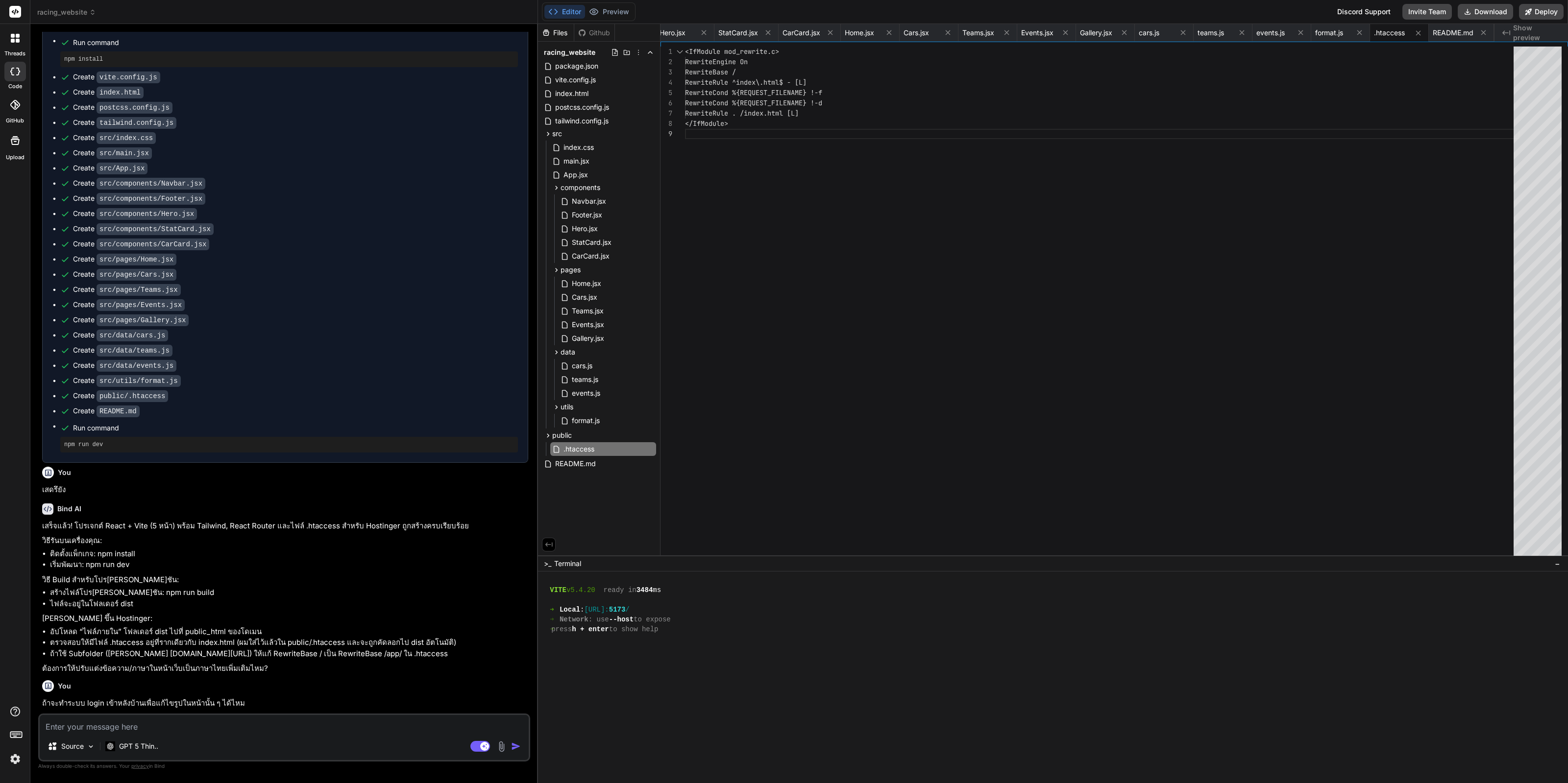
scroll to position [2042, 0]
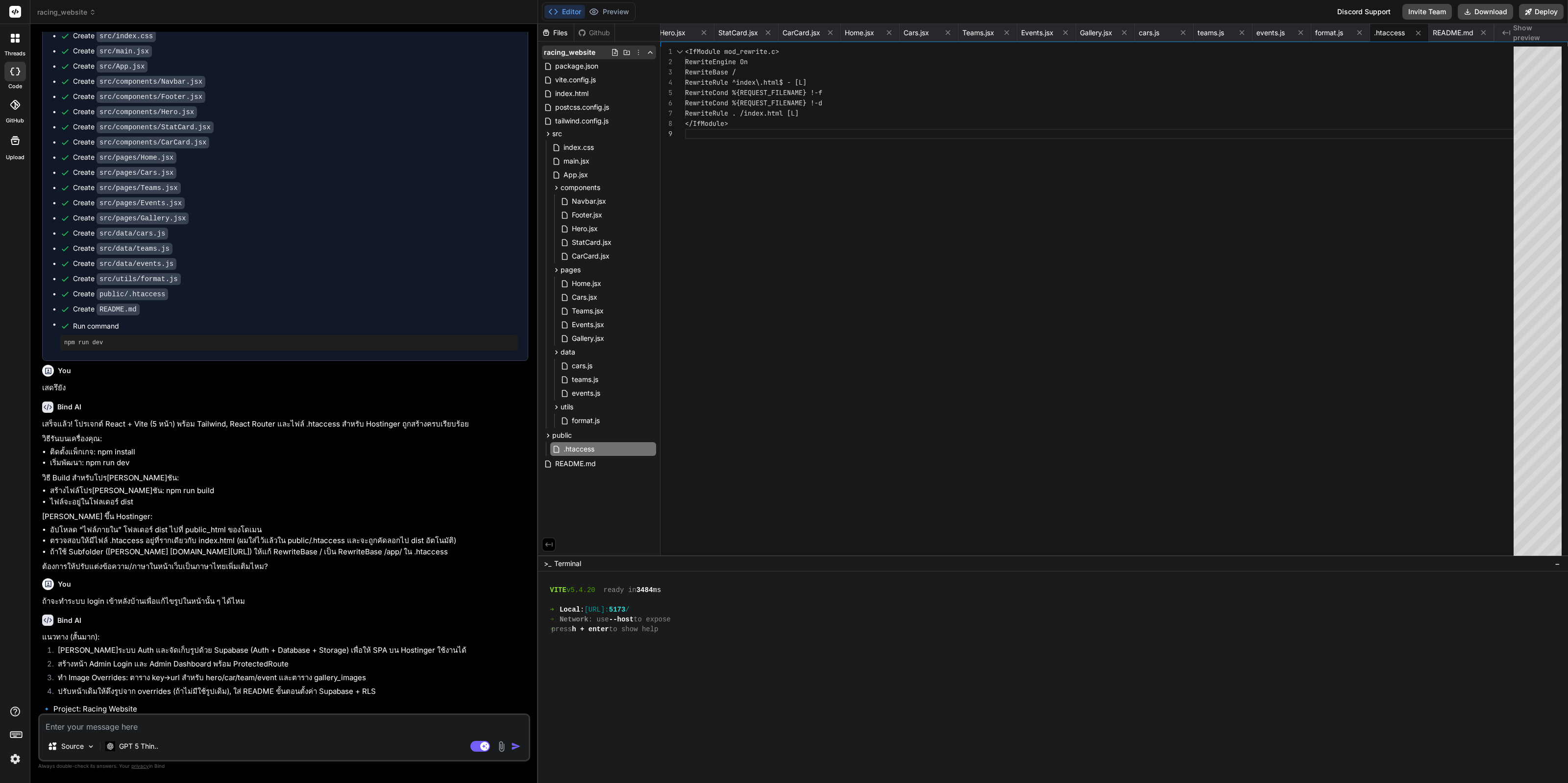
click at [640, 50] on icon at bounding box center [639, 53] width 8 height 8
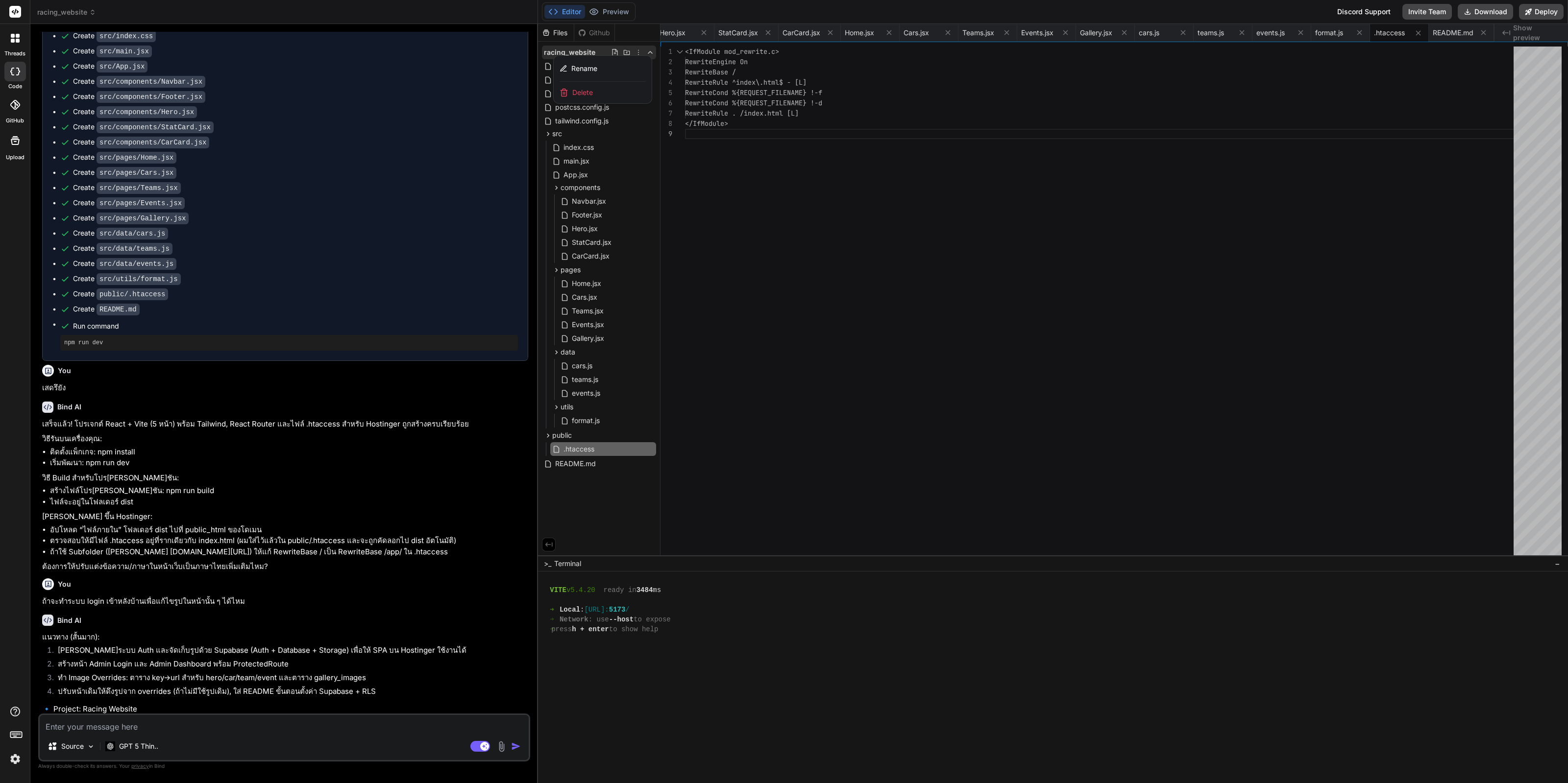
click at [639, 50] on div at bounding box center [1053, 404] width 1030 height 759
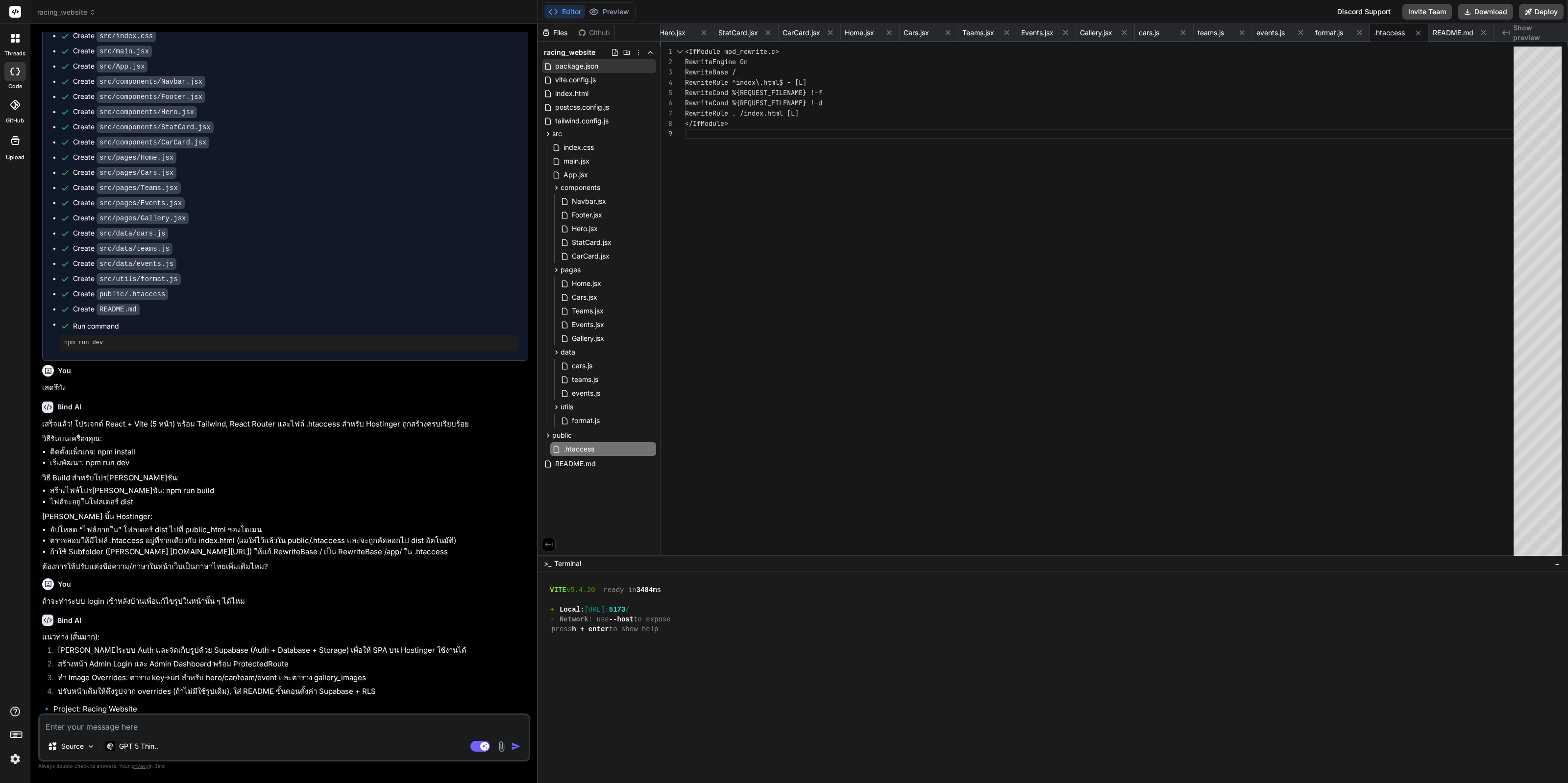
click at [616, 50] on icon at bounding box center [615, 53] width 5 height 7
click at [583, 68] on input "text" at bounding box center [608, 65] width 107 height 12
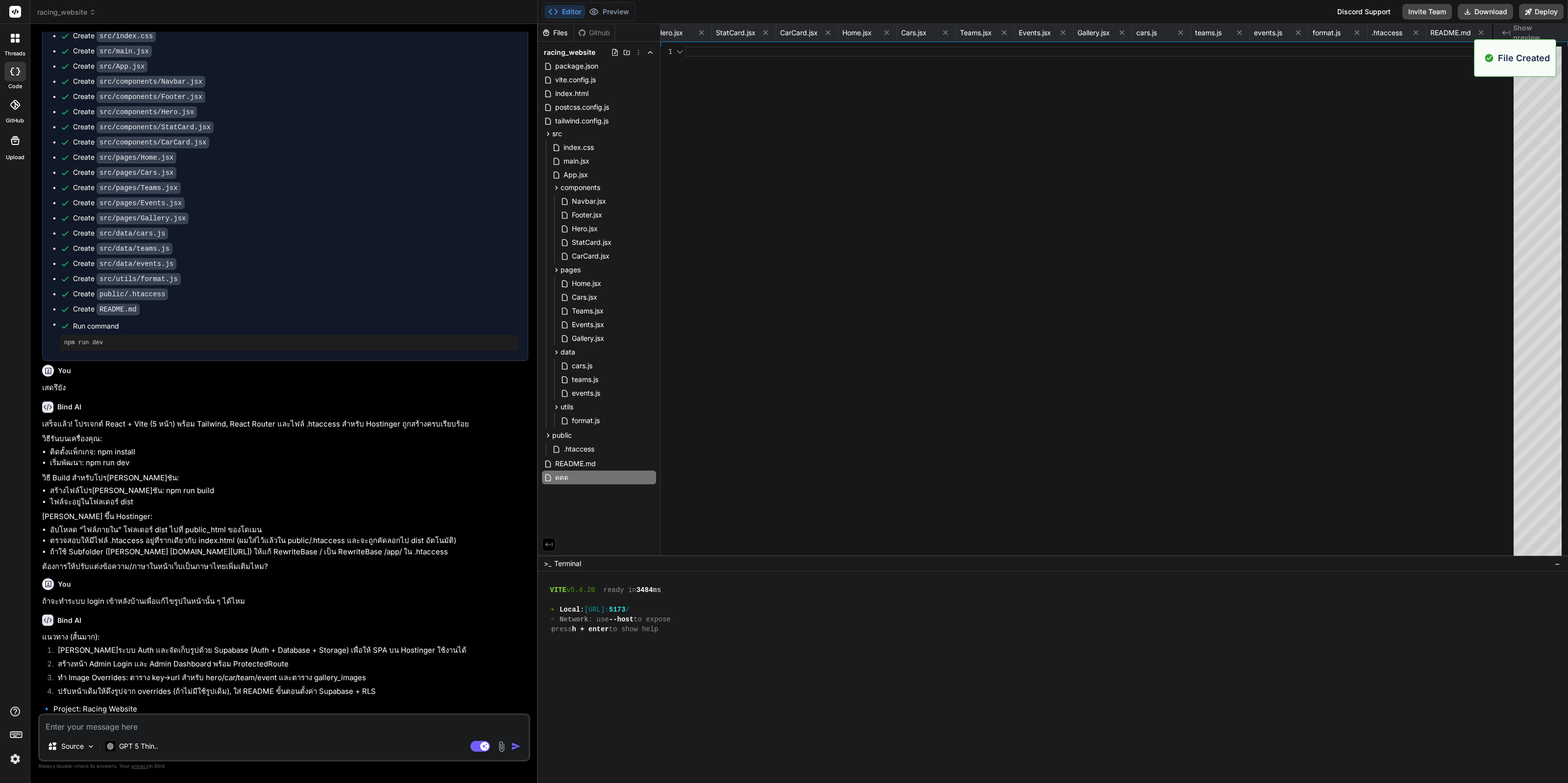
scroll to position [0, 708]
click at [586, 483] on div "ดดด" at bounding box center [599, 477] width 114 height 14
click at [645, 477] on div "ดดด" at bounding box center [599, 477] width 114 height 14
click at [649, 477] on icon at bounding box center [650, 478] width 8 height 8
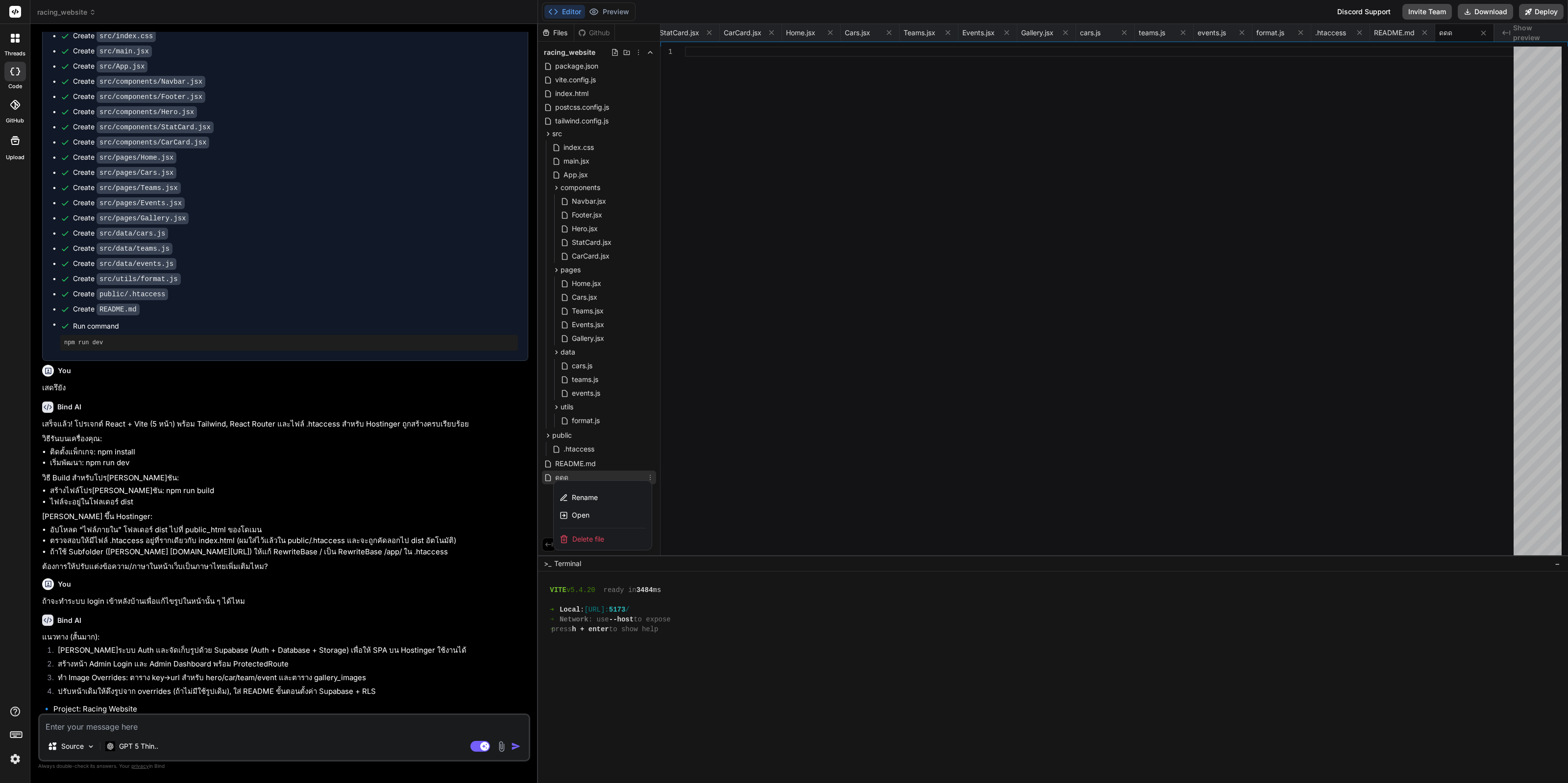
click at [617, 539] on div "Delete file" at bounding box center [602, 539] width 98 height 22
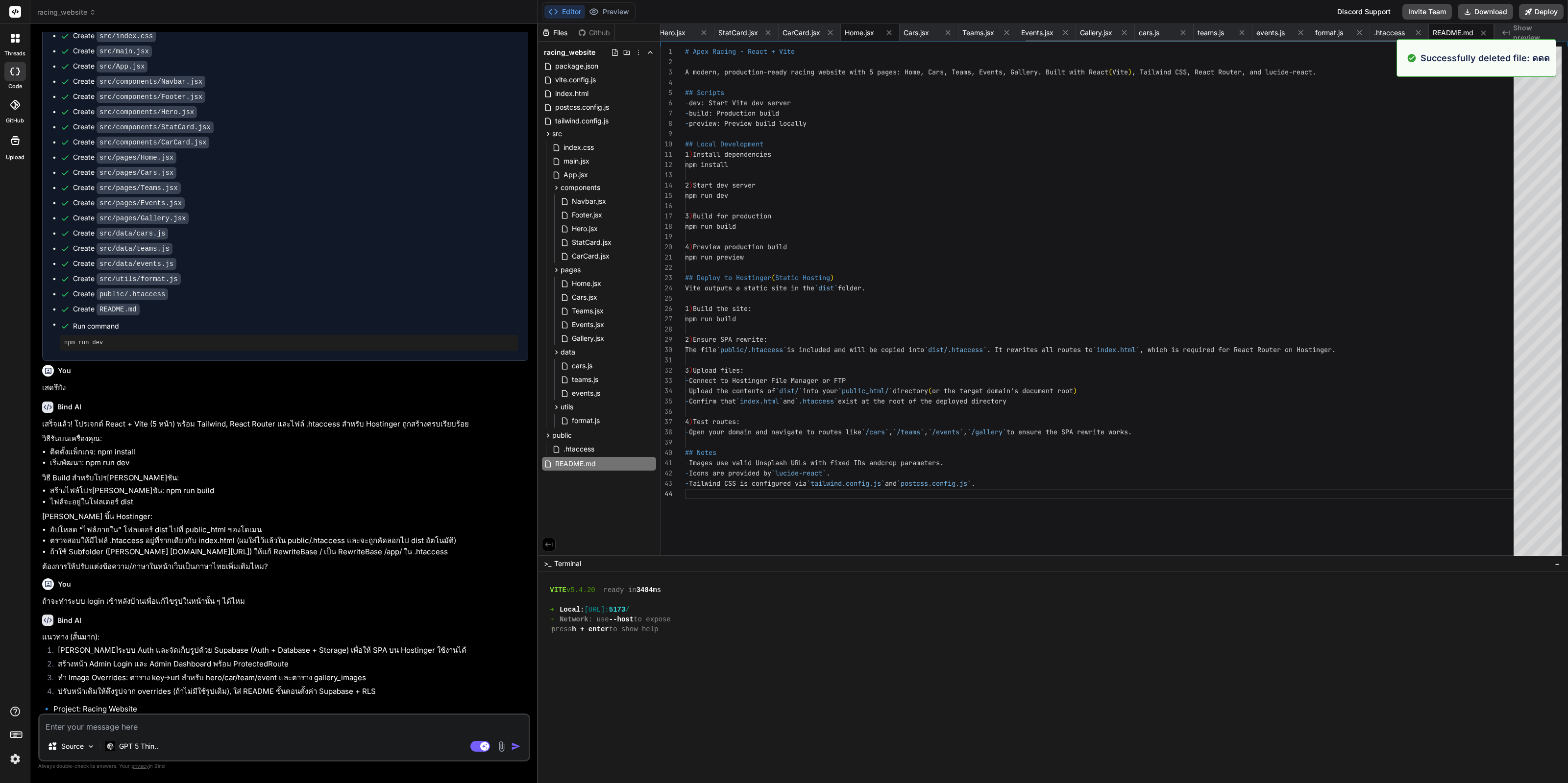
scroll to position [0, 649]
click at [637, 54] on icon at bounding box center [639, 53] width 8 height 8
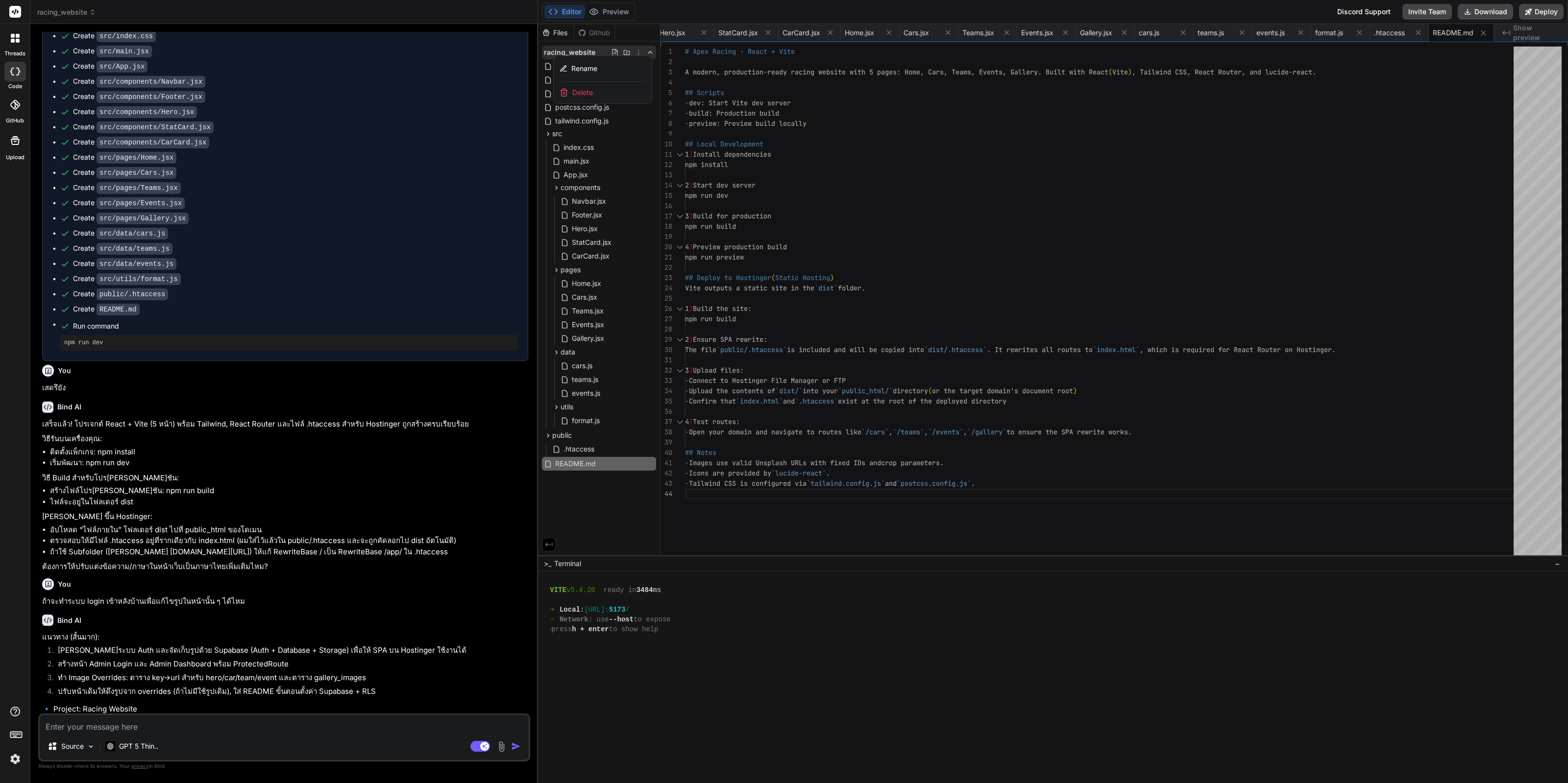
click at [637, 54] on div at bounding box center [1053, 404] width 1030 height 759
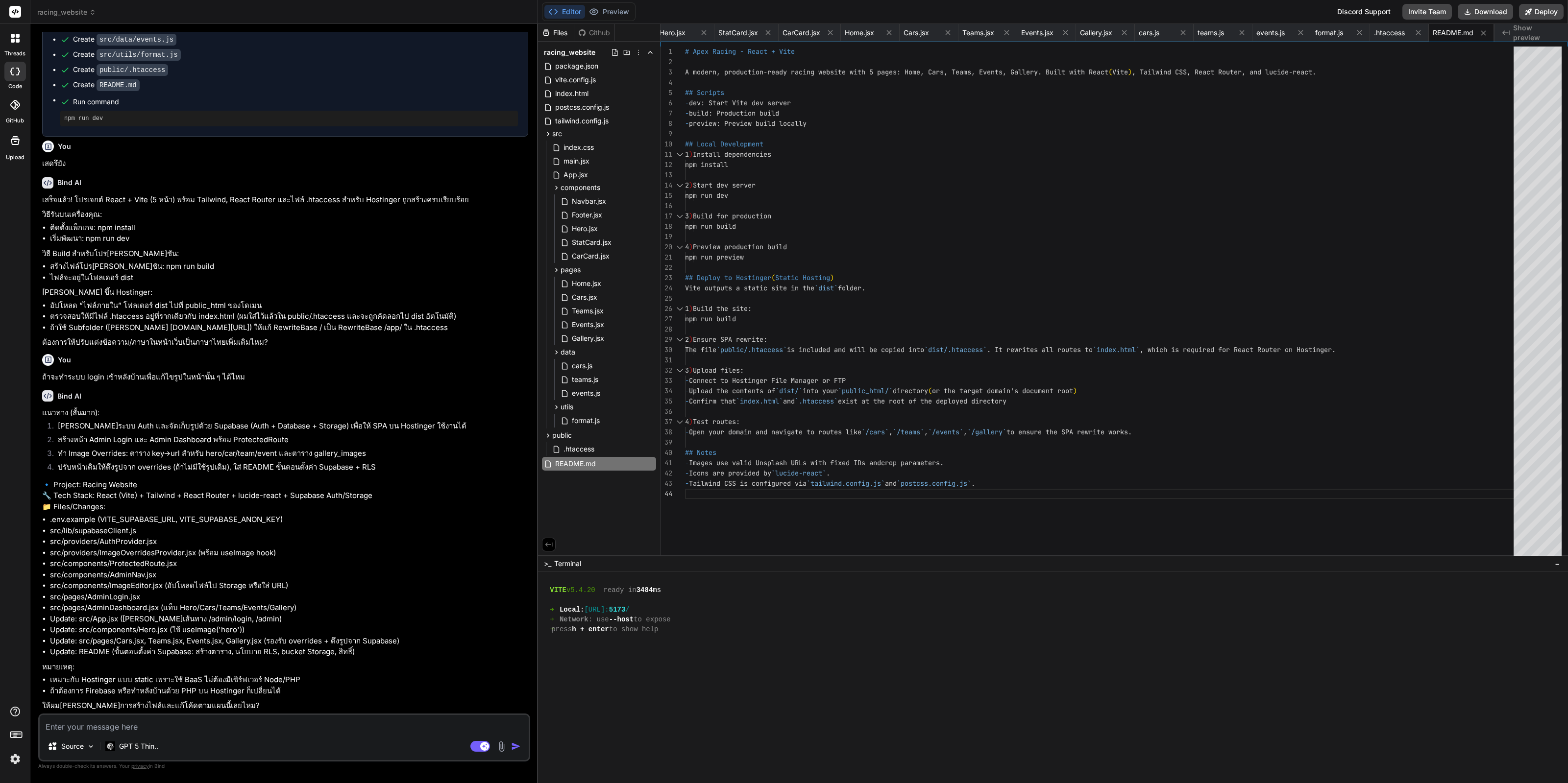
scroll to position [2326, 0]
click at [282, 626] on textarea at bounding box center [284, 724] width 489 height 18
click at [275, 626] on div "Source GPT 5 Thin.." at bounding box center [284, 749] width 489 height 24
click at [290, 626] on textarea at bounding box center [284, 724] width 489 height 18
click at [295, 626] on textarea at bounding box center [284, 724] width 489 height 18
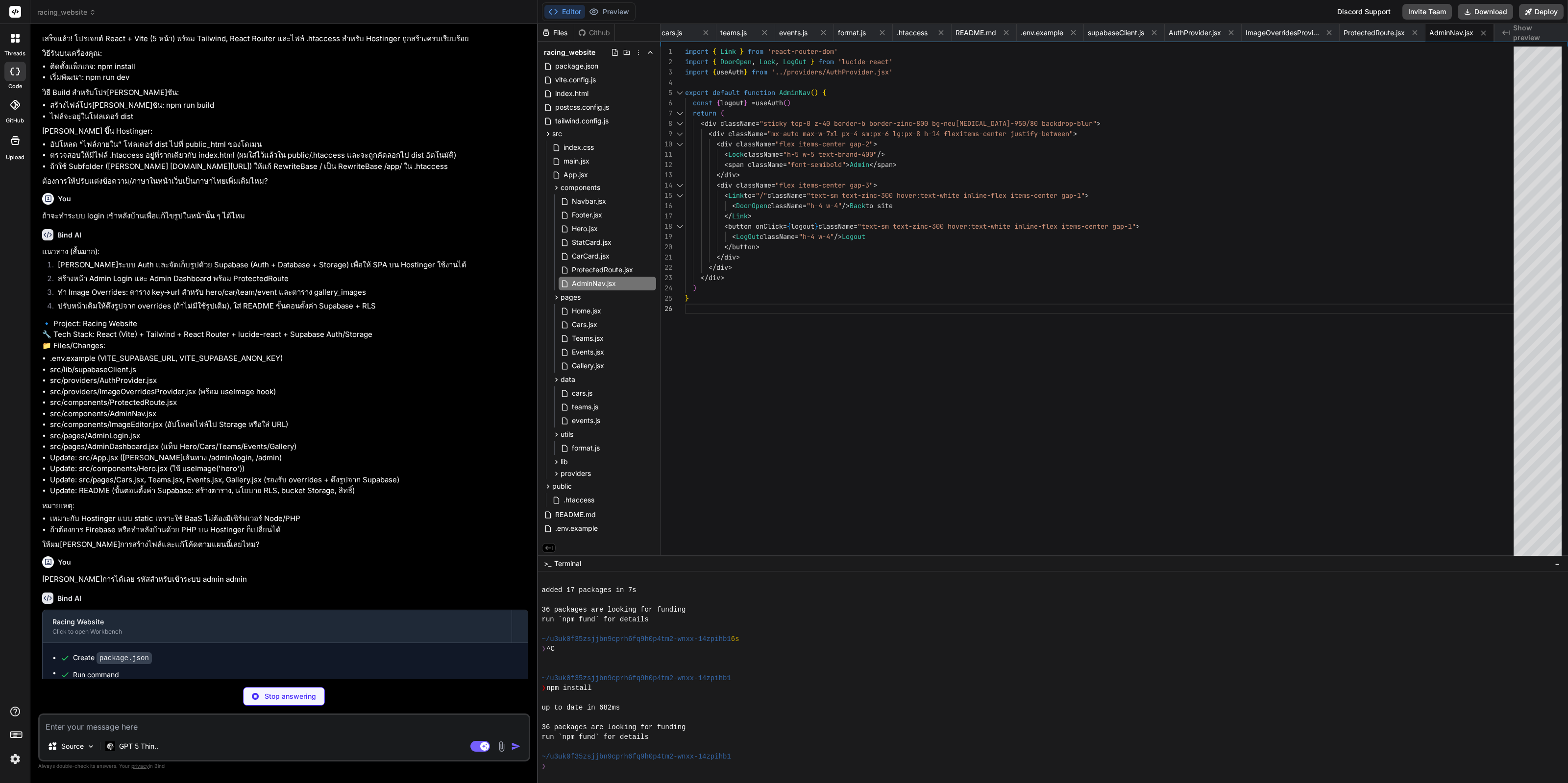
scroll to position [2392, 0]
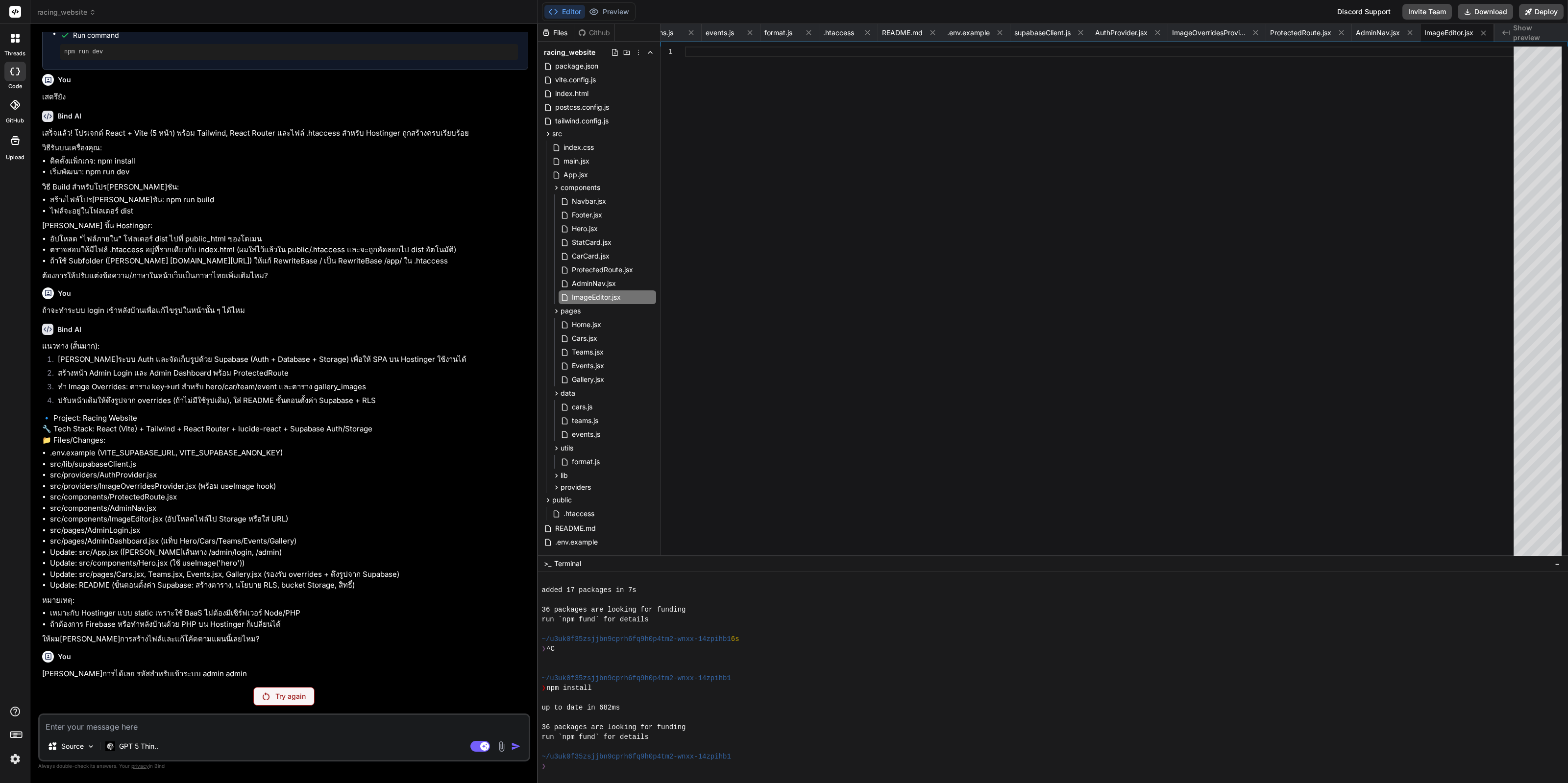
click at [282, 626] on p "Try again" at bounding box center [291, 696] width 30 height 10
click at [140, 626] on div "GPT 5 Thin.." at bounding box center [132, 747] width 61 height 20
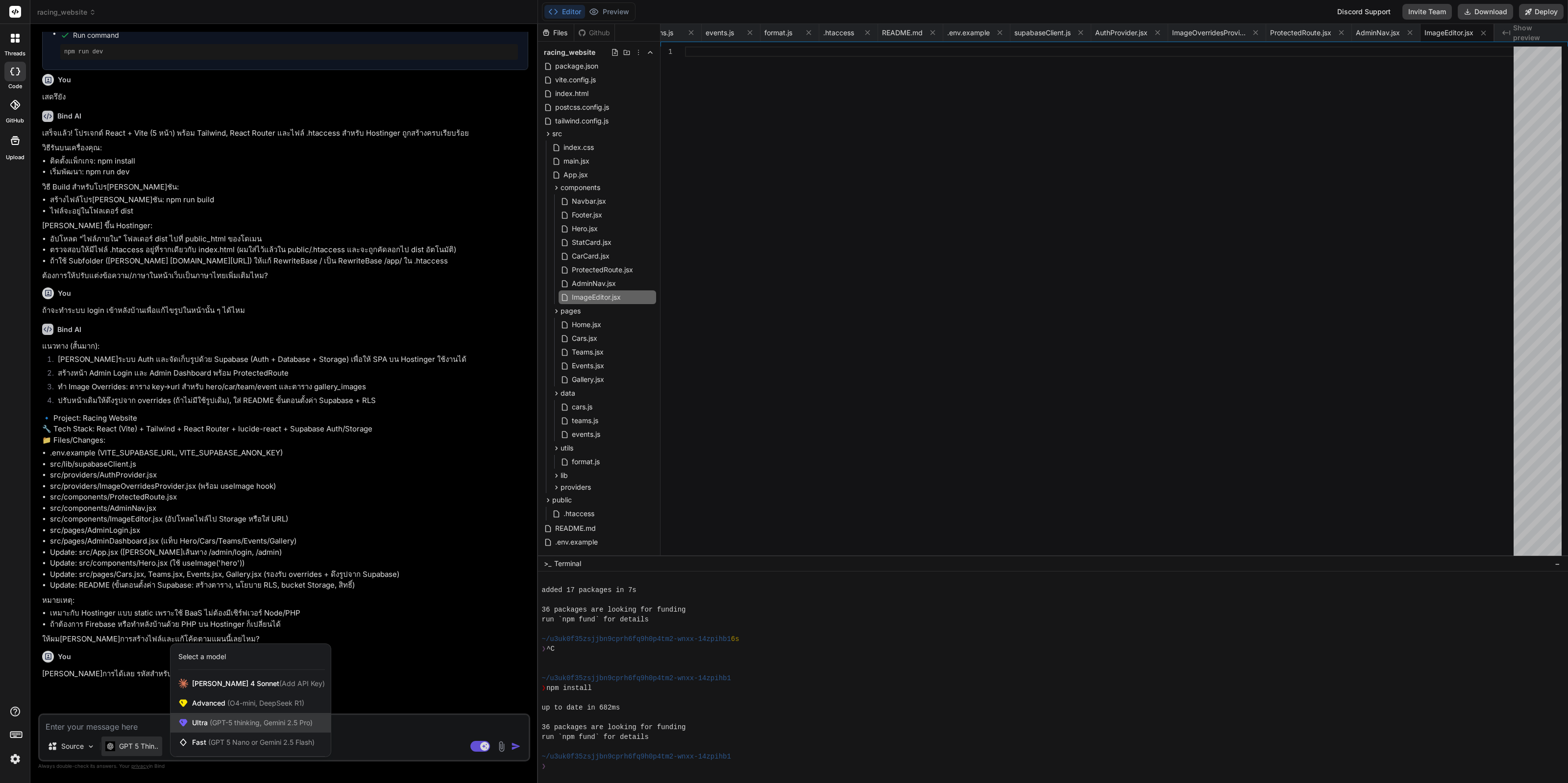
click at [265, 626] on div "Ultra (GPT-5 thinking, Gemini 2.5 Pro)" at bounding box center [251, 723] width 160 height 20
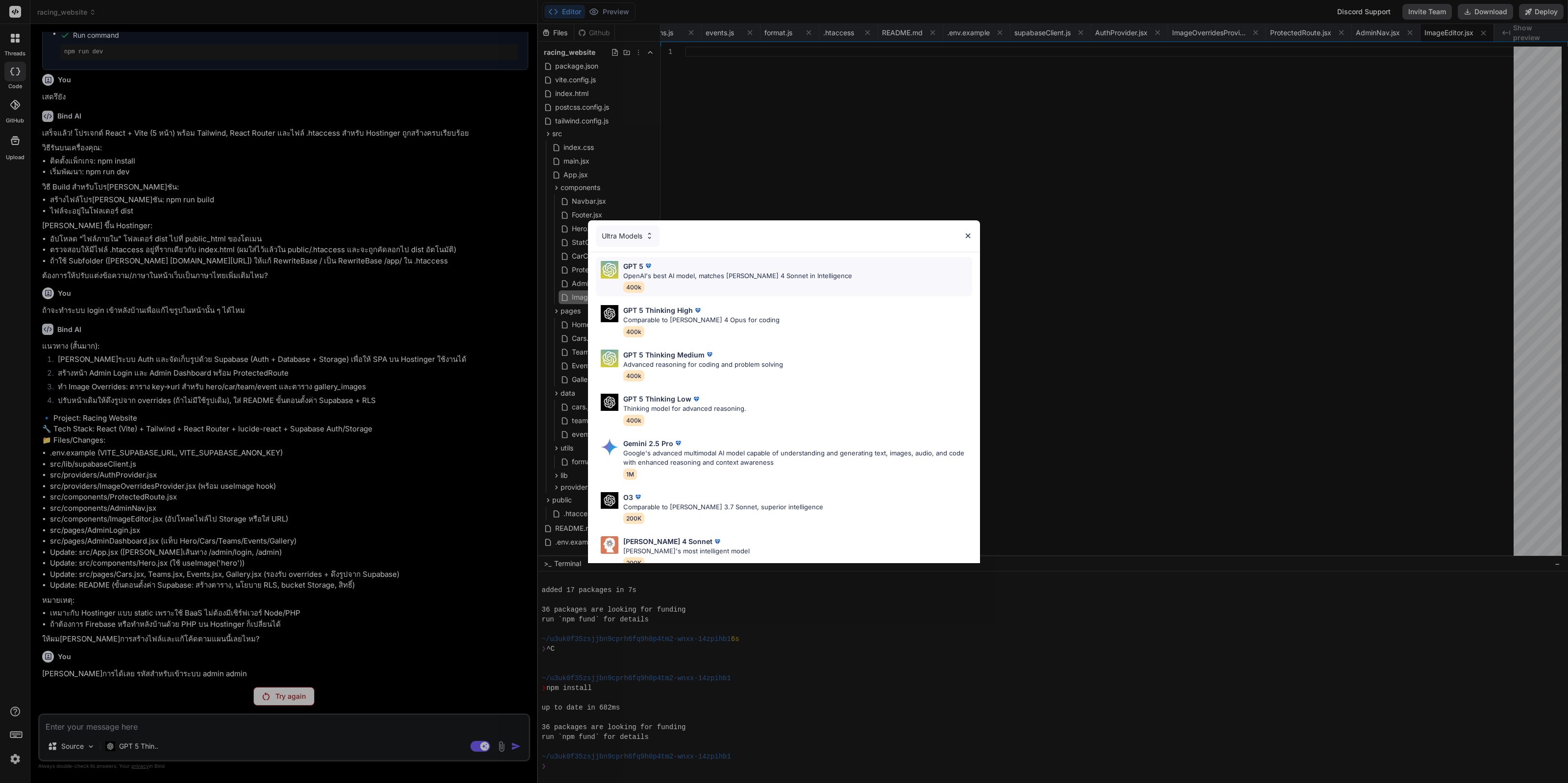
click at [714, 268] on div "GPT 5" at bounding box center [738, 266] width 229 height 11
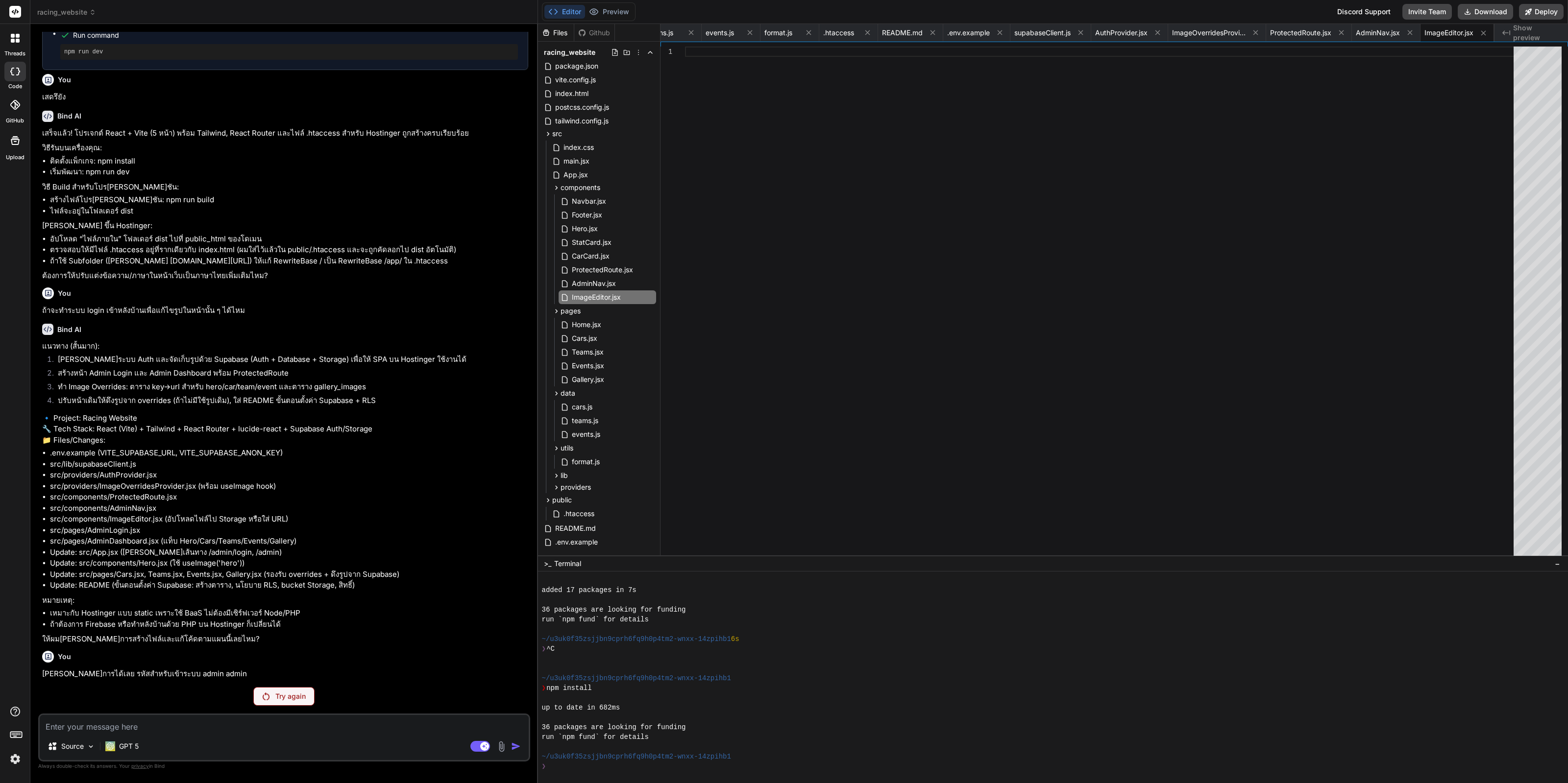
click at [295, 626] on p "Try again" at bounding box center [291, 696] width 30 height 10
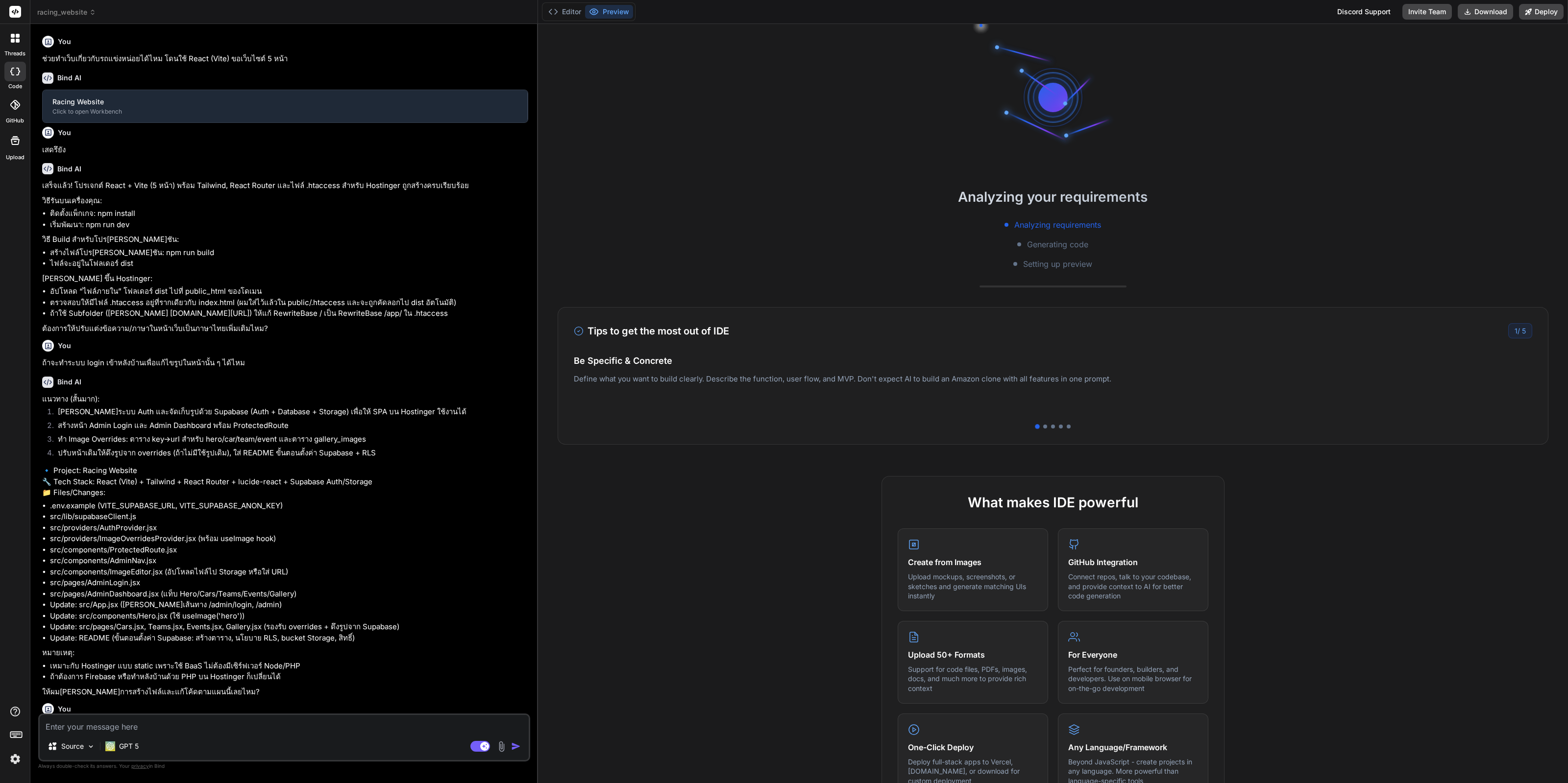
type textarea "x"
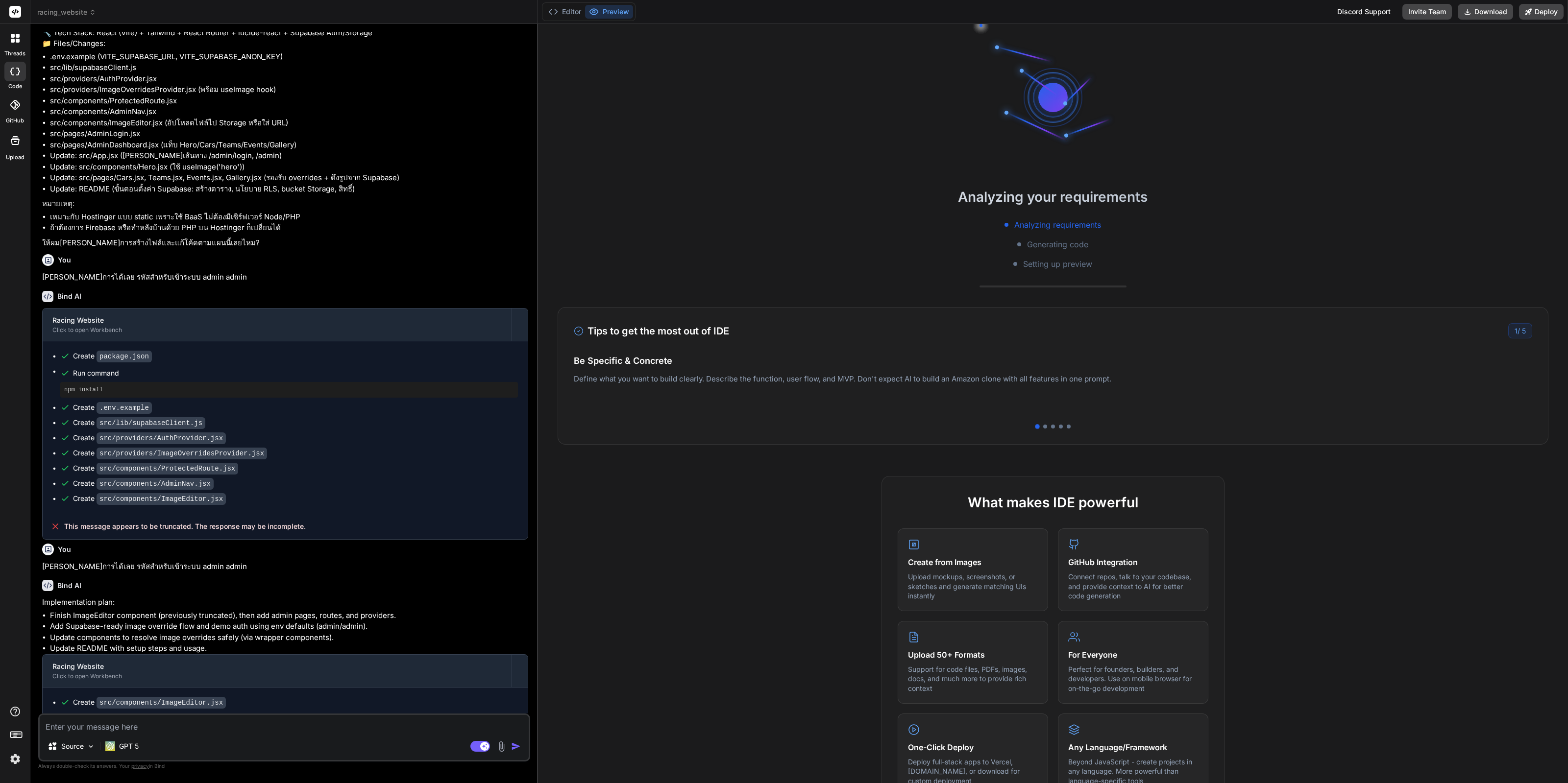
scroll to position [949, 0]
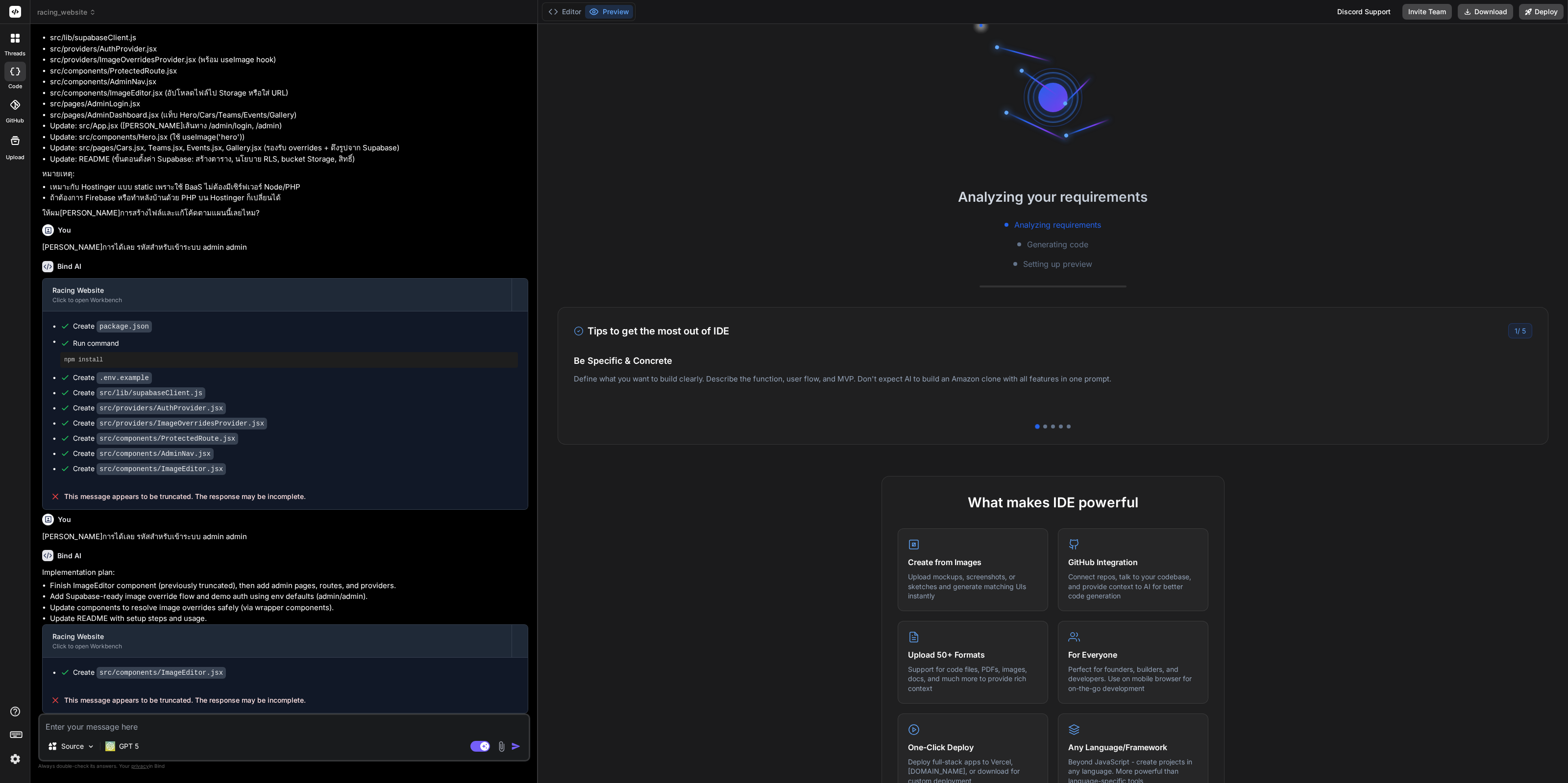
click at [187, 536] on p "ดำเนินการได้เลย รหัสสำหรับเข้าระบบ admin admin" at bounding box center [285, 536] width 486 height 11
copy div "ดำเนินการได้เลย รหัสสำหรับเข้าระบบ admin admin"
click at [339, 731] on textarea at bounding box center [284, 724] width 489 height 18
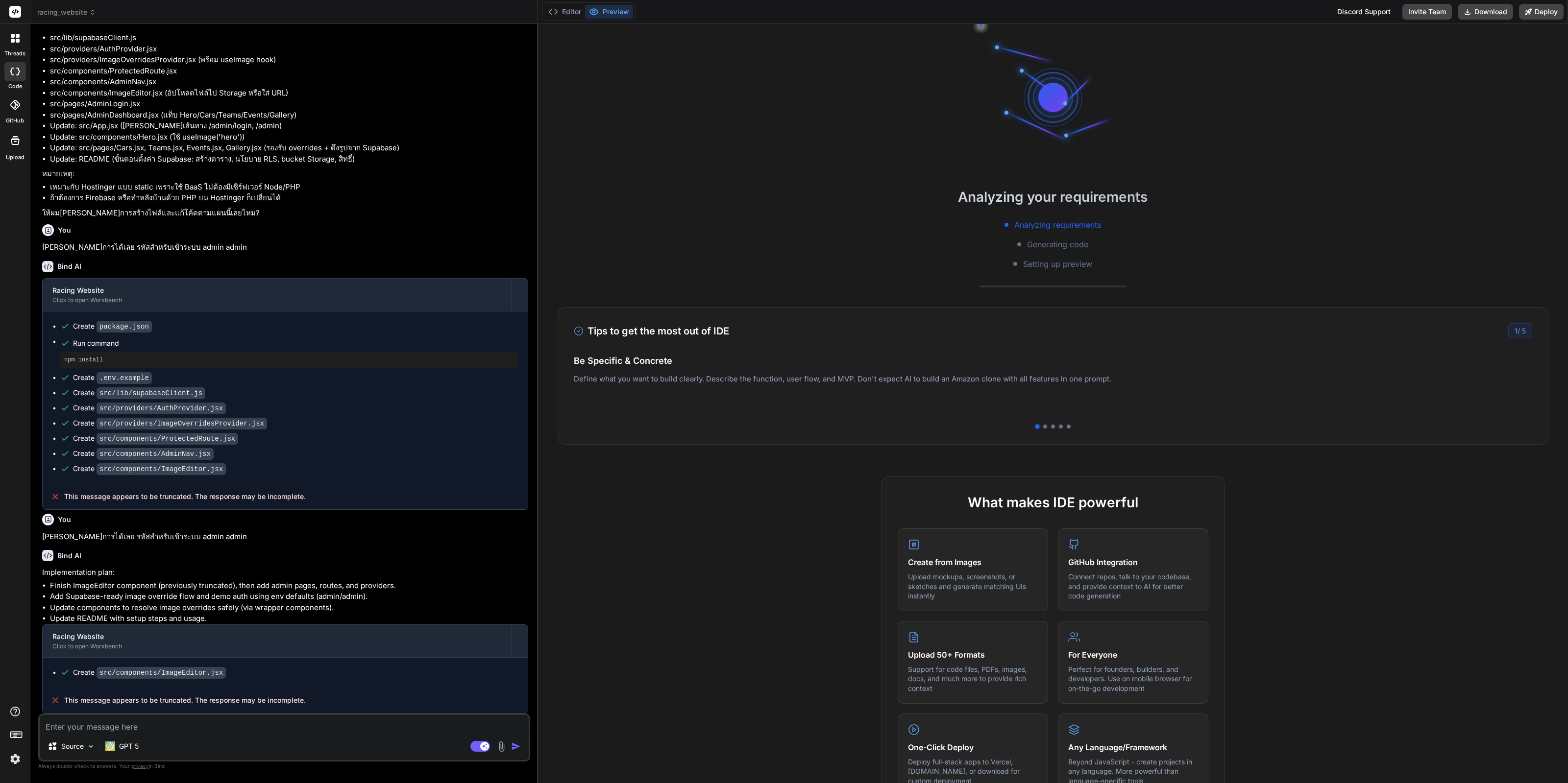
paste textarea "ดำเนินการได้เลย รหัสสำหรับเข้าระบบ admin admin"
type textarea "ดำเนินการได้เลย รหัสสำหรับเข้าระบบ admin admin"
type textarea "x"
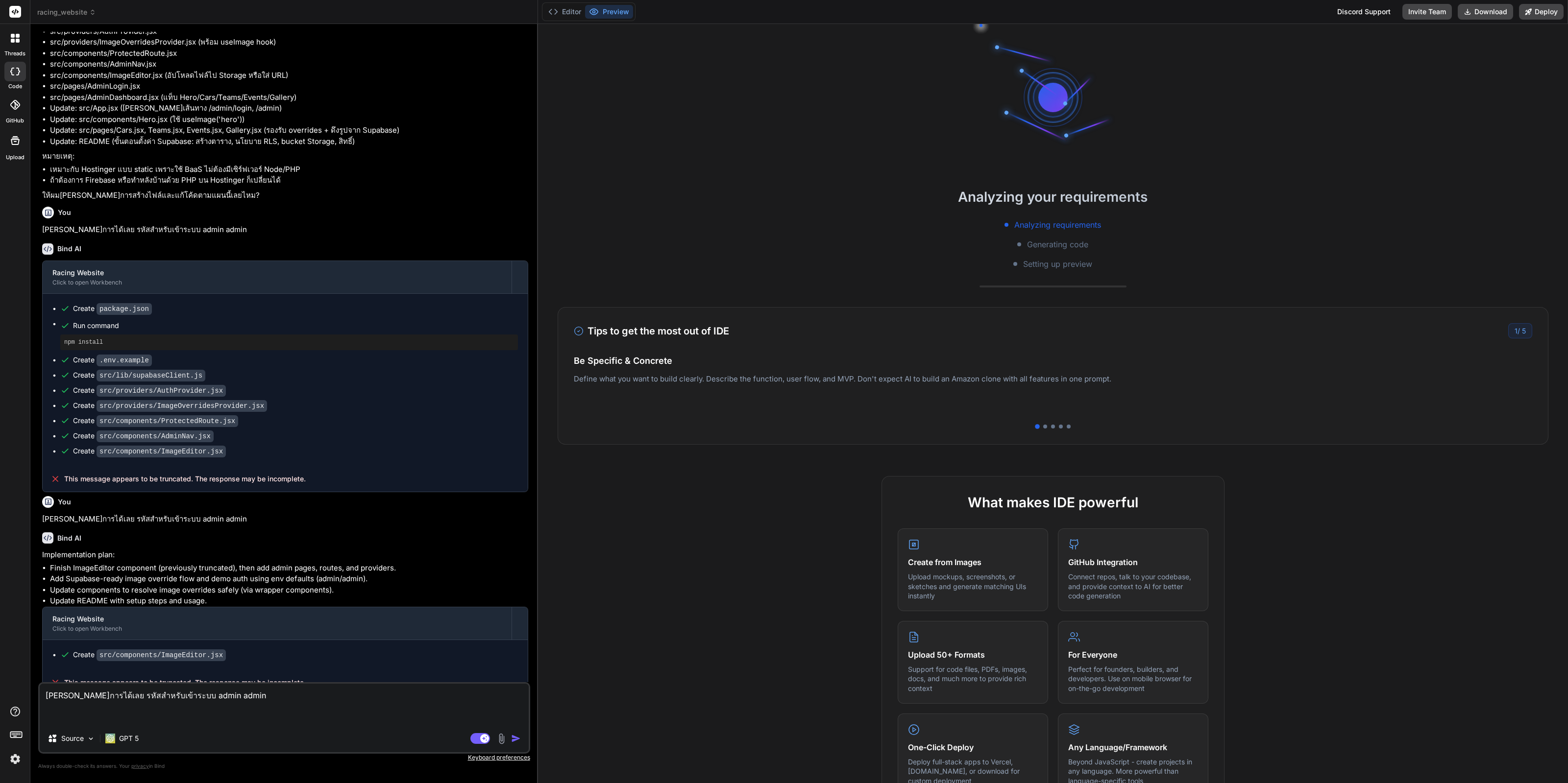
type textarea "ดำเนินการได้เลย รหัสสำหรับเข้าระบบ admin admin"
click at [518, 740] on img "button" at bounding box center [516, 738] width 10 height 10
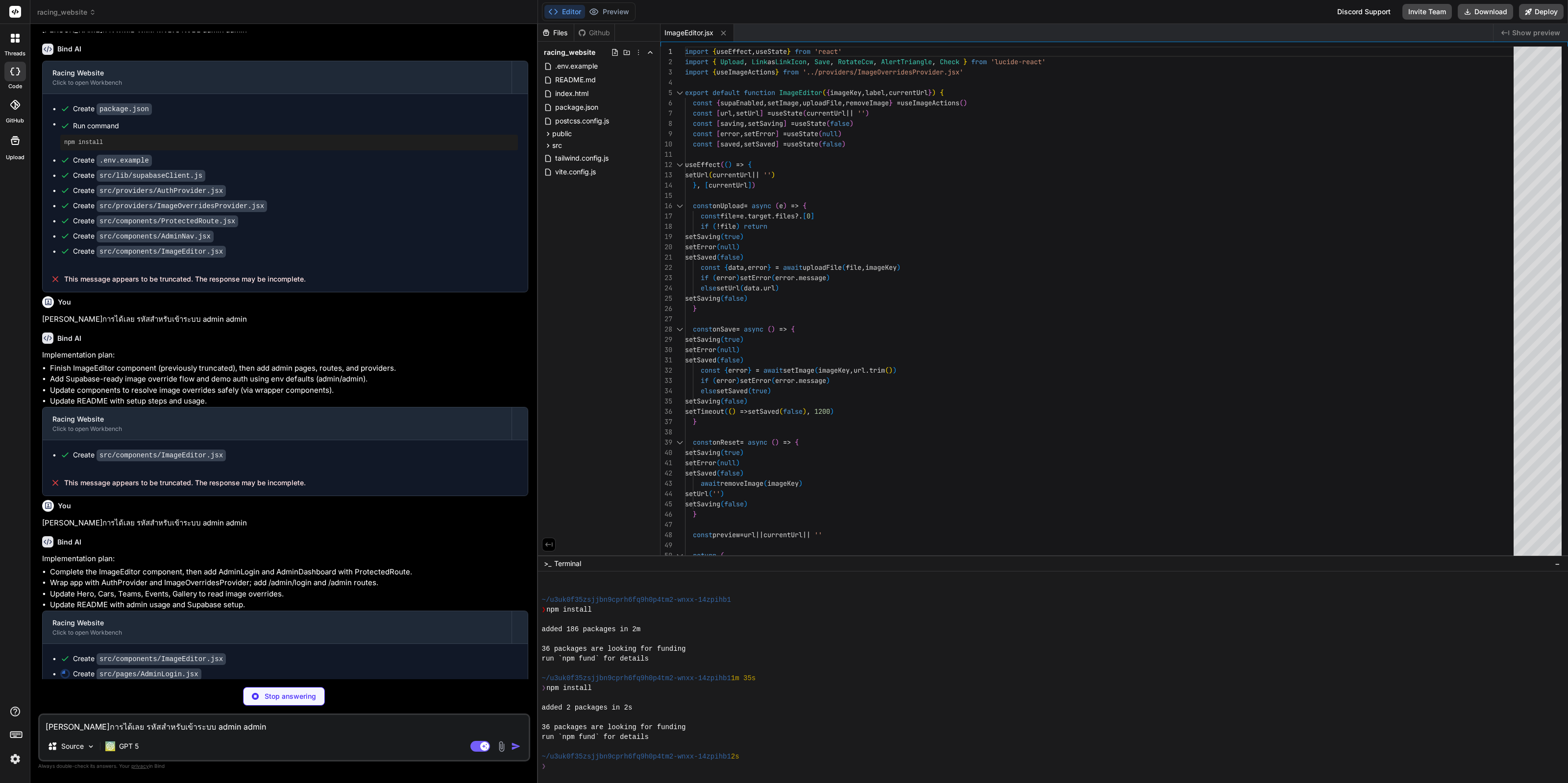
scroll to position [1176, 0]
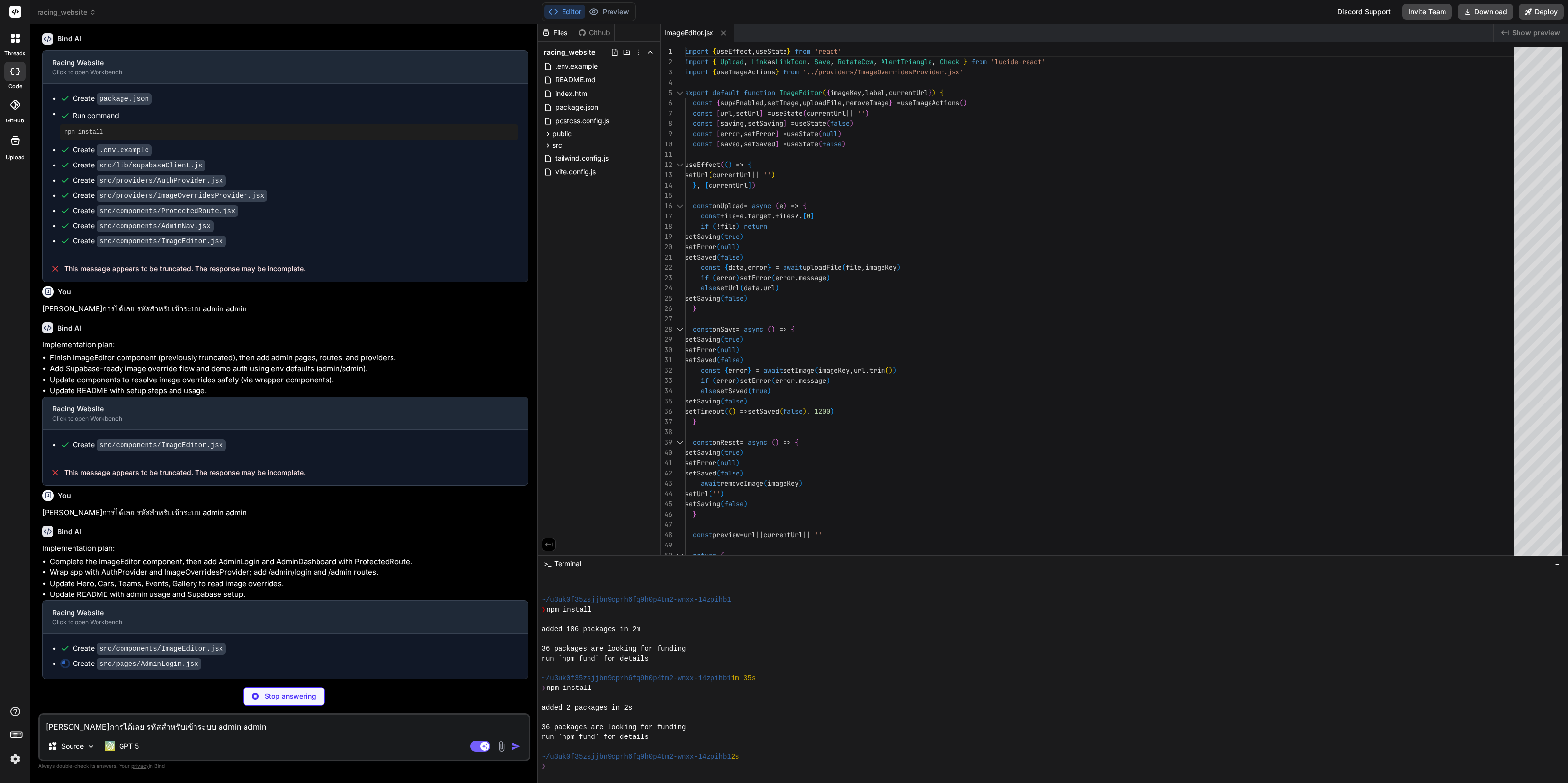
type textarea "x"
type textarea "<div className="text-xs text-zinc-500"> <Link to="/" className="text-zinc-300 h…"
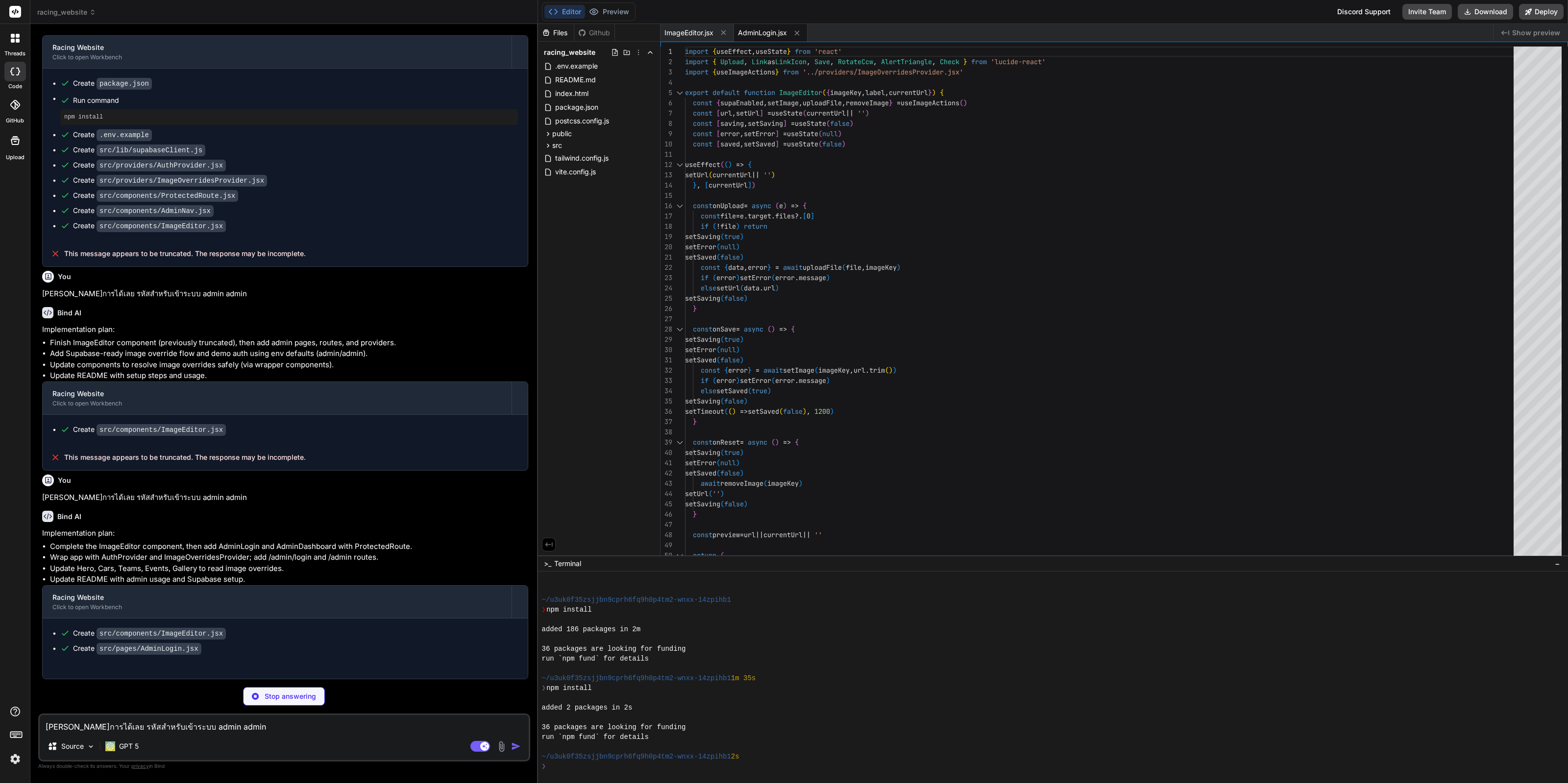
type textarea "x"
type textarea "</section> </div> </div> ) }"
type textarea "x"
type textarea "</ProtectedRoute> } /> </Routes> </main> <Footer /> </div> ) }"
type textarea "x"
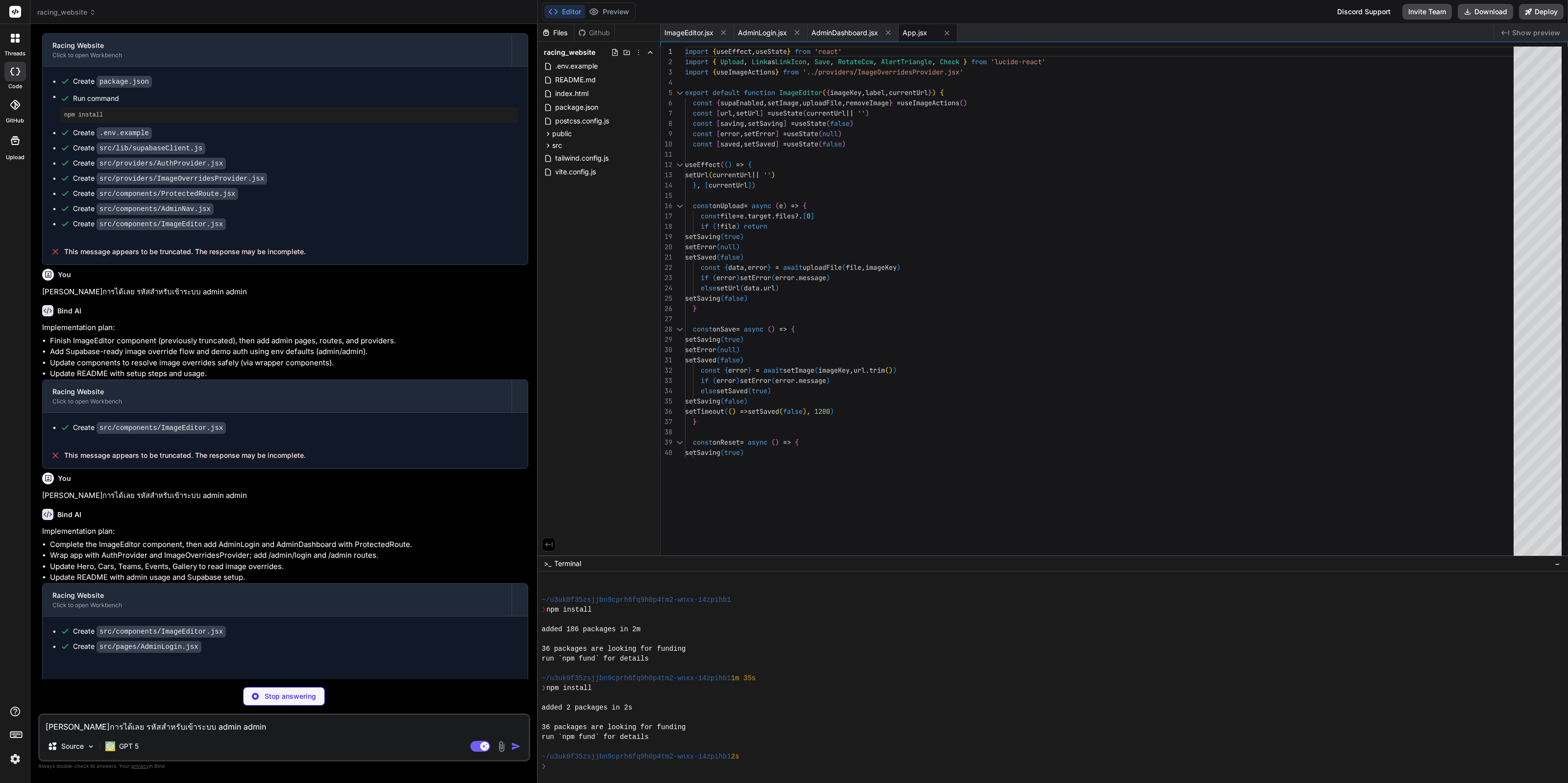
type textarea ") }"
type textarea "x"
type textarea "</section> ) }"
type textarea "x"
type textarea "</div> </div> ) })} </div> </section> ) }"
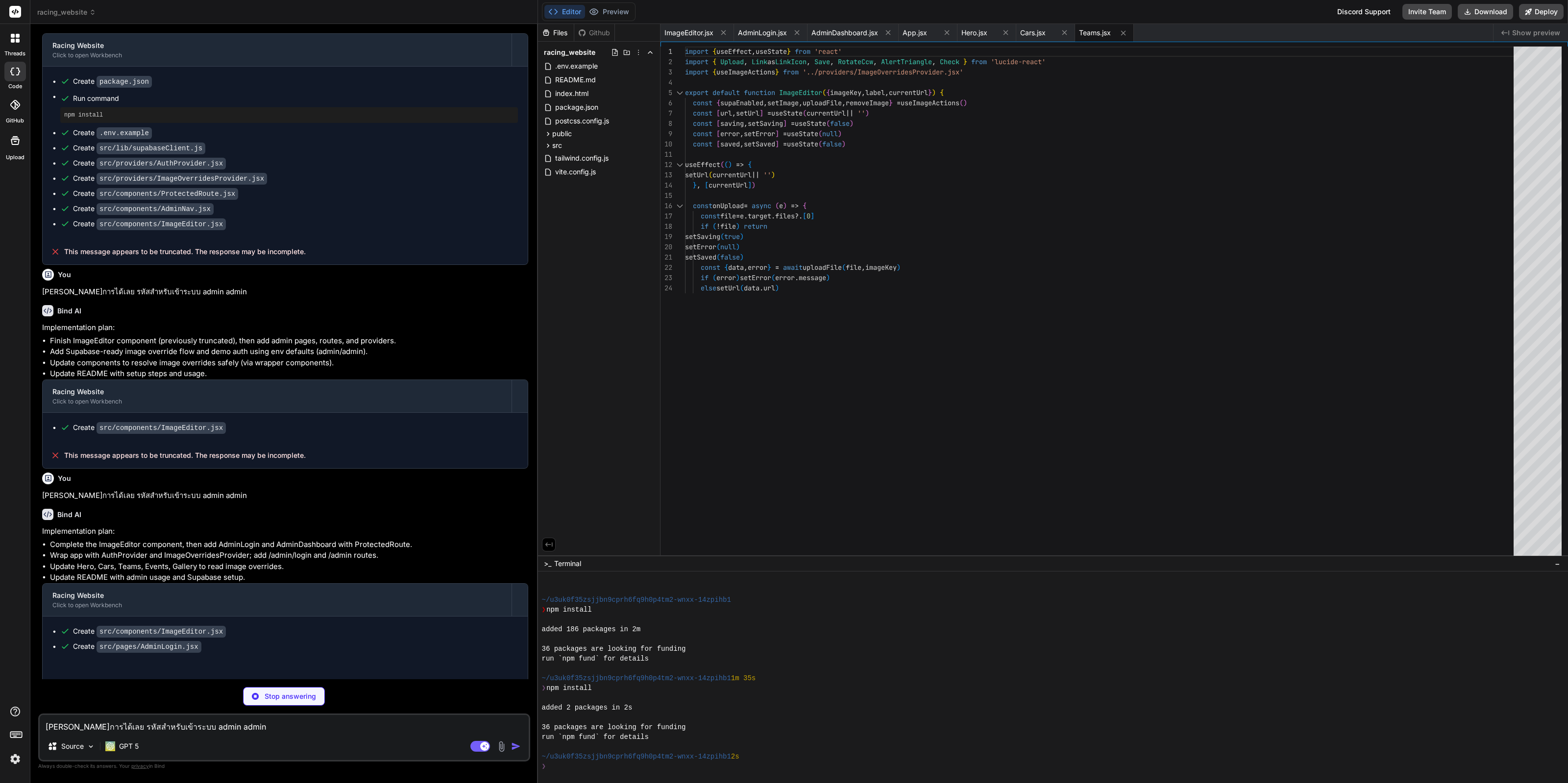
type textarea "x"
type textarea "})} </div> </section> ) }"
type textarea "x"
type textarea "</section> ) }"
type textarea "x"
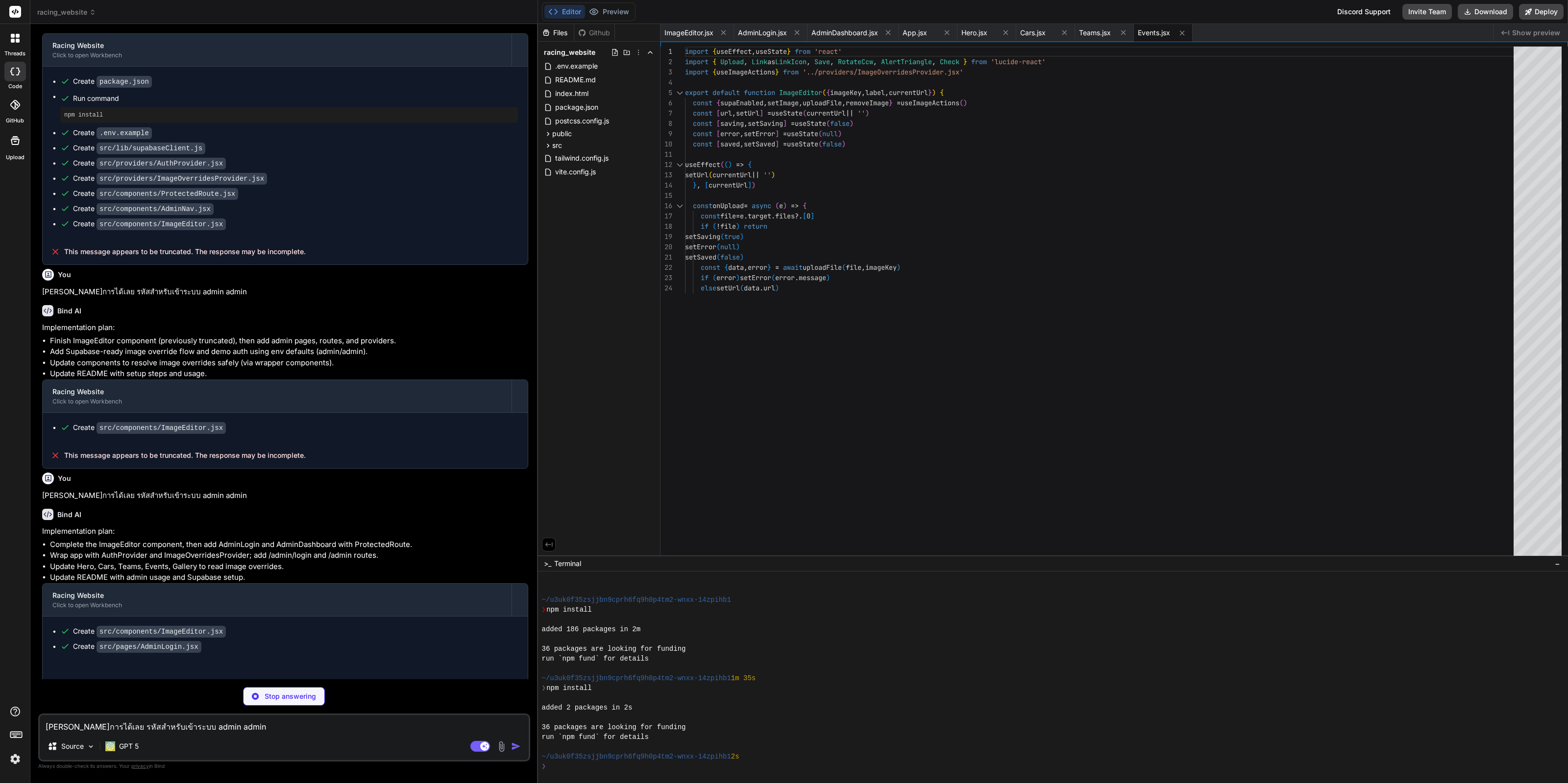
type textarea "<AuthProvider> <ImageOverridesProvider> <BrowserRouter> <App /> </BrowserRouter…"
type textarea "x"
type textarea "## Notes - Images use valid Unsplash URLs with fixed IDs and crop parameters. -…"
type textarea "x"
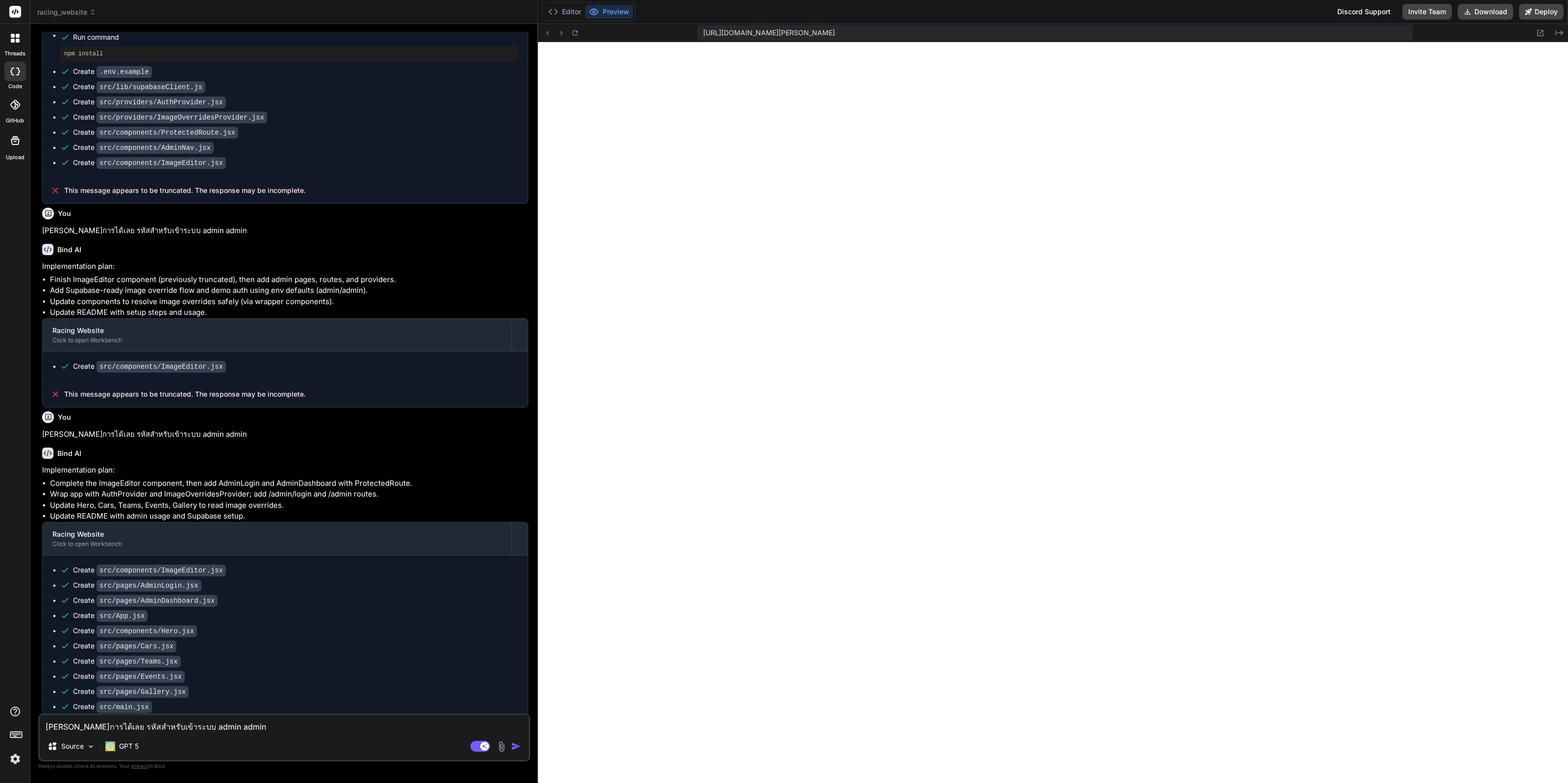
scroll to position [1314, 0]
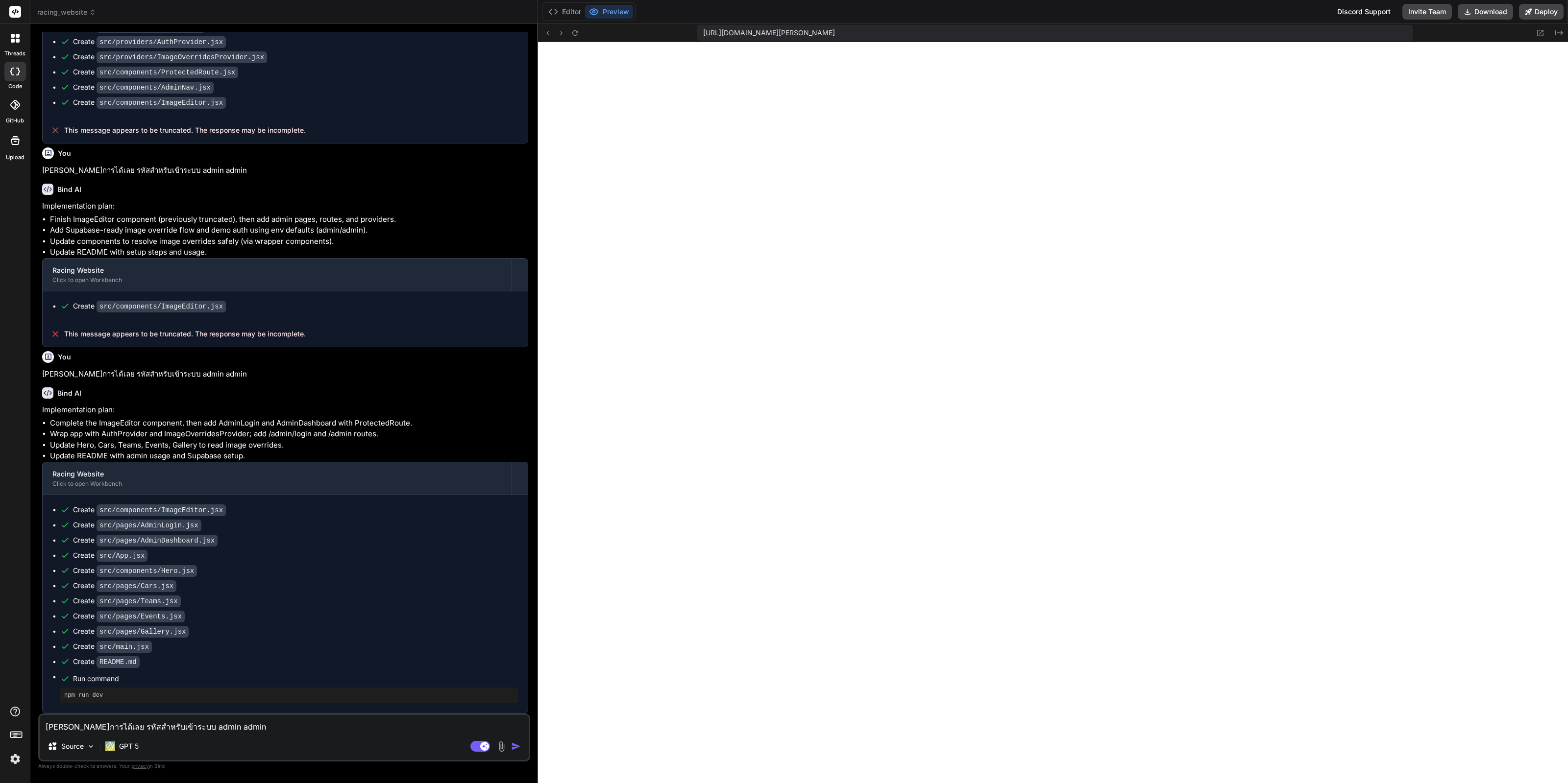
click at [233, 724] on textarea "ดำเนินการได้เลย รหัสสำหรับเข้าระบบ admin admin" at bounding box center [284, 724] width 489 height 18
type textarea "["
type textarea "x"
type textarea "[o"
type textarea "x"
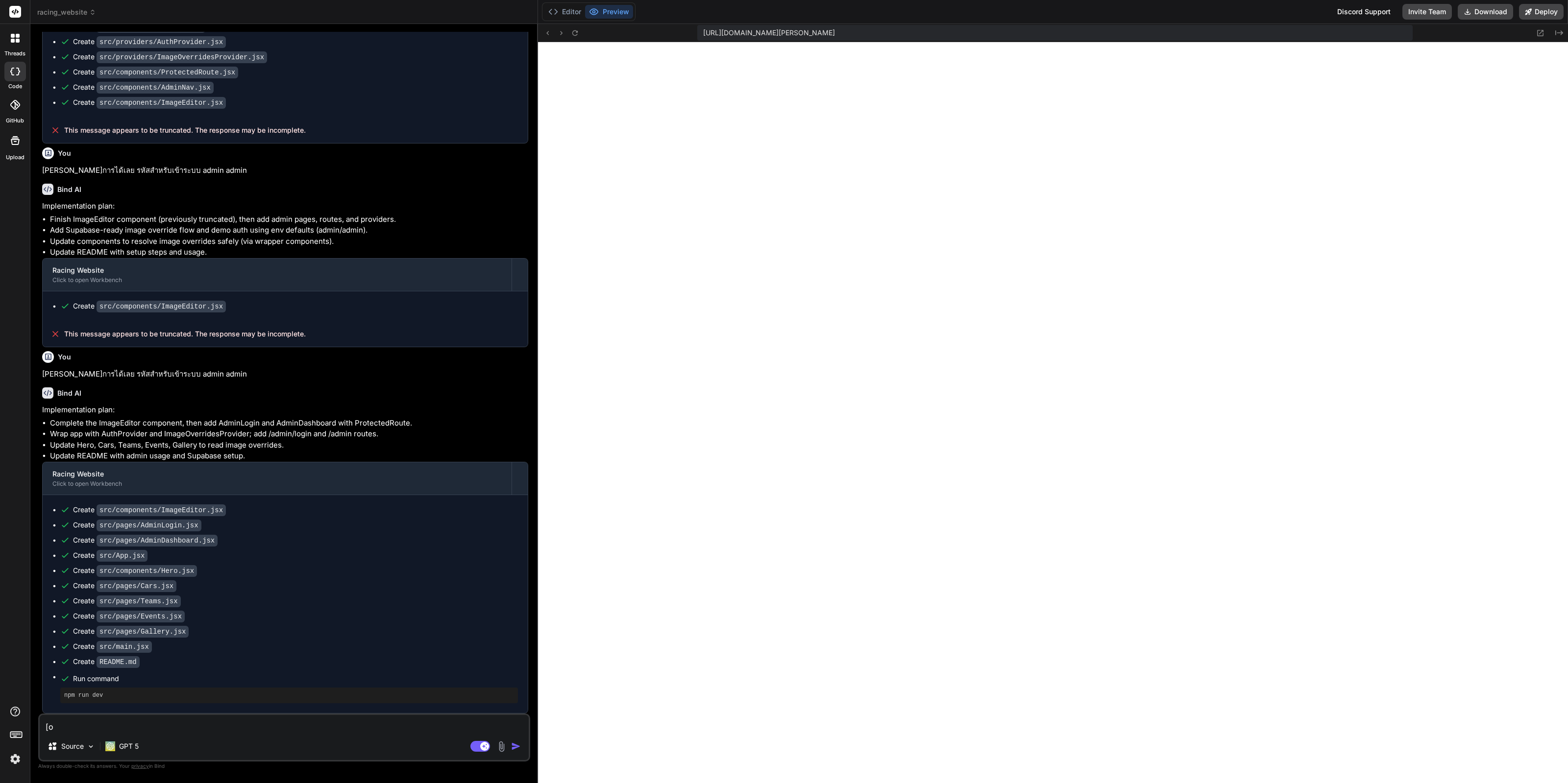
type textarea "["
type textarea "x"
type textarea "บ"
type textarea "x"
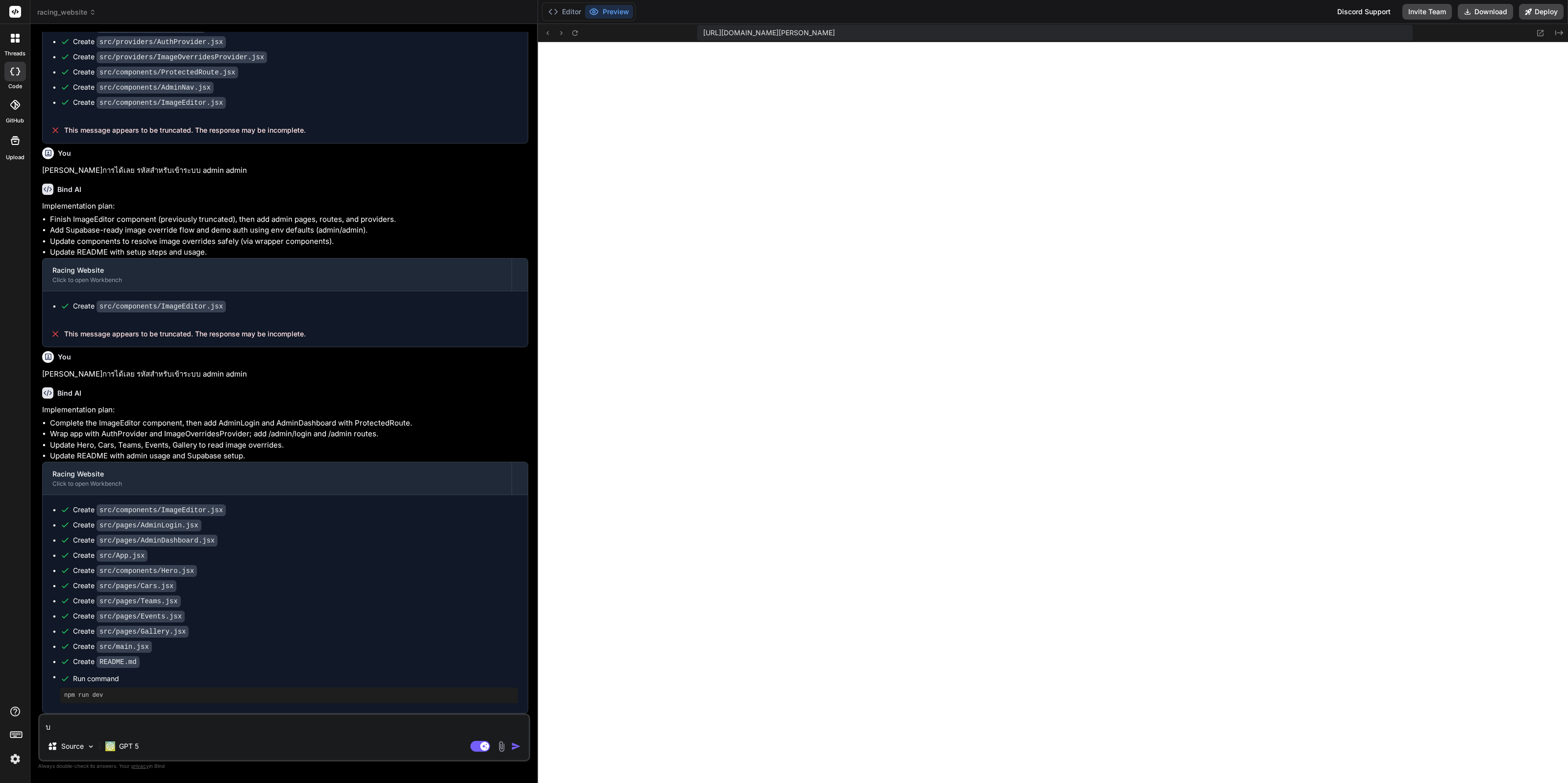
type textarea "บน"
type textarea "x"
type textarea "บน"
type textarea "x"
type textarea "บน h"
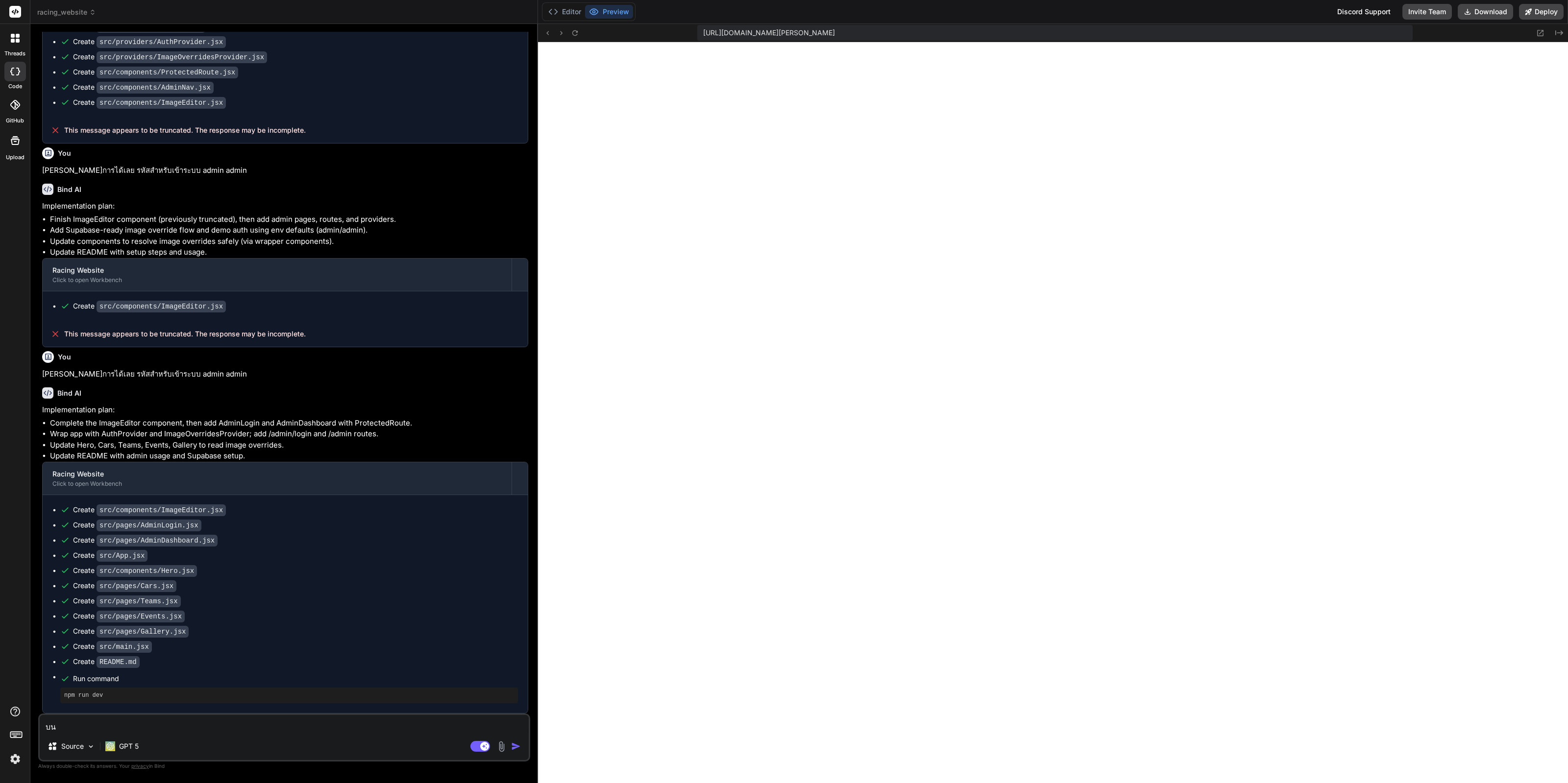
type textarea "x"
type textarea "บน he"
type textarea "x"
type textarea "บน hea"
type textarea "x"
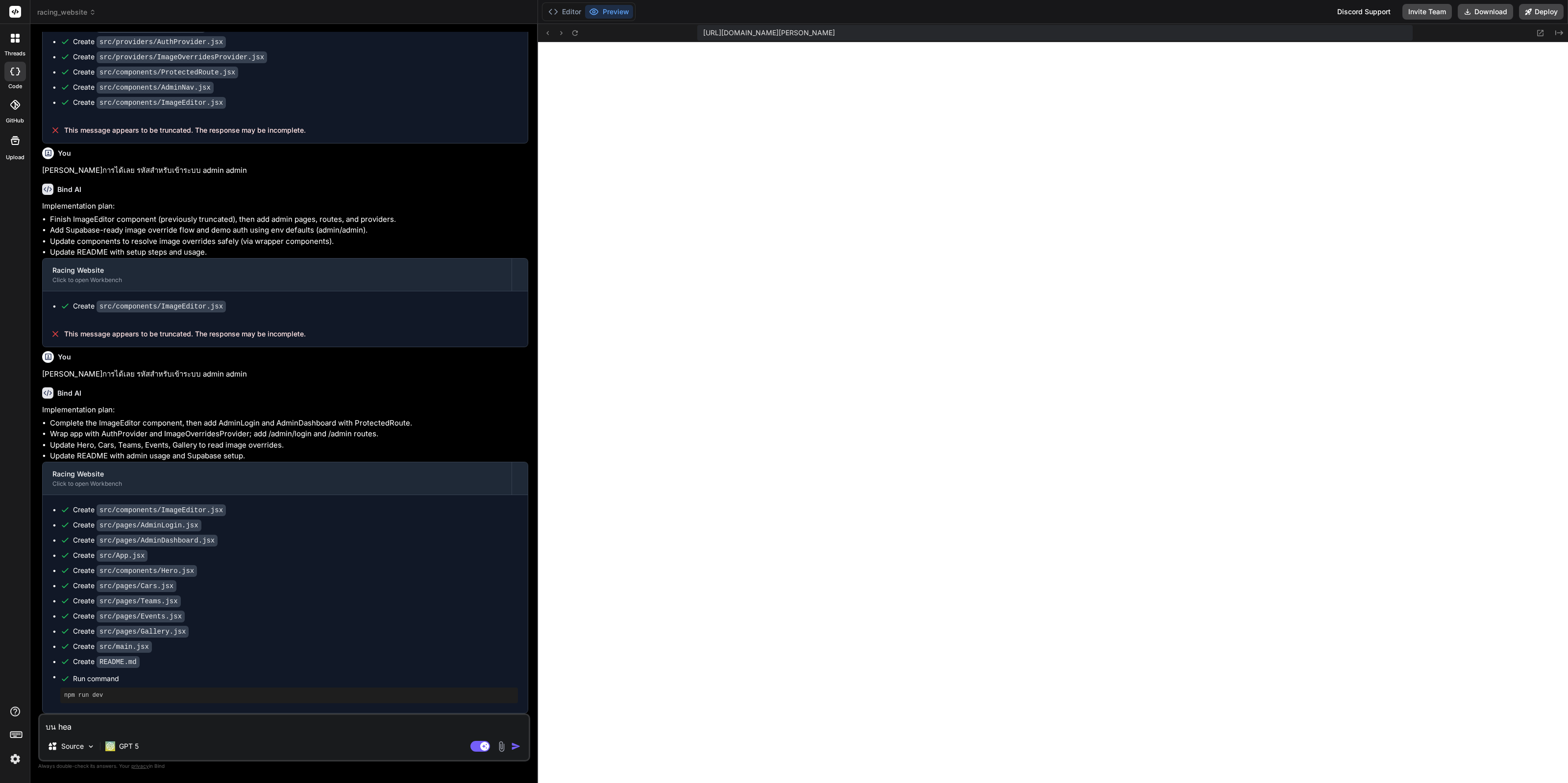
type textarea "บน heae"
type textarea "x"
type textarea "บน hea"
type textarea "x"
type textarea "บน head"
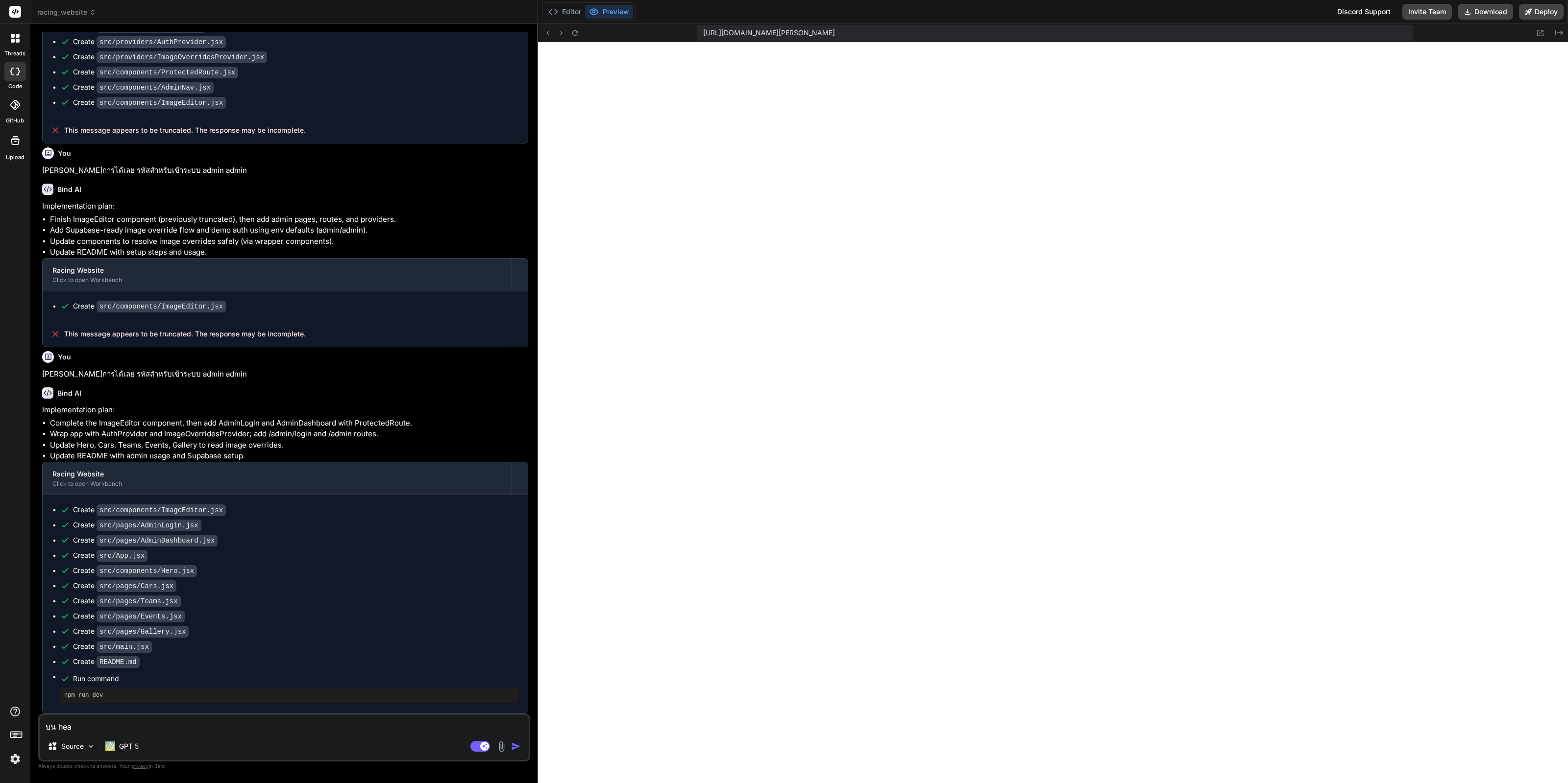
type textarea "x"
type textarea "บน heade"
type textarea "x"
type textarea "บน header"
type textarea "x"
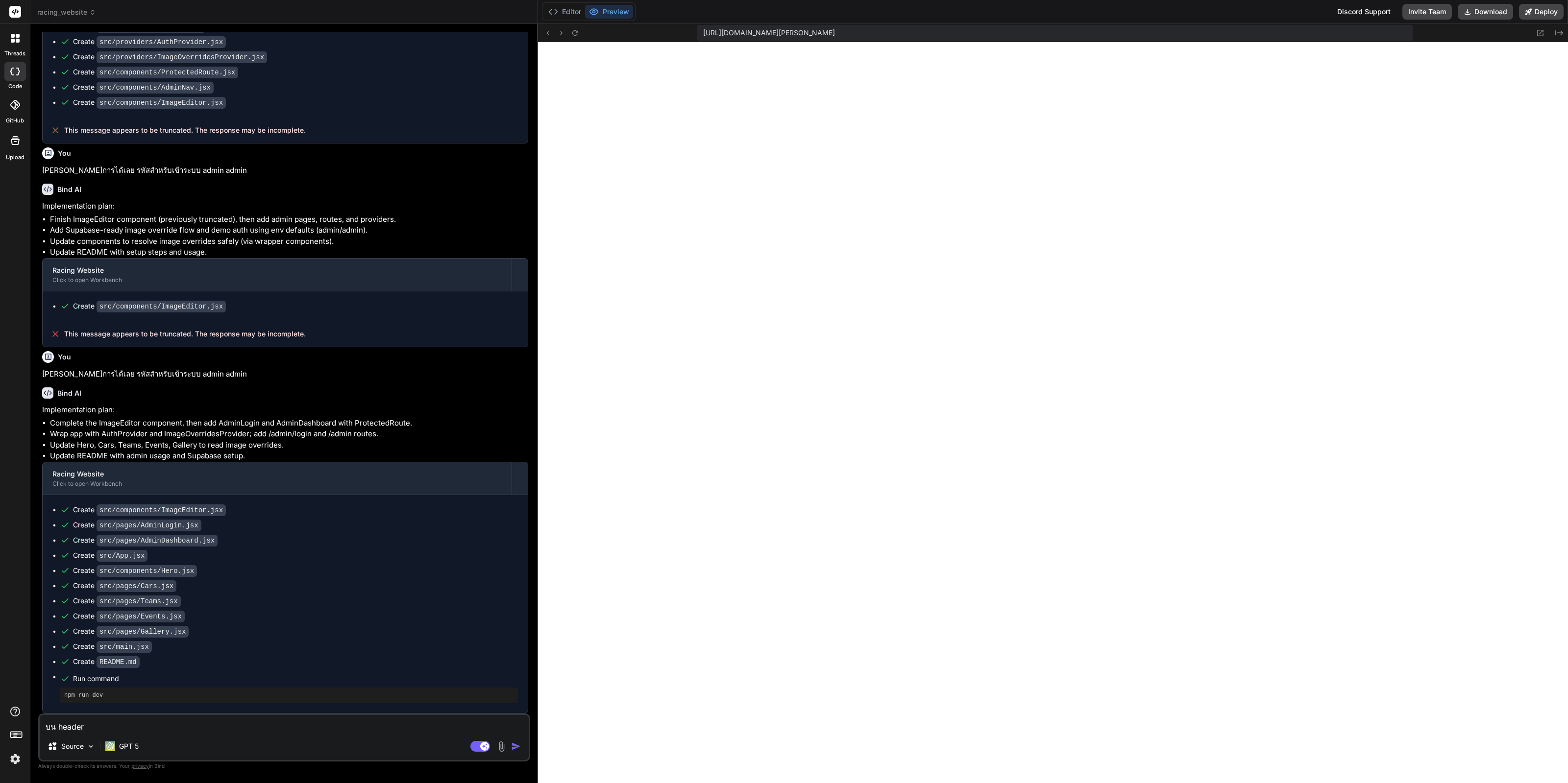
type textarea "บน header"
type textarea "x"
type textarea "บน header m"
type textarea "x"
type textarea "บน header me"
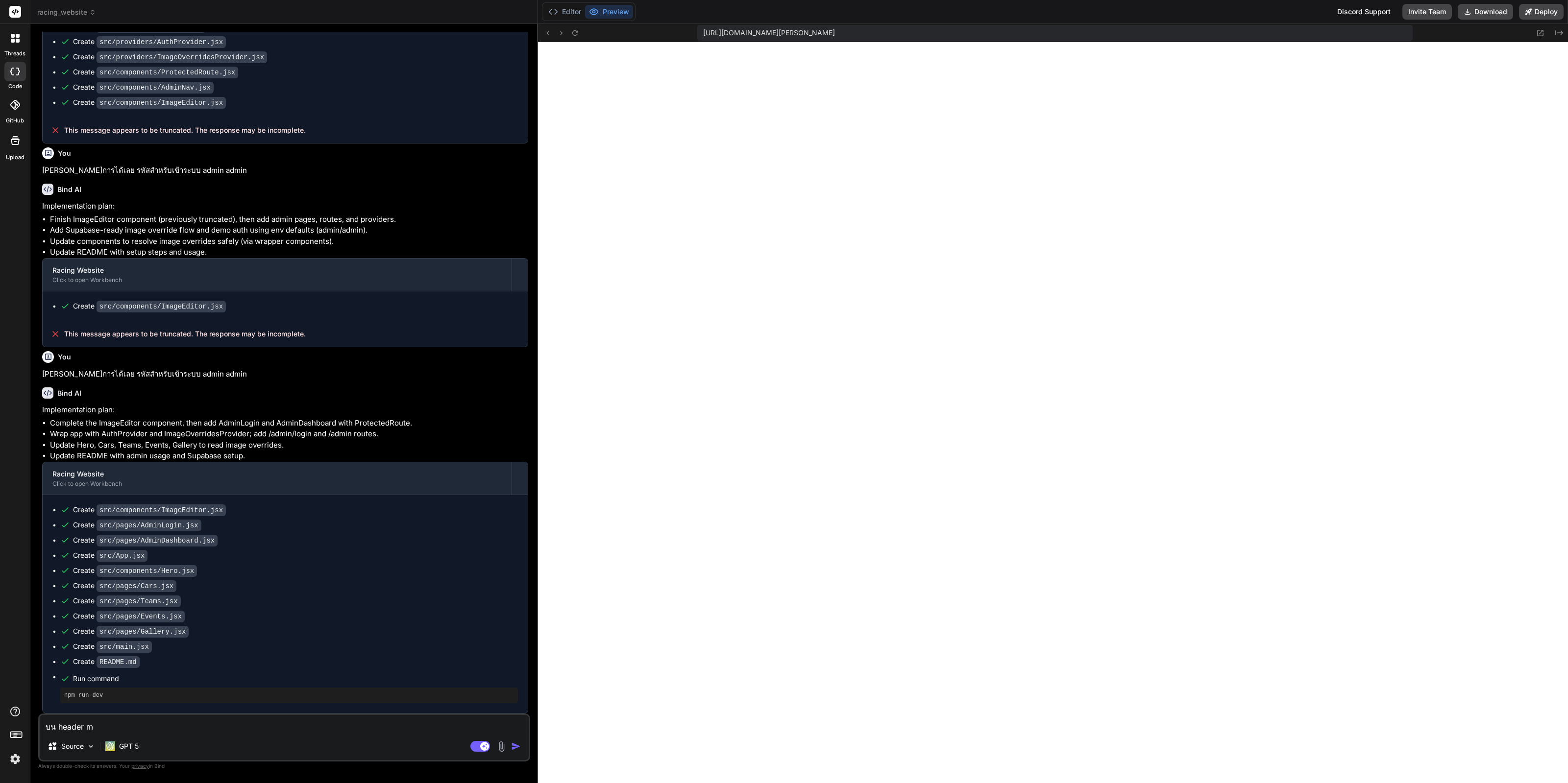
type textarea "x"
type textarea "บน header m"
type textarea "x"
type textarea "บน header"
type textarea "x"
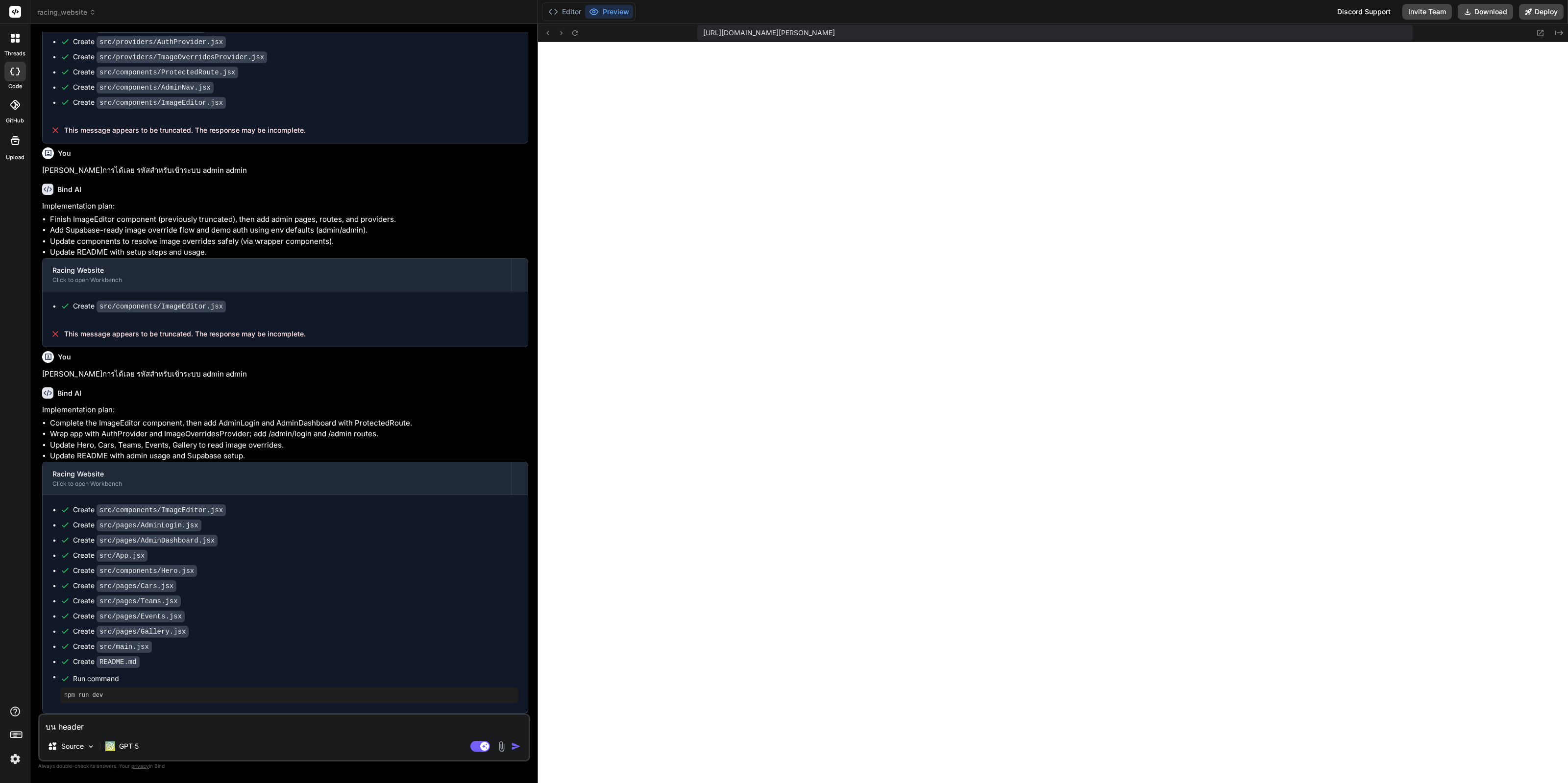
type textarea "บน header m"
type textarea "x"
type textarea "บน header me"
type textarea "x"
type textarea "บน header m"
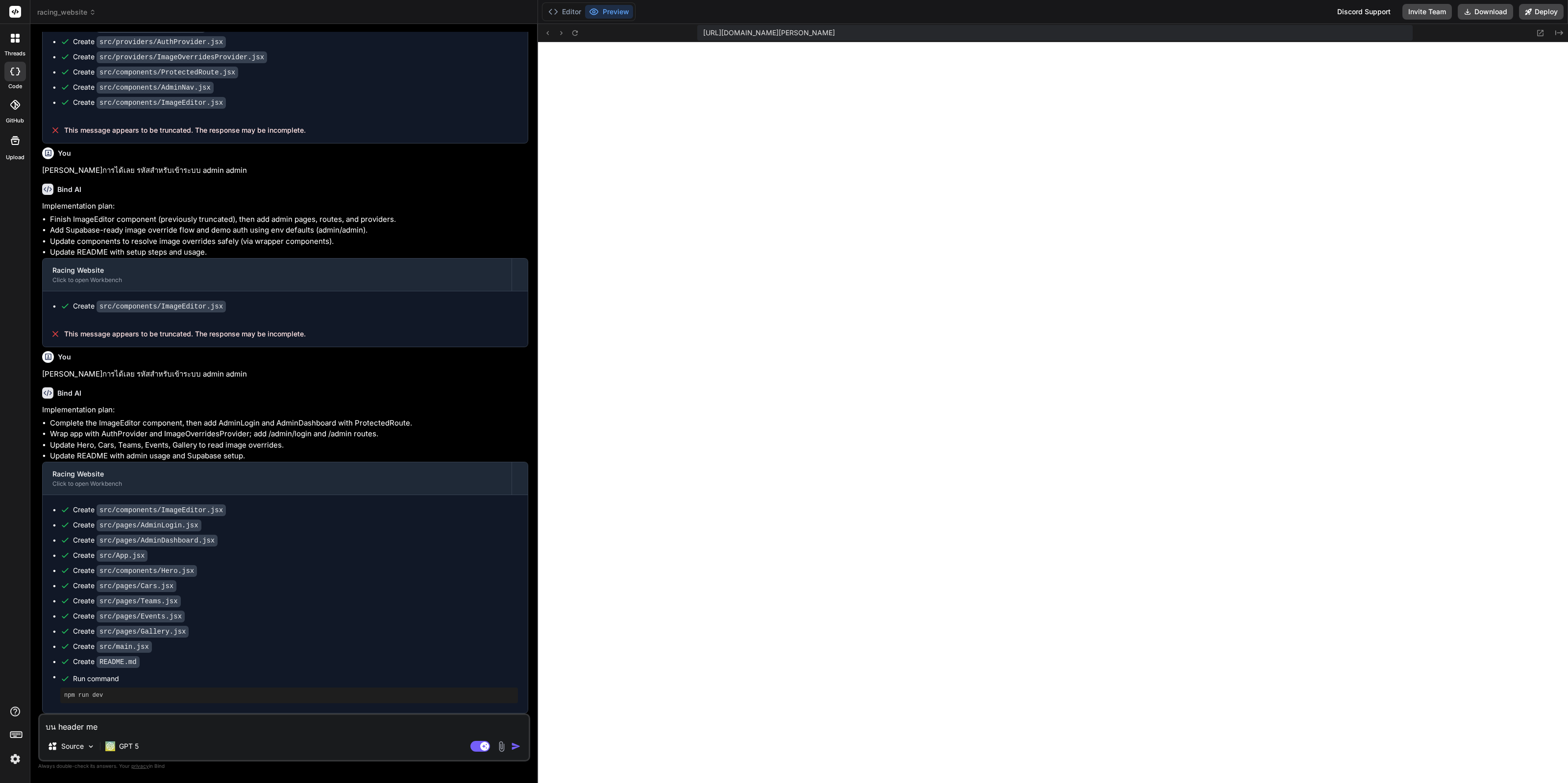
type textarea "x"
type textarea "บน header"
type textarea "x"
type textarea "บน header ท"
type textarea "x"
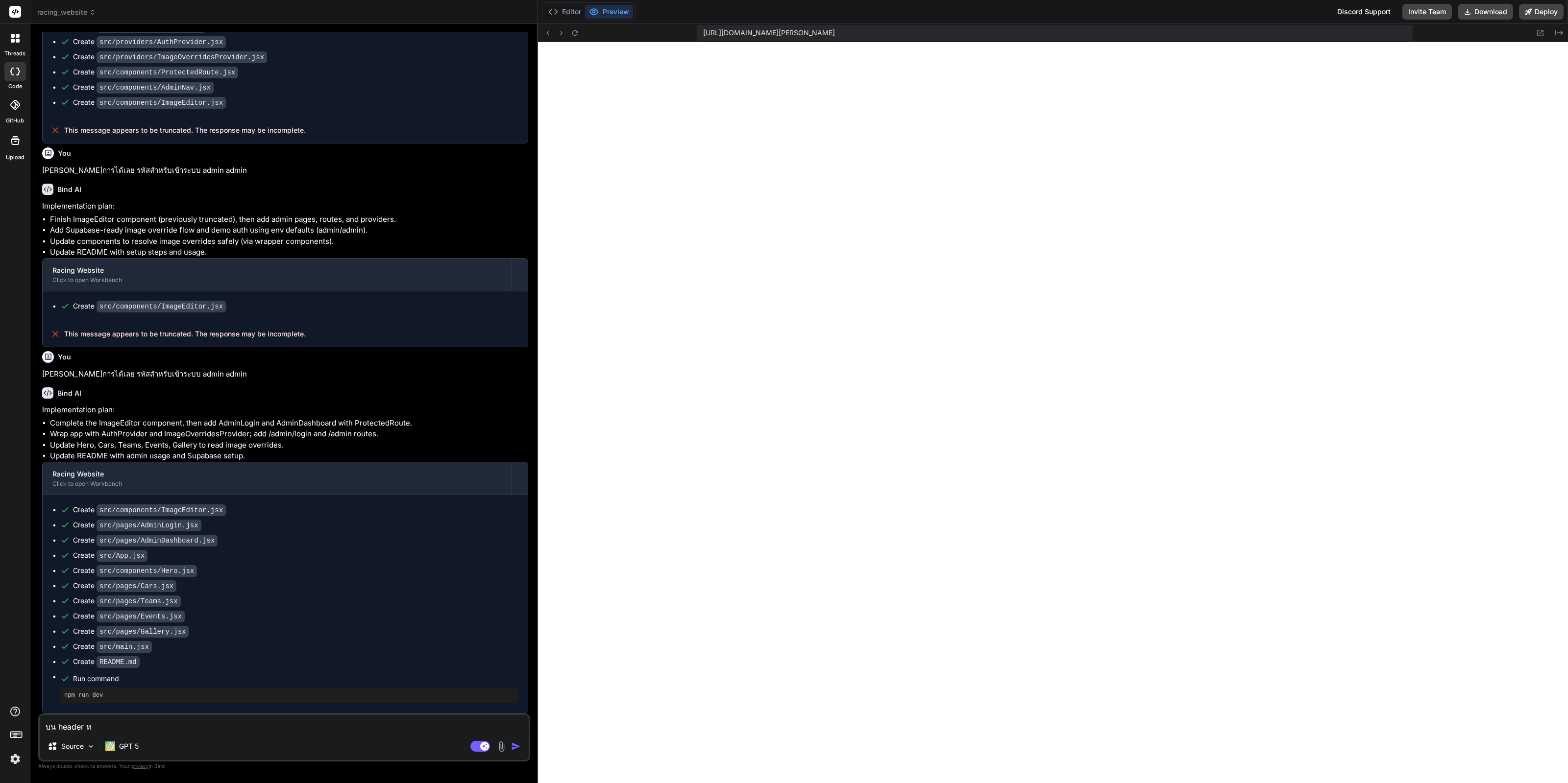
type textarea "บน header ทำ"
type textarea "x"
type textarea "บน header ทำ"
type textarea "x"
type textarea "บน header ทำ ป"
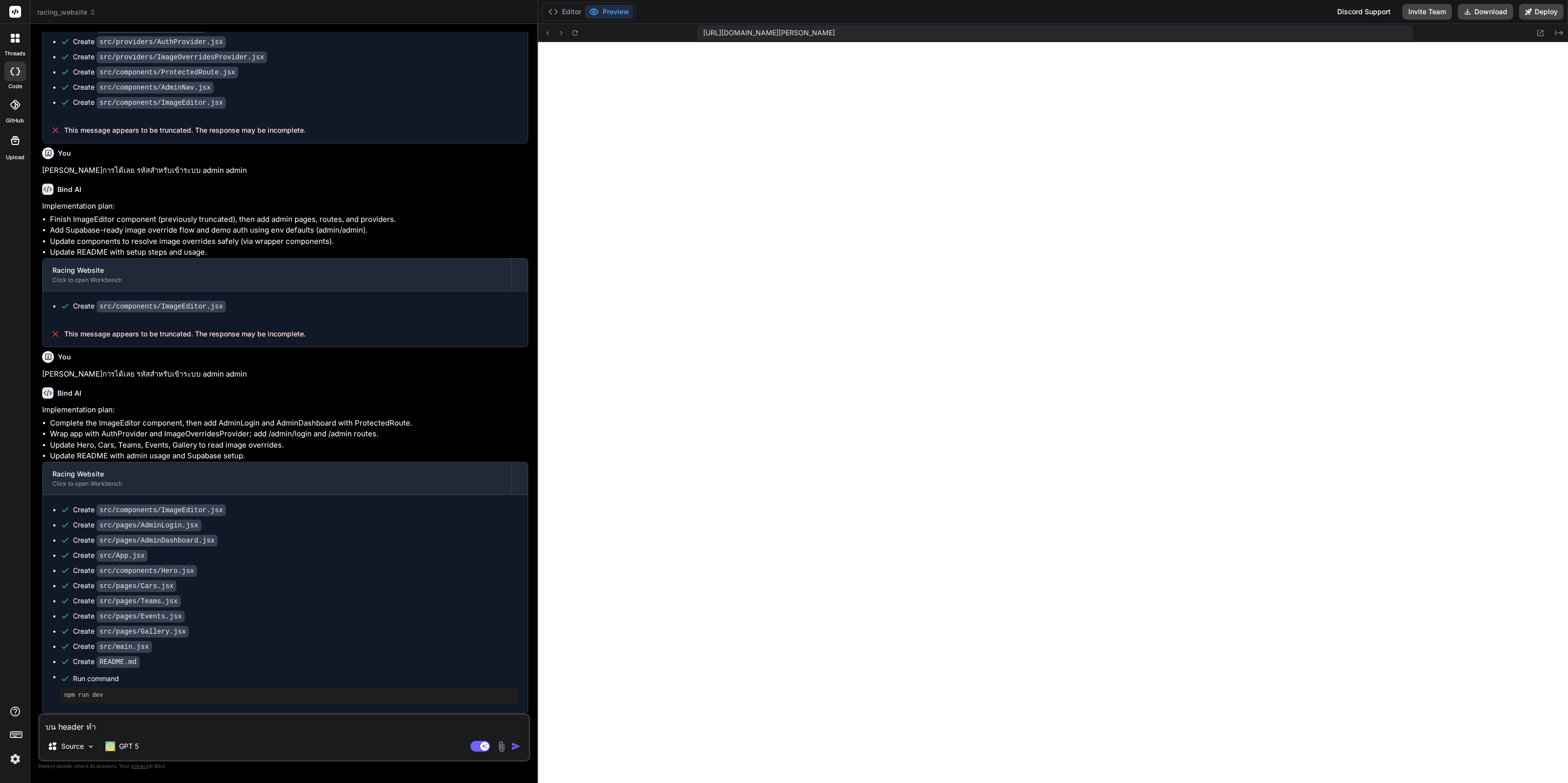
type textarea "x"
type textarea "บน header ทำ ปุ"
type textarea "x"
type textarea "บน header ทำ ปุ่"
type textarea "x"
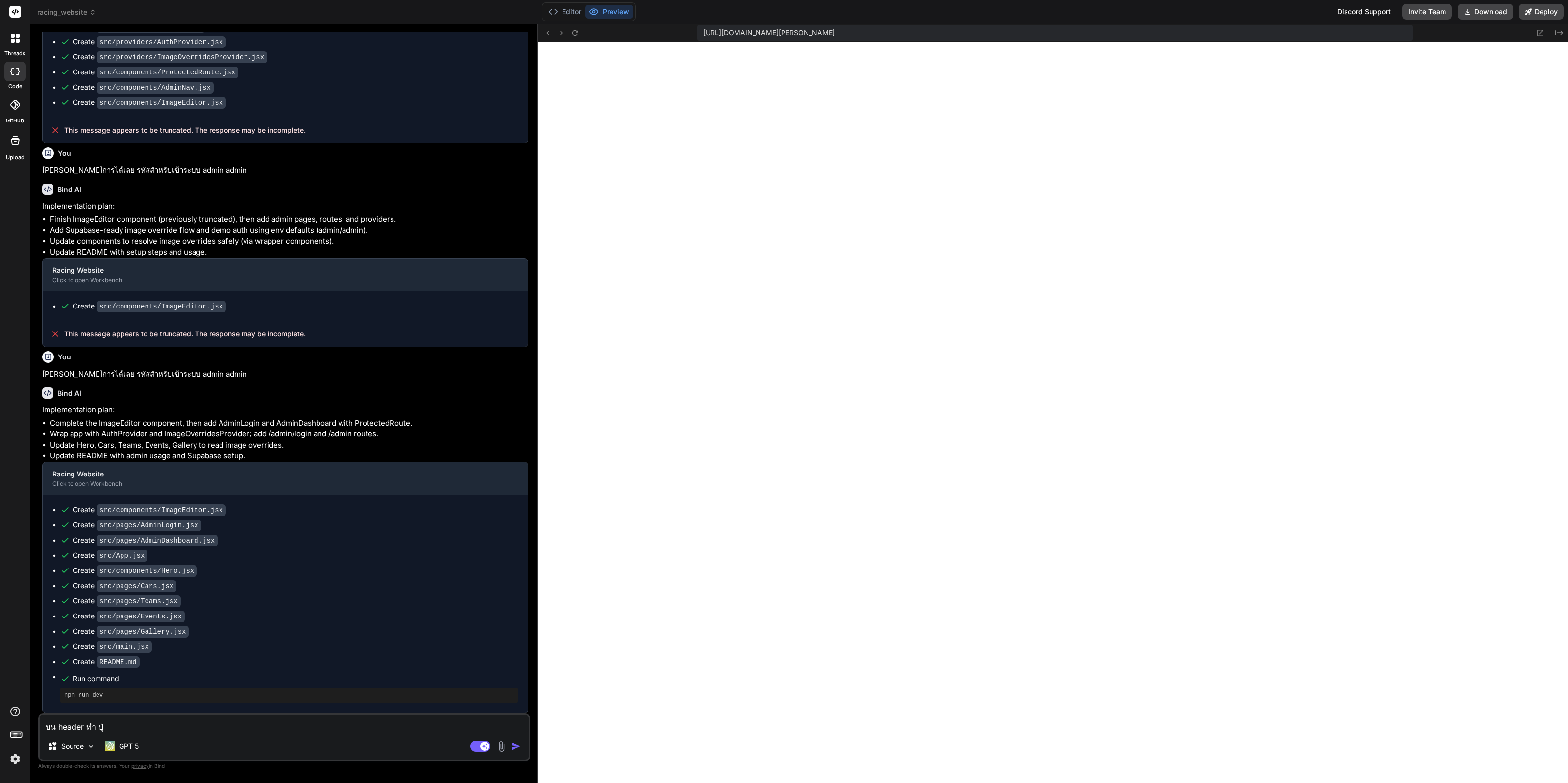
type textarea "บน header ทำ ปุ่ม"
type textarea "x"
type textarea "บน header ทำ ปุ่ม"
type textarea "x"
type textarea "บน header ทำ ปุ่ม l"
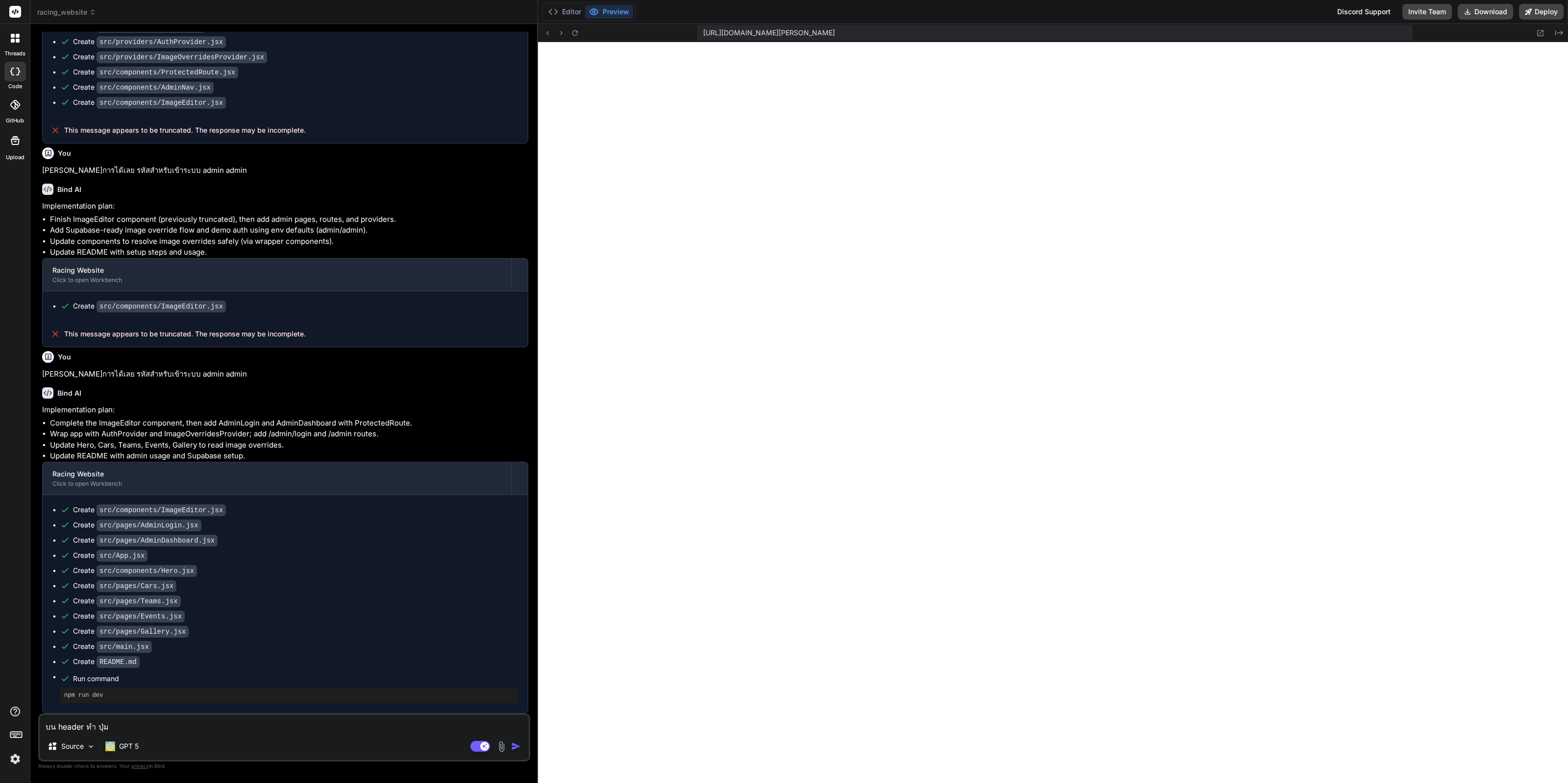
type textarea "x"
type textarea "บน header ทำ ปุ่ม lo"
type textarea "x"
type textarea "บน header ทำ ปุ่ม log"
type textarea "x"
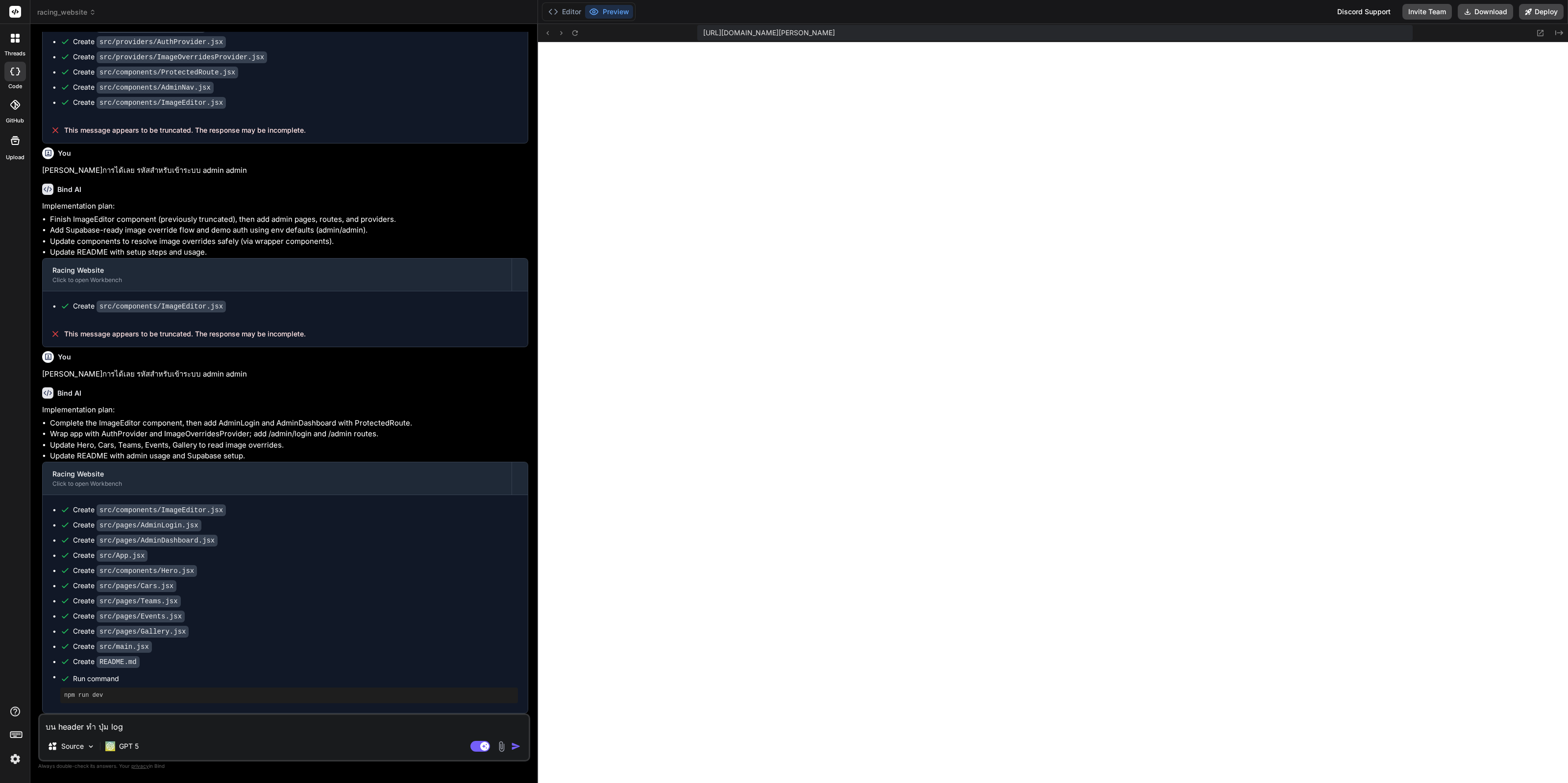
type textarea "บน header ทำ ปุ่ม logi"
type textarea "x"
type textarea "บน header ทำ ปุ่ม login"
type textarea "x"
type textarea "บน header ทำ ปุ่ม login"
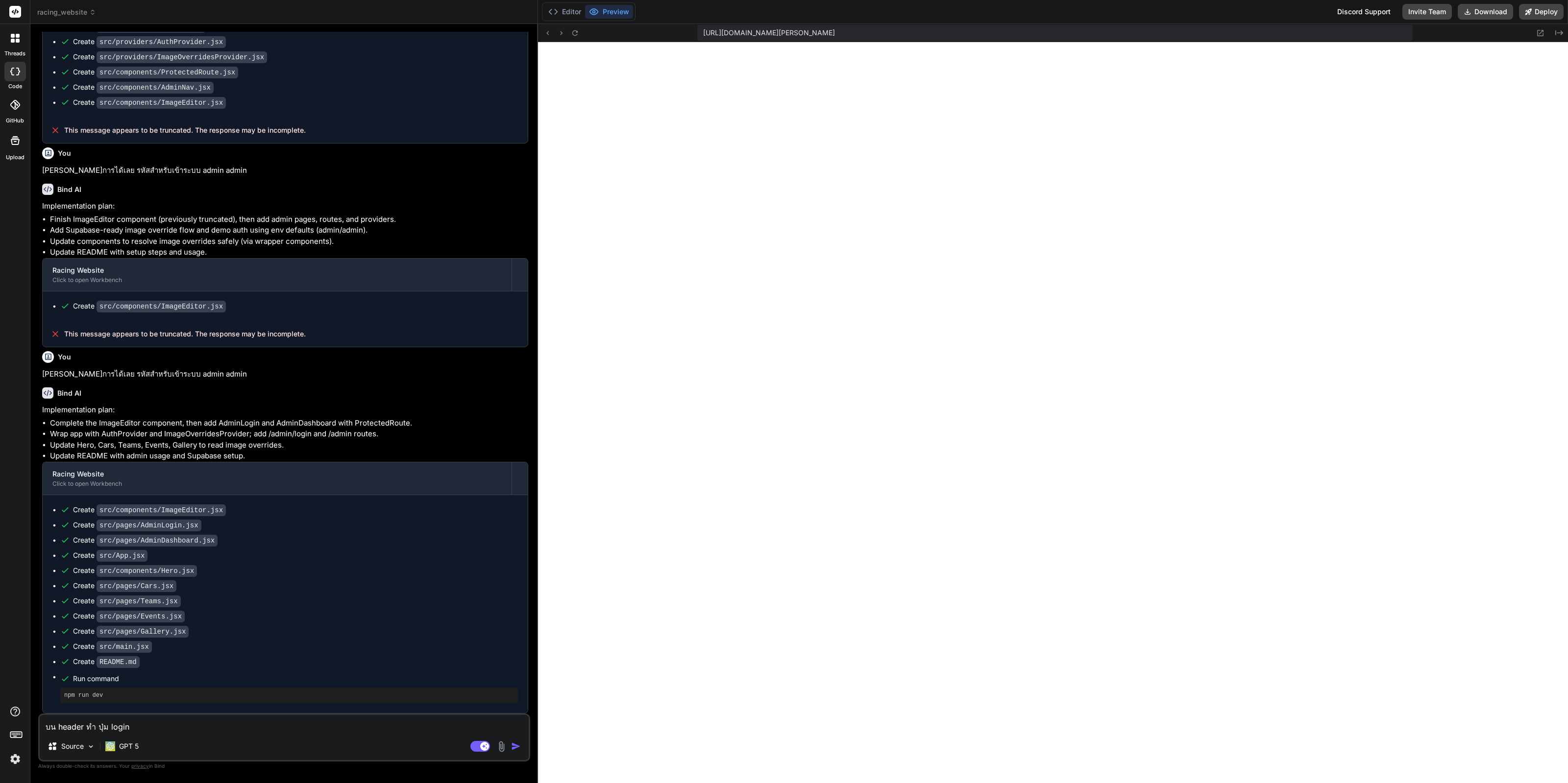
type textarea "x"
type textarea "บน header ทำ ปุ่ม login เ"
type textarea "x"
type textarea "บน header ทำ ปุ่ม login เพื"
type textarea "x"
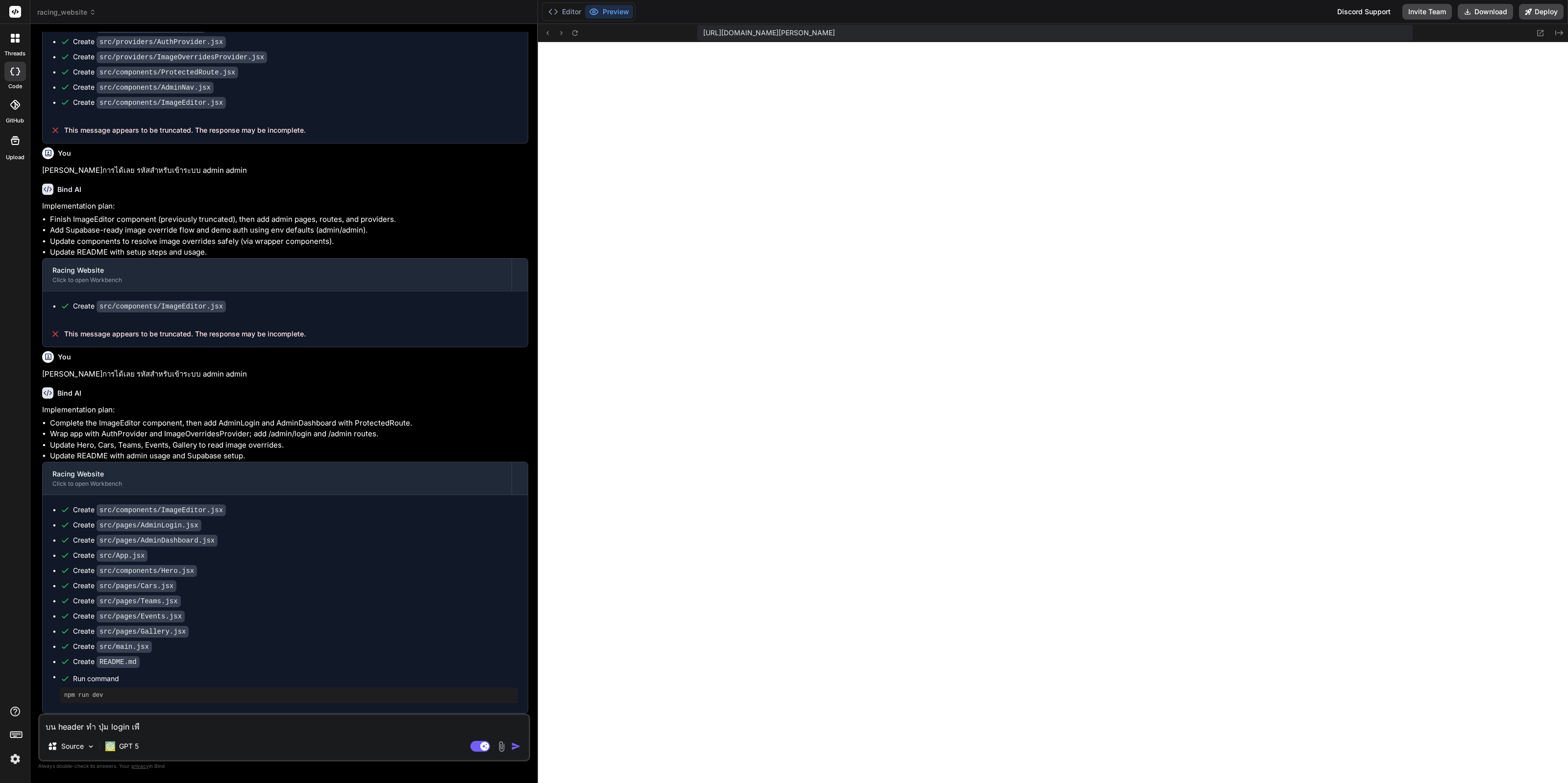
type textarea "บน header ทำ ปุ่ม login เพื่"
type textarea "x"
type textarea "บน header ทำ ปุ่ม login เพื่อ"
type textarea "x"
type textarea "บน header ทำ ปุ่ม login เพื่อเ"
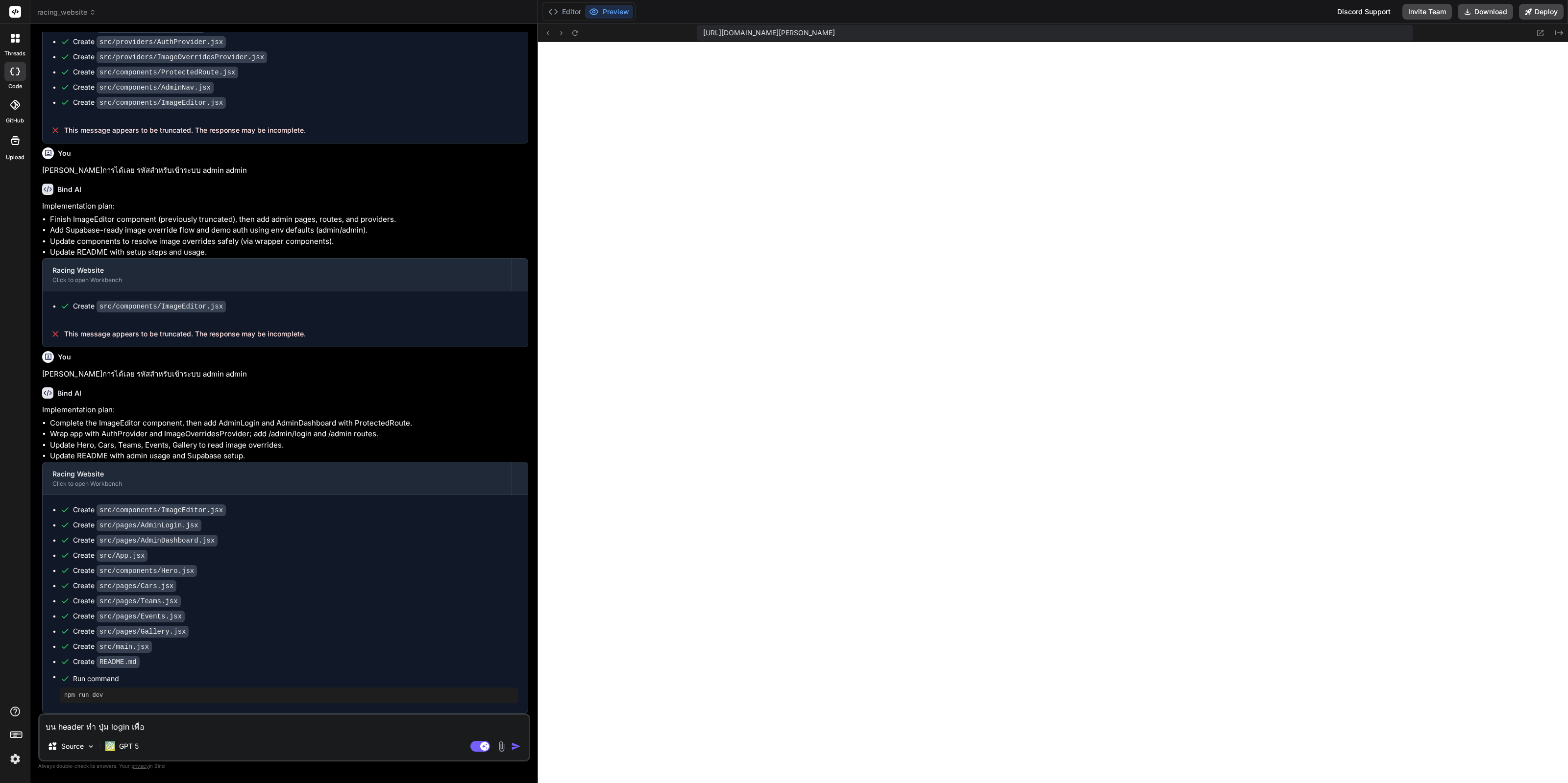
type textarea "x"
type textarea "บน header ทำ ปุ่ม login เพื่อเข"
type textarea "x"
type textarea "บน header ทำ ปุ่ม login เพื่อเข้"
type textarea "x"
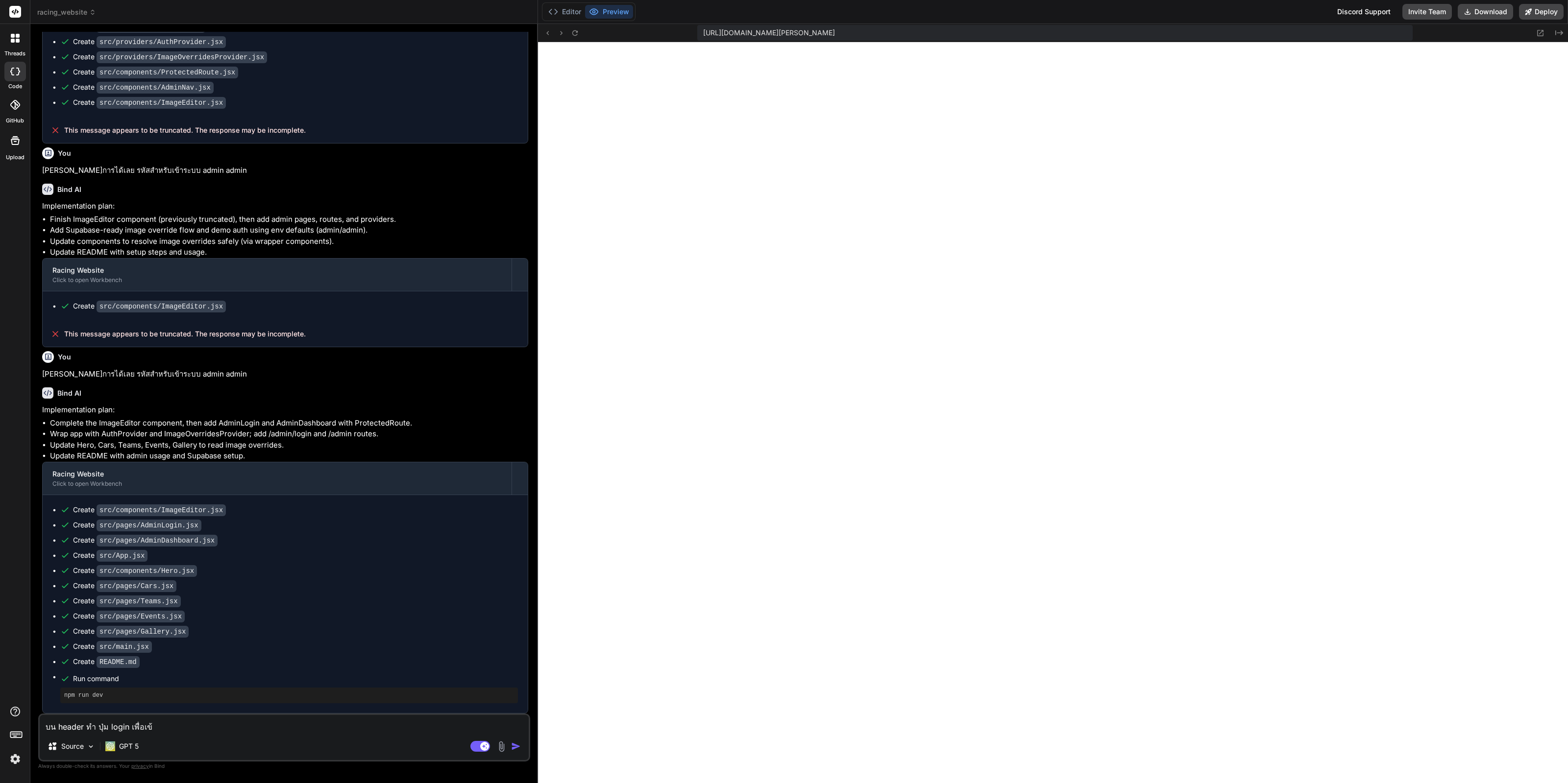
type textarea "บน header ทำ ปุ่ม login เพื่อเข้า"
type textarea "x"
type textarea "บน header ทำ ปุ่ม login เพื่อเข้าห"
type textarea "x"
type textarea "บน header ทำ ปุ่ม login เพื่อเข้าหล"
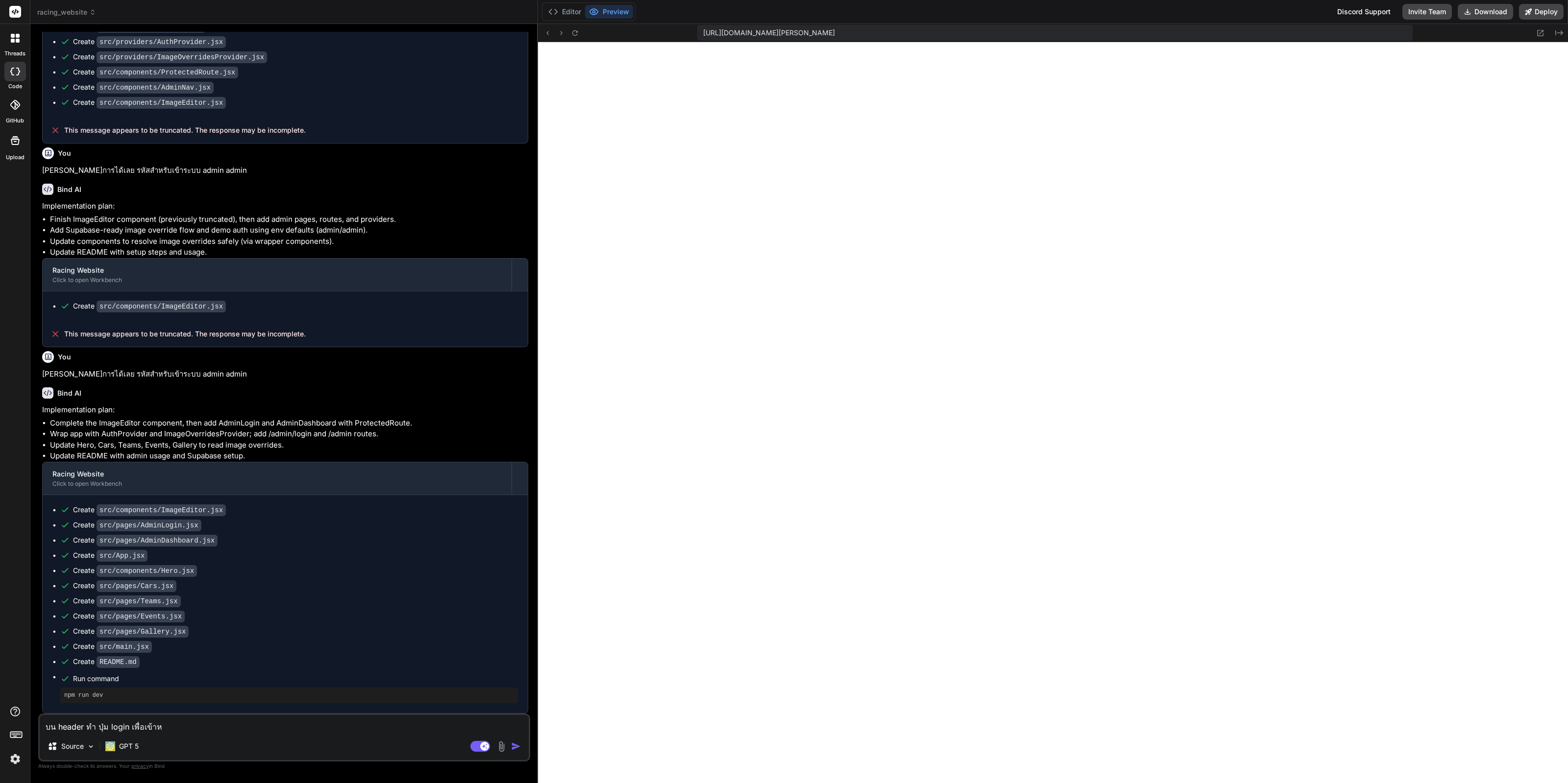
type textarea "x"
type textarea "บน header ทำ ปุ่ม login เพื่อเข้าหลั"
type textarea "x"
type textarea "บน header ทำ ปุ่ม login เพื่อเข้าหลัง"
type textarea "x"
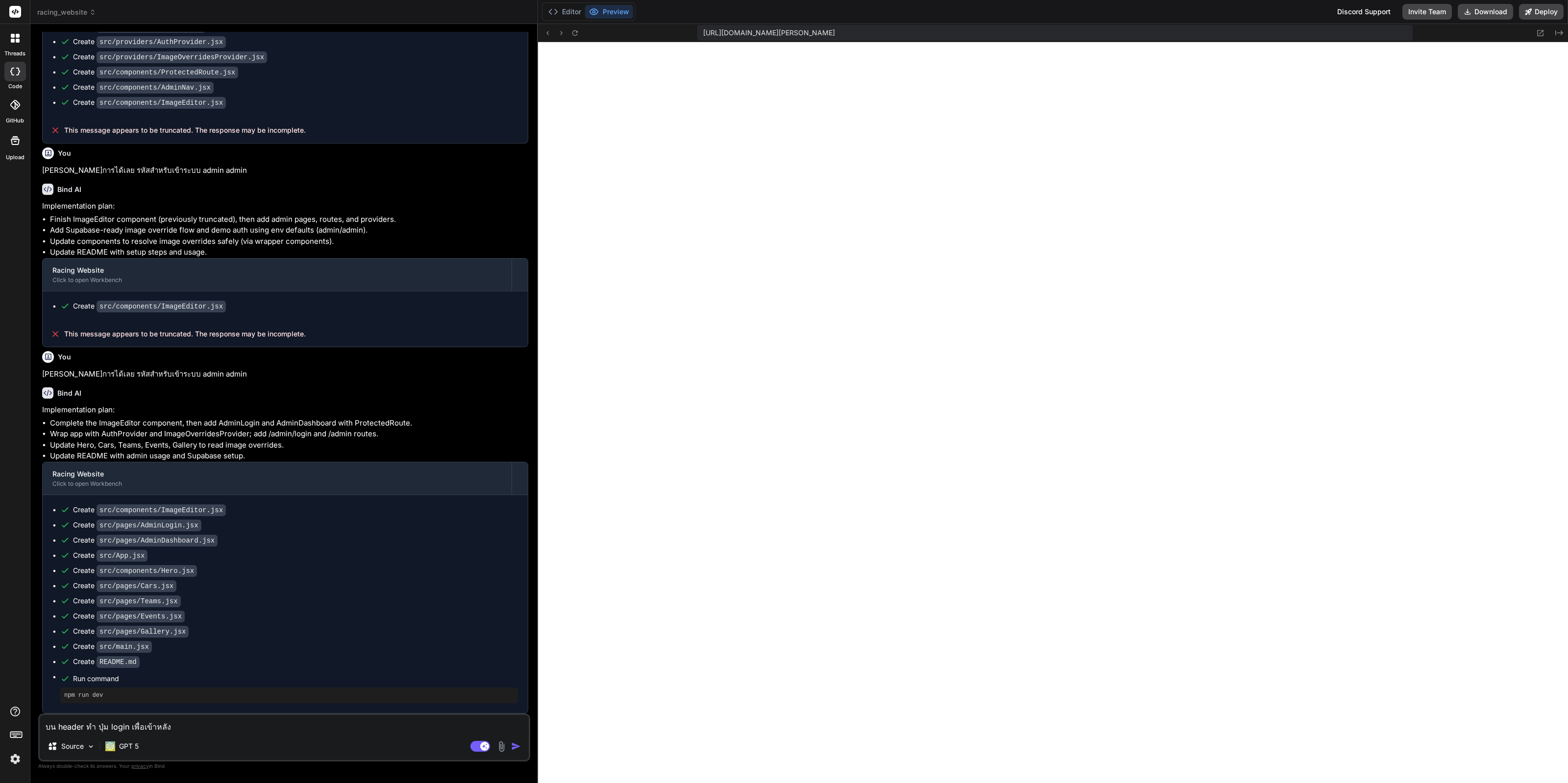
type textarea "บน header ทำ ปุ่ม login เพื่อเข้าหลังบ"
type textarea "x"
type textarea "บน header ทำ ปุ่ม login เพื่อเข้าหลังบ้"
type textarea "x"
type textarea "บน header ทำ ปุ่ม login เพื่อเข้าหลังบ้า"
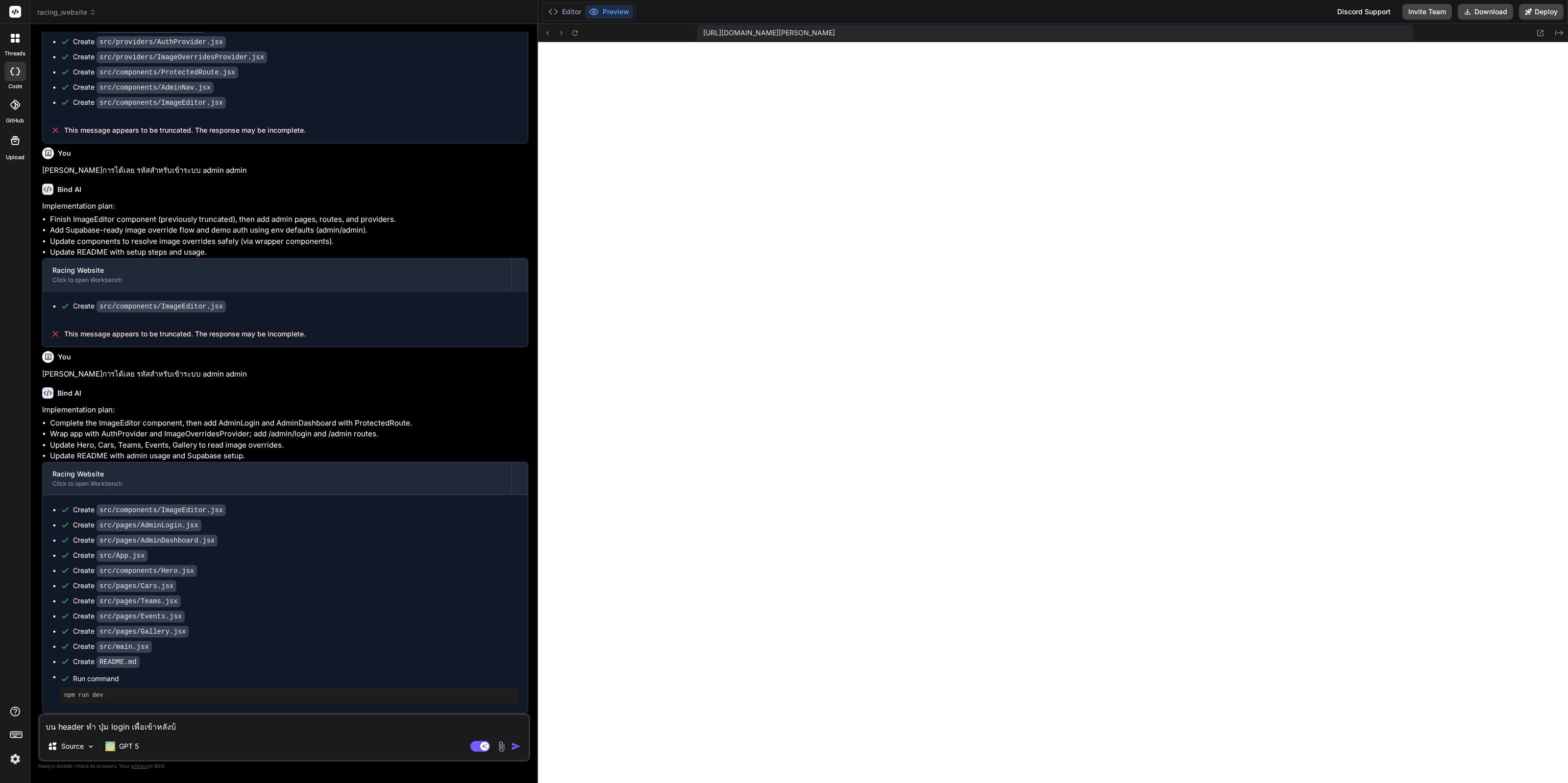
type textarea "x"
type textarea "บน header ทำ ปุ่ม login เพื่อเข้าหลังบ้าน"
type textarea "x"
type textarea "บน header ทำ ปุ่ม login เพื่อเข้าหลังบ้านใ"
type textarea "x"
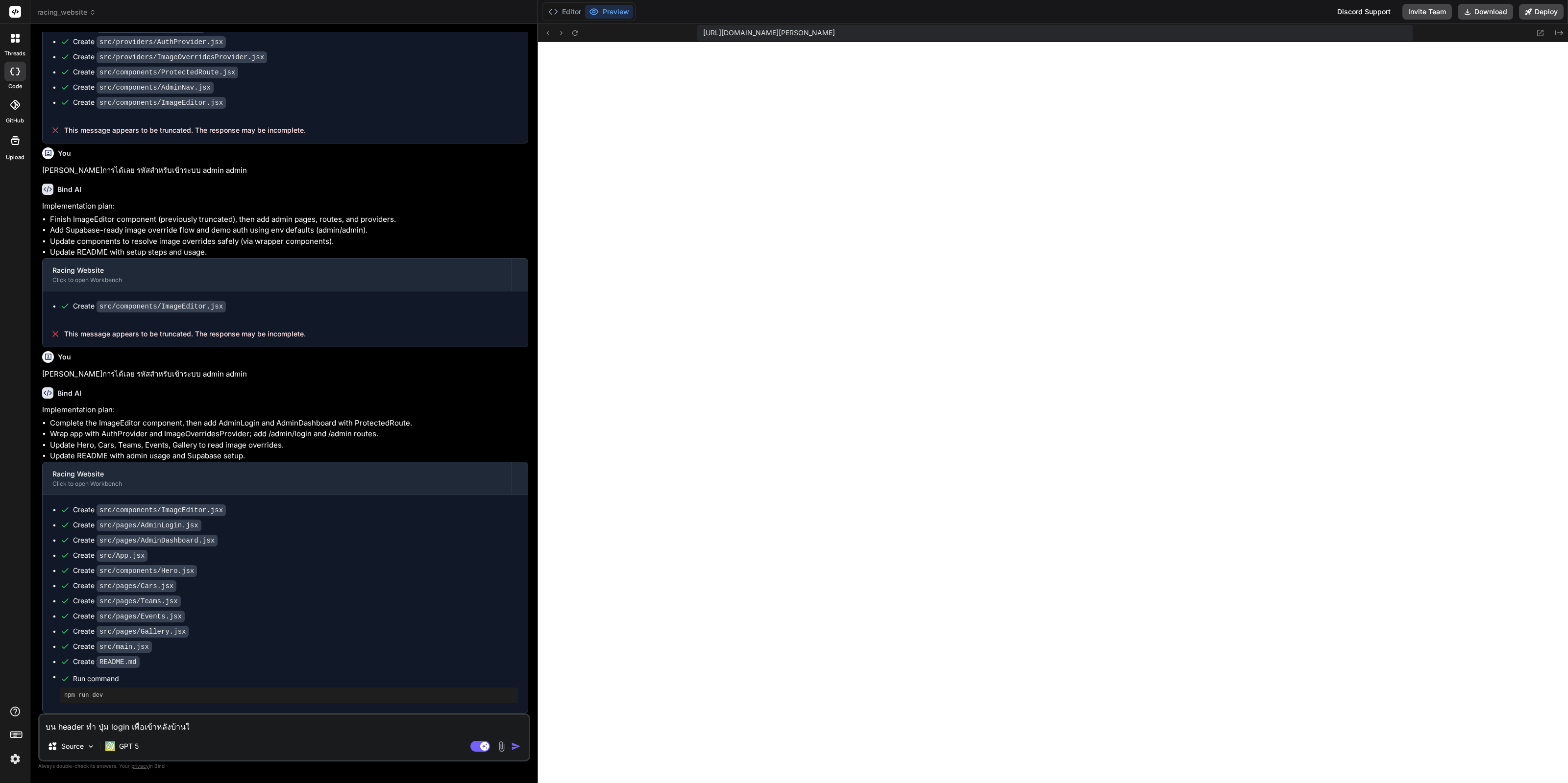
type textarea "บน header ทำ ปุ่ม login เพื่อเข้าหลังบ้านให"
type textarea "x"
type textarea "บน header ทำ ปุ่ม login เพื่อเข้าหลังบ้านให้"
type textarea "x"
type textarea "บน header ทำ ปุ่ม login เพื่อเข้าหลังบ้านให้ห"
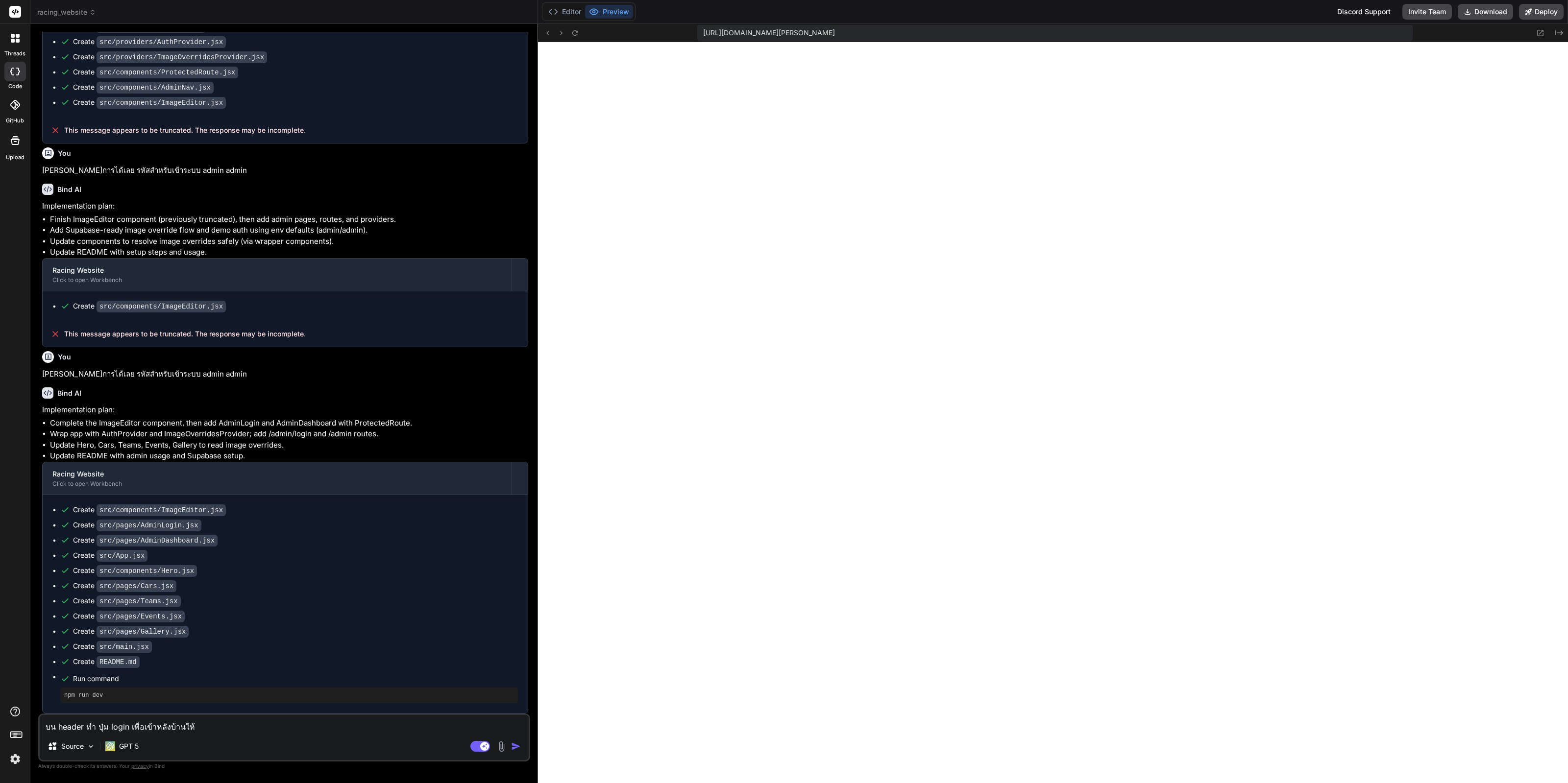
type textarea "x"
type textarea "บน header ทำ ปุ่ม login เพื่อเข้าหลังบ้านให้"
type textarea "x"
type textarea "บน header ทำ ปุ่ม login เพื่อเข้าหลังบ้านให"
type textarea "x"
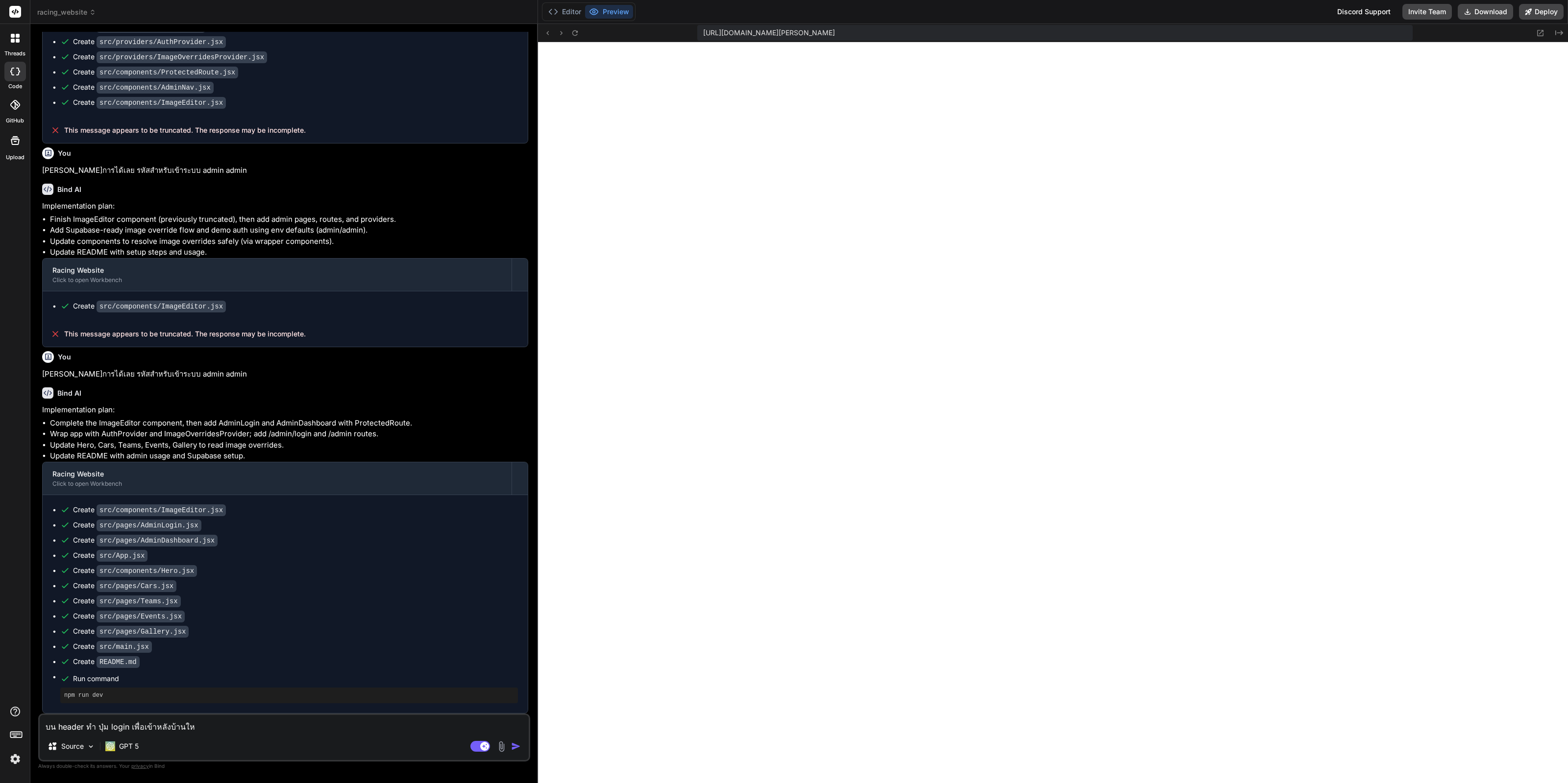
type textarea "บน header ทำ ปุ่ม login เพื่อเข้าหลังบ้านให้"
type textarea "x"
type textarea "บน header ทำ ปุ่ม login เพื่อเข้าหลังบ้านให้ห"
type textarea "x"
type textarea "บน header ทำ ปุ่ม login เพื่อเข้าหลังบ้านให้หน"
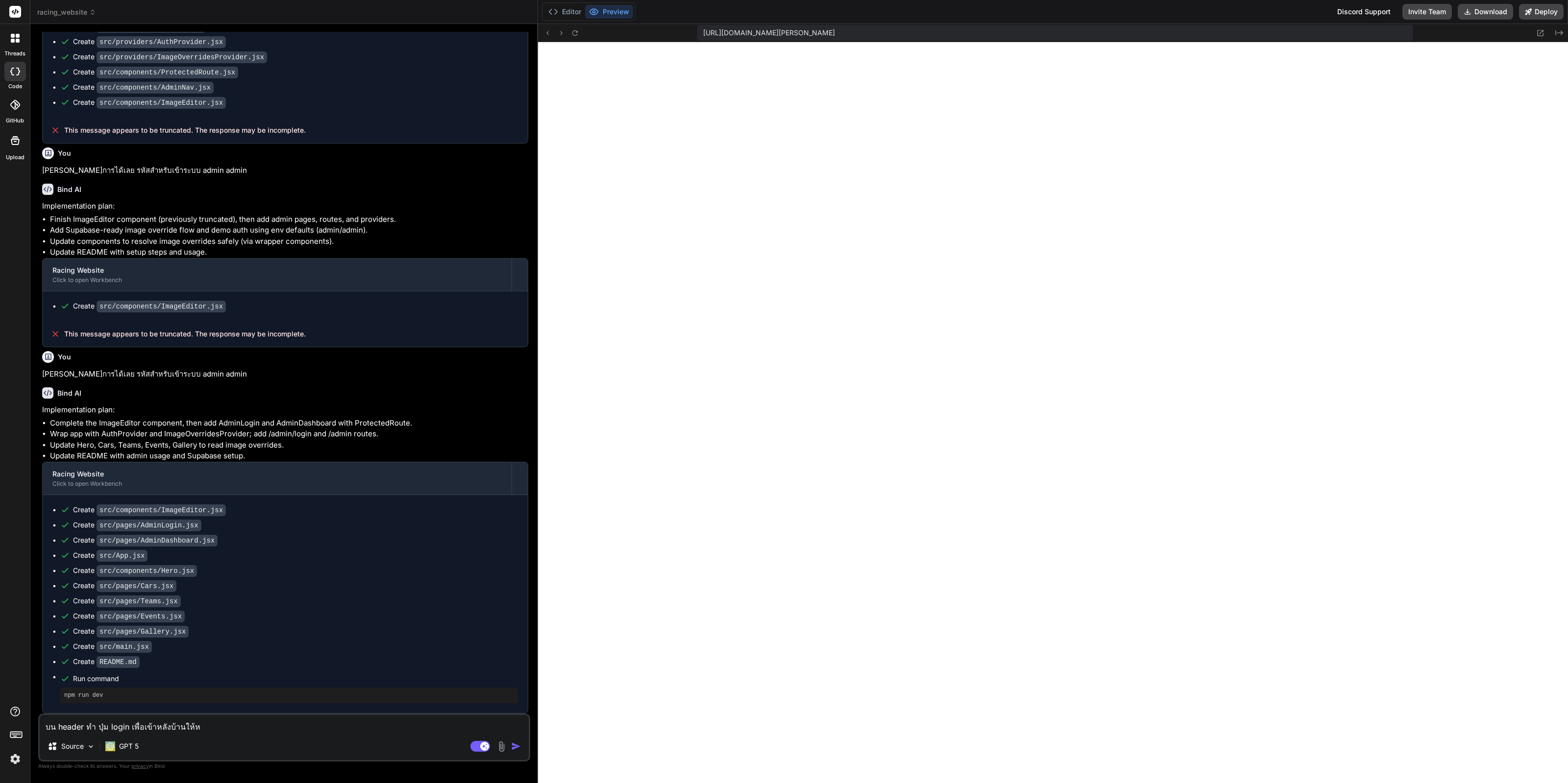
type textarea "x"
type textarea "บน header ทำ ปุ่ม login เพื่อเข้าหลังบ้านให้หน่"
type textarea "x"
type textarea "บน header ทำ ปุ่ม login เพื่อเข้าหลังบ้านให้หน่อ"
type textarea "x"
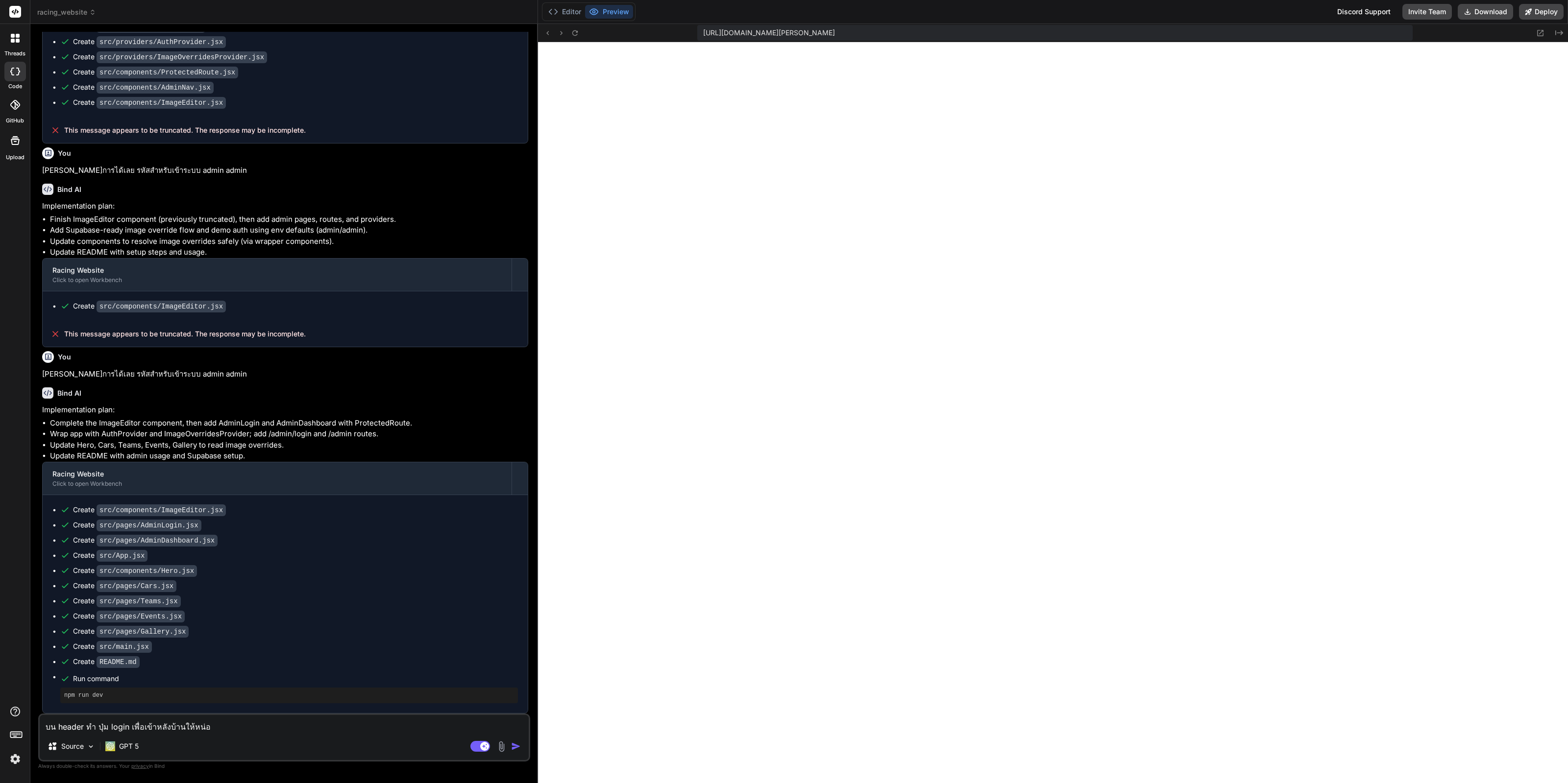
type textarea "บน header ทำ ปุ่ม login เพื่อเข้าหลังบ้านให้หน่อย"
type textarea "x"
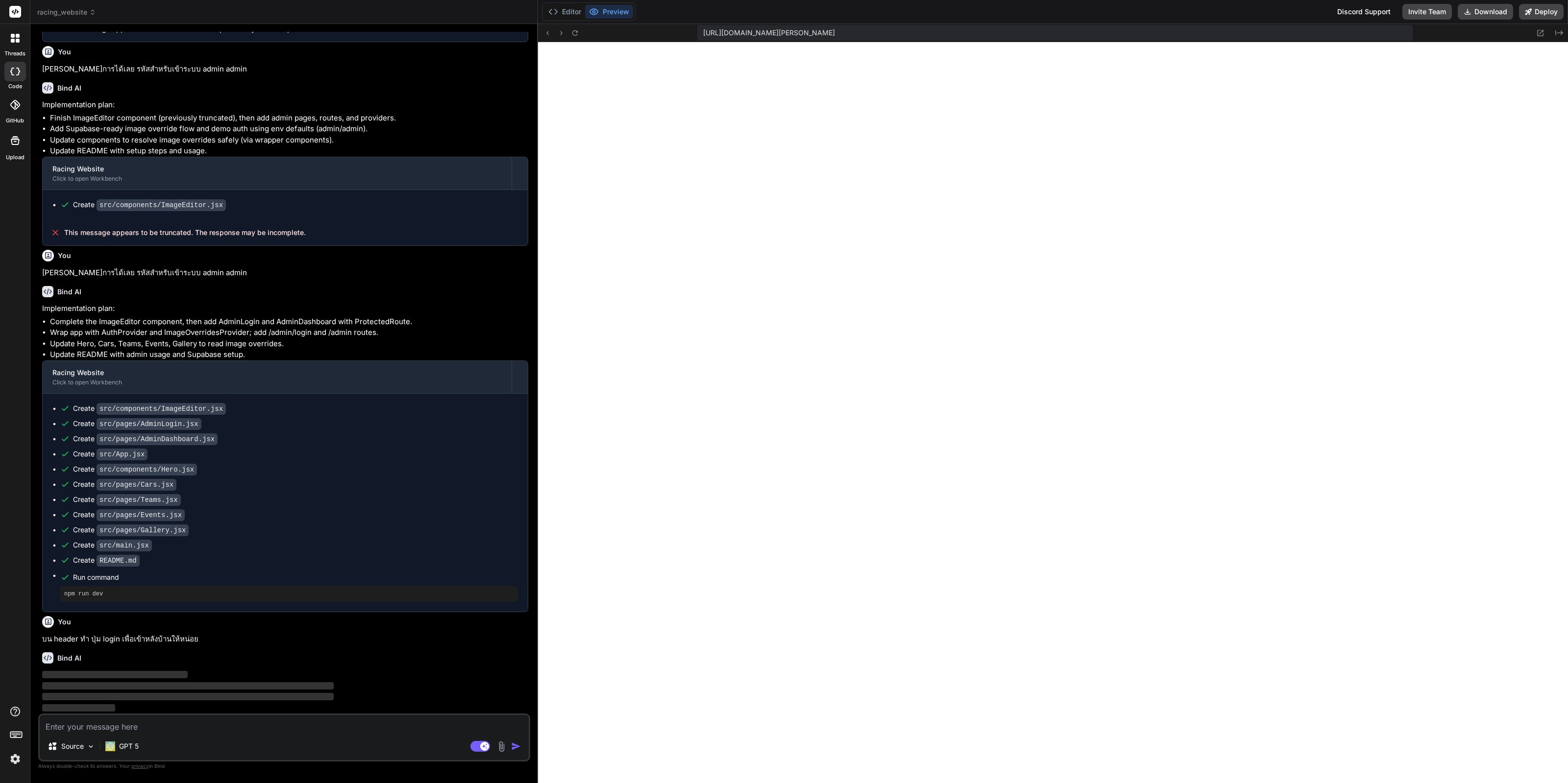
scroll to position [1415, 0]
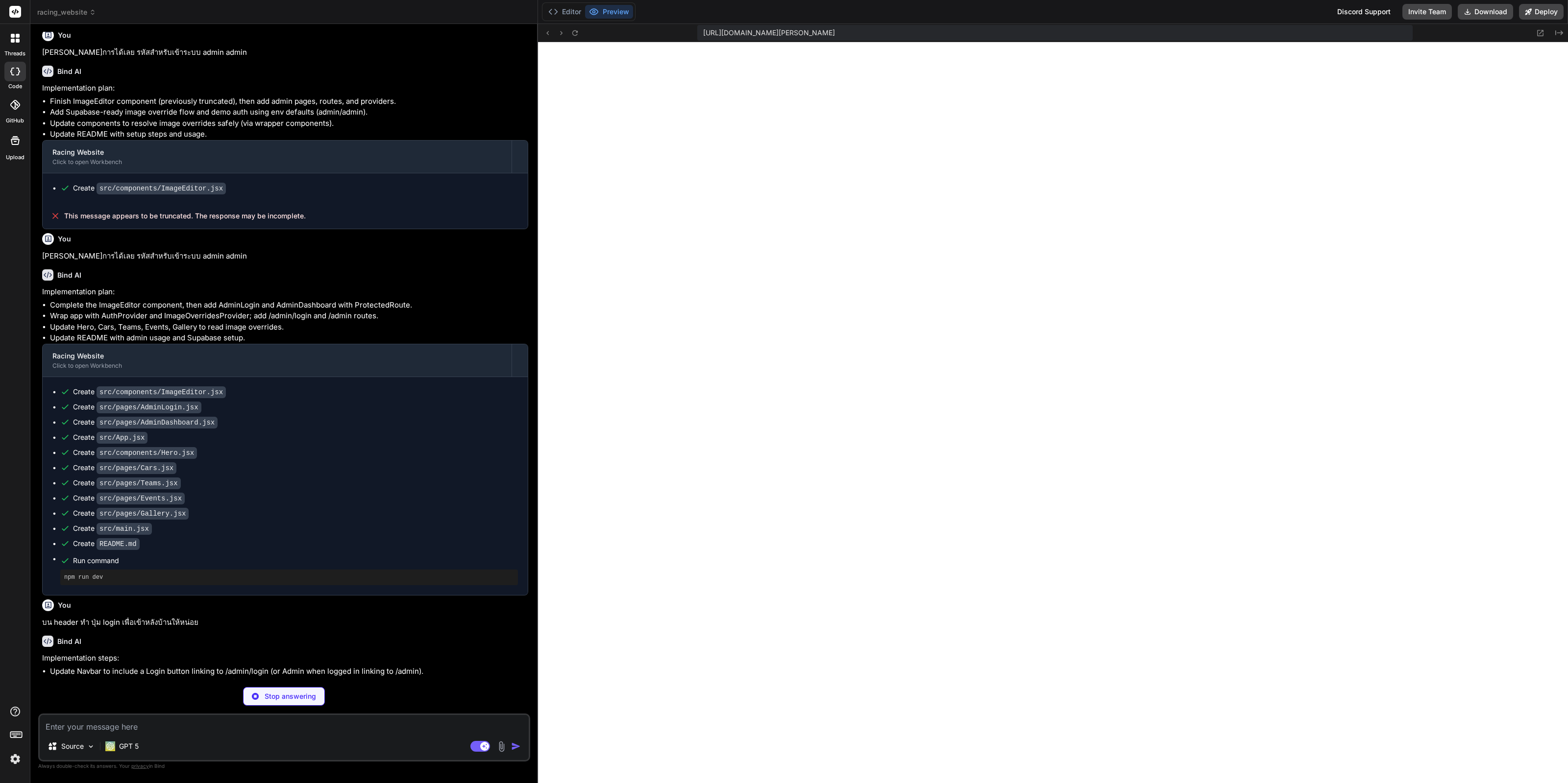
type textarea "x"
type textarea ")} </div> </div> </div> )} </nav> </header> ) }"
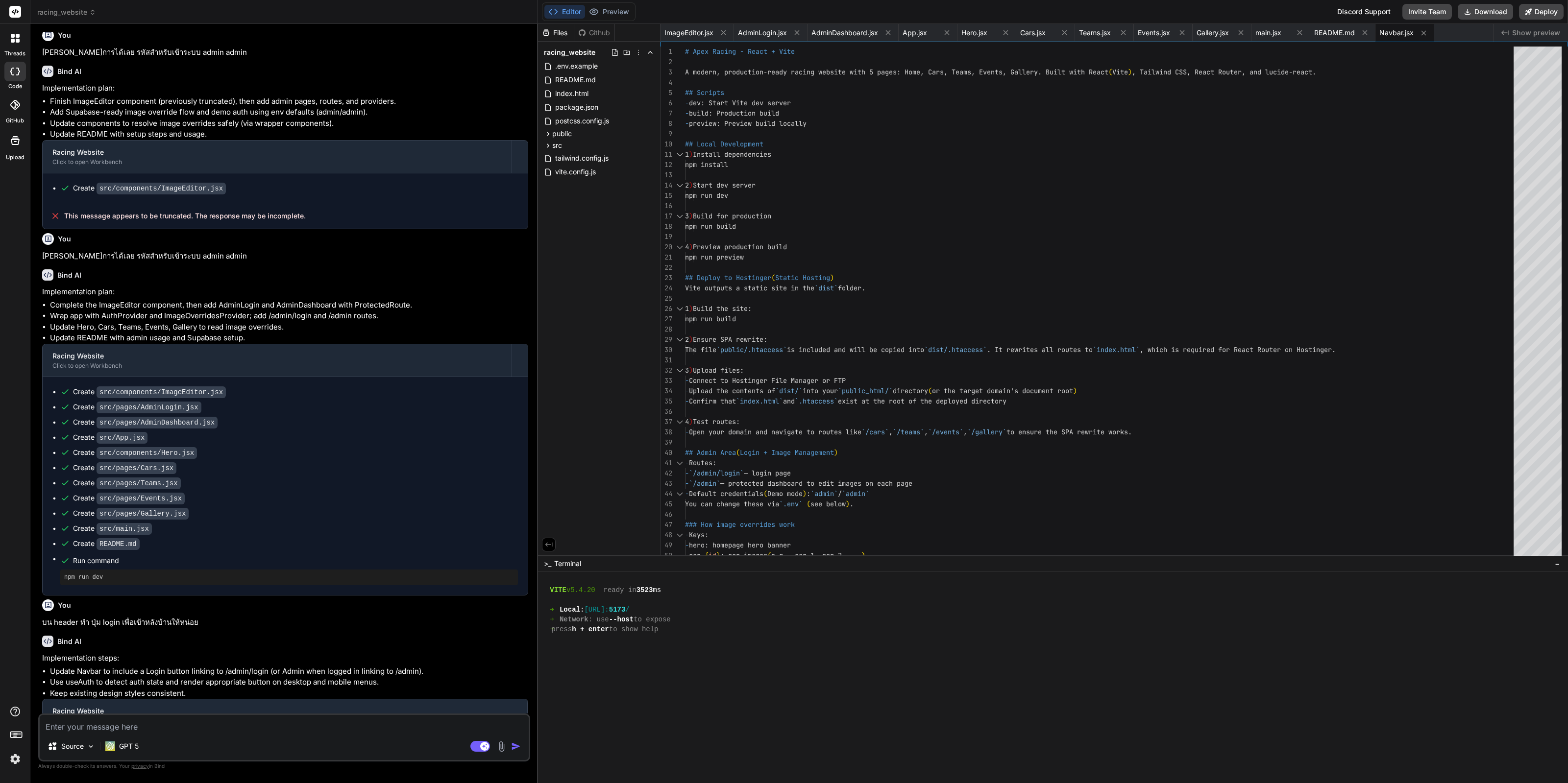
type textarea "x"
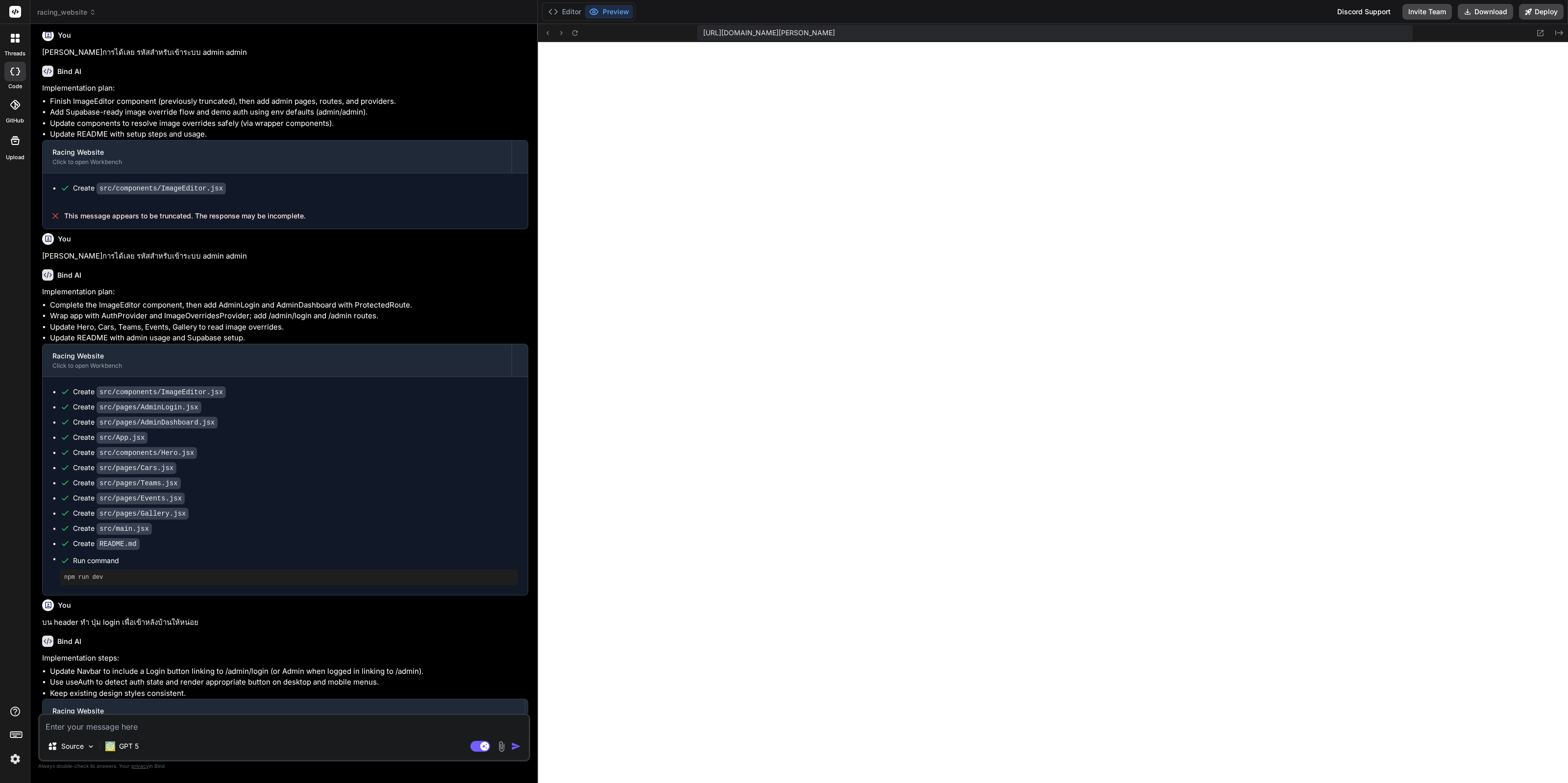
scroll to position [470, 0]
drag, startPoint x: 241, startPoint y: 735, endPoint x: 243, endPoint y: 730, distance: 5.4
click at [243, 733] on div "Source GPT 5 Agent Mode. When this toggle is activated, AI automatically makes …" at bounding box center [284, 738] width 492 height 48
click at [243, 728] on textarea at bounding box center [284, 724] width 489 height 18
click at [245, 726] on textarea at bounding box center [284, 724] width 489 height 18
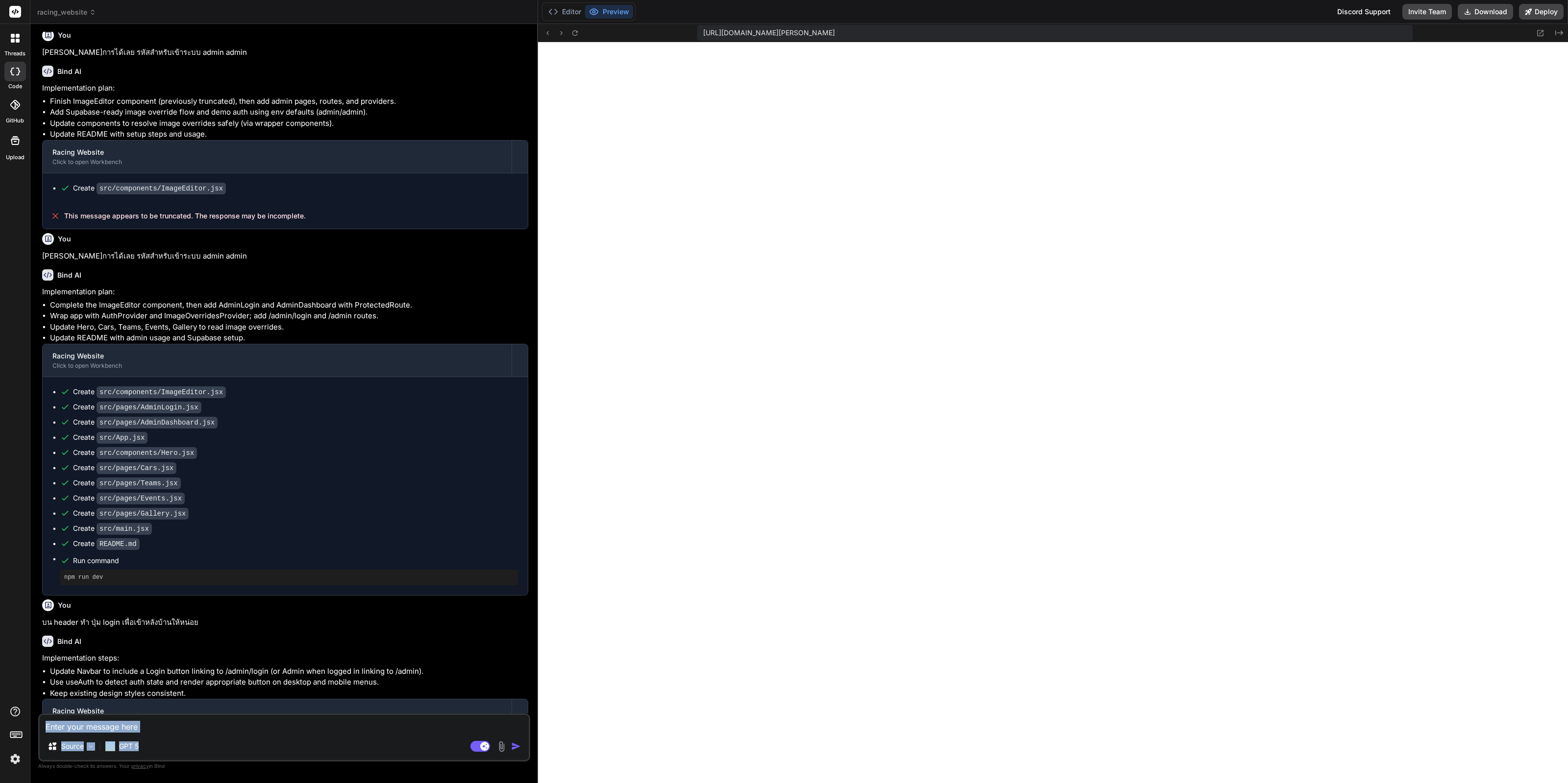
click at [245, 724] on textarea at bounding box center [284, 724] width 489 height 18
click at [169, 736] on div "Source GPT 5 Agent Mode. When this toggle is activated, AI automatically makes …" at bounding box center [284, 738] width 492 height 48
click at [185, 728] on textarea at bounding box center [284, 724] width 489 height 18
type textarea "x"
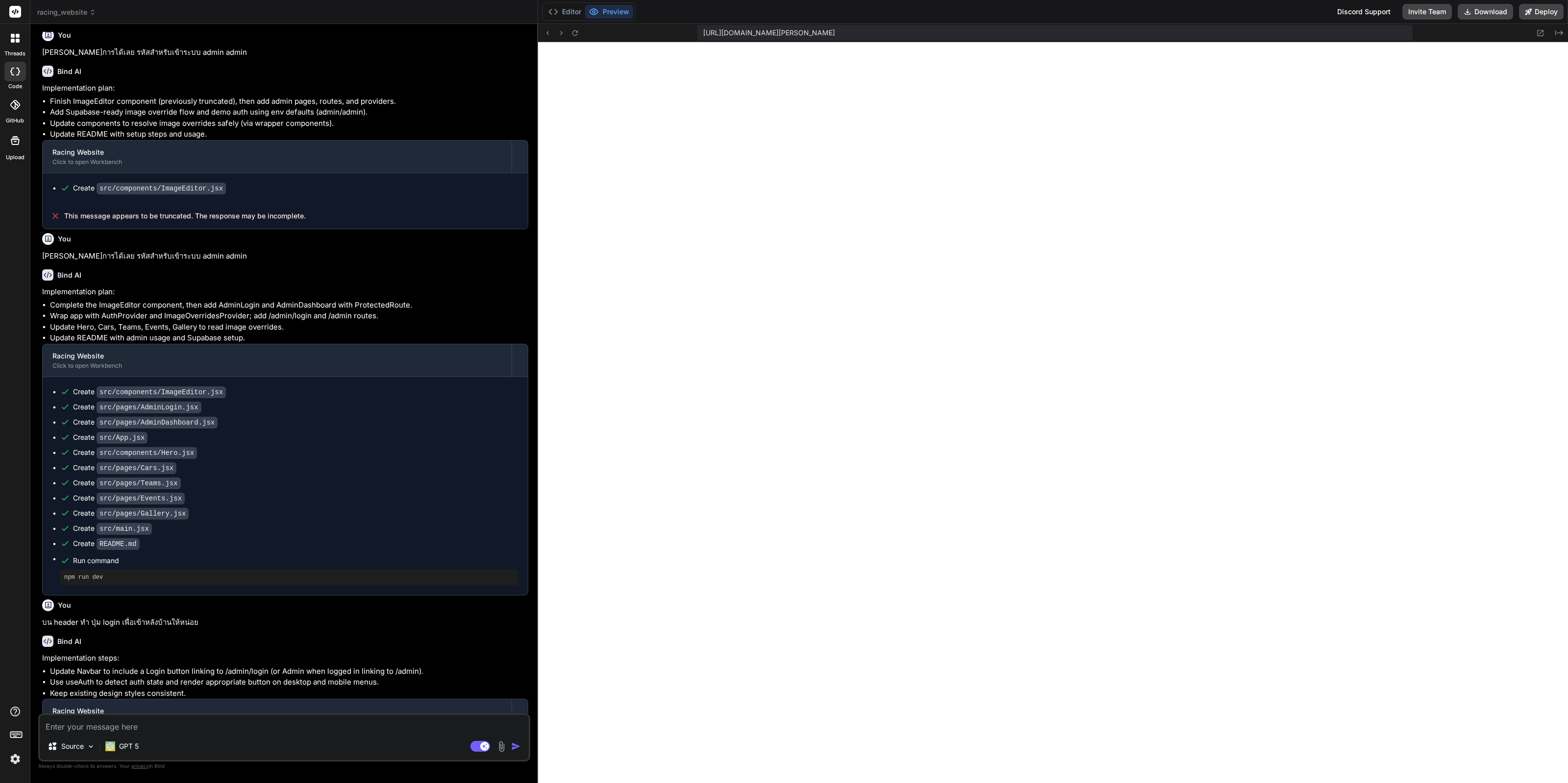
type textarea "ป"
type textarea "x"
type textarea "ปุ"
type textarea "x"
type textarea "ปุ่"
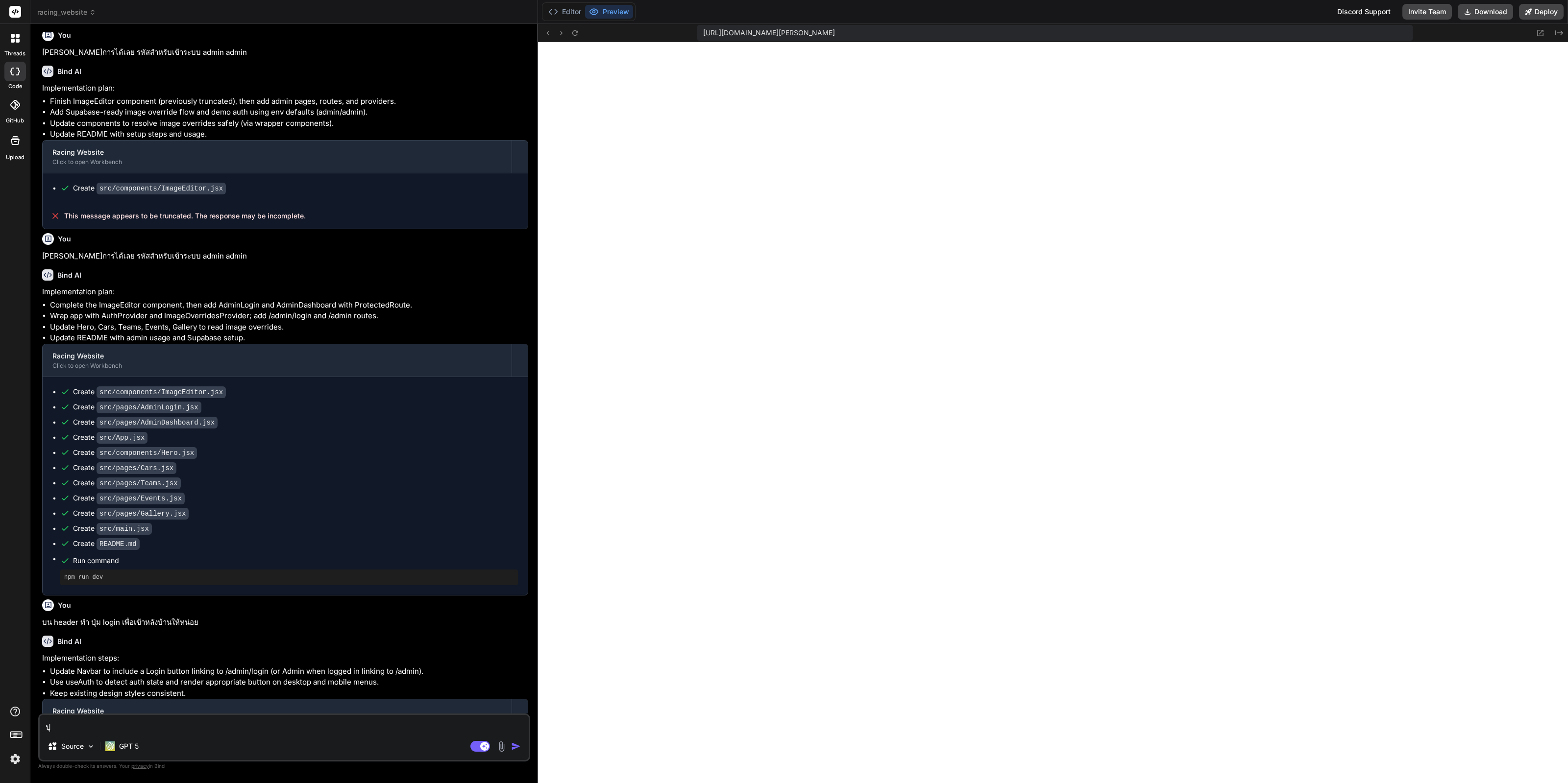
type textarea "x"
type textarea "ปุ่ม"
type textarea "x"
type textarea "ปุ่ม"
type textarea "x"
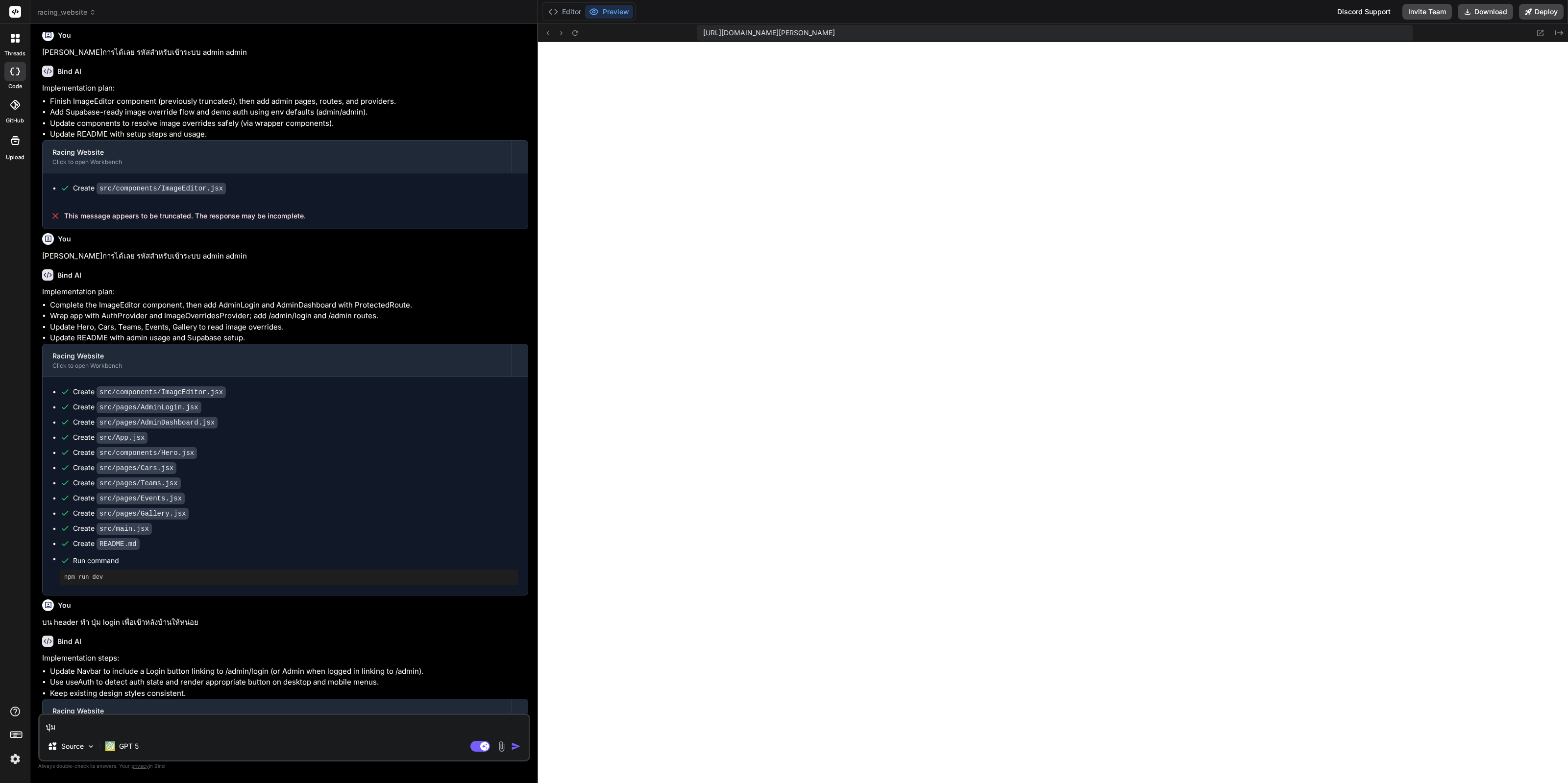
type textarea "ปุ่ม u"
type textarea "x"
type textarea "ปุ่ม up"
type textarea "x"
type textarea "ปุ่ม upl"
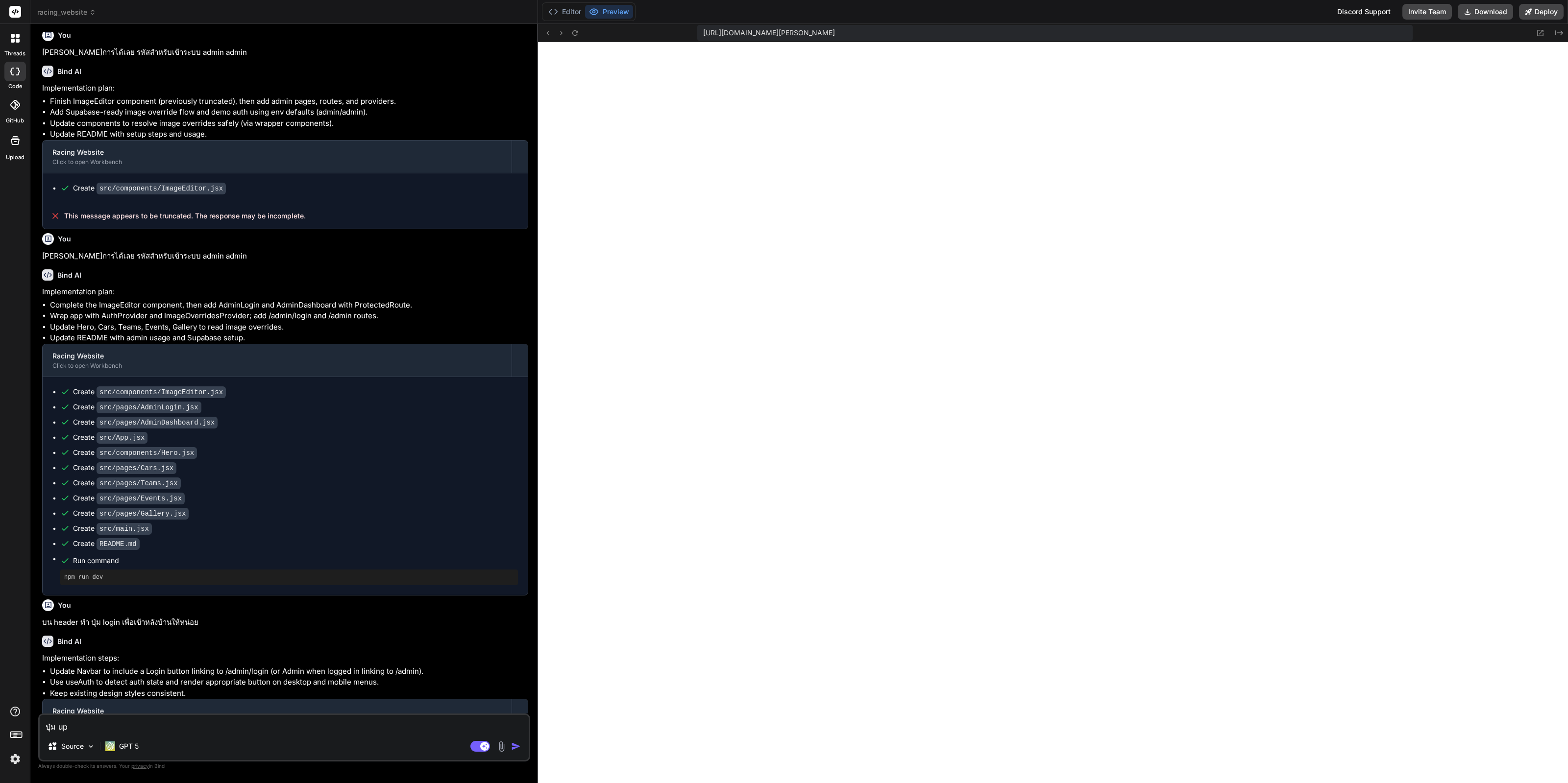
type textarea "x"
type textarea "ปุ่ม uplo"
type textarea "x"
type textarea "ปุ่ม uploa"
type textarea "x"
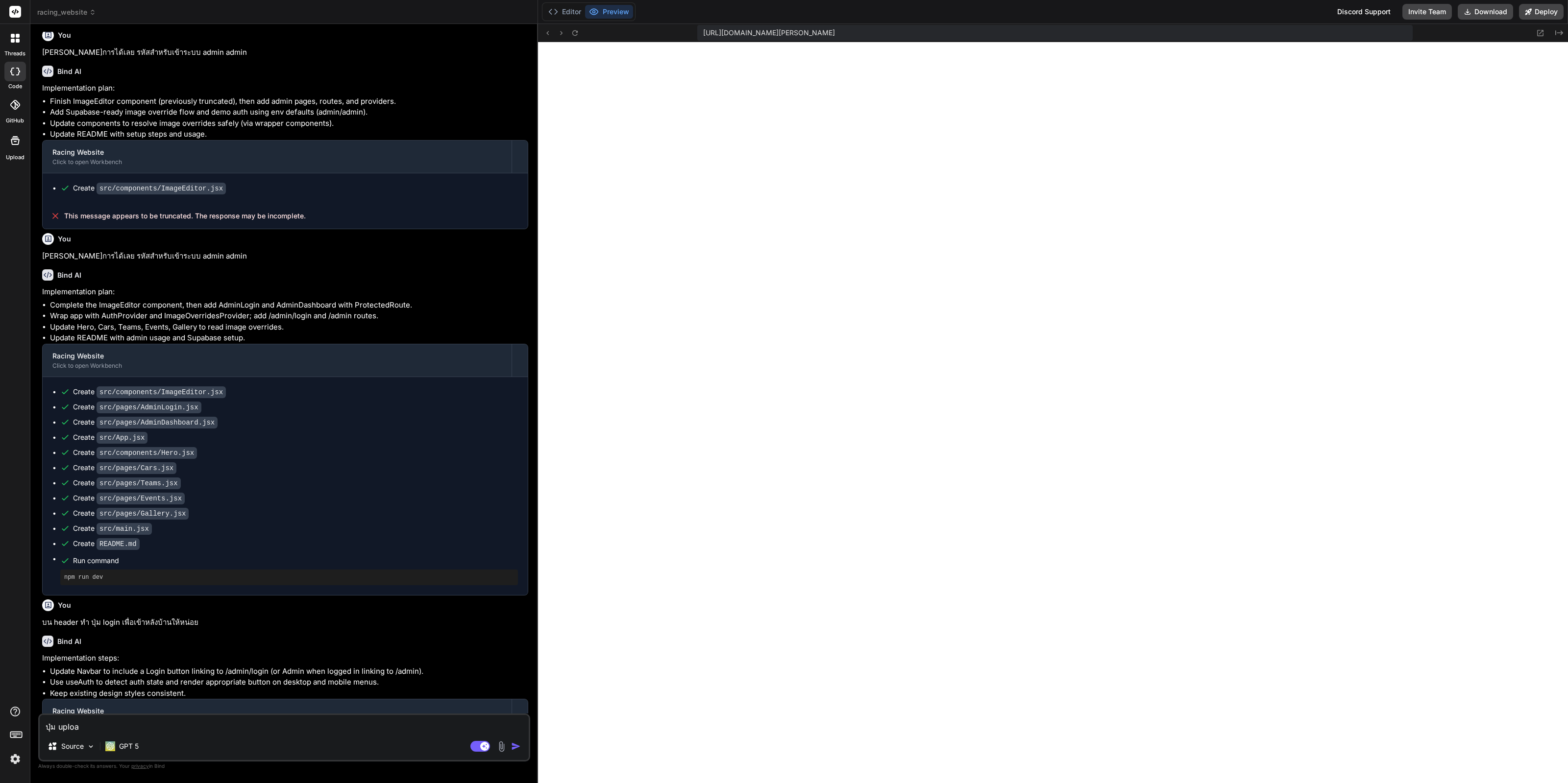
type textarea "ปุ่ม upload"
type textarea "x"
type textarea "ปุ่ม upload"
type textarea "x"
type textarea "ปุ่ม upload ร"
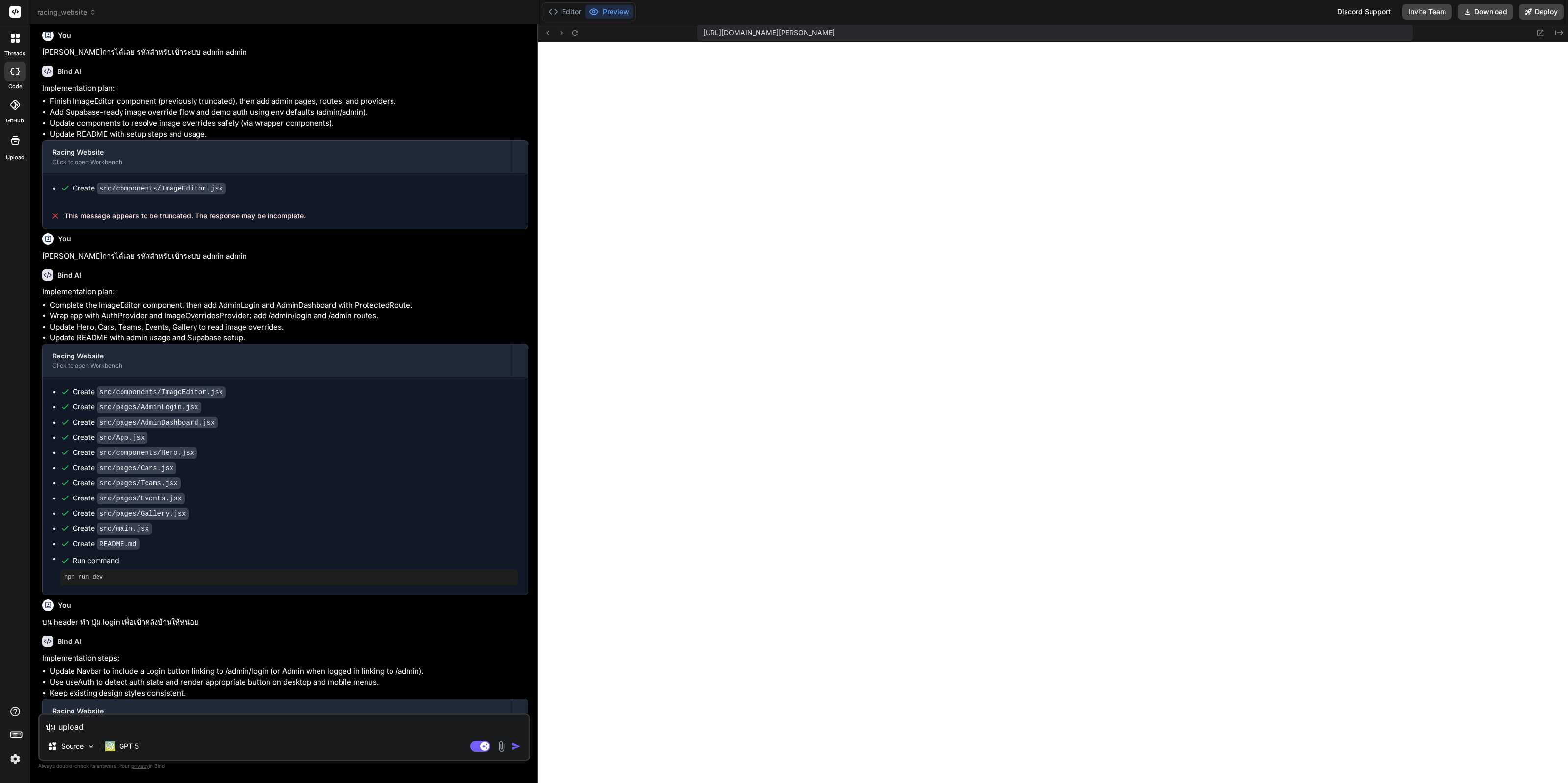
type textarea "x"
type textarea "ปุ่ม upload รู"
type textarea "x"
type textarea "ปุ่ม upload รูป"
type textarea "x"
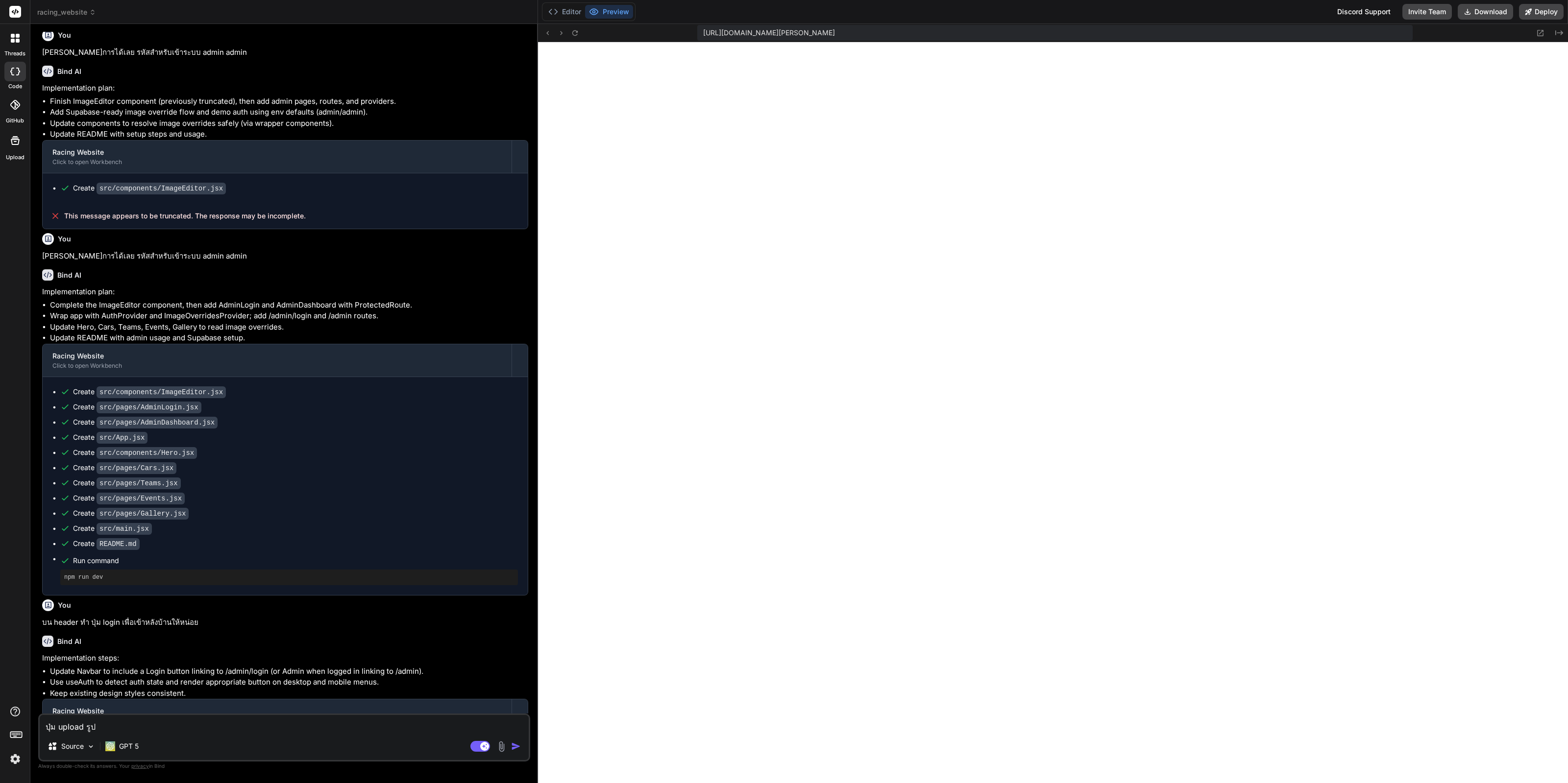
type textarea "ปุ่ม upload รูปท"
type textarea "x"
type textarea "ปุ่ม upload รูปทำ"
type textarea "x"
type textarea "ปุ่ม upload รูปทำใ"
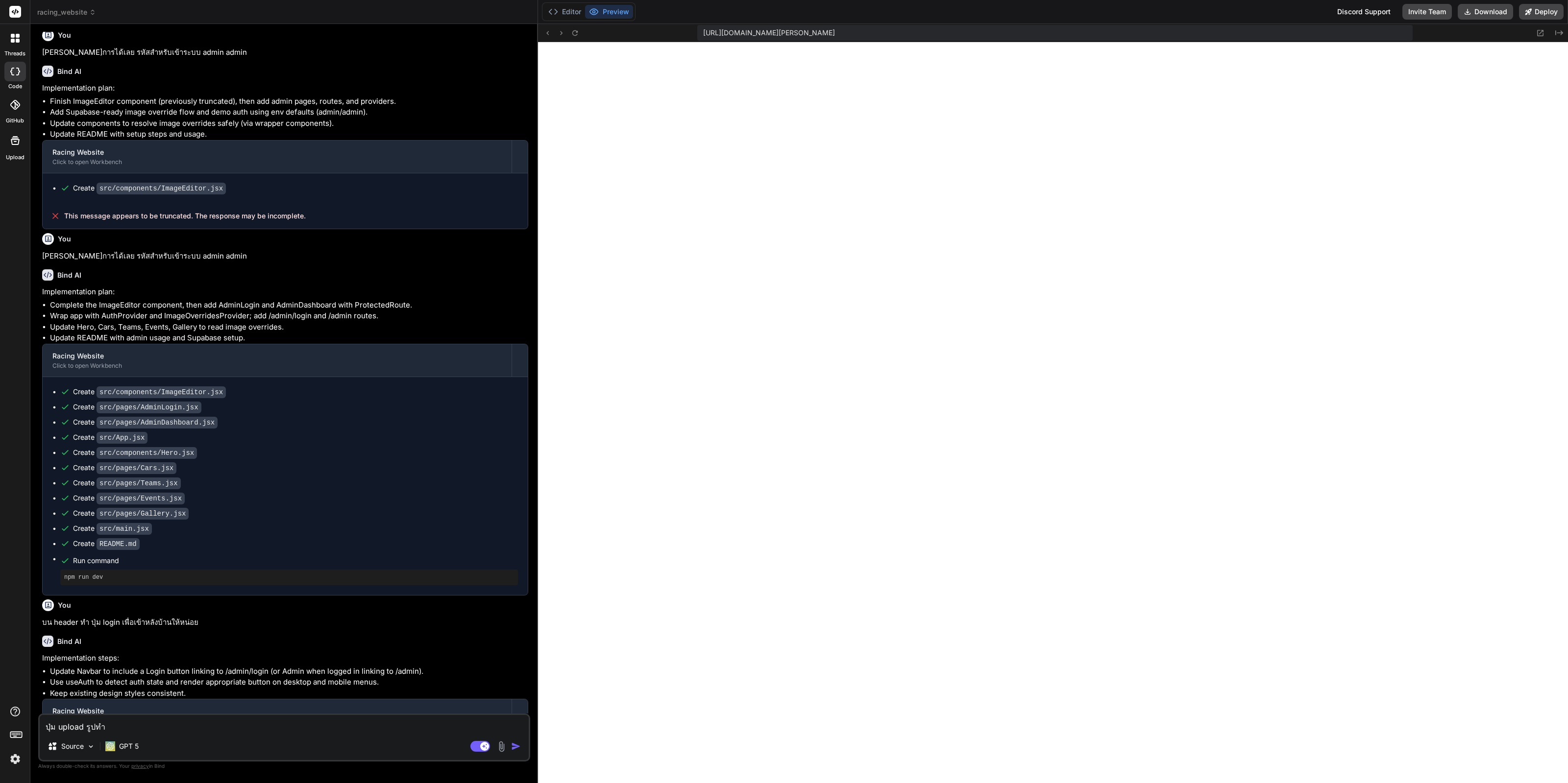
type textarea "x"
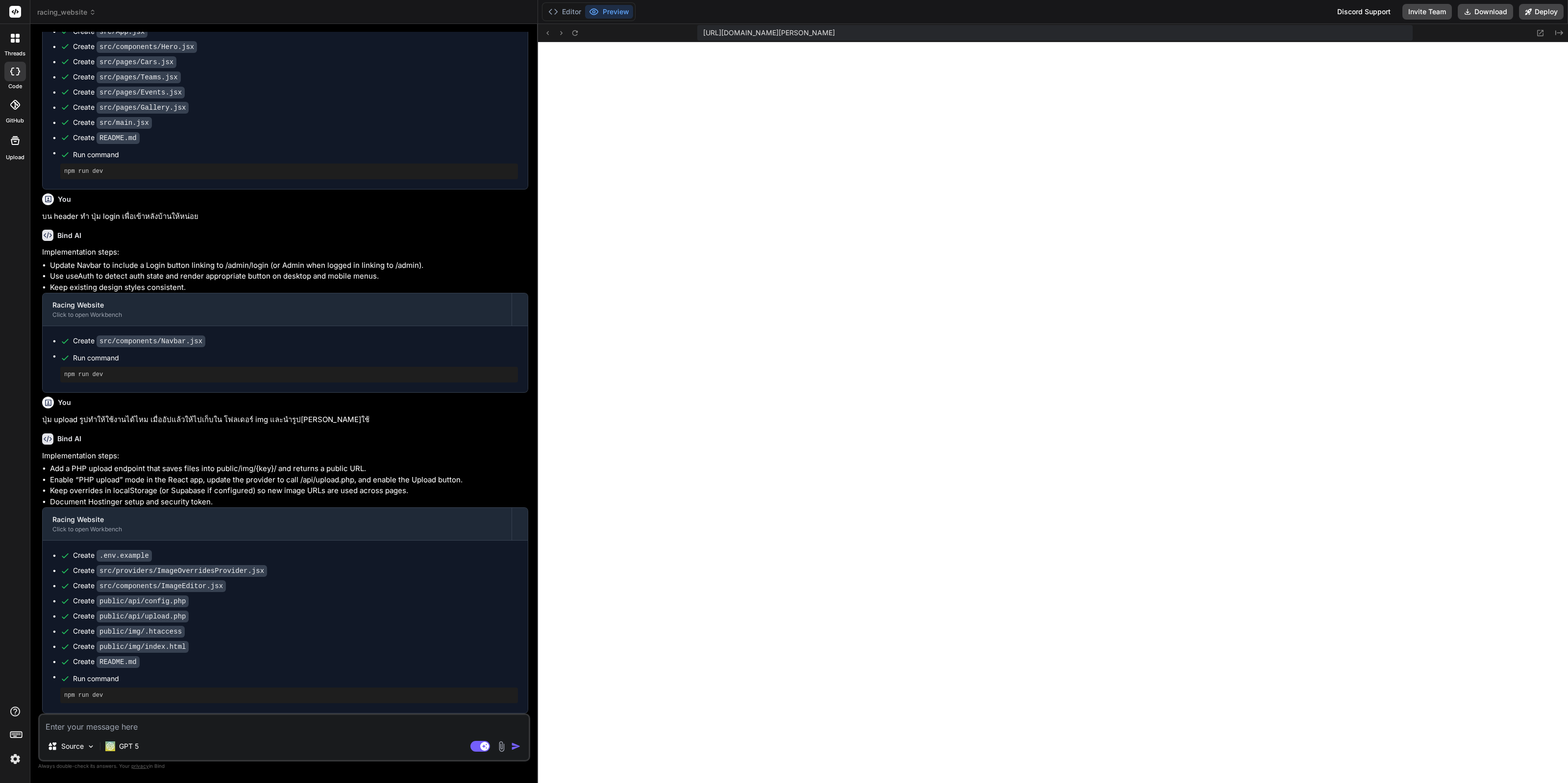
scroll to position [1837, 0]
click at [210, 733] on textarea at bounding box center [284, 724] width 489 height 18
click at [225, 726] on textarea at bounding box center [284, 724] width 489 height 18
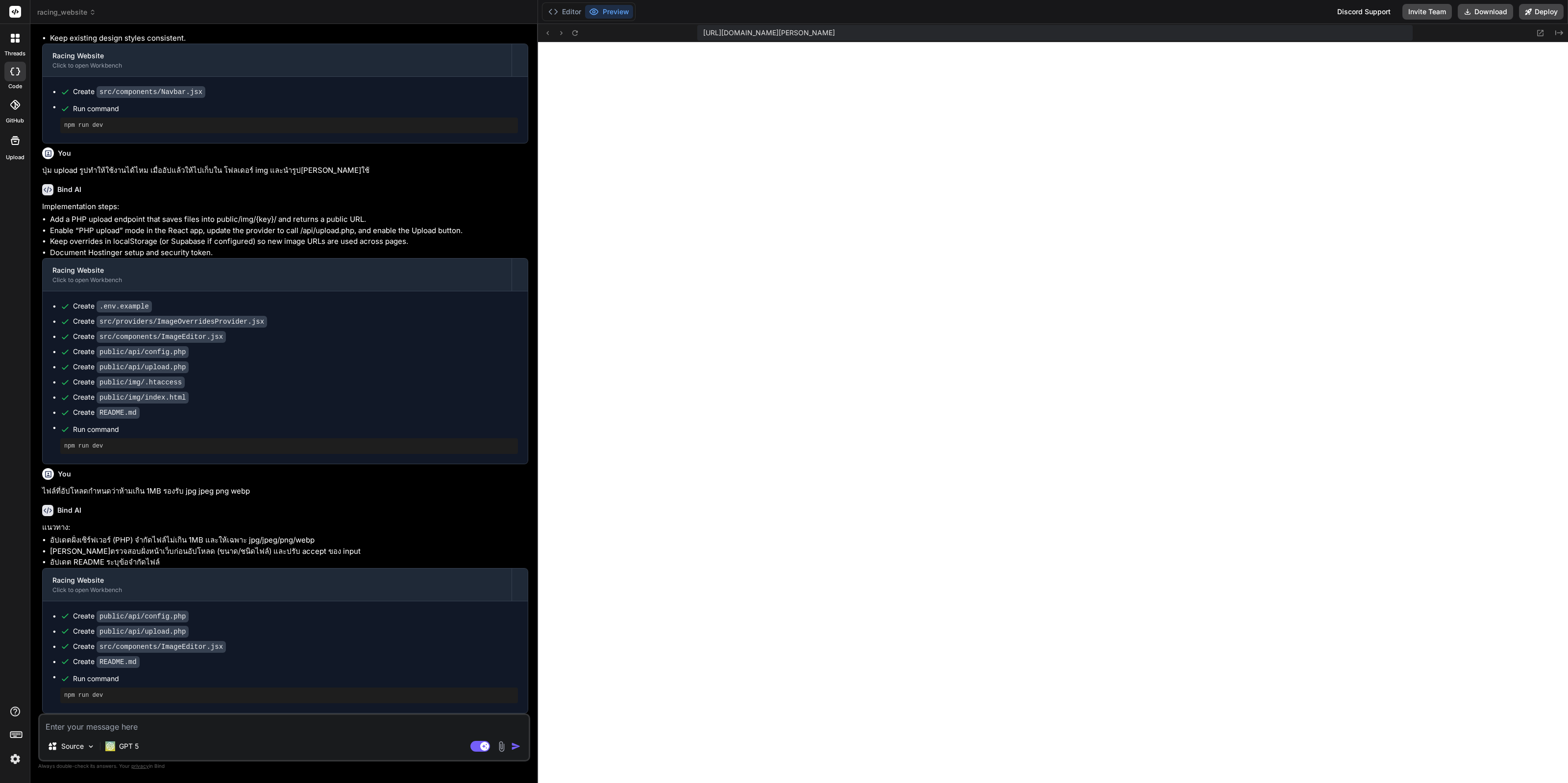
scroll to position [813, 0]
click at [567, 11] on button "Editor" at bounding box center [565, 11] width 41 height 14
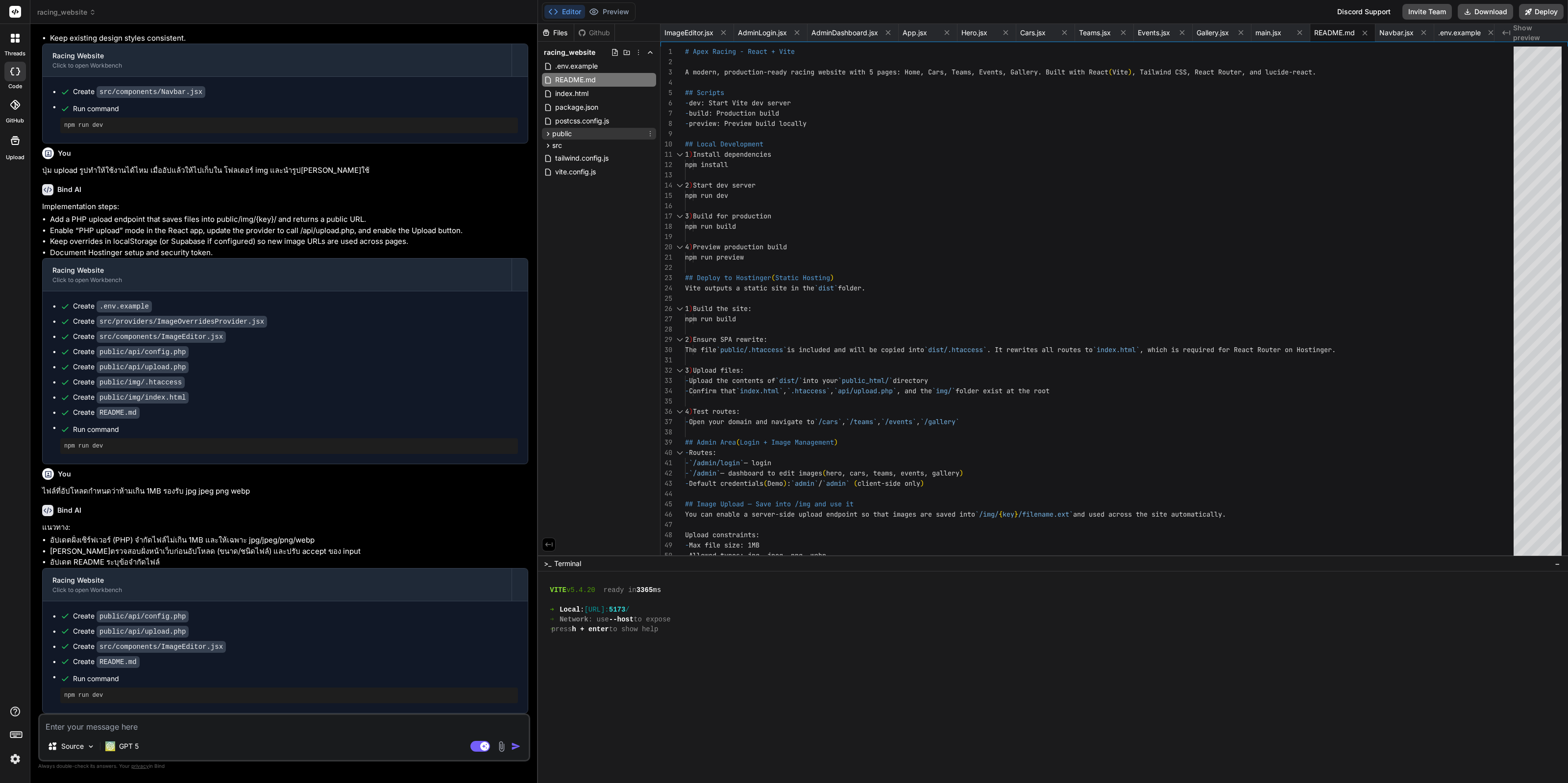
click at [545, 130] on icon at bounding box center [548, 133] width 9 height 9
click at [547, 179] on div "src" at bounding box center [553, 184] width 18 height 10
click at [558, 170] on icon at bounding box center [556, 172] width 9 height 9
click at [579, 187] on span ".htaccess" at bounding box center [587, 185] width 33 height 12
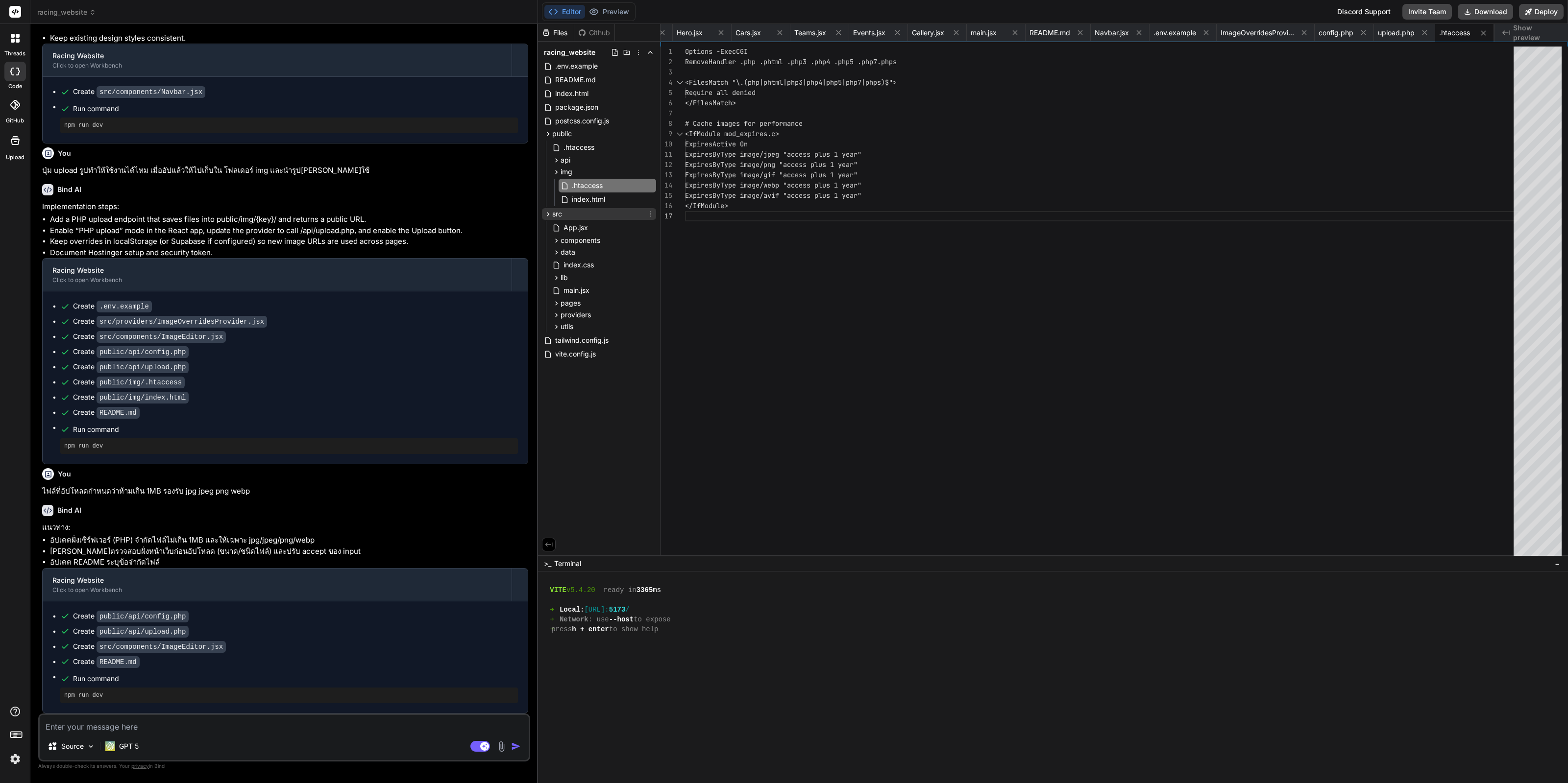
click at [589, 208] on div "src" at bounding box center [599, 214] width 114 height 12
click at [593, 193] on div "index.html" at bounding box center [607, 199] width 97 height 14
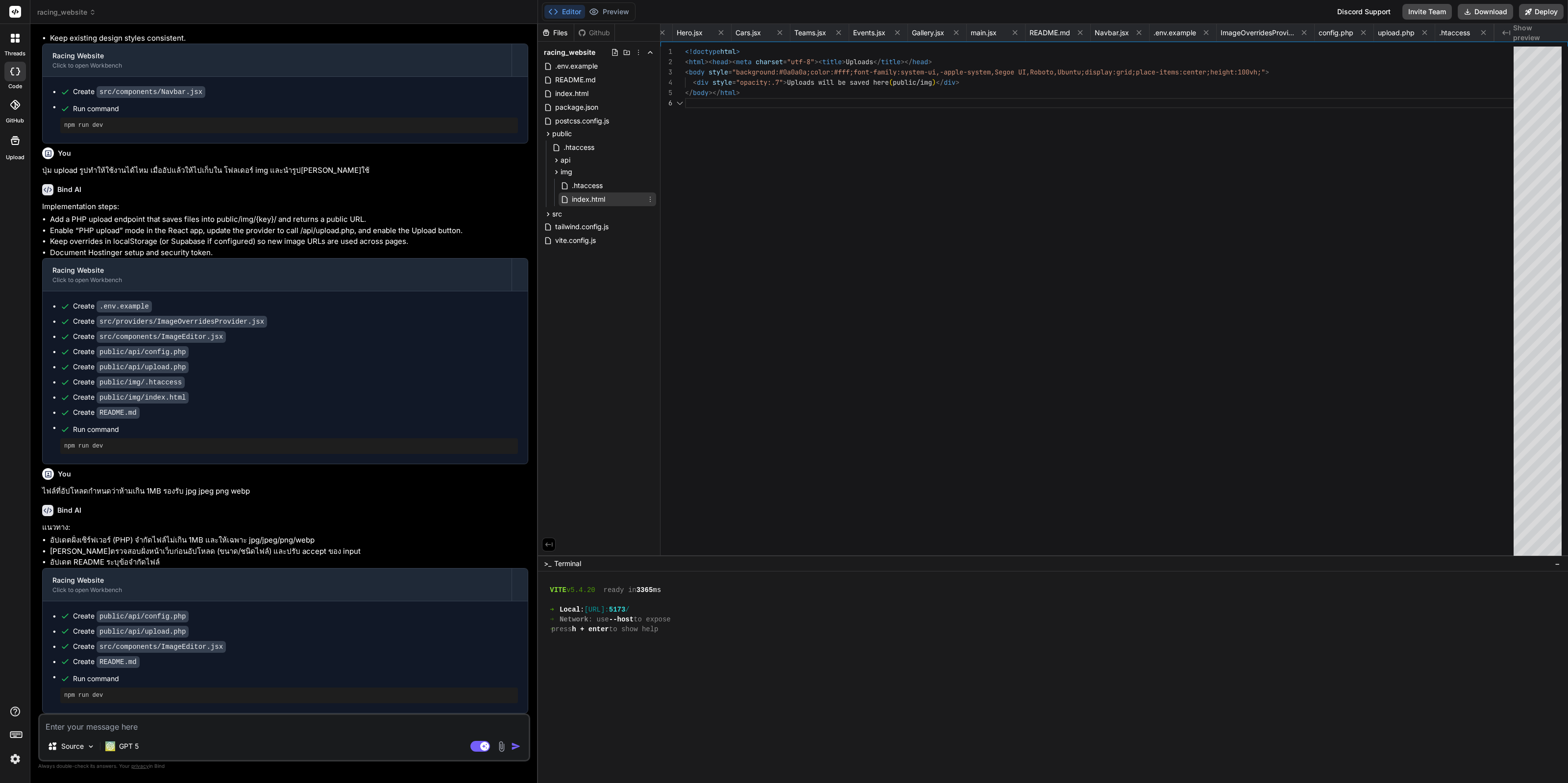
scroll to position [0, 343]
click at [593, 191] on span ".htaccess" at bounding box center [587, 185] width 33 height 12
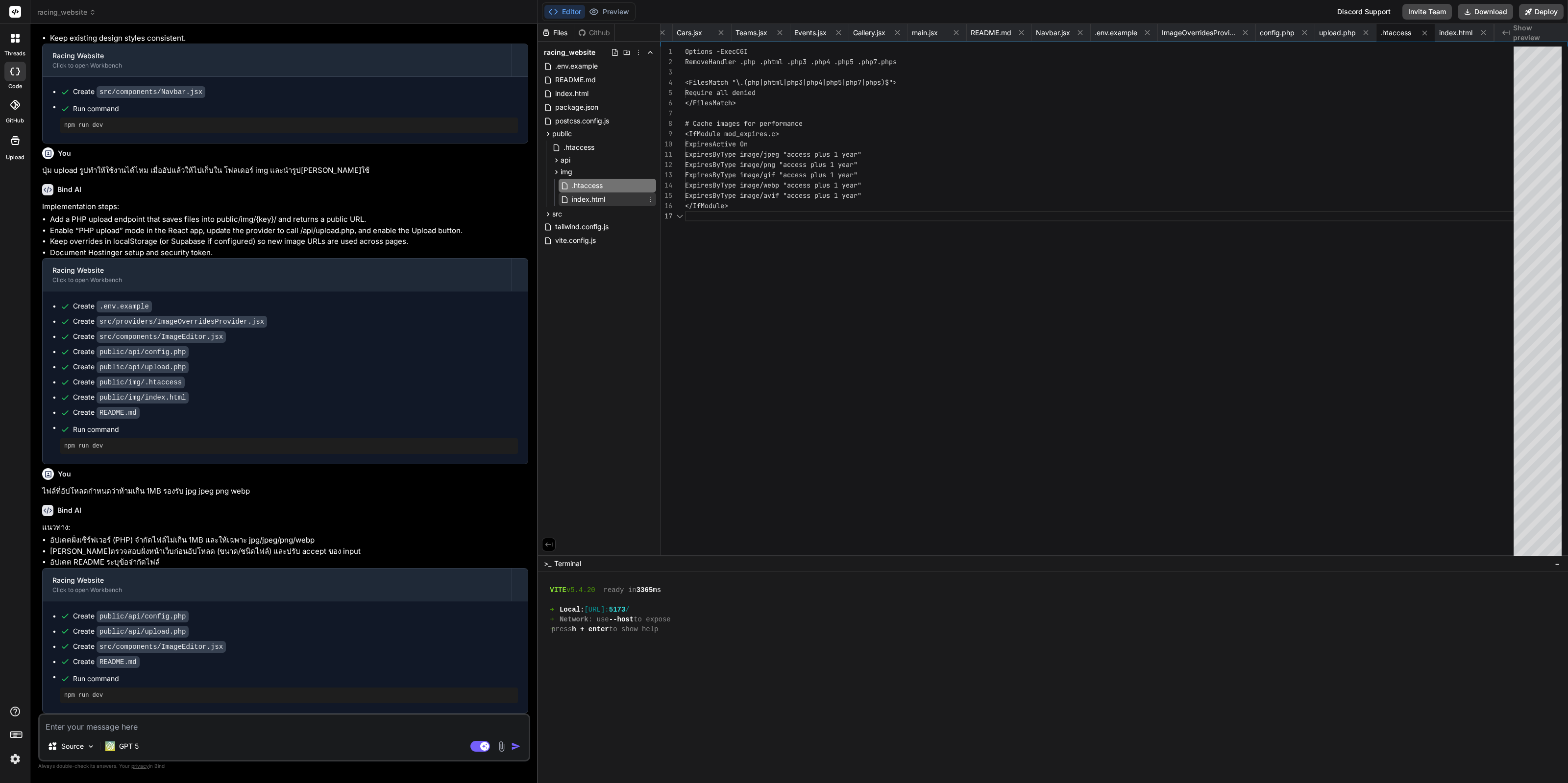
click at [591, 202] on span "index.html" at bounding box center [589, 199] width 36 height 12
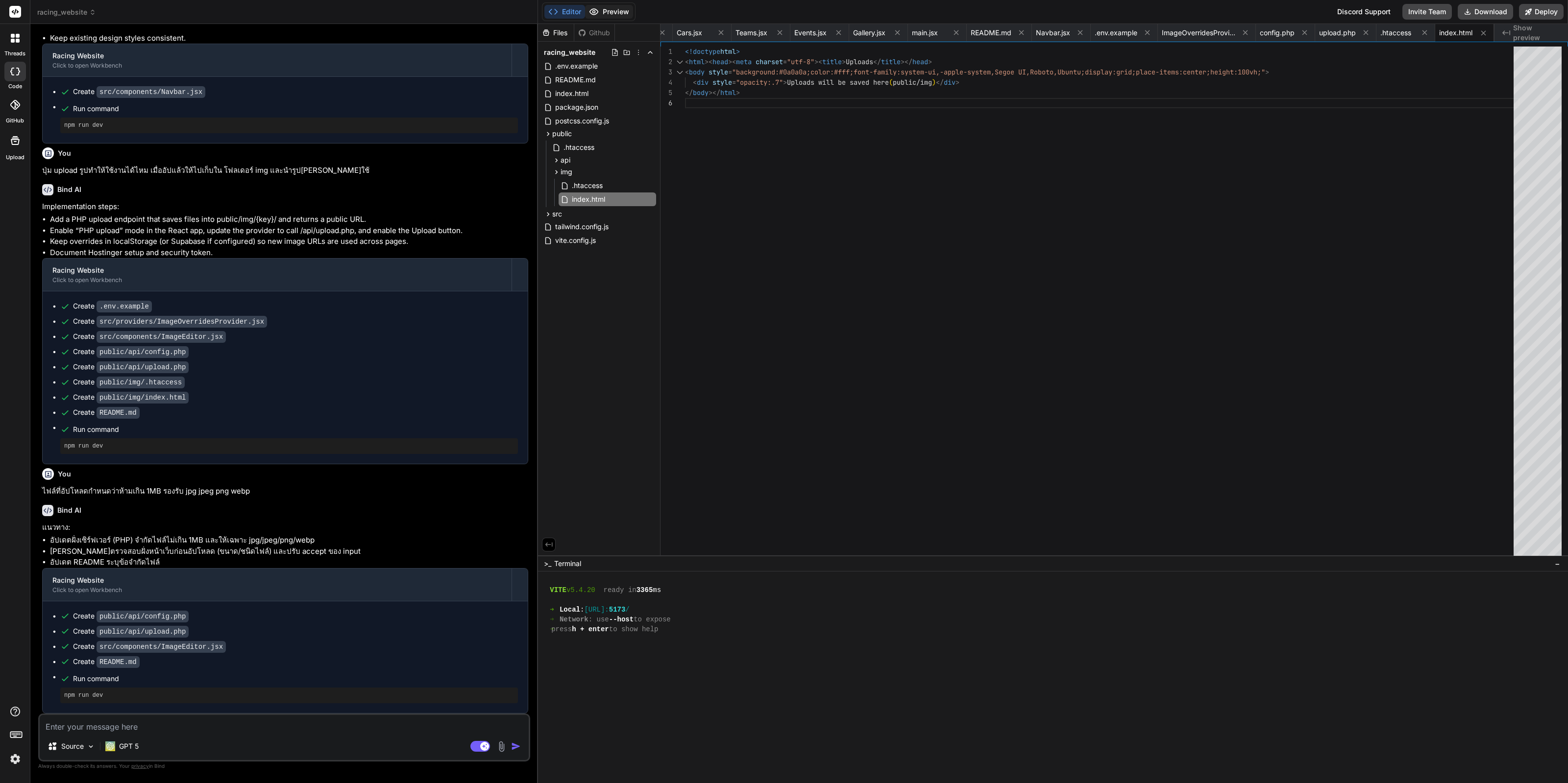
click at [621, 9] on button "Preview" at bounding box center [609, 11] width 48 height 14
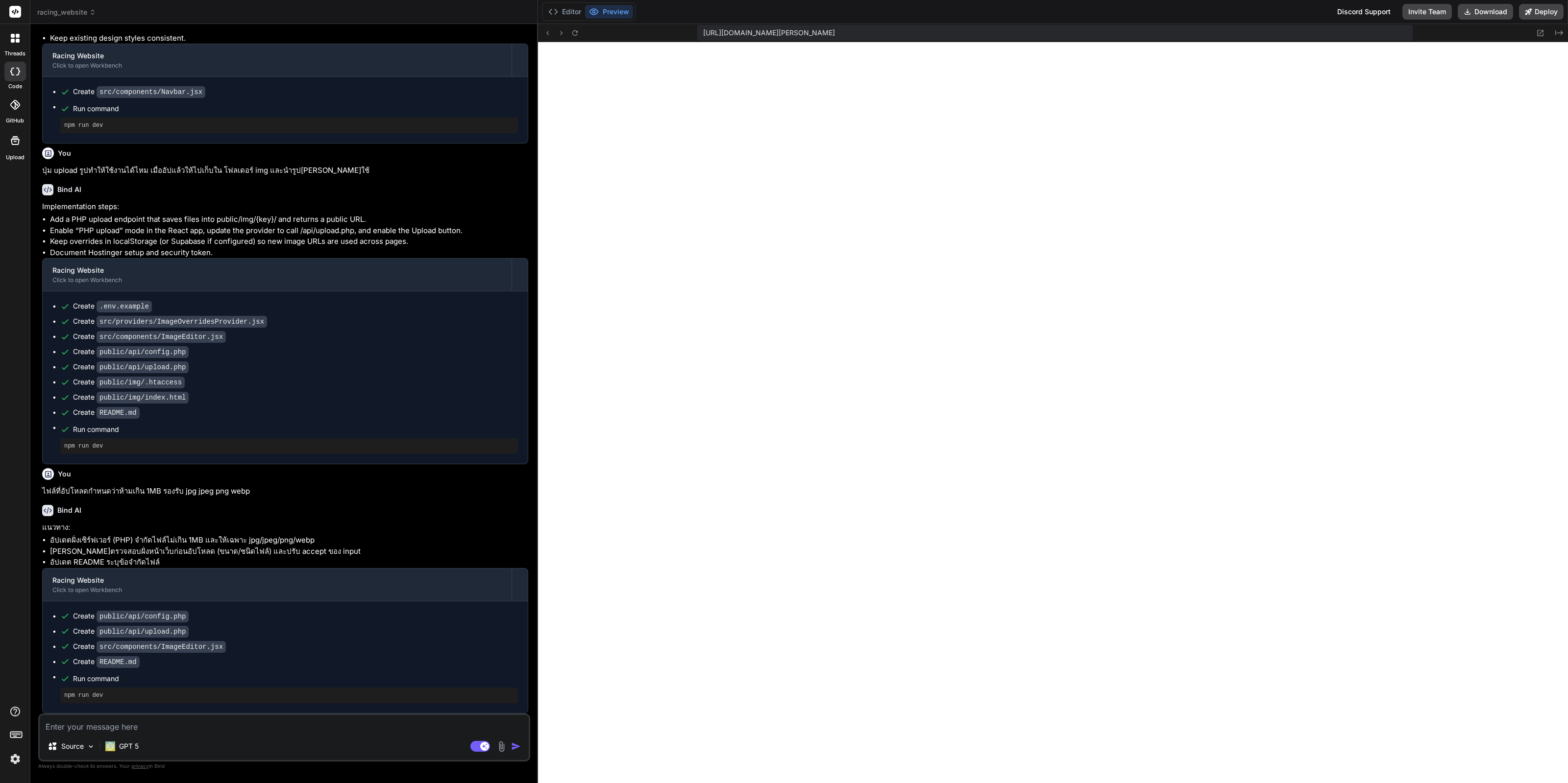
click at [258, 724] on textarea at bounding box center [284, 724] width 489 height 18
paste textarea "classic editor"
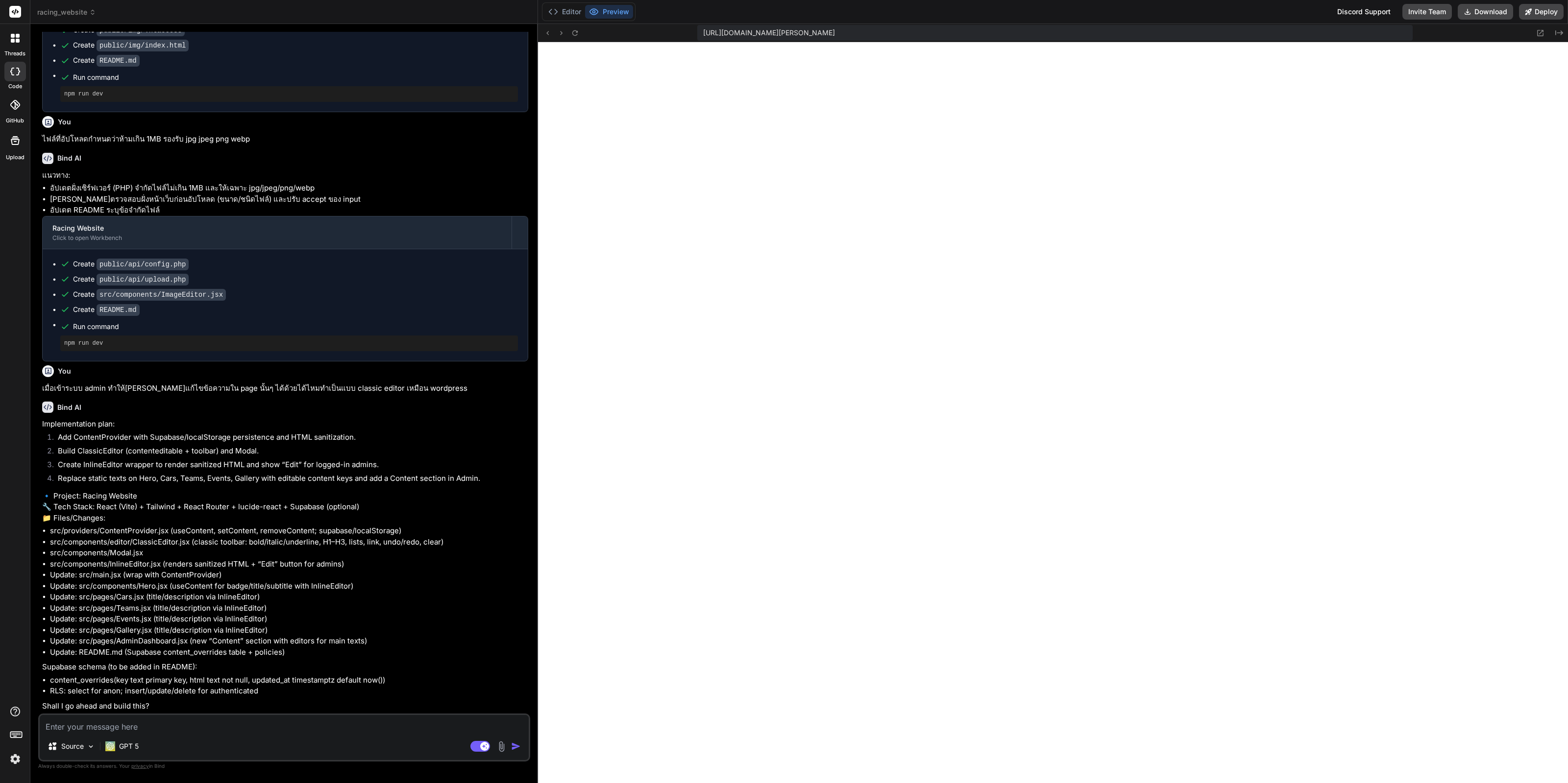
scroll to position [2461, 0]
click at [267, 730] on textarea at bounding box center [284, 724] width 489 height 18
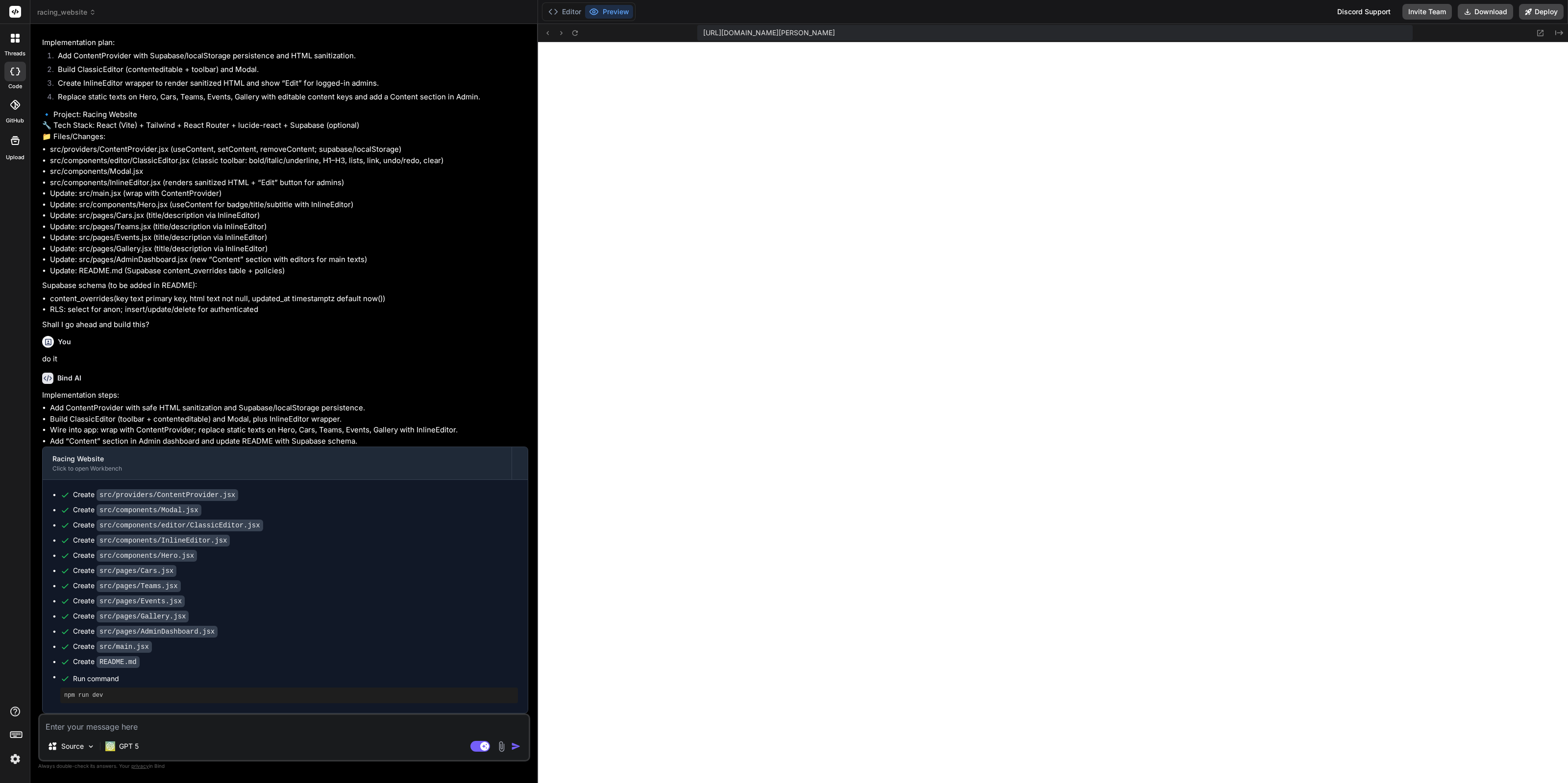
scroll to position [2841, 0]
click at [576, 34] on icon at bounding box center [575, 32] width 5 height 5
click at [206, 726] on textarea at bounding box center [284, 724] width 489 height 18
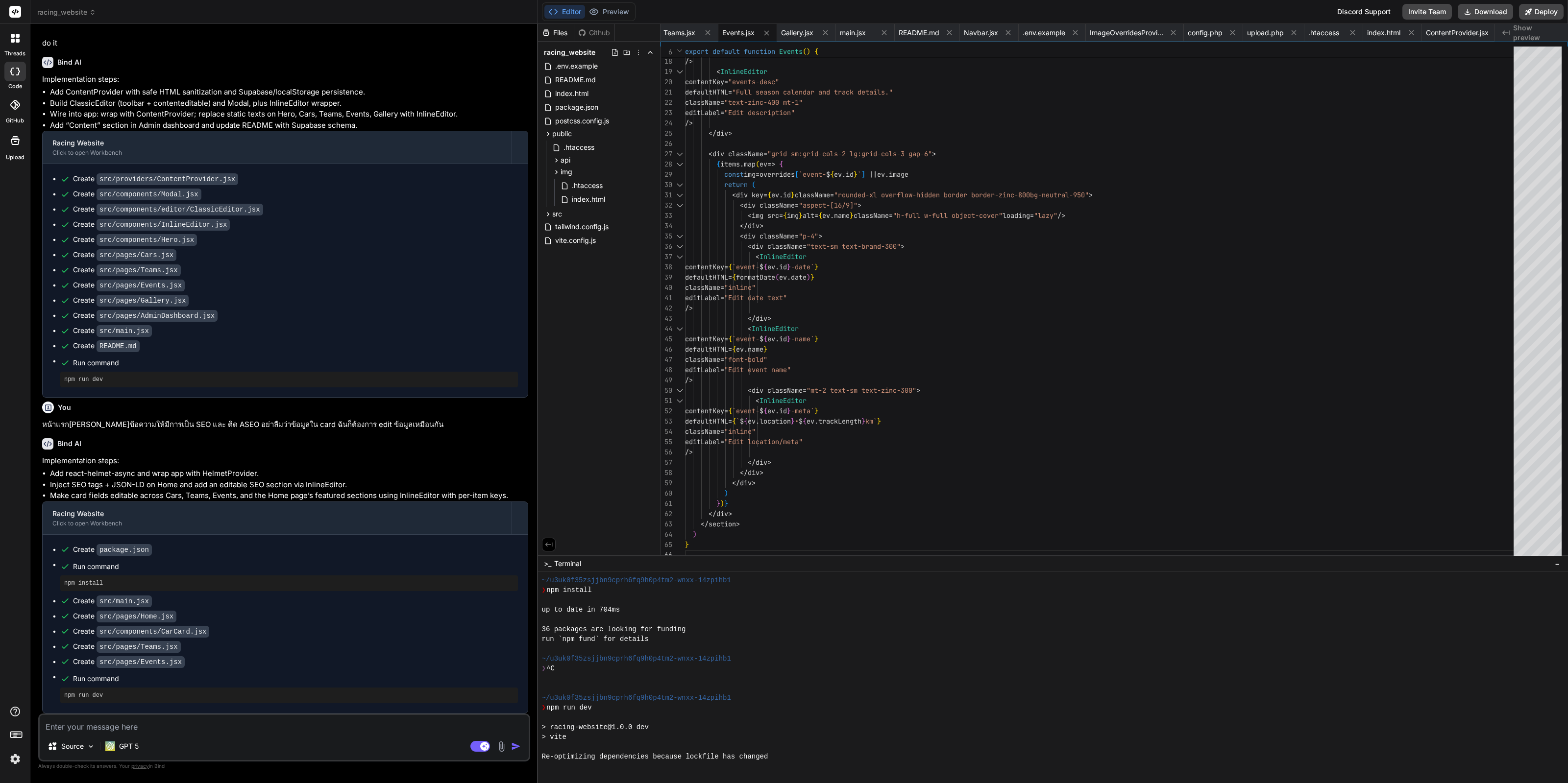
scroll to position [1421, 0]
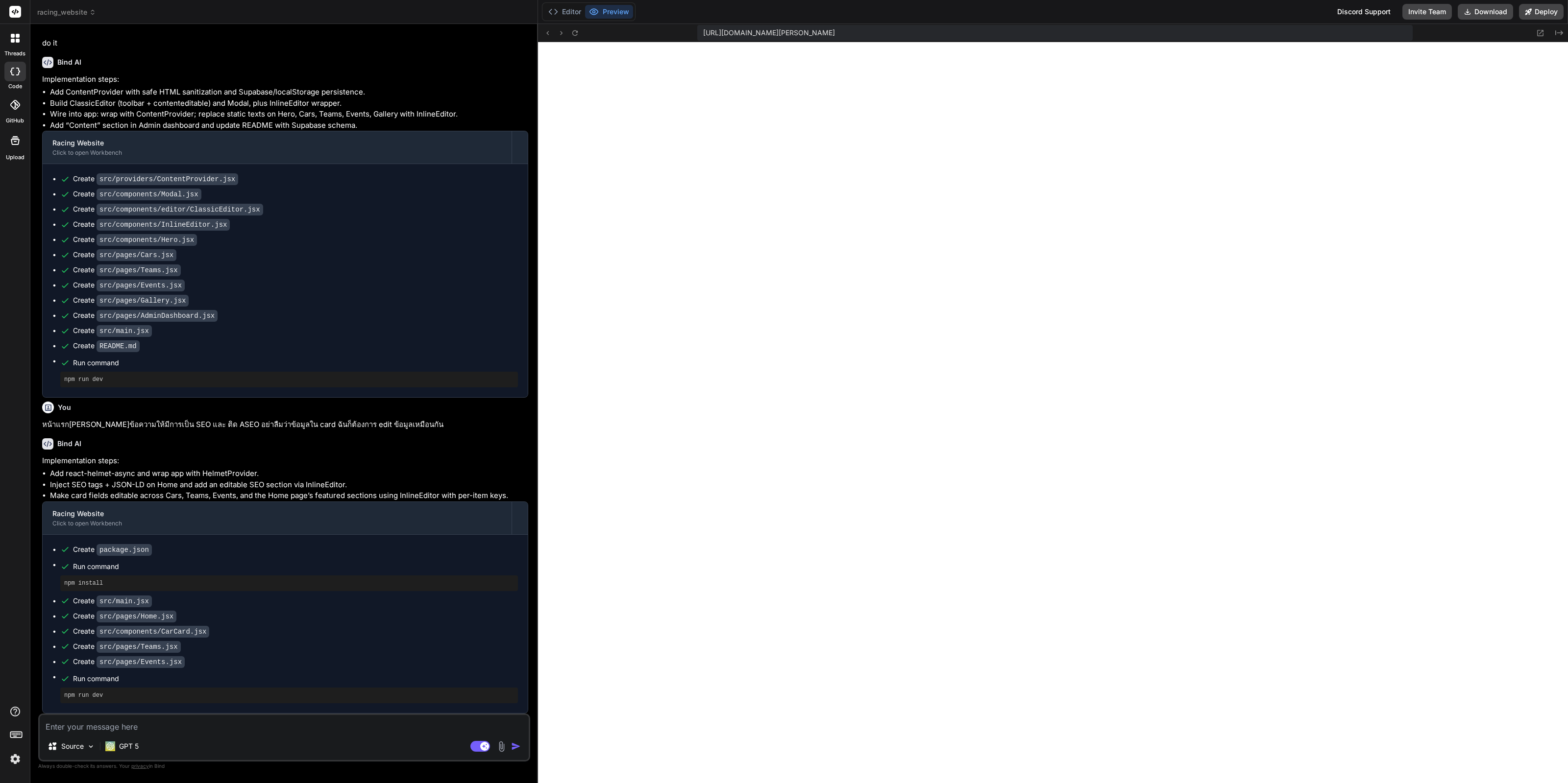
click at [604, 12] on button "Preview" at bounding box center [609, 11] width 48 height 14
click at [576, 11] on button "Editor" at bounding box center [565, 11] width 41 height 14
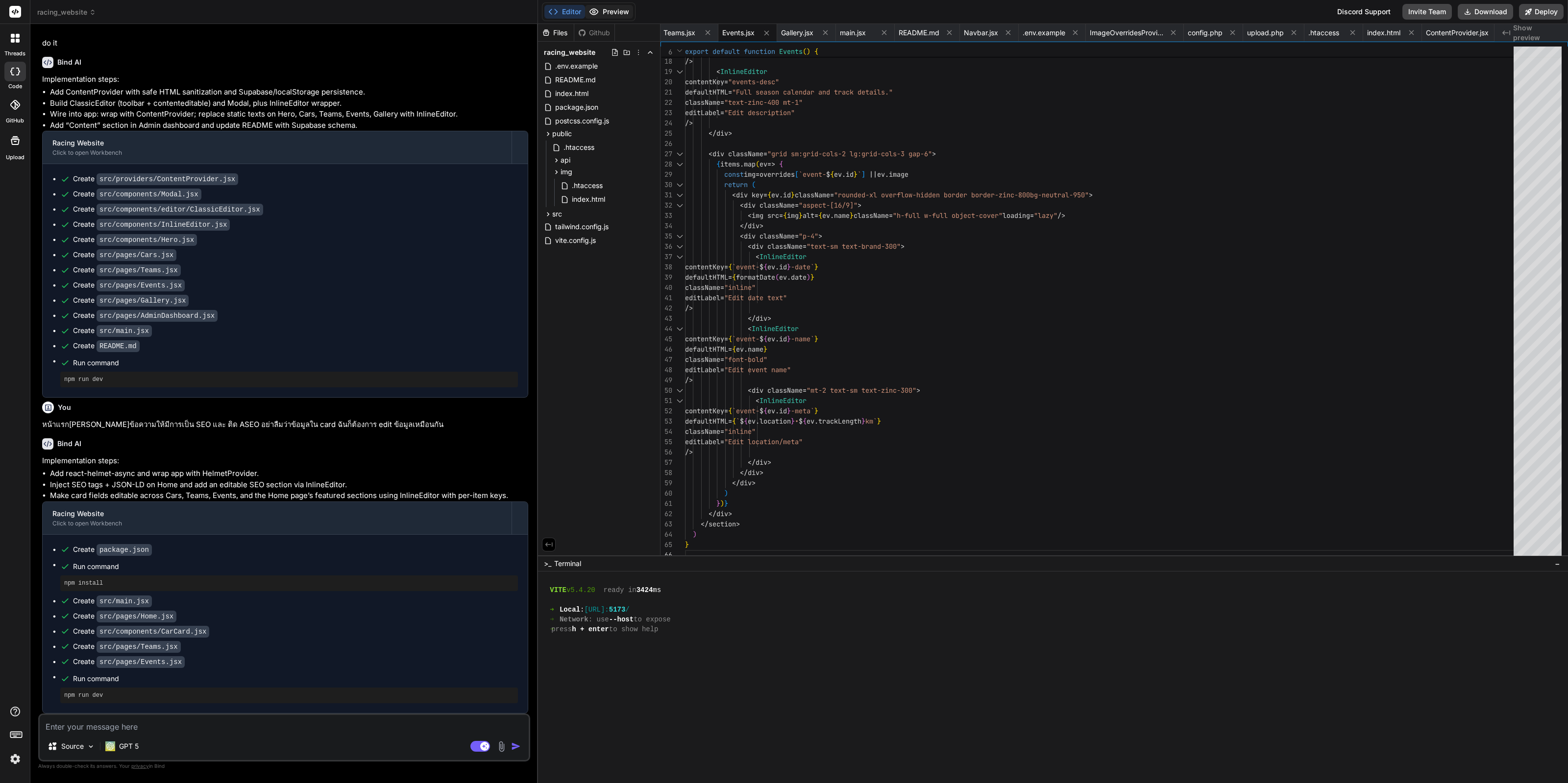
click at [610, 8] on button "Preview" at bounding box center [609, 11] width 48 height 14
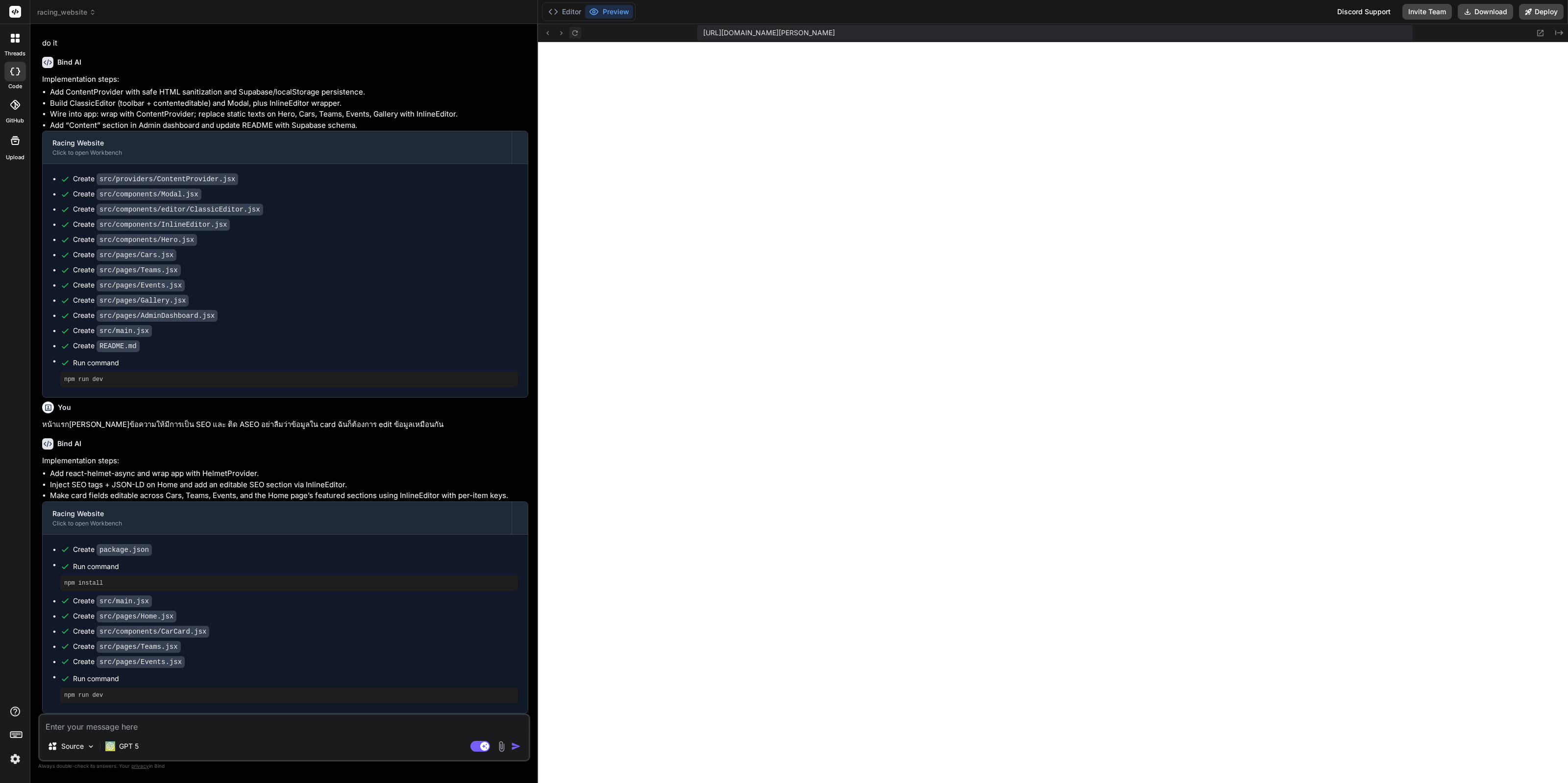
click at [572, 35] on icon at bounding box center [575, 33] width 9 height 9
click at [107, 731] on textarea at bounding box center [284, 724] width 489 height 18
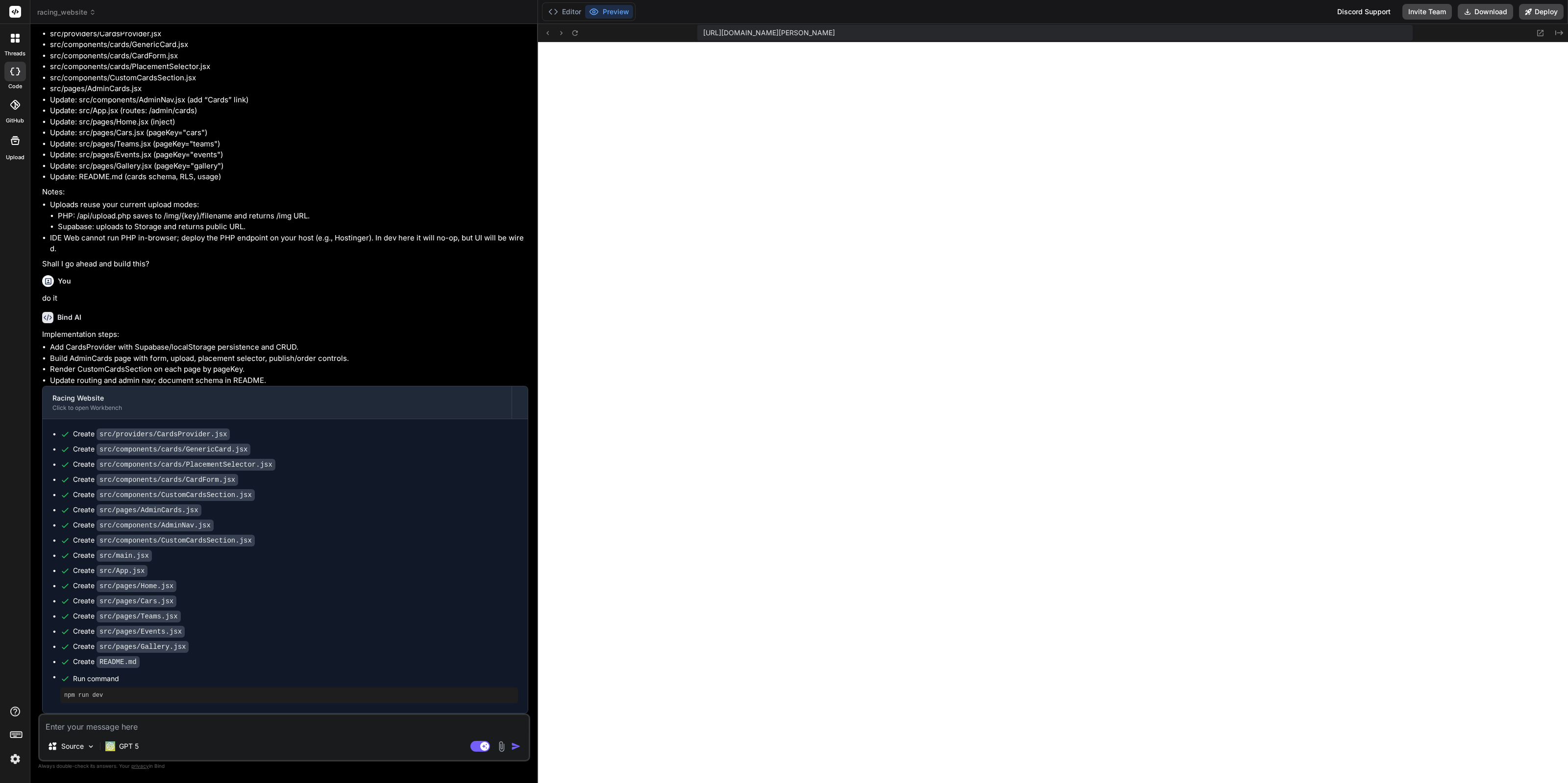
scroll to position [3749, 0]
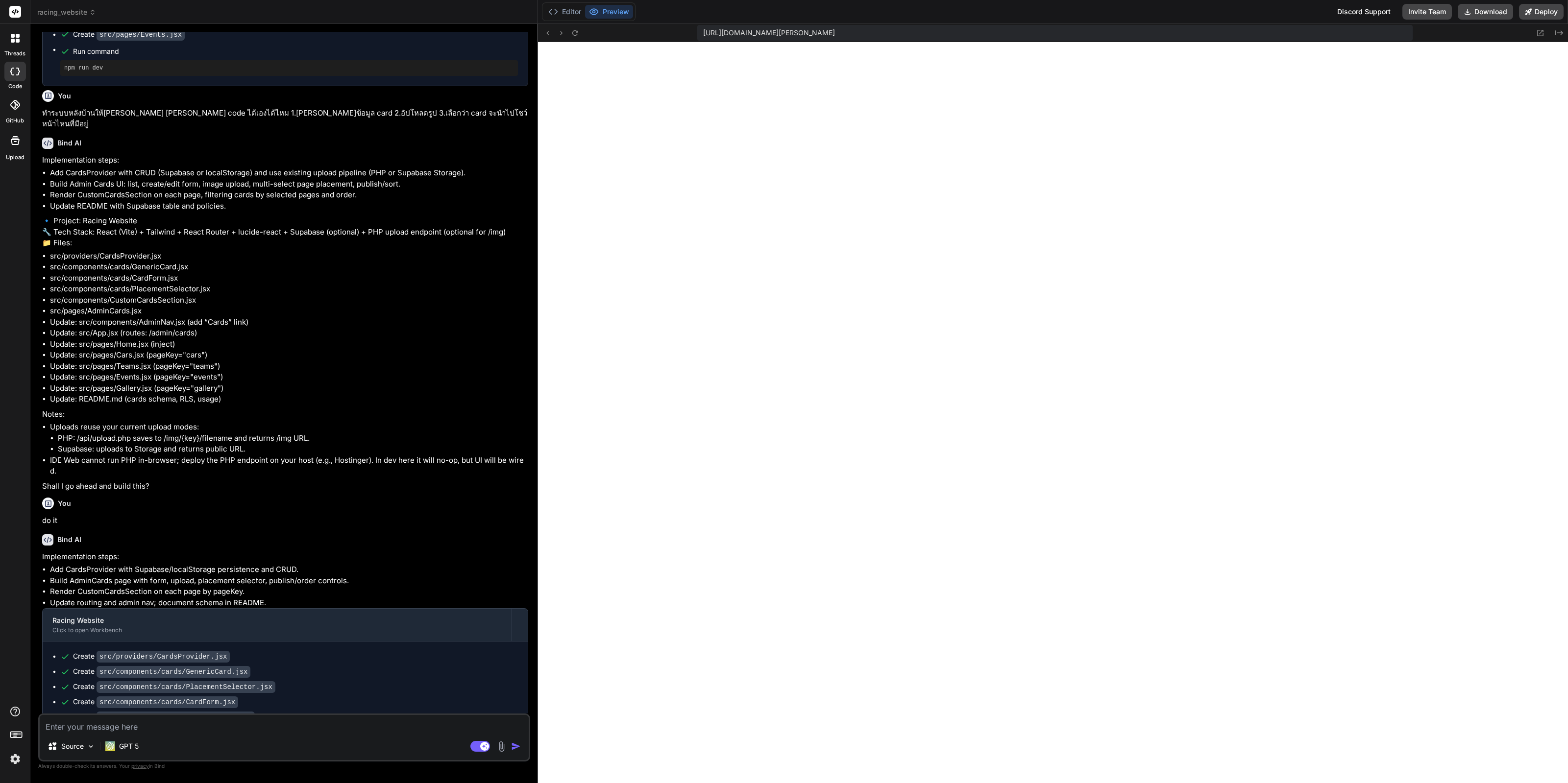
click at [277, 730] on textarea at bounding box center [284, 724] width 489 height 18
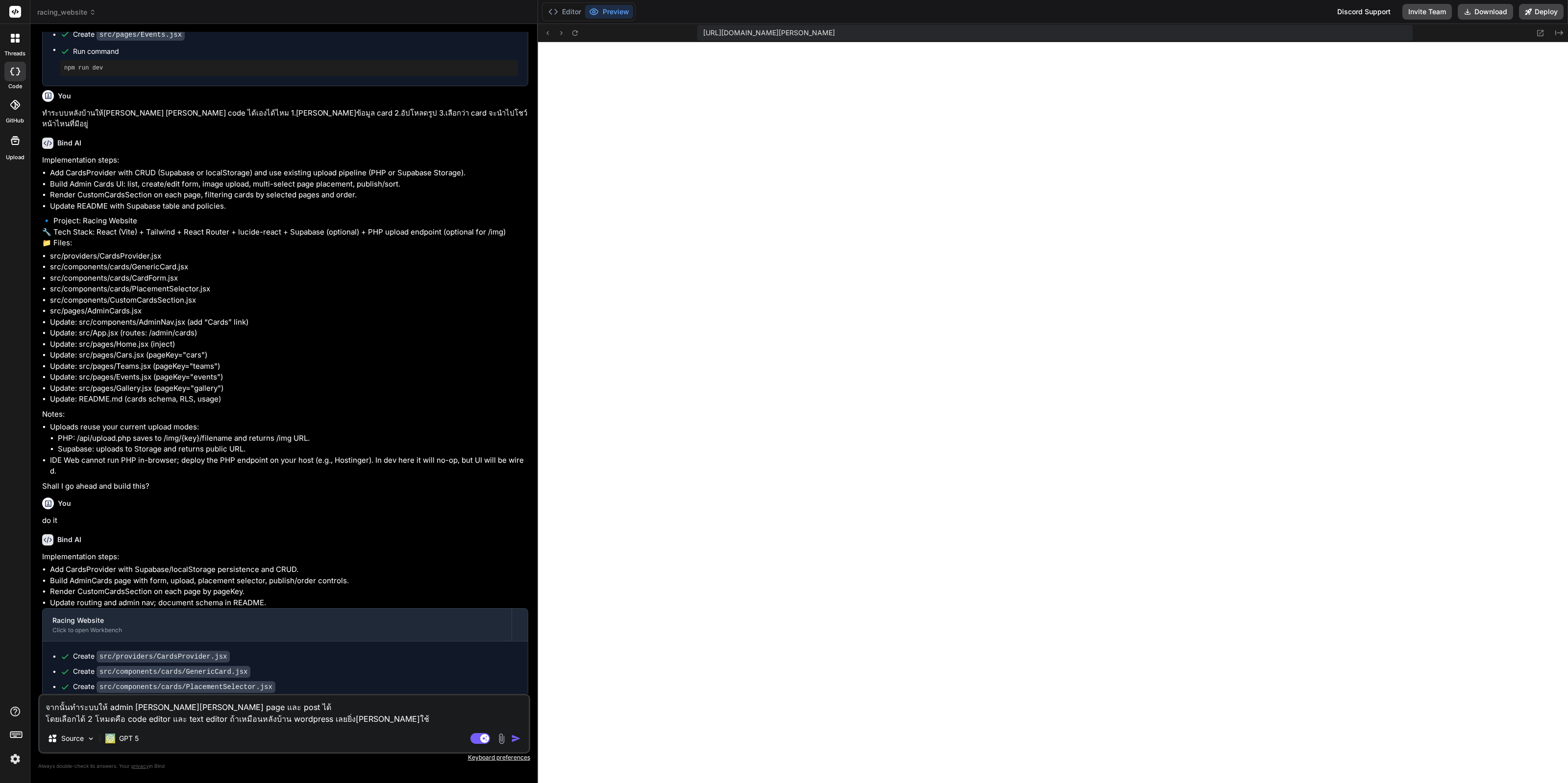
paste textarea "gutenberg"
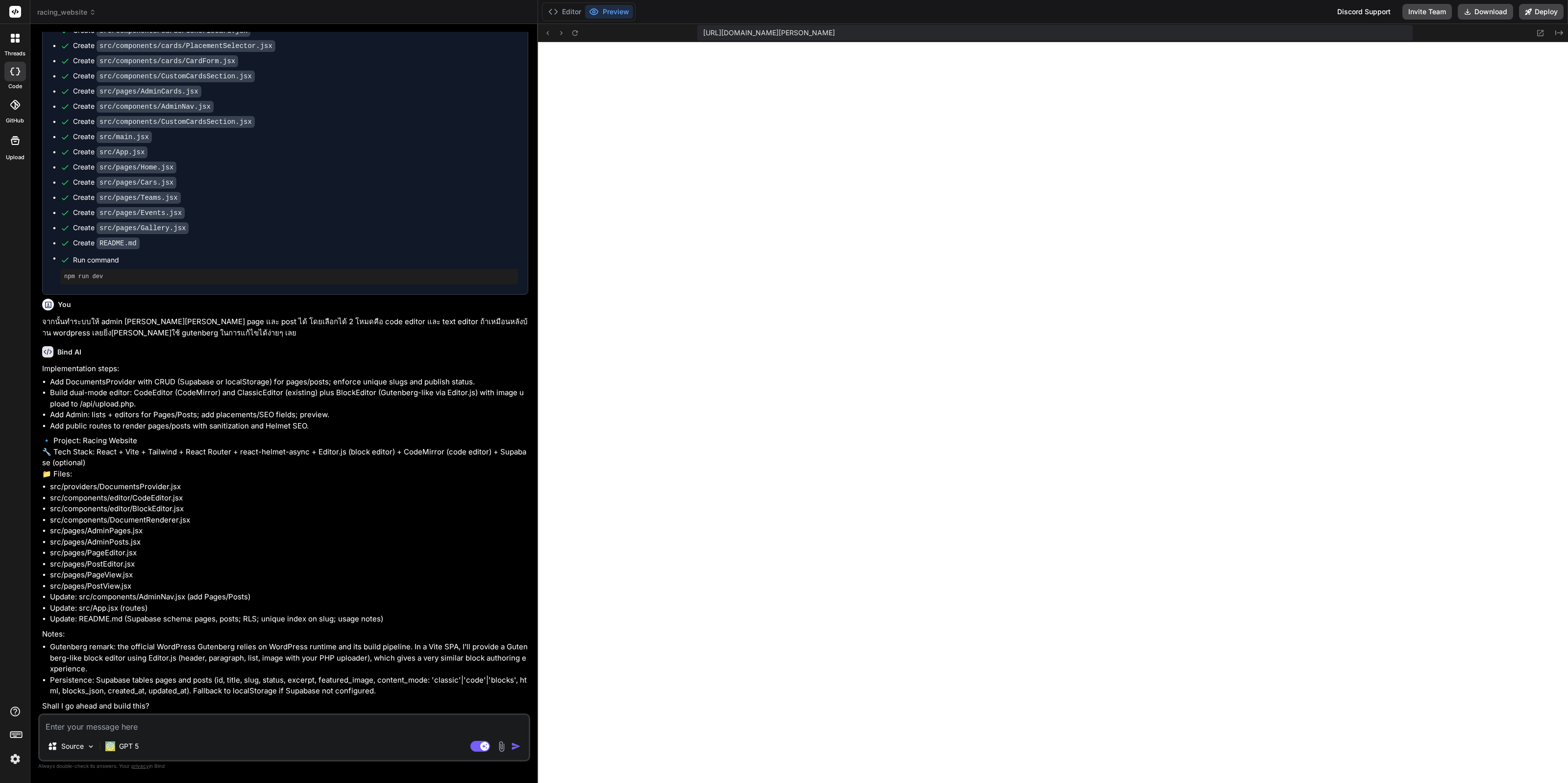
scroll to position [4434, 0]
click at [289, 724] on textarea at bounding box center [284, 724] width 489 height 18
click at [284, 728] on textarea at bounding box center [284, 724] width 489 height 18
click at [282, 731] on textarea at bounding box center [284, 724] width 489 height 18
click at [278, 736] on div "Source GPT 5 Agent Mode. When this toggle is activated, AI automatically makes …" at bounding box center [284, 738] width 492 height 48
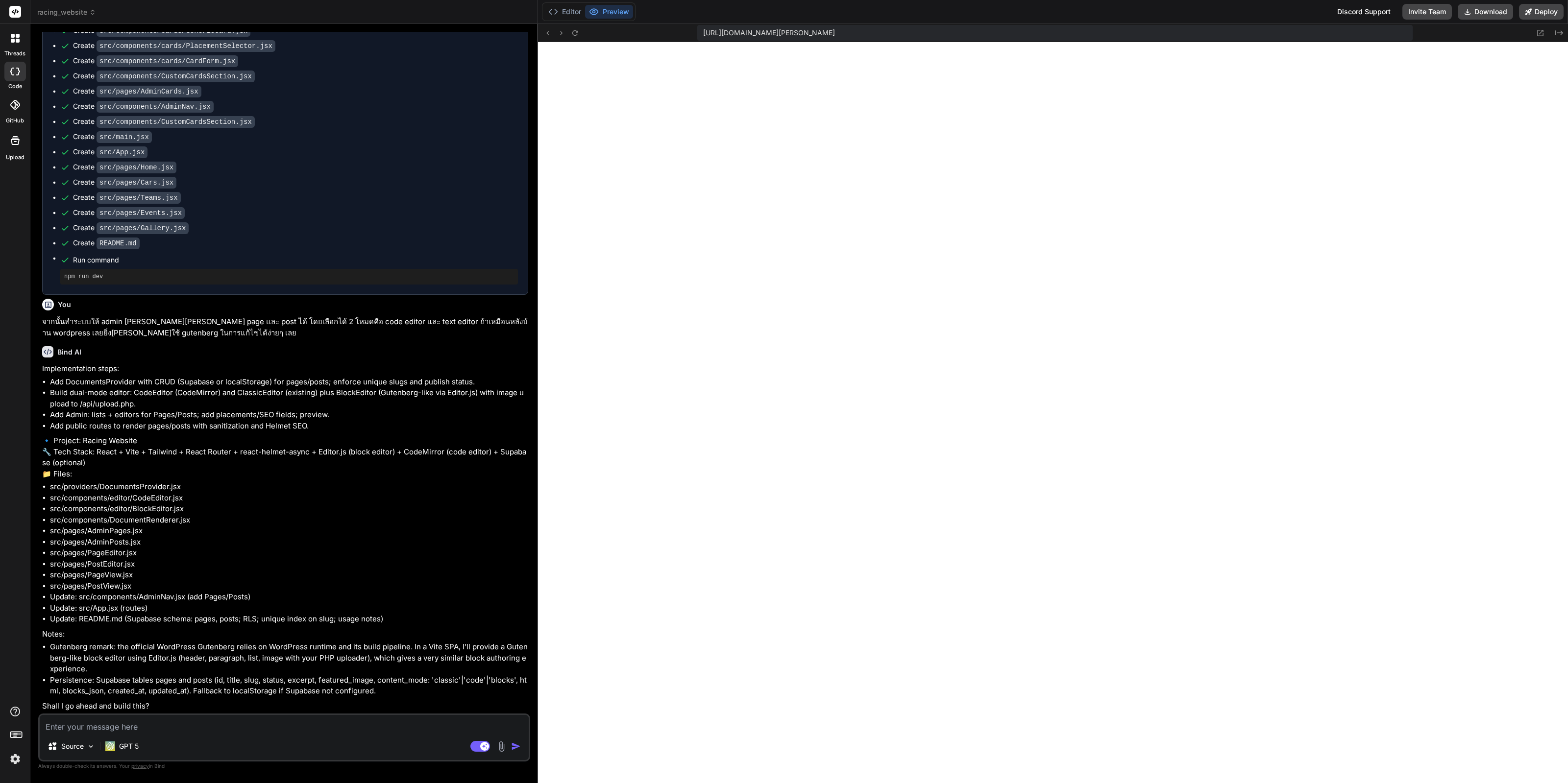
click at [278, 736] on div "Source GPT 5 Agent Mode. When this toggle is activated, AI automatically makes …" at bounding box center [284, 738] width 492 height 48
click at [264, 729] on textarea at bounding box center [284, 724] width 489 height 18
click at [249, 720] on textarea at bounding box center [284, 724] width 489 height 18
click at [243, 730] on textarea at bounding box center [284, 724] width 489 height 18
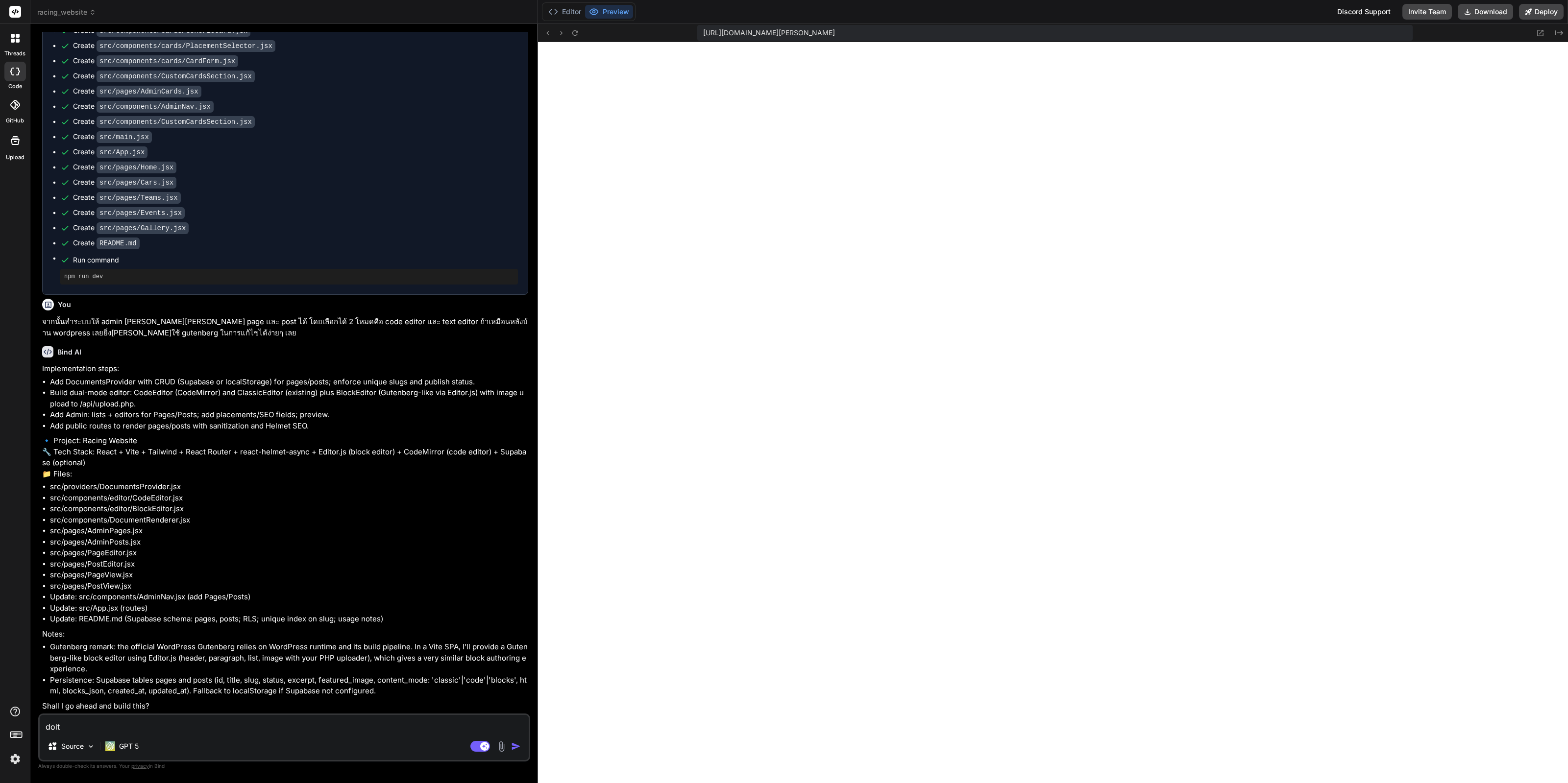
click at [54, 726] on textarea "doit" at bounding box center [284, 724] width 489 height 18
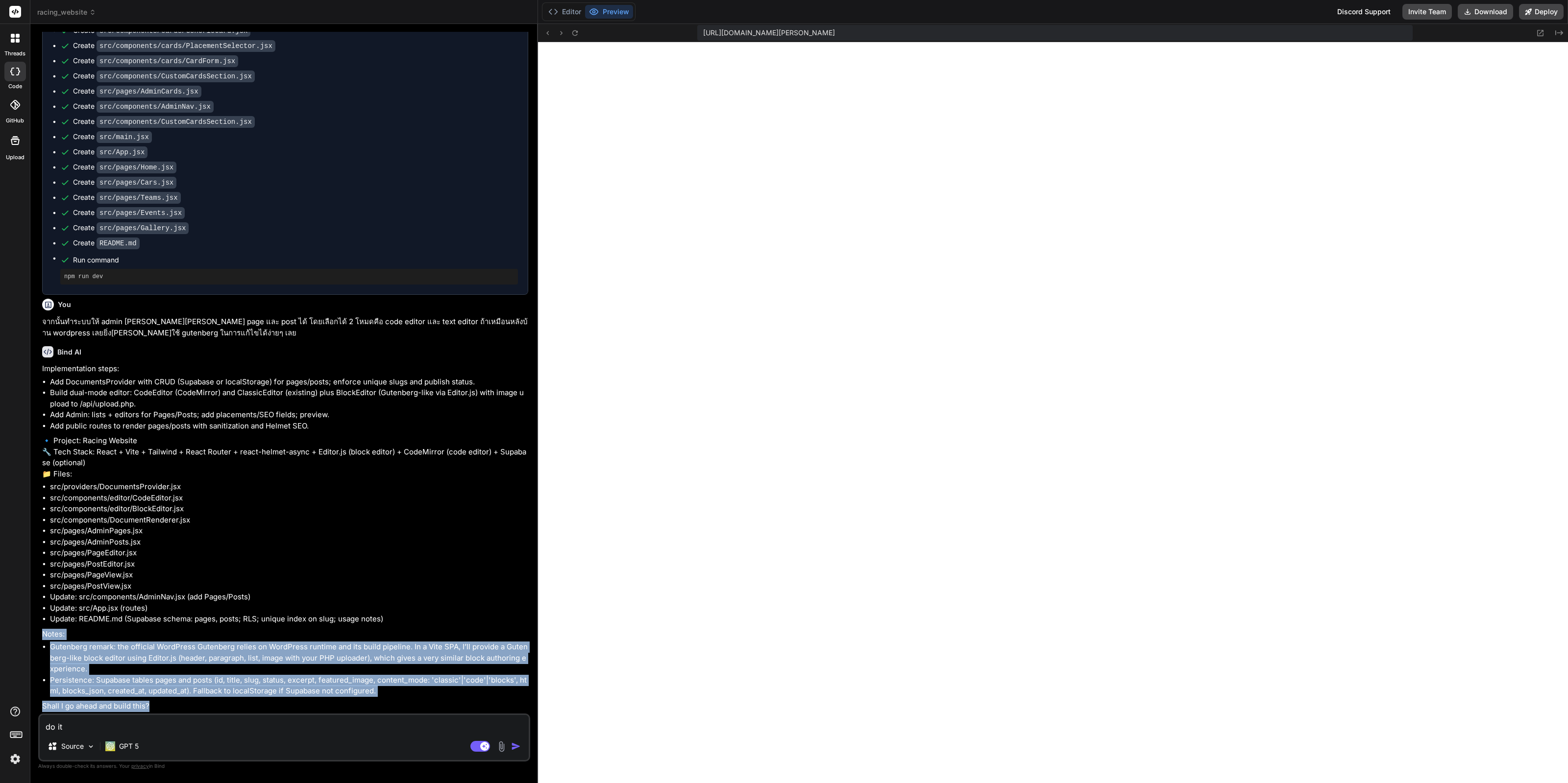
drag, startPoint x: 166, startPoint y: 704, endPoint x: 36, endPoint y: 636, distance: 146.7
click at [36, 636] on div "Bind AI Web Search Created with Pixso. Code Generator You ช่วยทำเว็บเกี่ยวกับรถ…" at bounding box center [284, 404] width 508 height 759
copy div "Notes: Gutenberg remark: the official WordPress Gutenberg relies on WordPress r…"
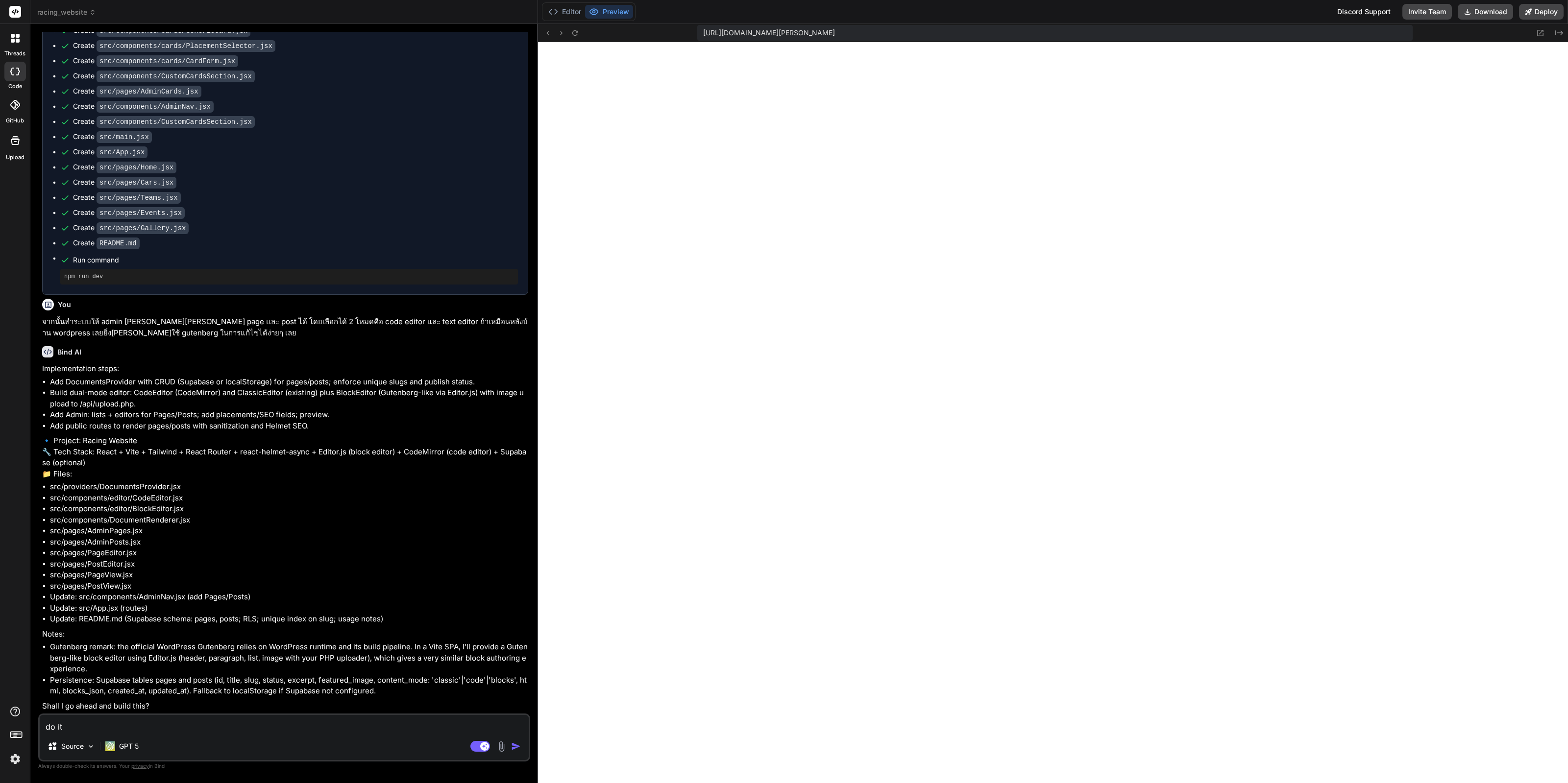
click at [510, 743] on div "Agent Mode. When this toggle is activated, AI automatically makes decisions, re…" at bounding box center [497, 747] width 57 height 12
click at [512, 743] on img "button" at bounding box center [516, 746] width 10 height 10
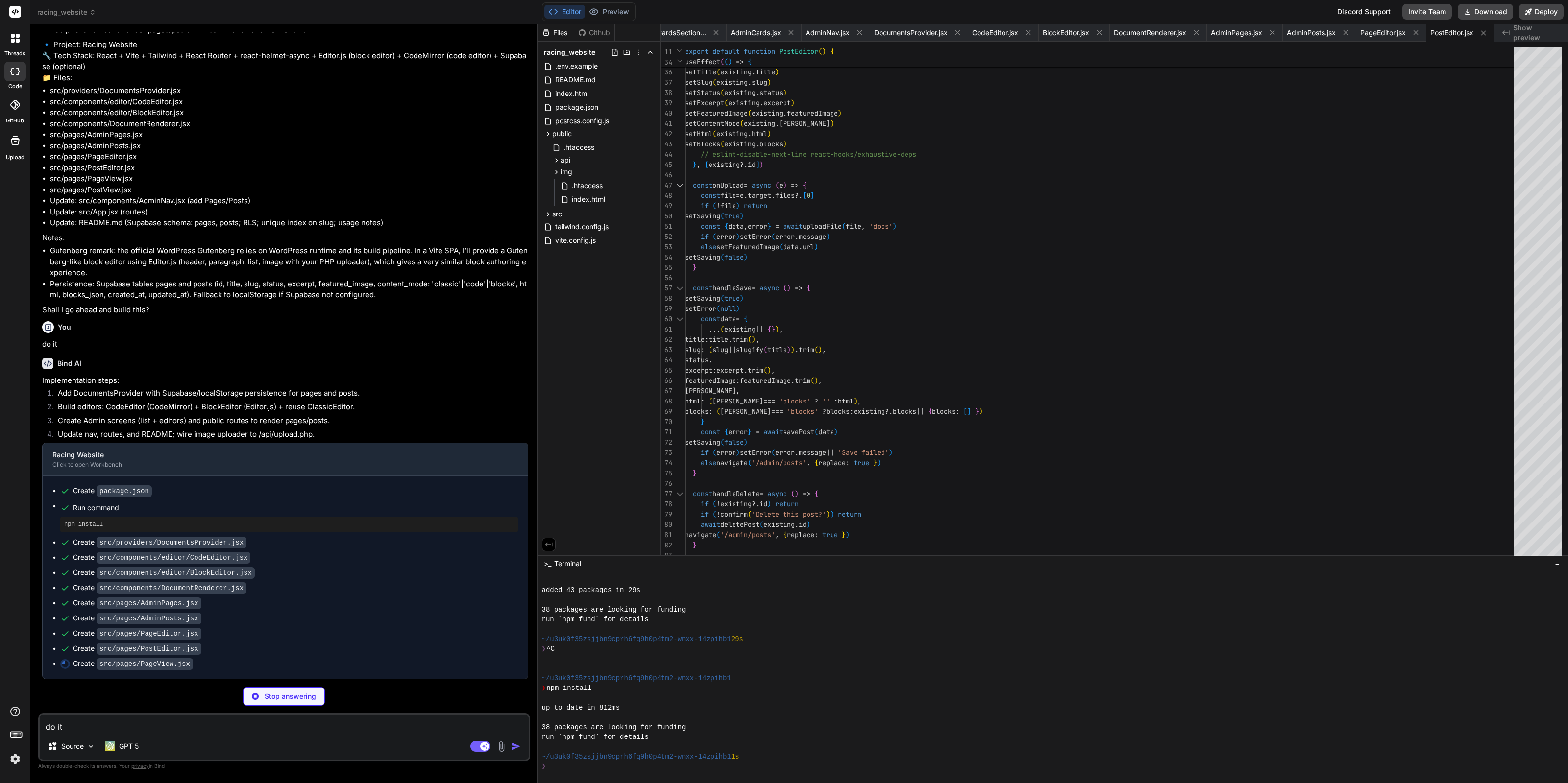
scroll to position [4829, 0]
click at [91, 12] on icon at bounding box center [93, 12] width 7 height 7
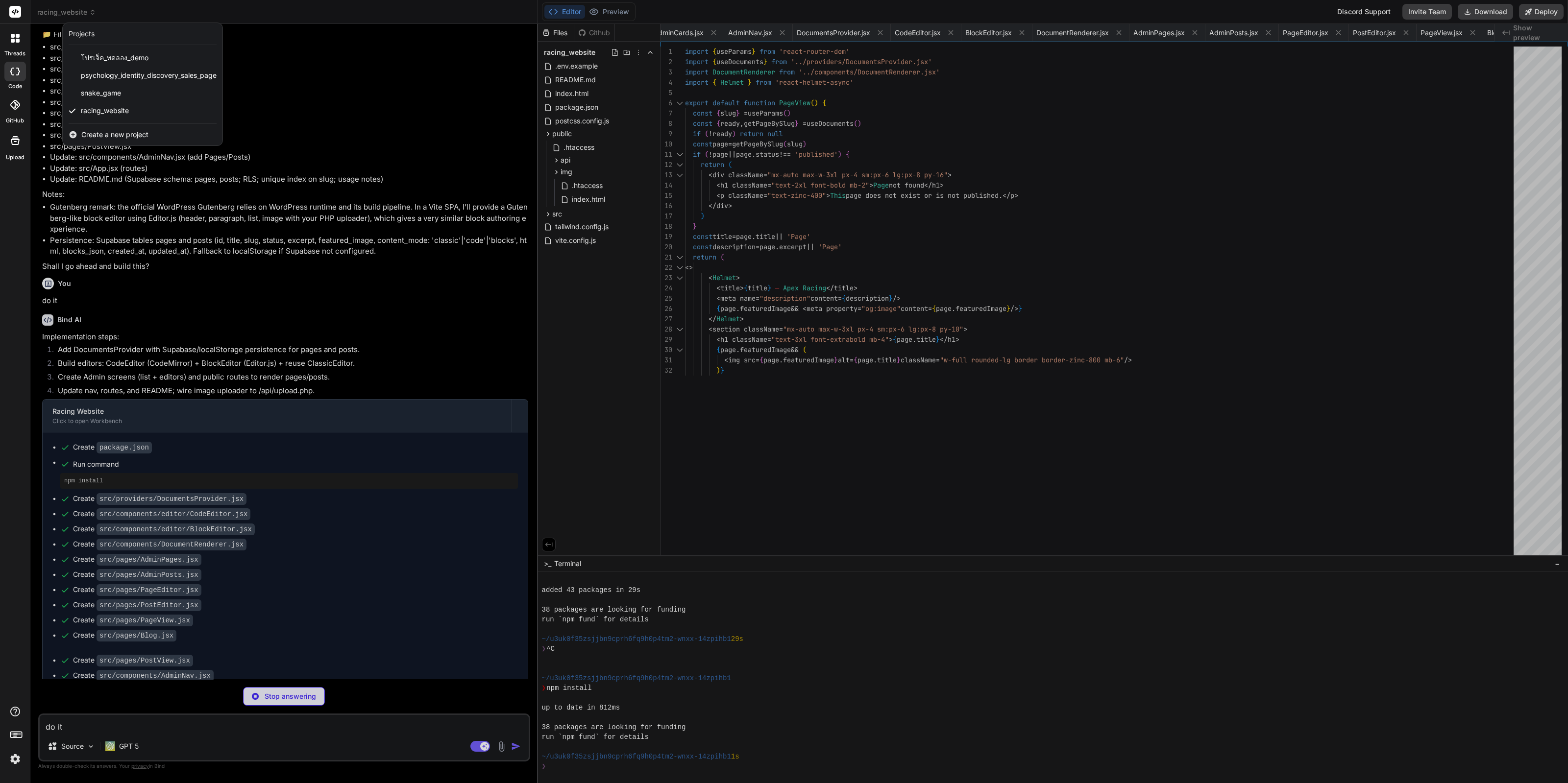
scroll to position [0, 239]
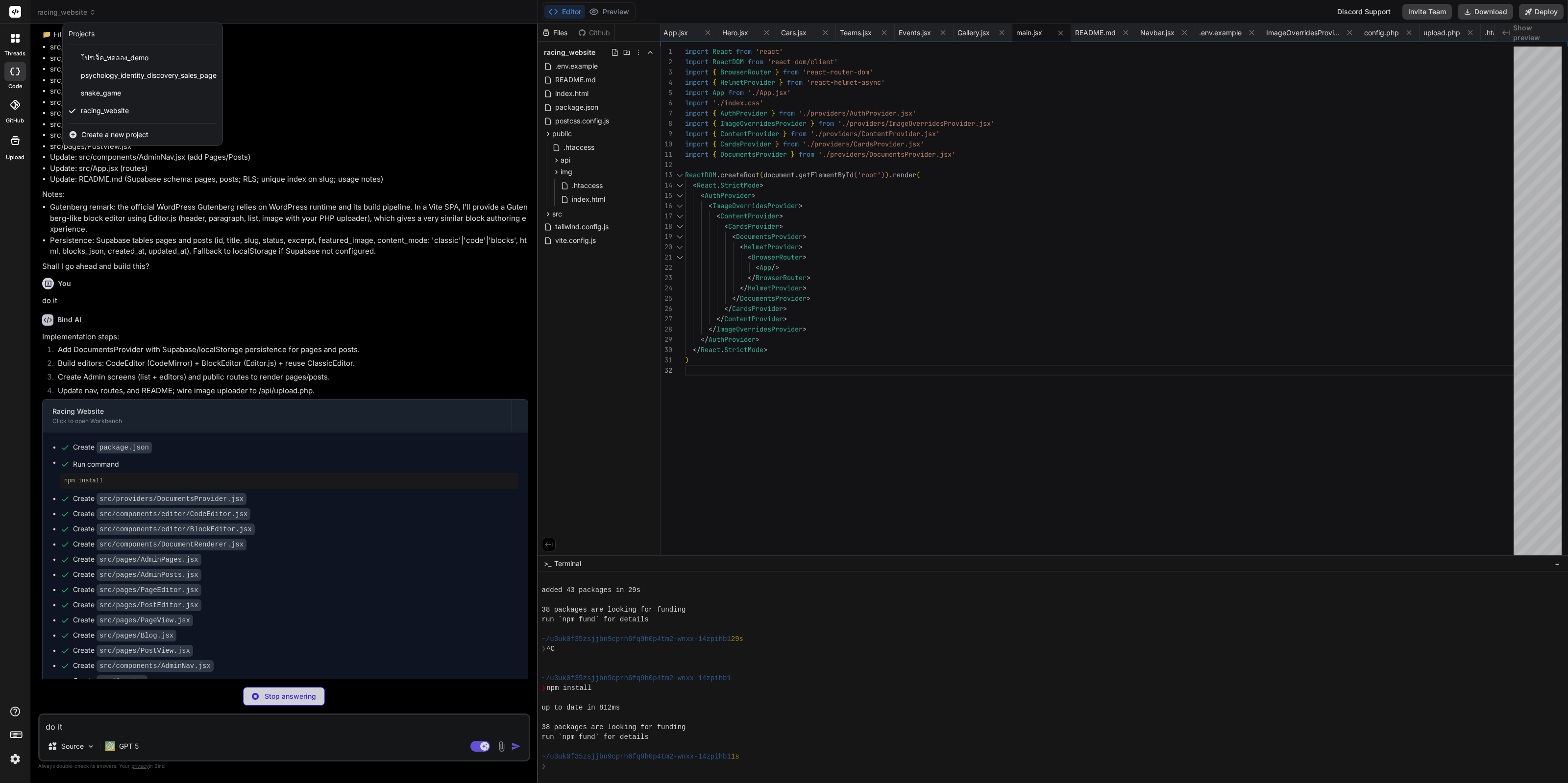
click at [412, 462] on div at bounding box center [784, 391] width 1568 height 783
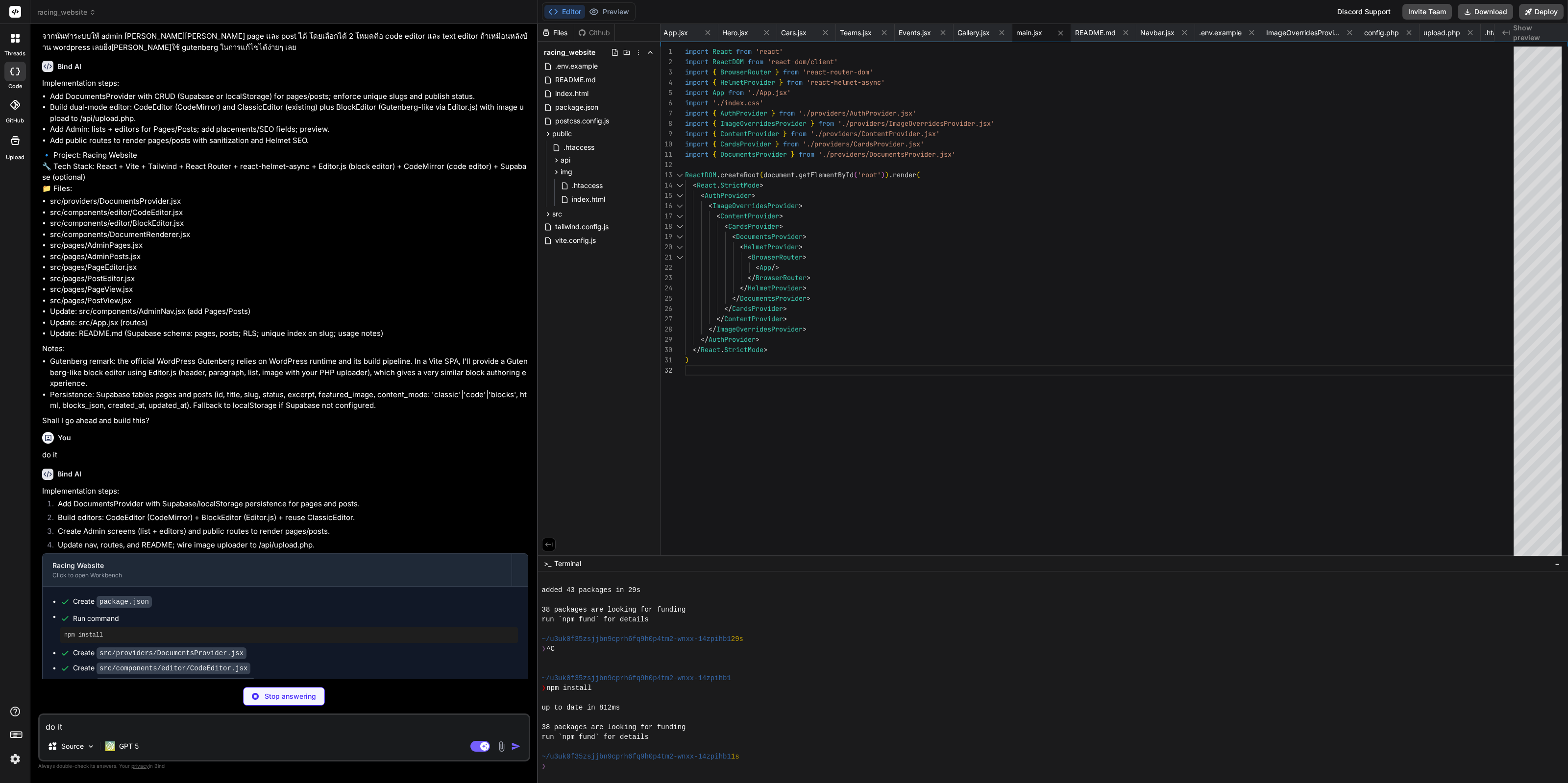
scroll to position [4920, 0]
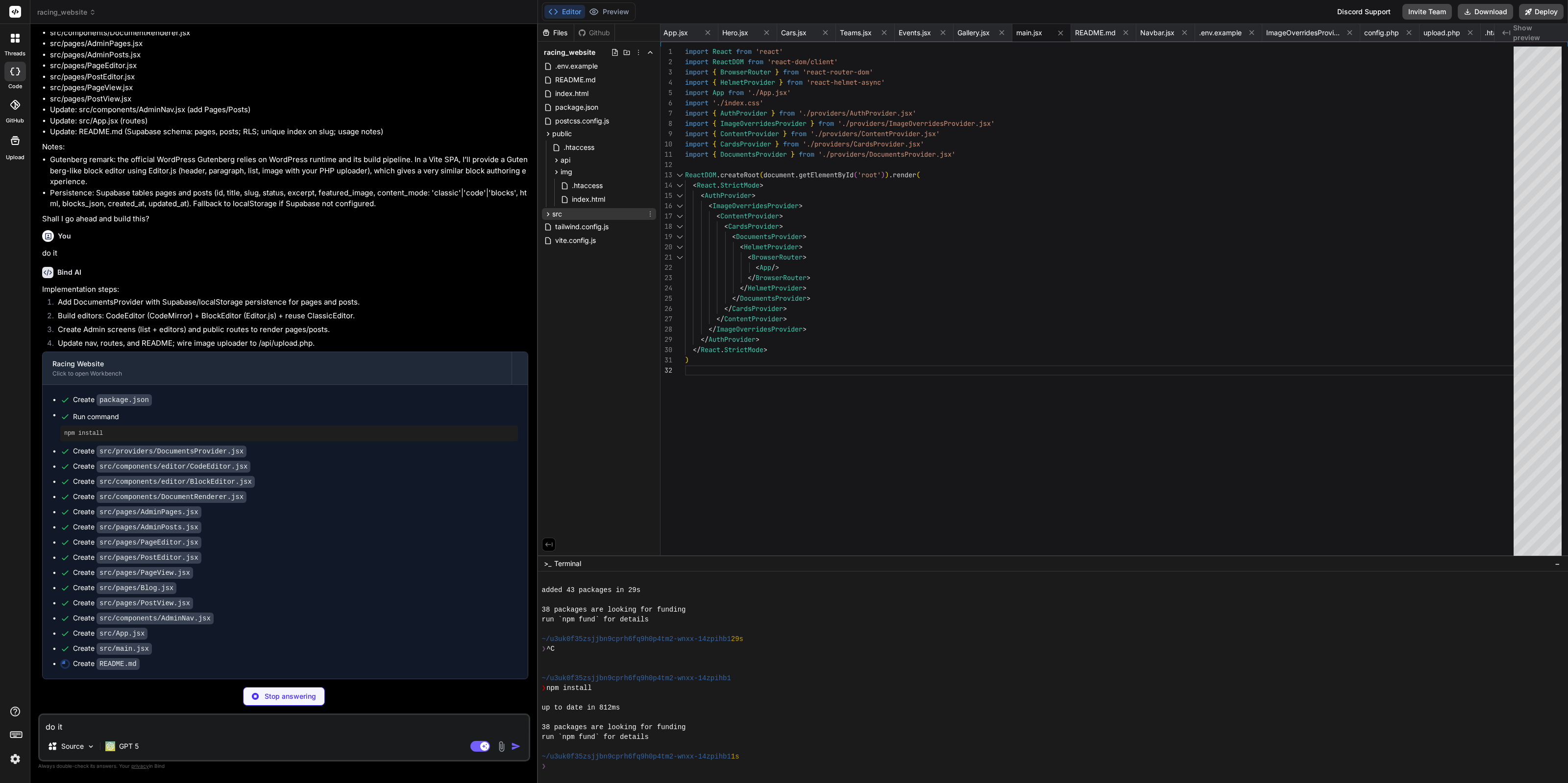
click at [545, 214] on icon at bounding box center [548, 214] width 9 height 9
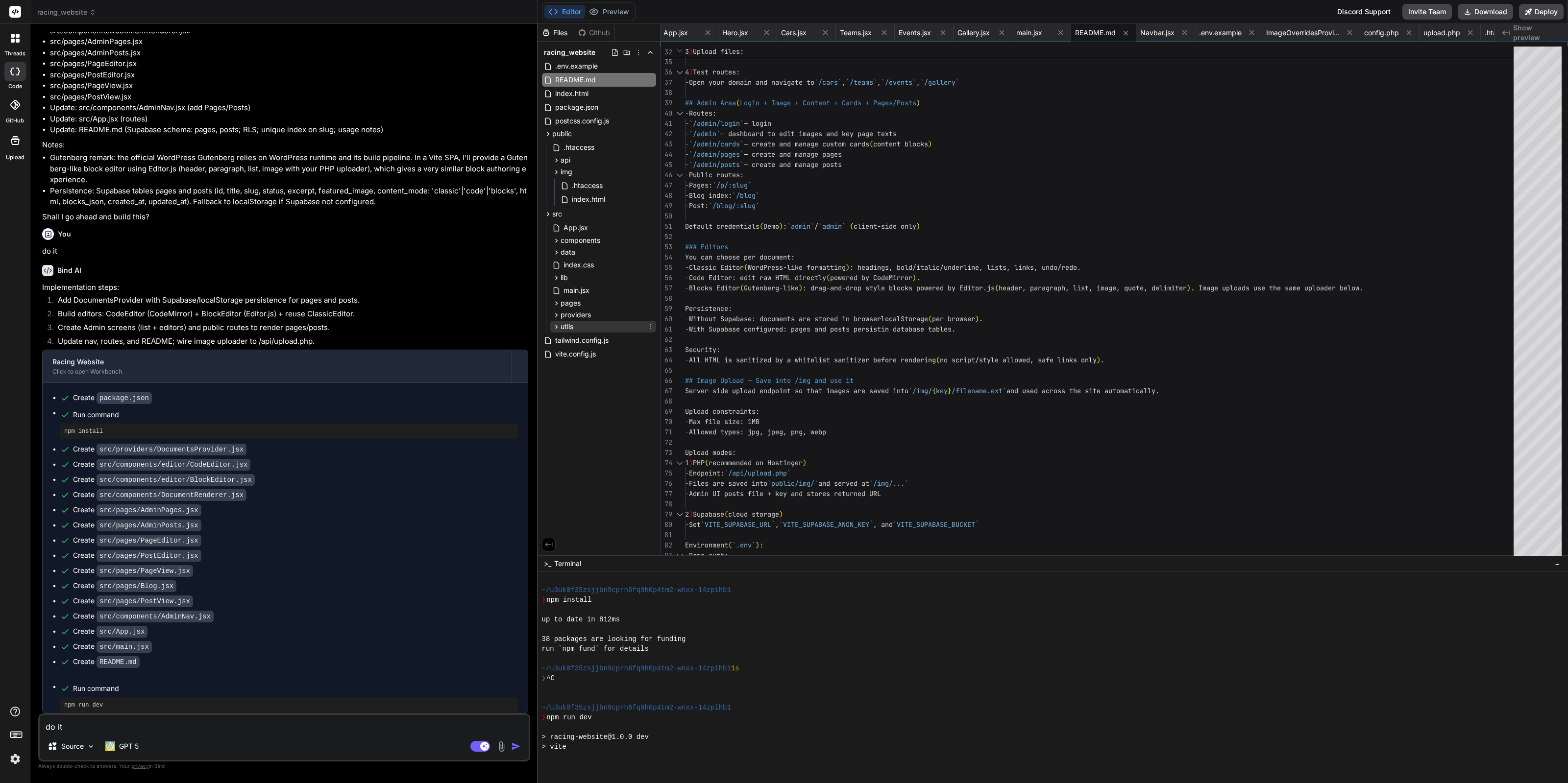
scroll to position [1851, 0]
click at [556, 329] on icon at bounding box center [556, 327] width 9 height 9
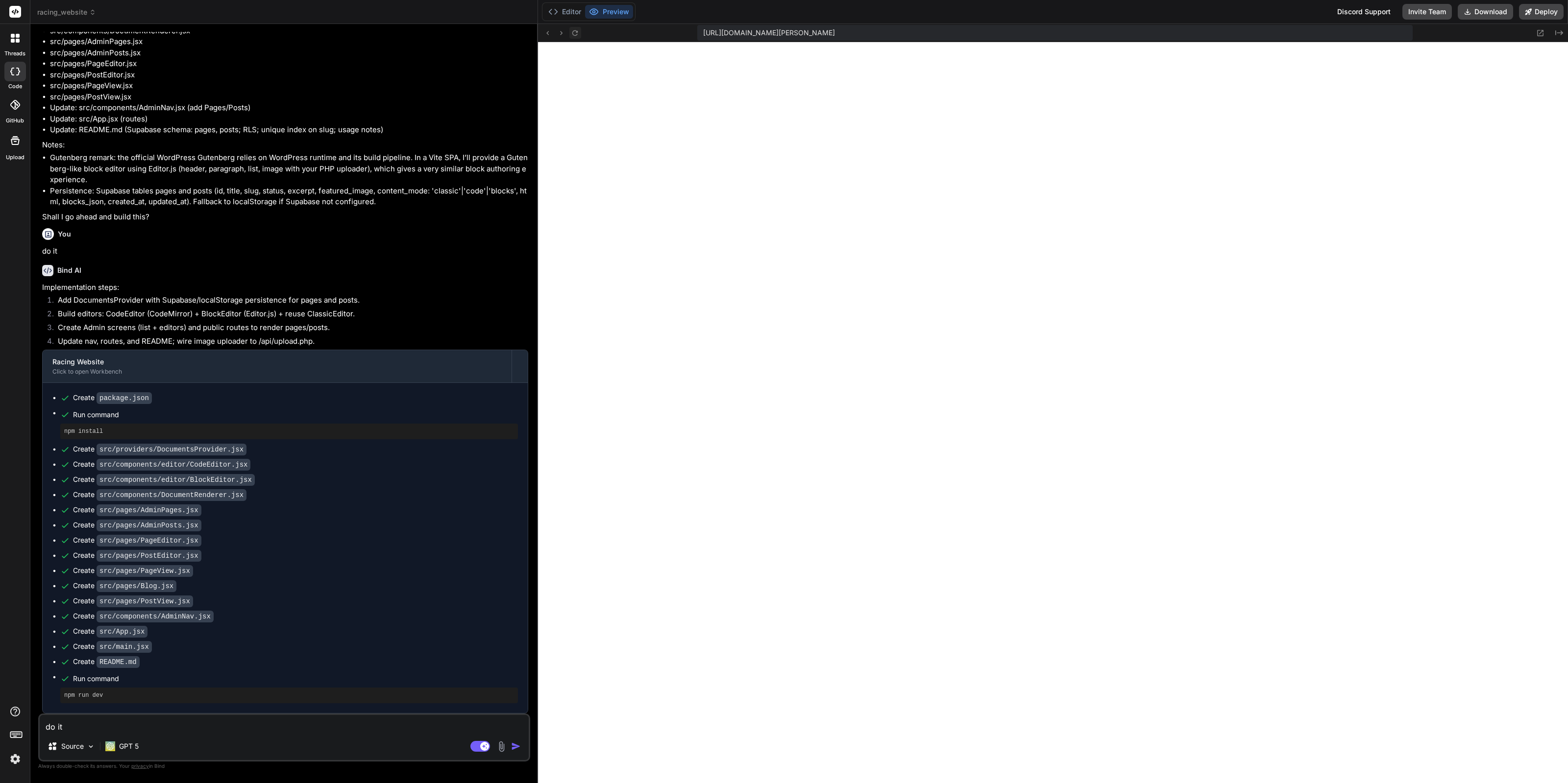
click at [577, 30] on icon at bounding box center [575, 33] width 9 height 9
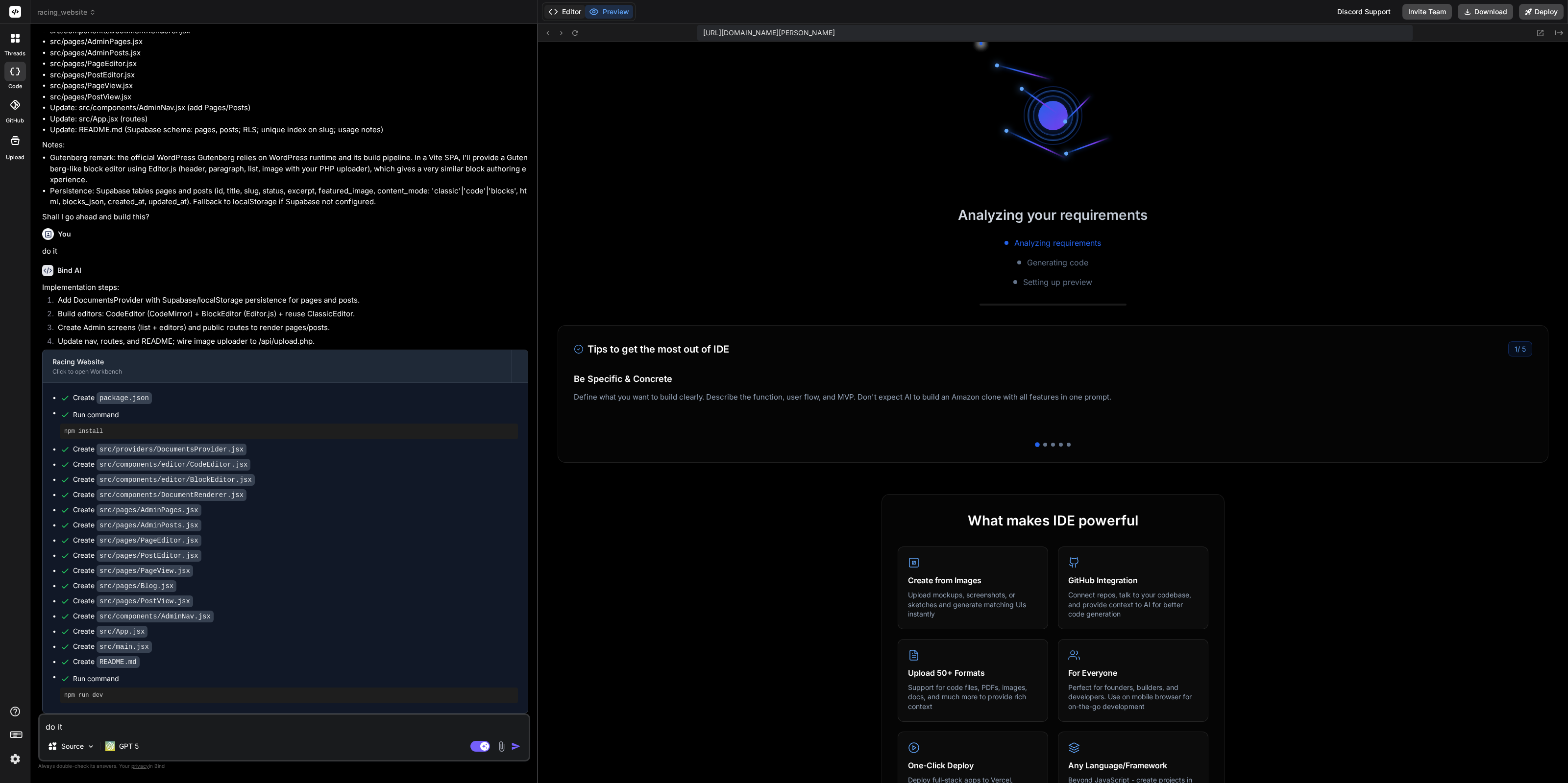
click at [571, 6] on button "Editor" at bounding box center [565, 11] width 41 height 14
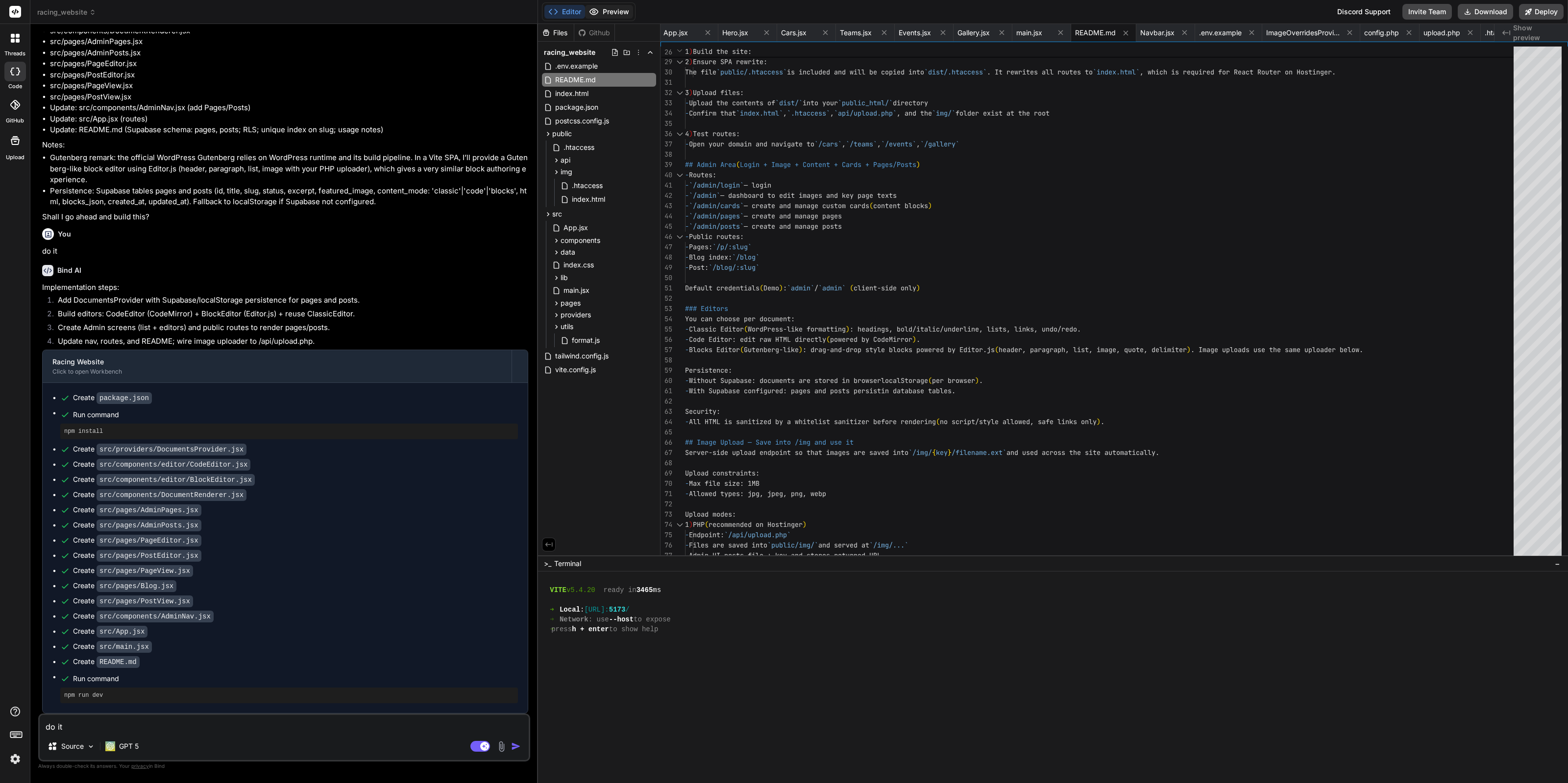
click at [614, 16] on button "Preview" at bounding box center [609, 11] width 48 height 14
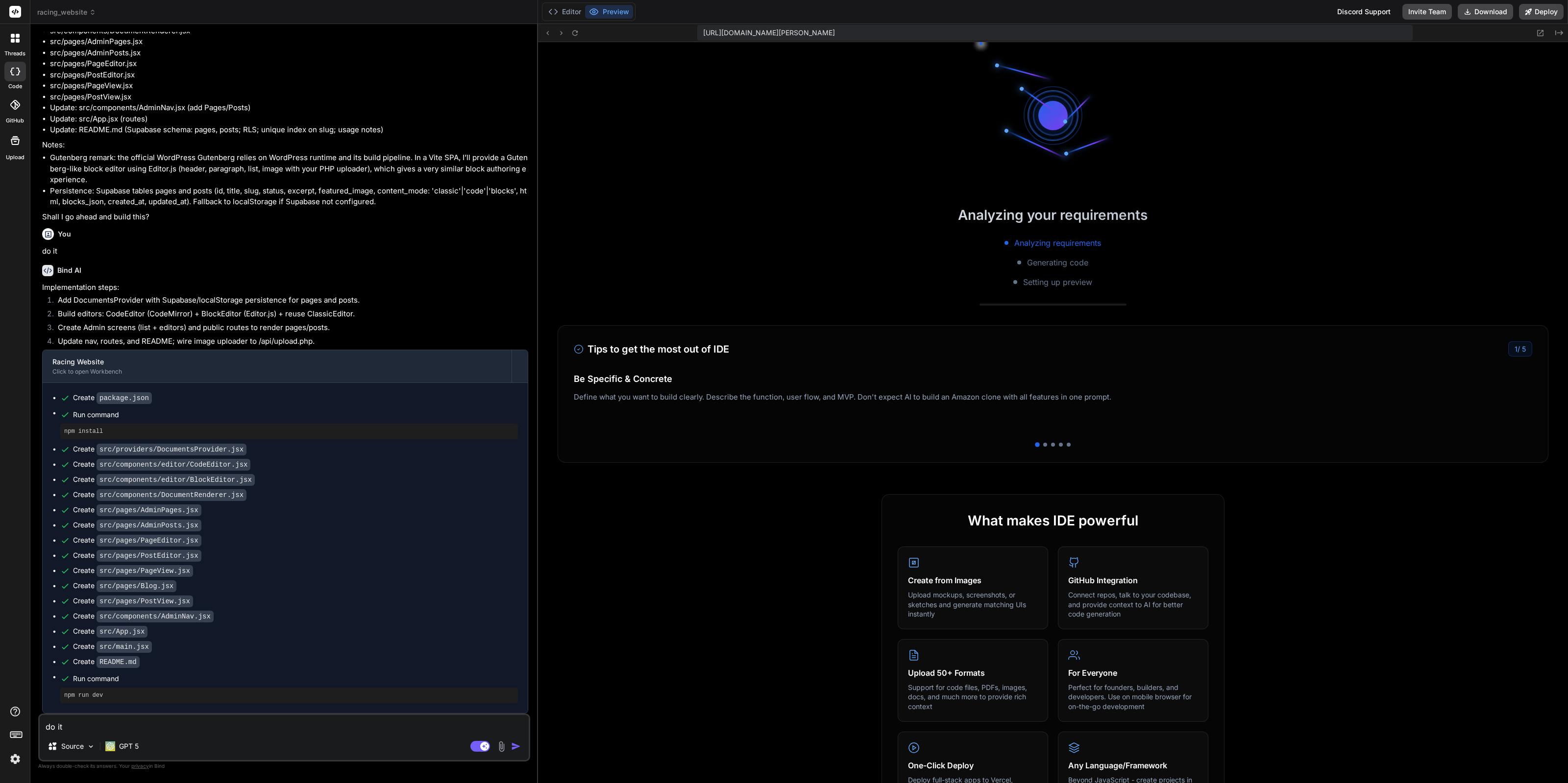
scroll to position [4922, 0]
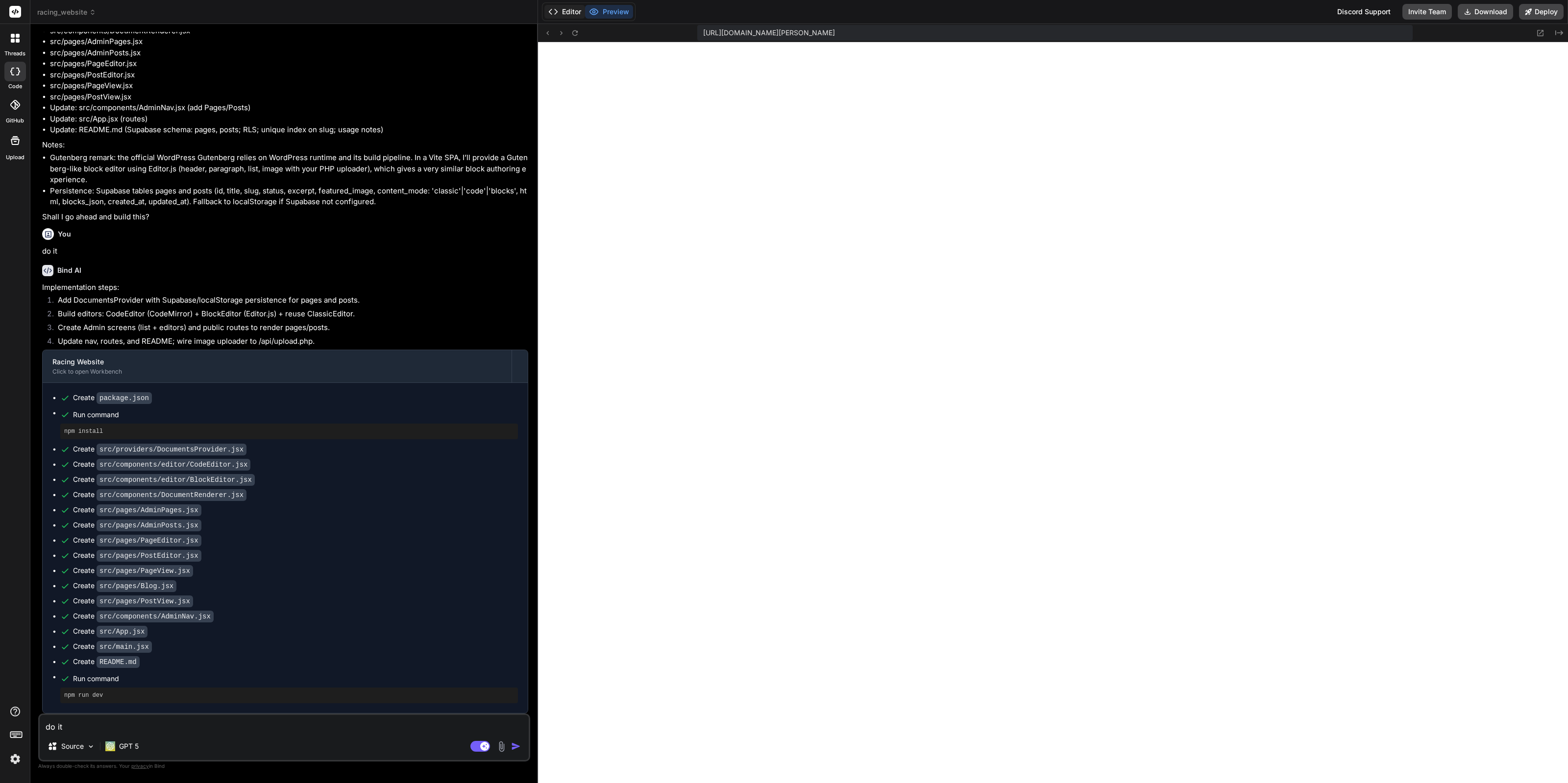
click at [565, 13] on button "Editor" at bounding box center [565, 11] width 41 height 14
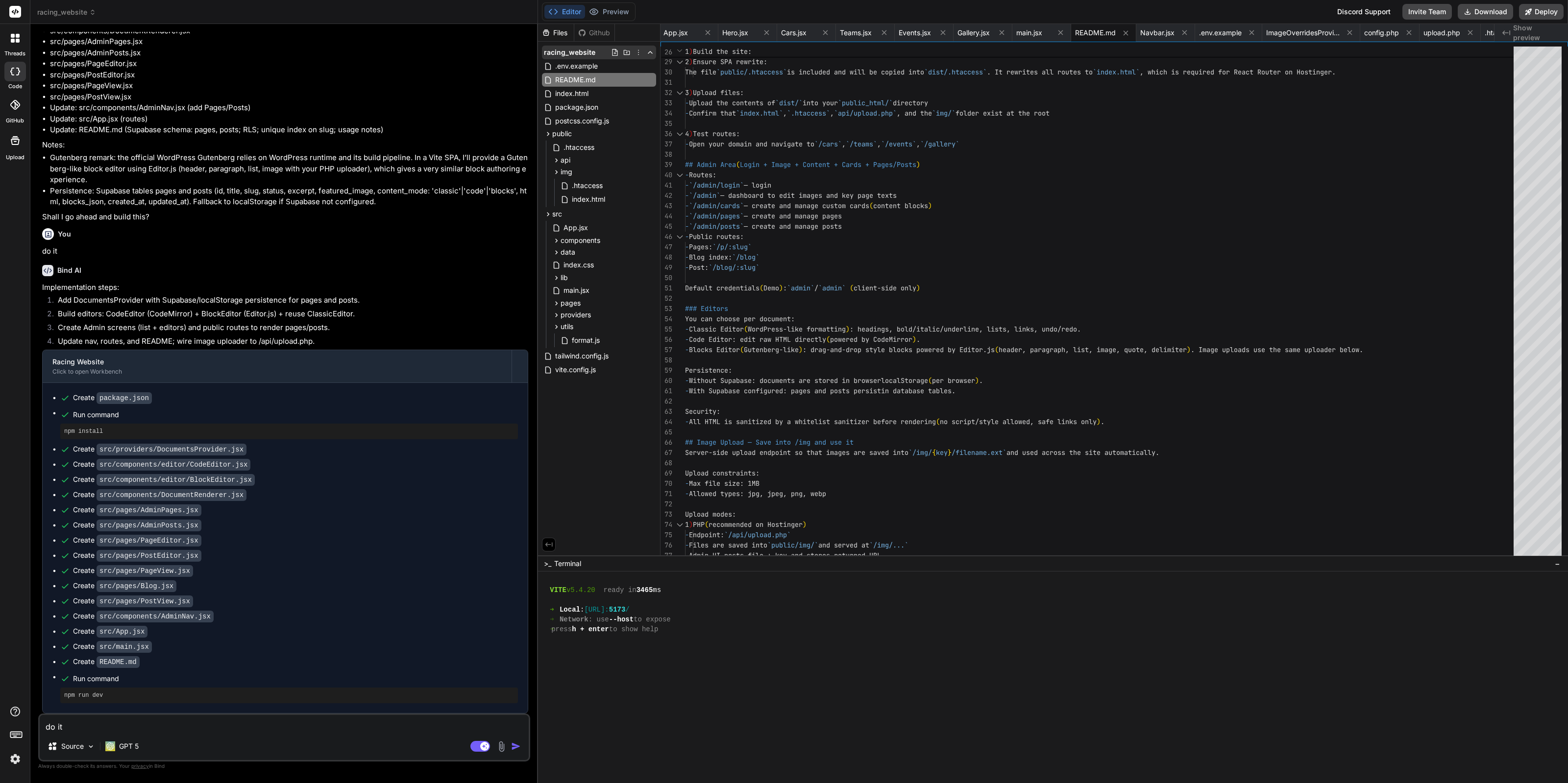
click at [639, 53] on icon at bounding box center [639, 53] width 8 height 8
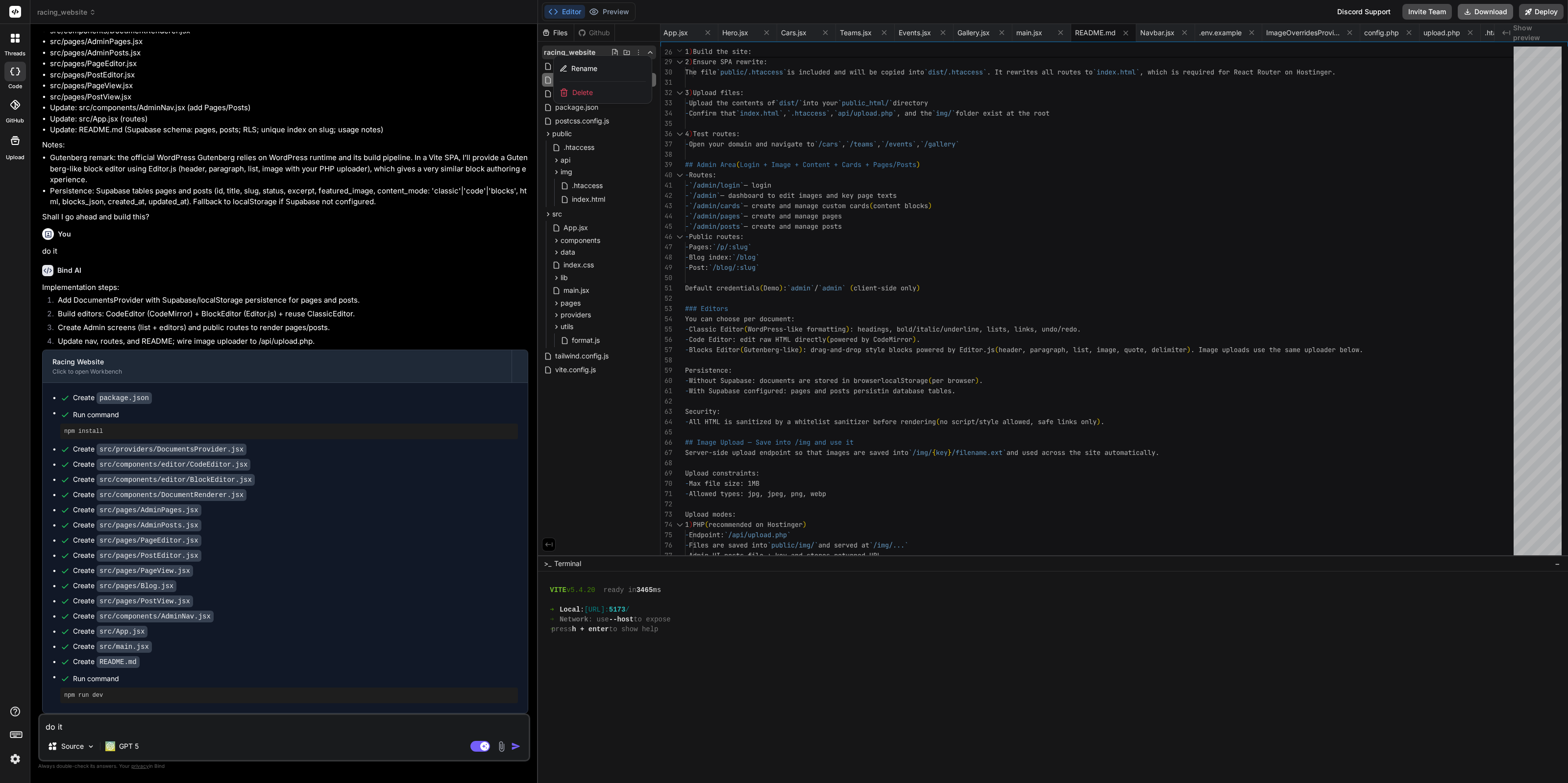
click at [1487, 11] on button "Download" at bounding box center [1486, 12] width 55 height 16
click at [715, 9] on div "Editor Preview Discord Support Invite Team Downloading... Deploy" at bounding box center [1053, 12] width 1030 height 24
click at [610, 91] on div "Delete" at bounding box center [602, 92] width 98 height 22
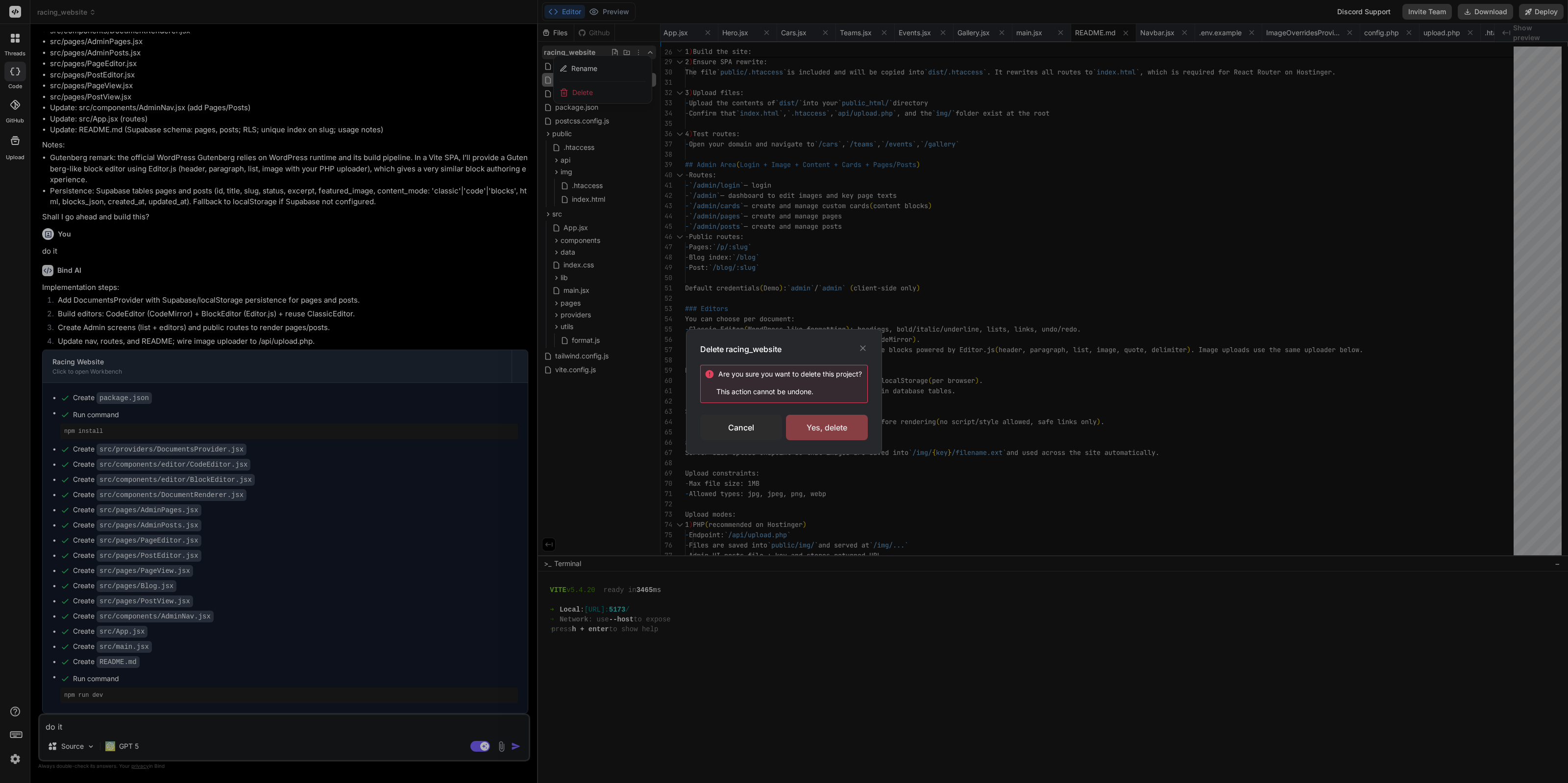
click at [835, 417] on div "Yes, delete" at bounding box center [827, 427] width 82 height 26
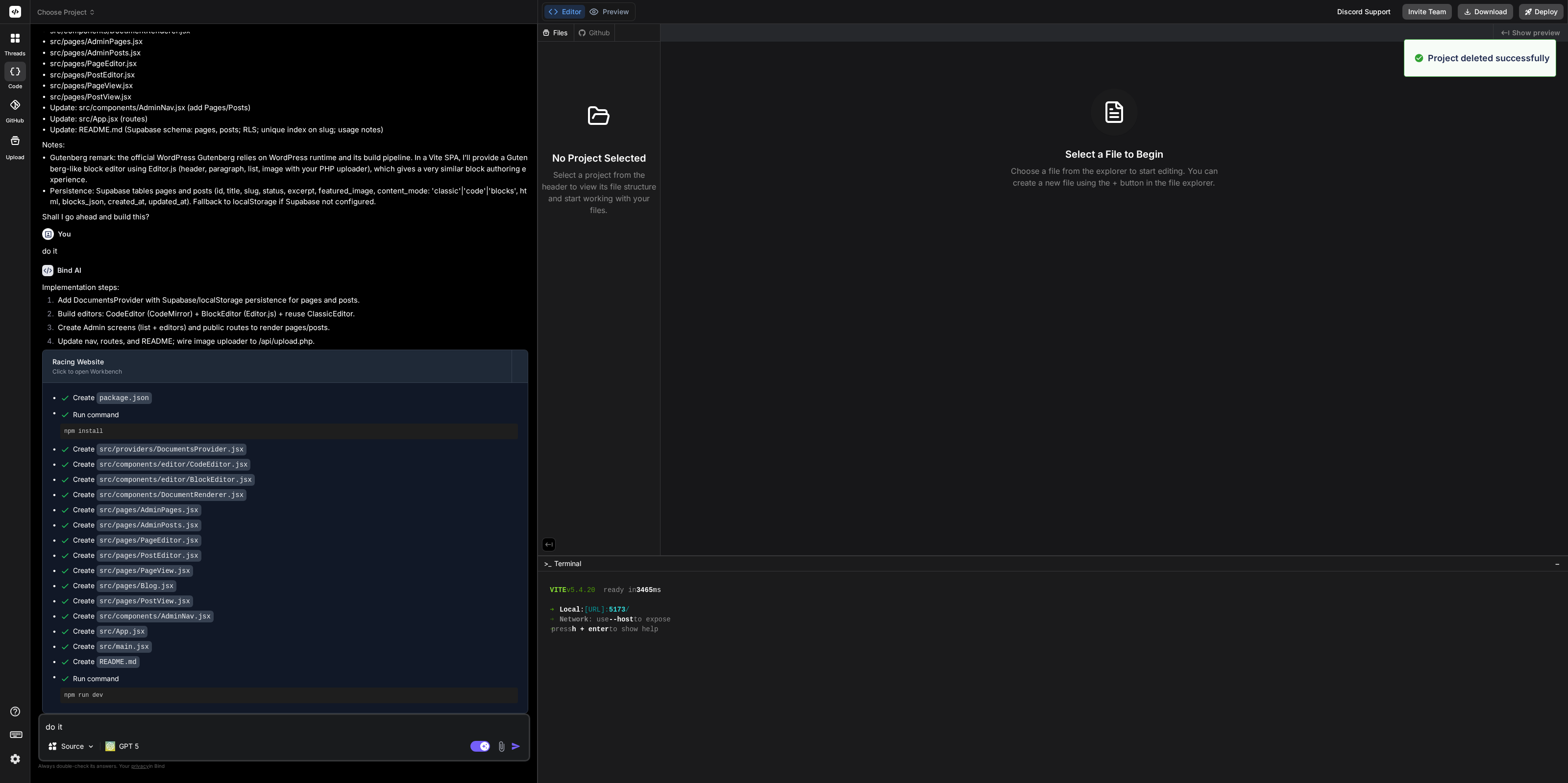
scroll to position [0, 0]
click at [82, 20] on header "Choose Project Created with Pixso." at bounding box center [284, 12] width 508 height 24
click at [83, 16] on span "Choose Project" at bounding box center [66, 12] width 59 height 10
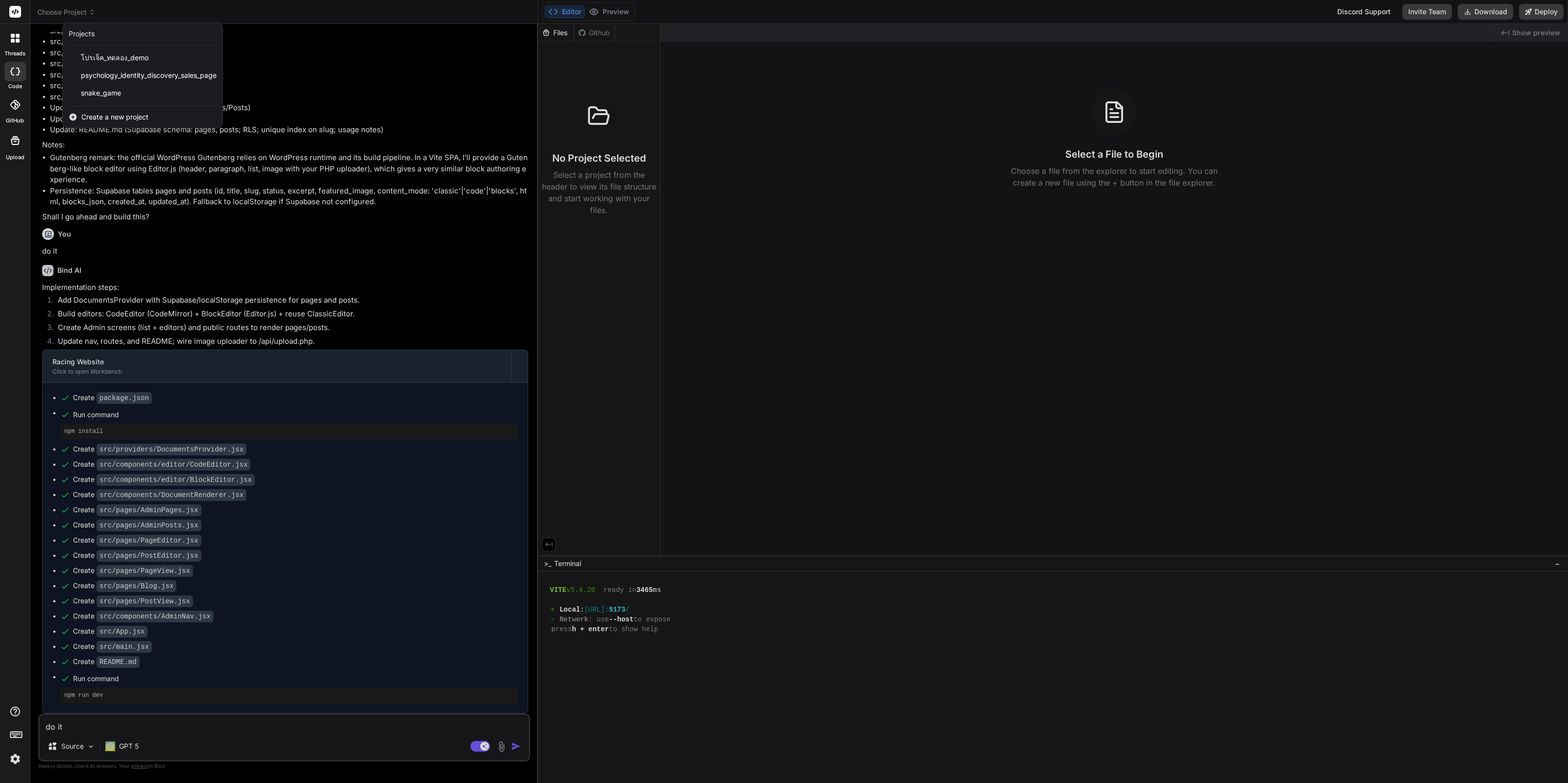
click at [3, 42] on div "threads" at bounding box center [14, 41] width 30 height 34
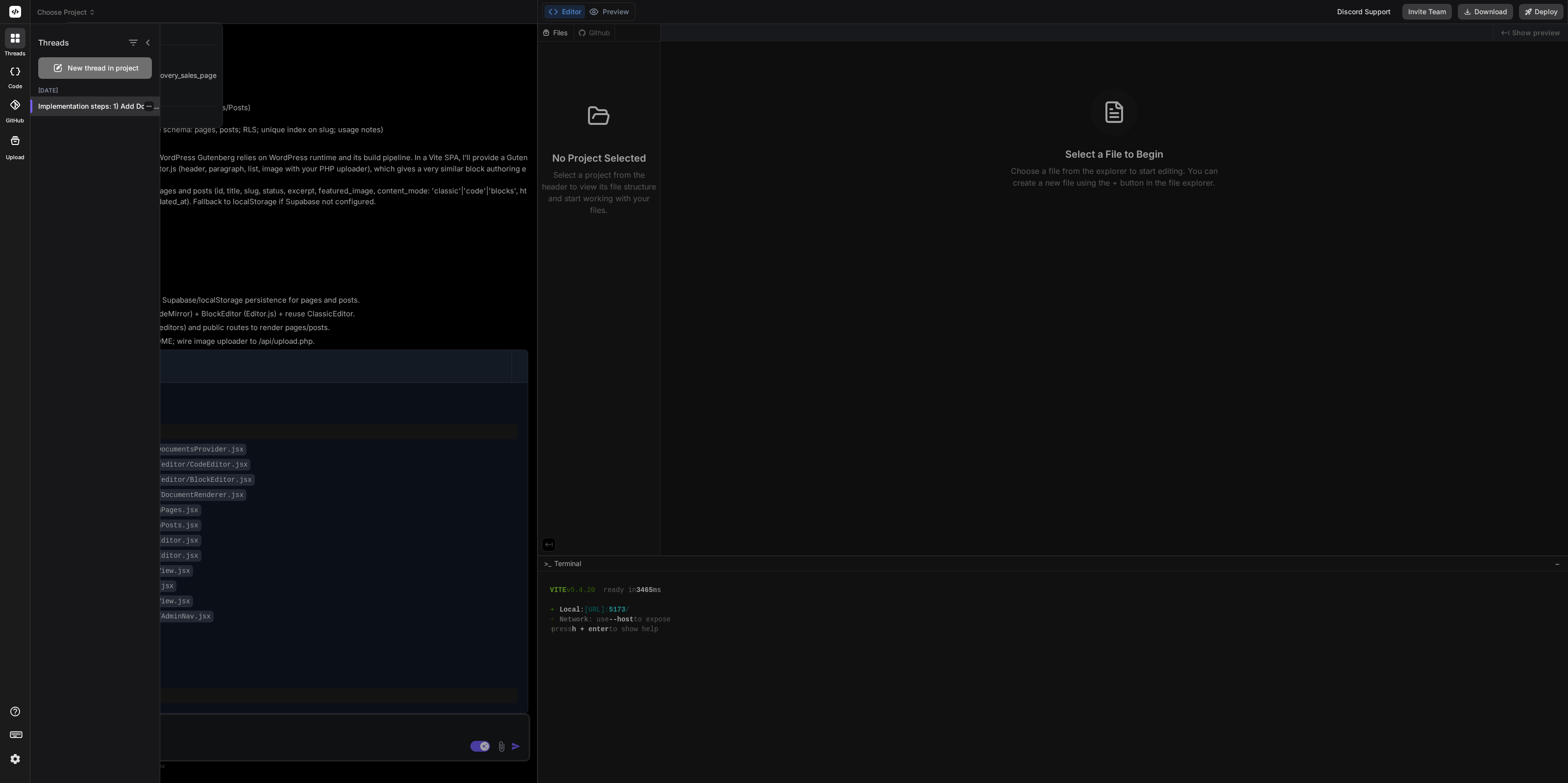
click at [146, 105] on icon "button" at bounding box center [149, 106] width 6 height 6
click at [151, 139] on div "Delete" at bounding box center [191, 145] width 96 height 20
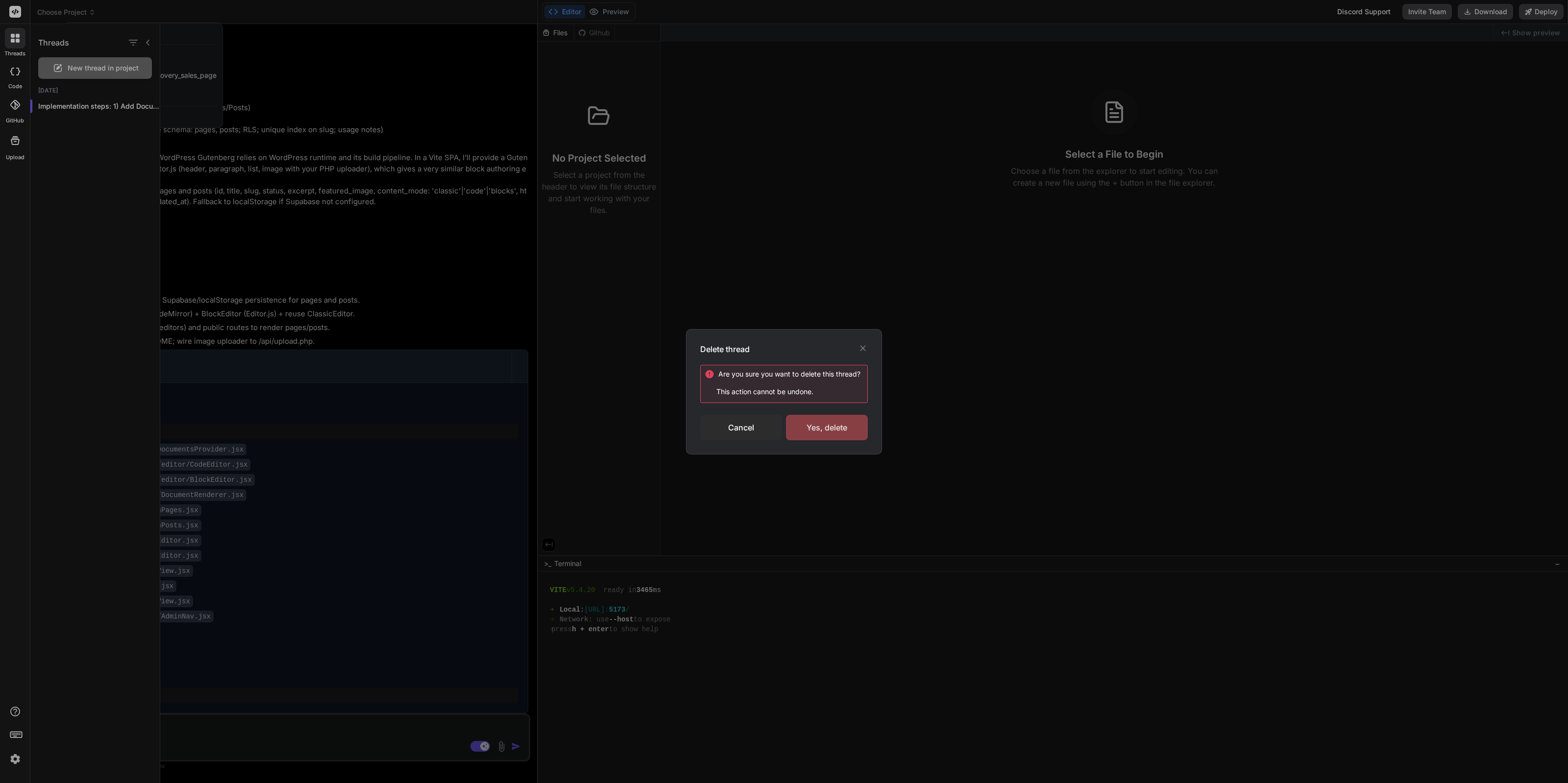
click at [841, 427] on div "Yes, delete" at bounding box center [827, 427] width 82 height 26
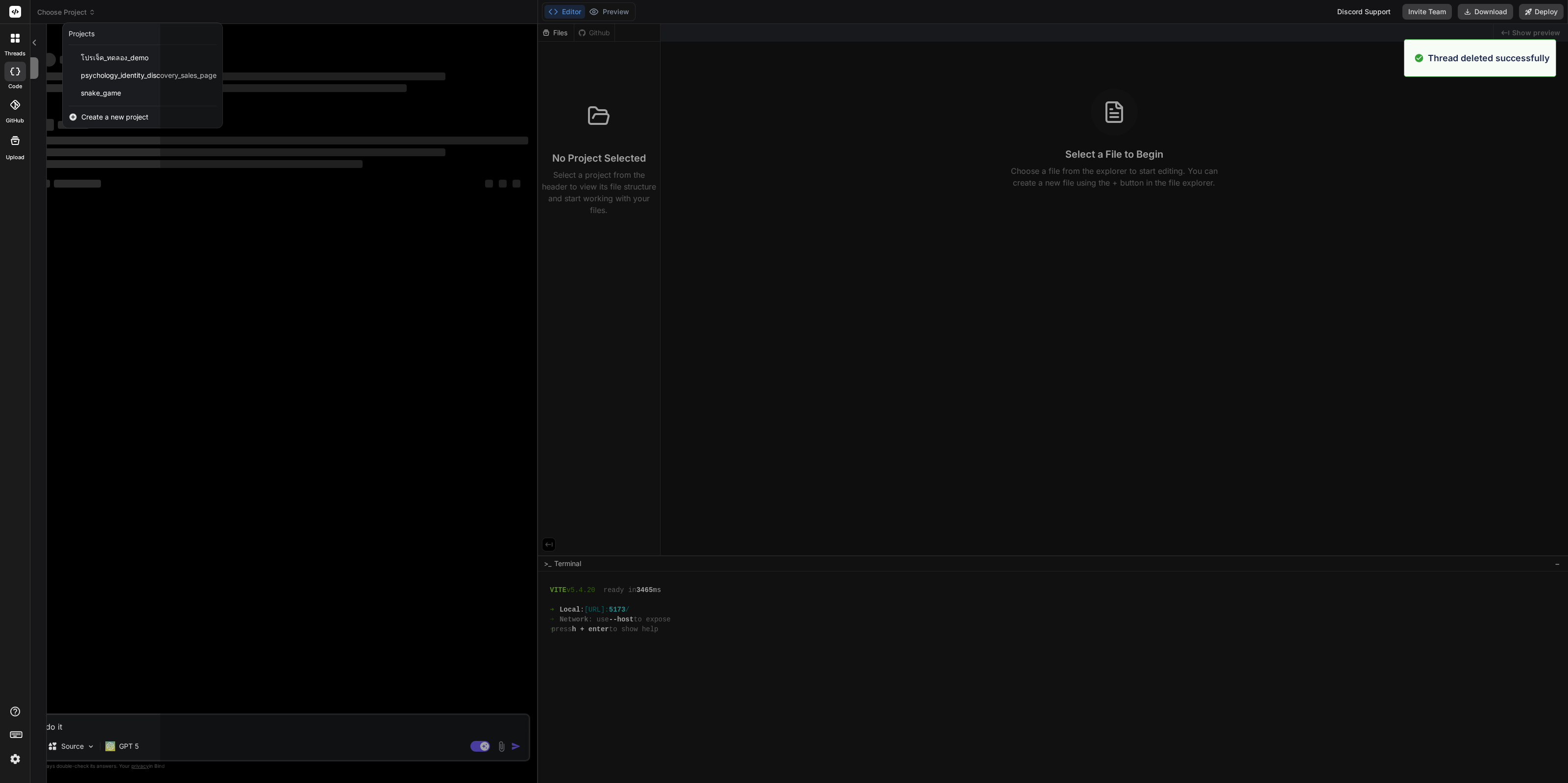
scroll to position [2106, 0]
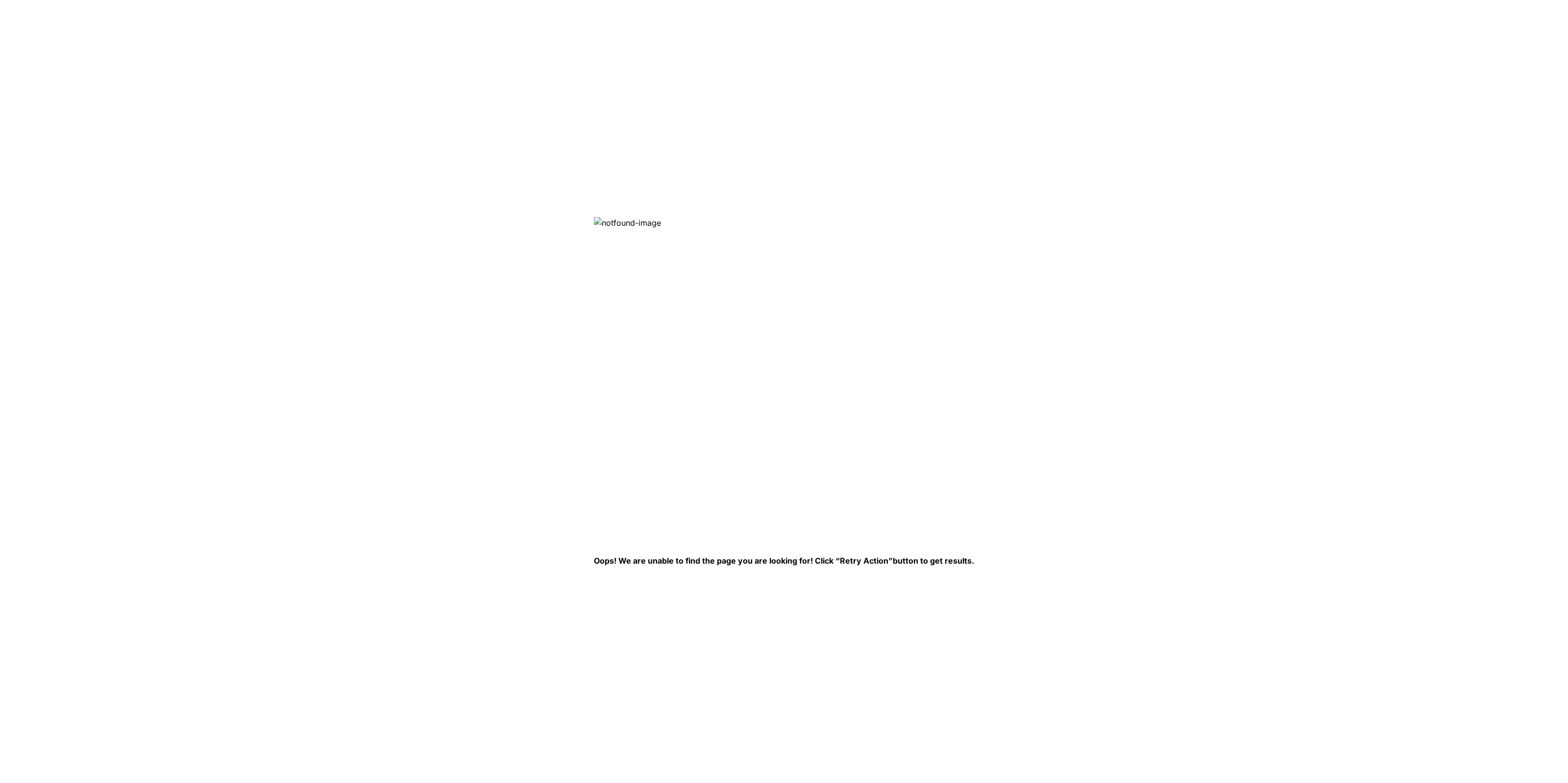
click at [675, 239] on img at bounding box center [753, 376] width 318 height 318
